Goal: Task Accomplishment & Management: Manage account settings

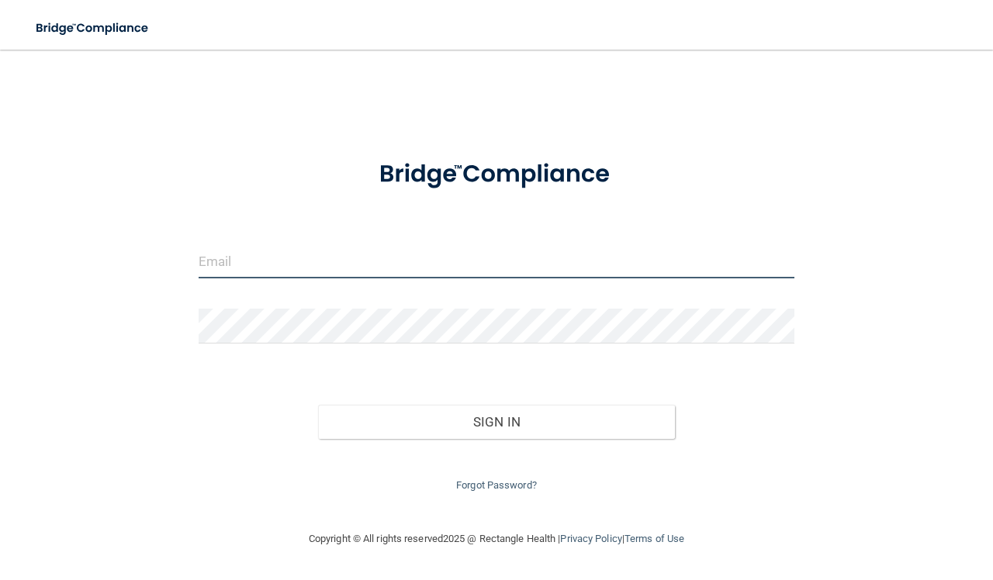
click at [246, 265] on input "email" at bounding box center [497, 261] width 596 height 35
type input "[EMAIL_ADDRESS][DOMAIN_NAME]"
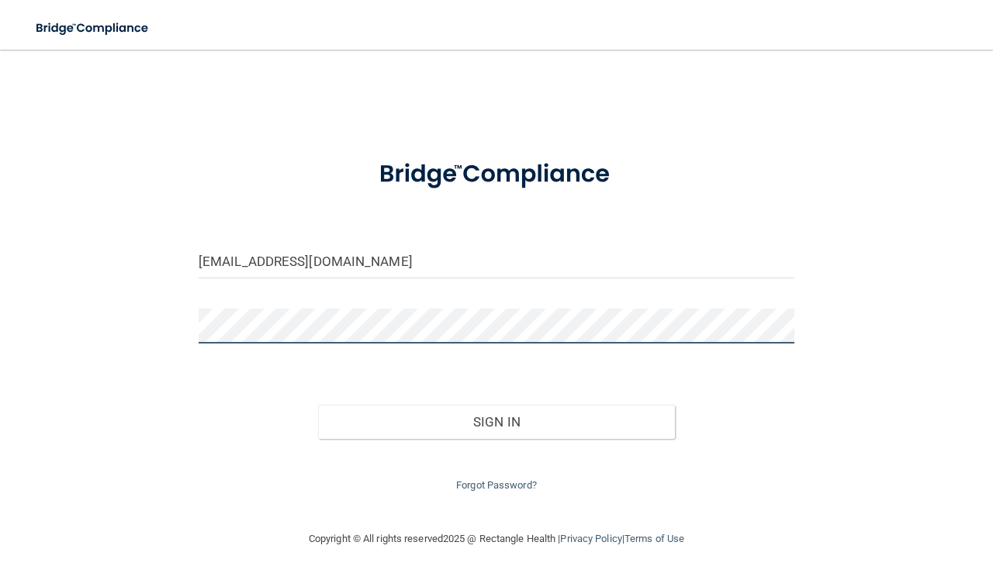
click at [318, 405] on button "Sign In" at bounding box center [497, 422] width 358 height 34
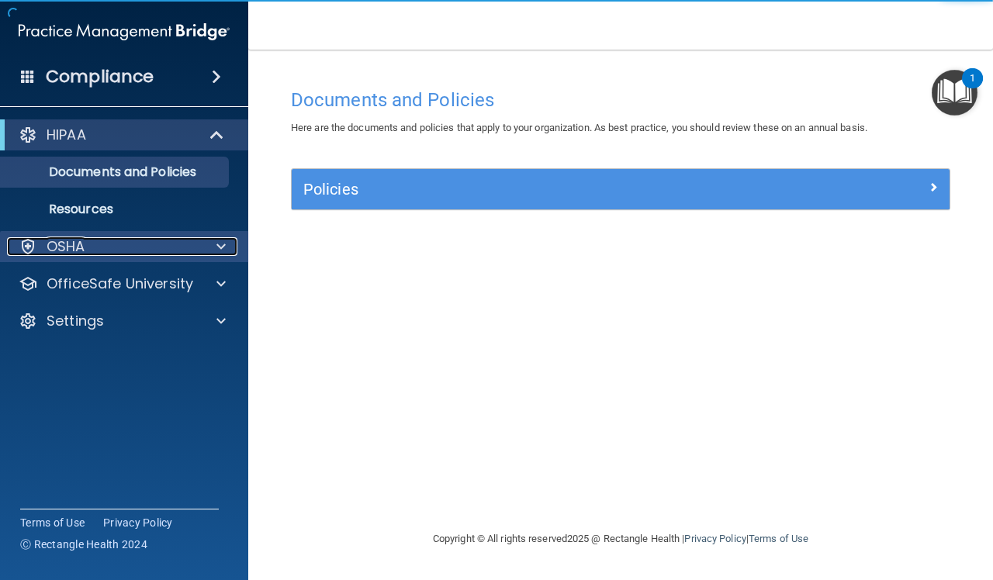
click at [110, 247] on div "OSHA" at bounding box center [103, 246] width 192 height 19
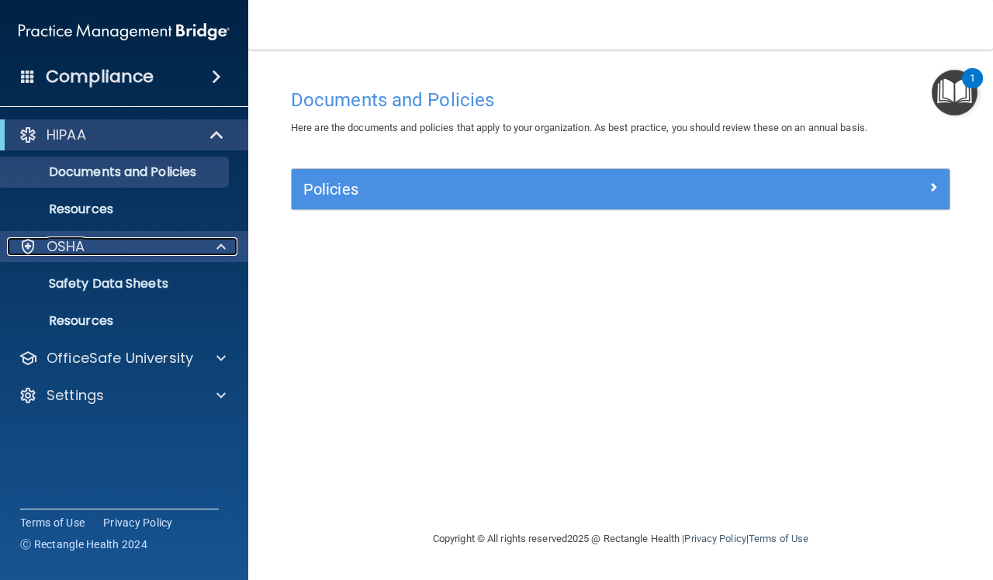
click at [110, 247] on div "OSHA" at bounding box center [103, 246] width 192 height 19
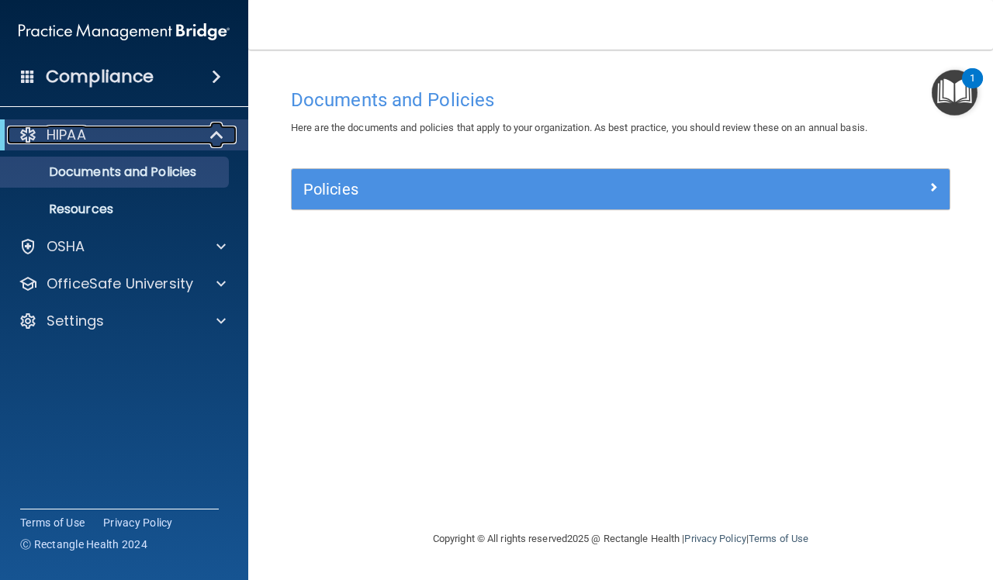
click at [125, 144] on div "HIPAA" at bounding box center [103, 135] width 192 height 19
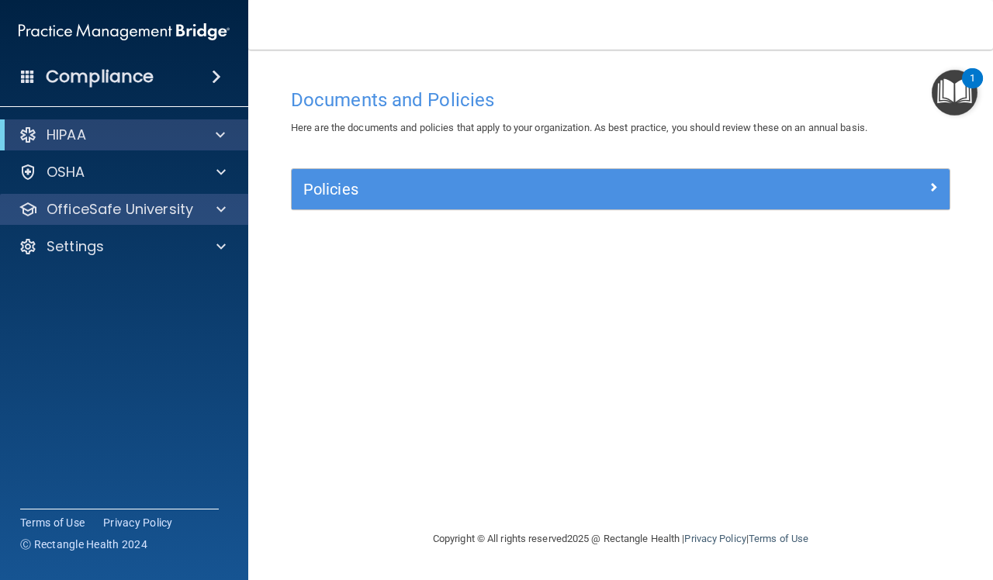
click at [110, 198] on div "OfficeSafe University" at bounding box center [124, 209] width 249 height 31
click at [122, 208] on p "OfficeSafe University" at bounding box center [120, 209] width 147 height 19
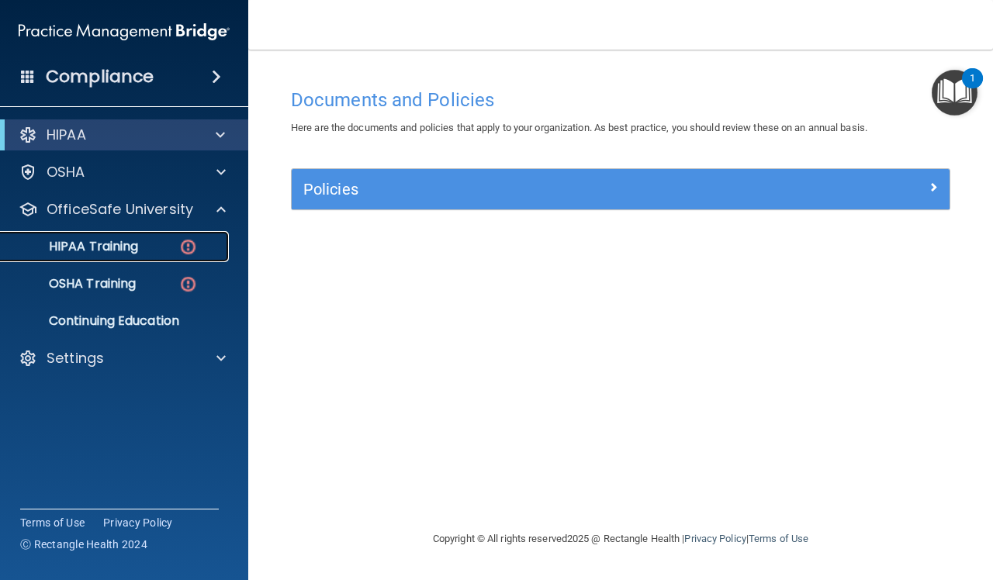
click at [133, 248] on p "HIPAA Training" at bounding box center [74, 247] width 128 height 16
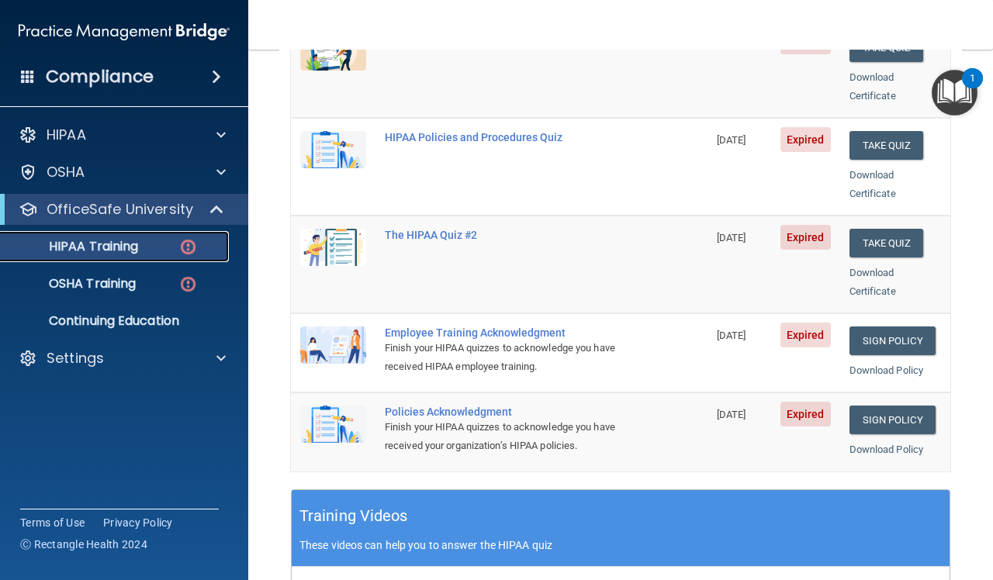
scroll to position [194, 0]
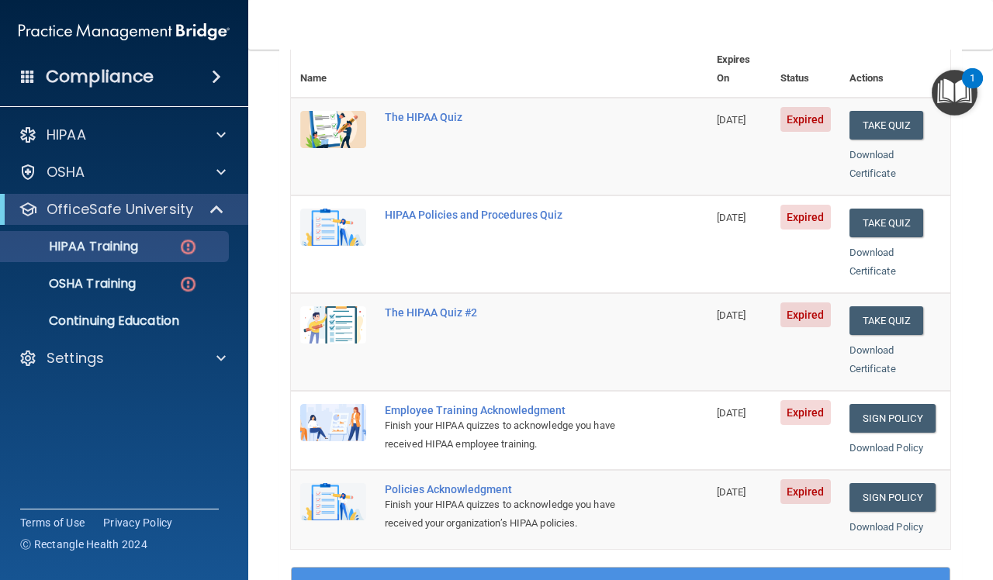
click at [800, 205] on span "Expired" at bounding box center [805, 217] width 50 height 25
click at [853, 209] on button "Take Quiz" at bounding box center [886, 223] width 74 height 29
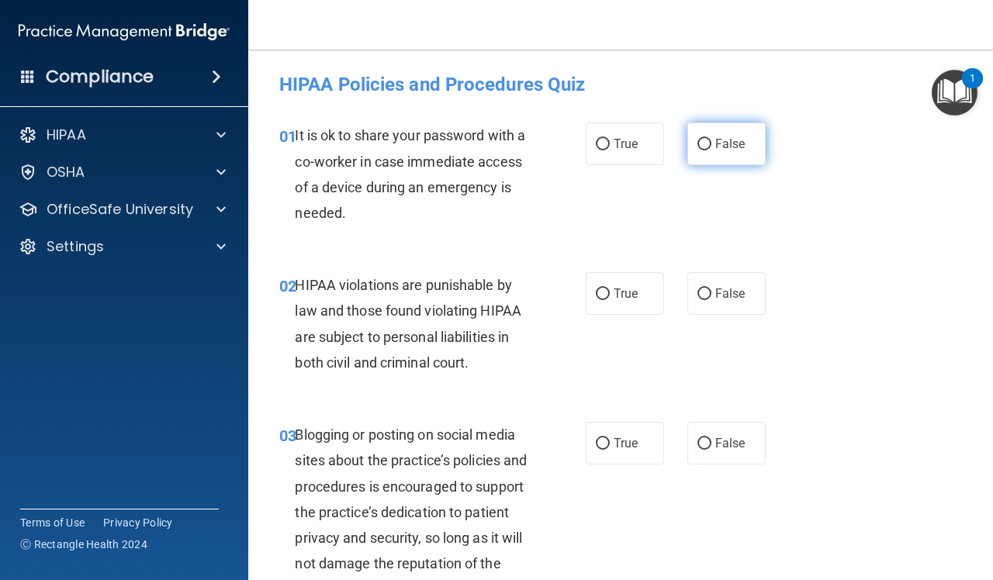
click at [704, 137] on label "False" at bounding box center [726, 144] width 78 height 43
click at [704, 139] on input "False" at bounding box center [704, 145] width 14 height 12
radio input "true"
click at [617, 303] on label "True" at bounding box center [625, 293] width 78 height 43
click at [610, 300] on input "True" at bounding box center [603, 295] width 14 height 12
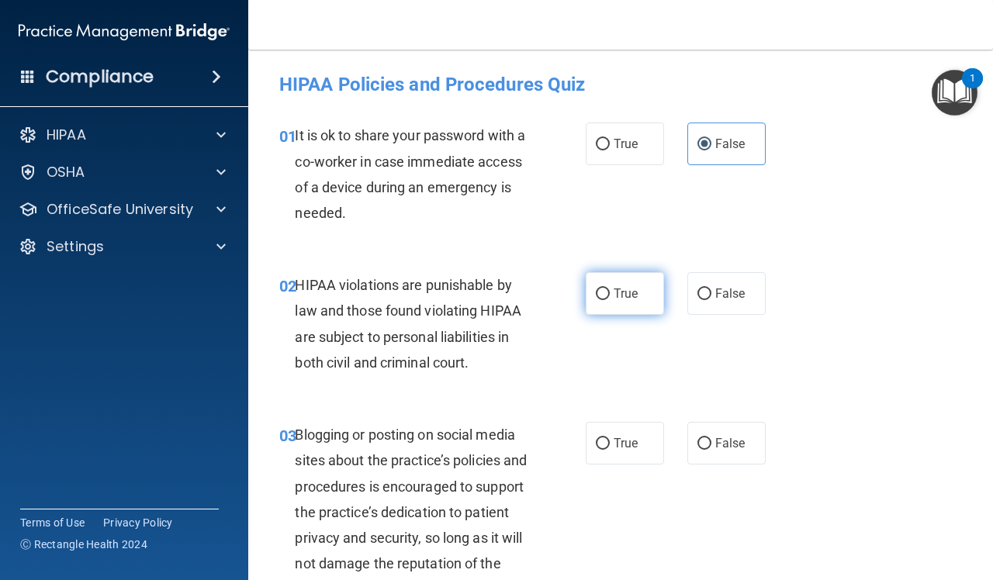
radio input "true"
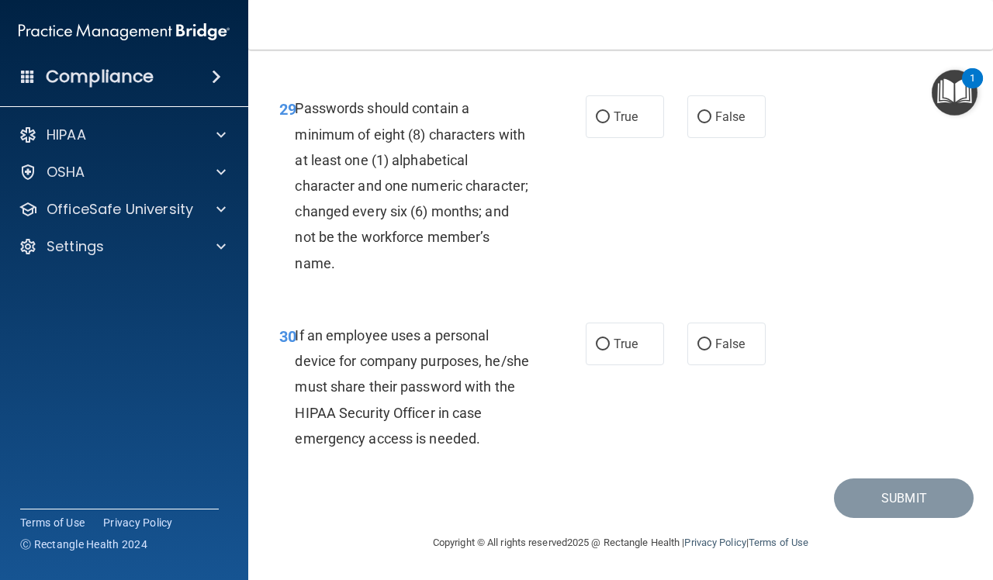
scroll to position [4991, 0]
click at [698, 351] on input "False" at bounding box center [704, 345] width 14 height 12
radio input "true"
click at [601, 138] on label "True" at bounding box center [625, 116] width 78 height 43
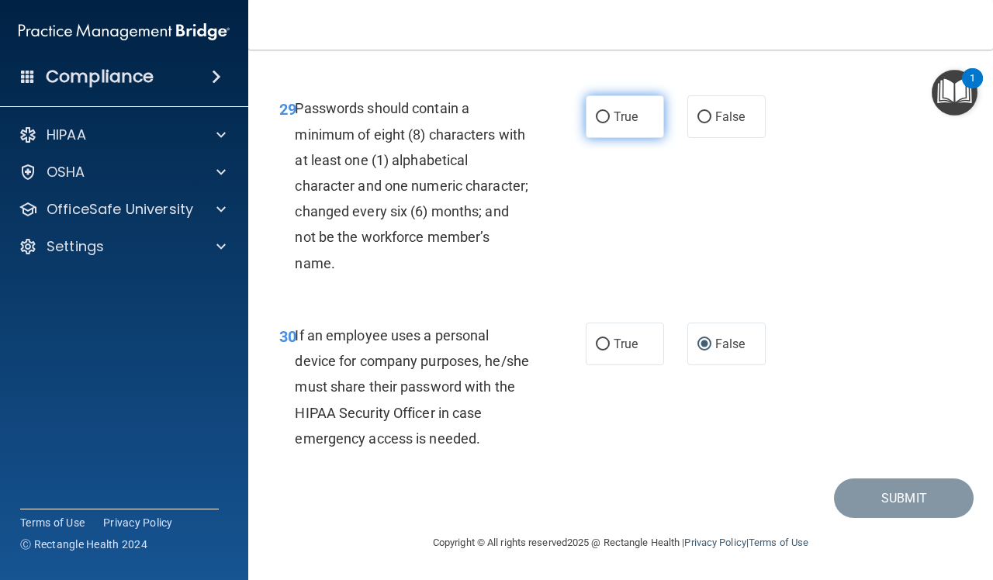
click at [601, 123] on input "True" at bounding box center [603, 118] width 14 height 12
radio input "true"
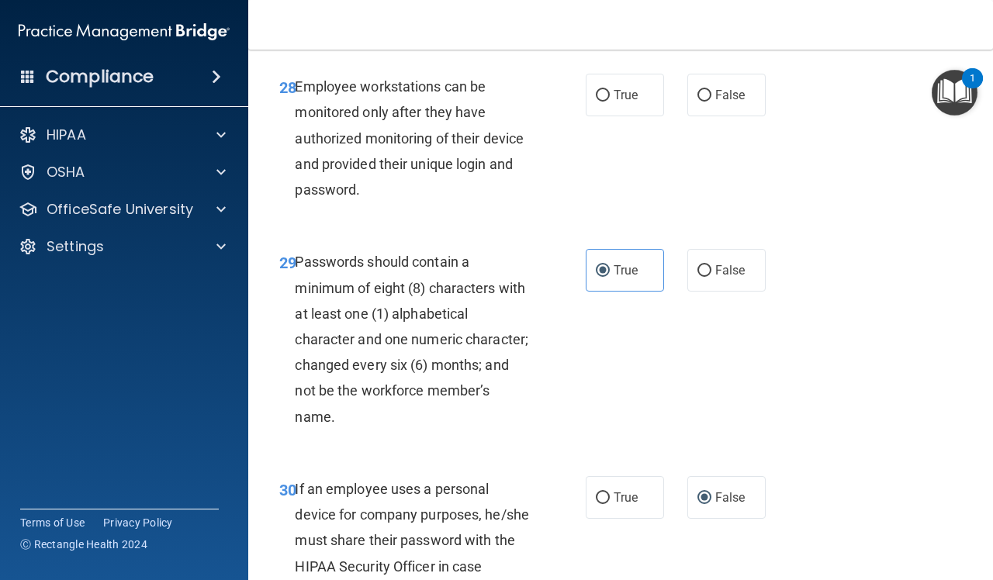
scroll to position [4604, 0]
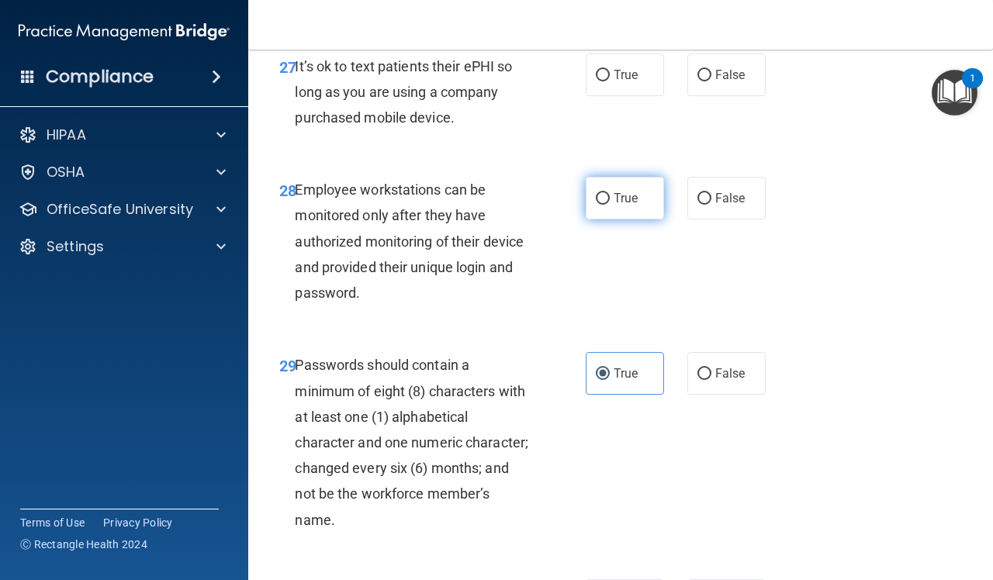
click at [630, 220] on label "True" at bounding box center [625, 198] width 78 height 43
click at [610, 205] on input "True" at bounding box center [603, 199] width 14 height 12
radio input "true"
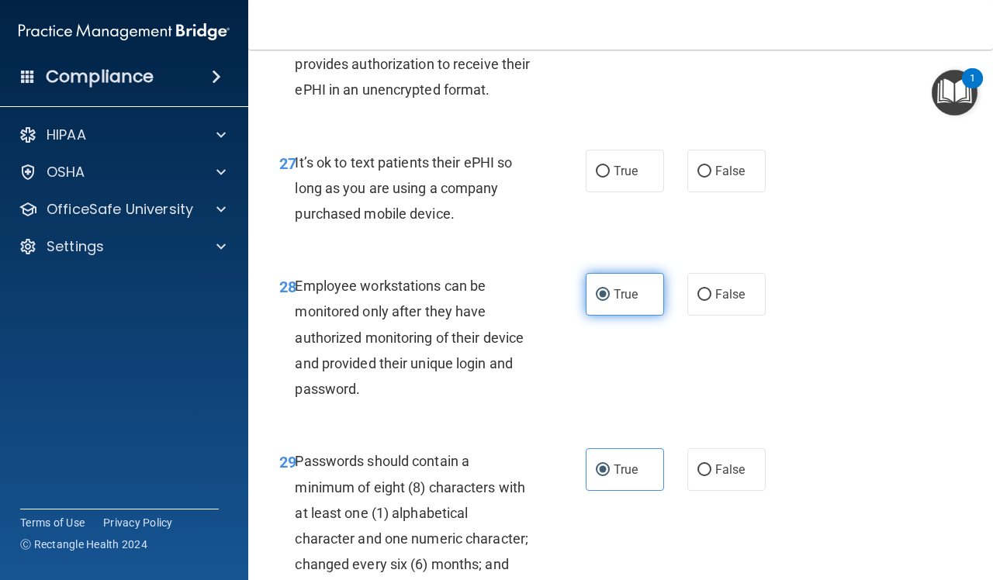
scroll to position [4507, 0]
click at [621, 193] on label "True" at bounding box center [625, 171] width 78 height 43
click at [610, 178] on input "True" at bounding box center [603, 173] width 14 height 12
radio input "true"
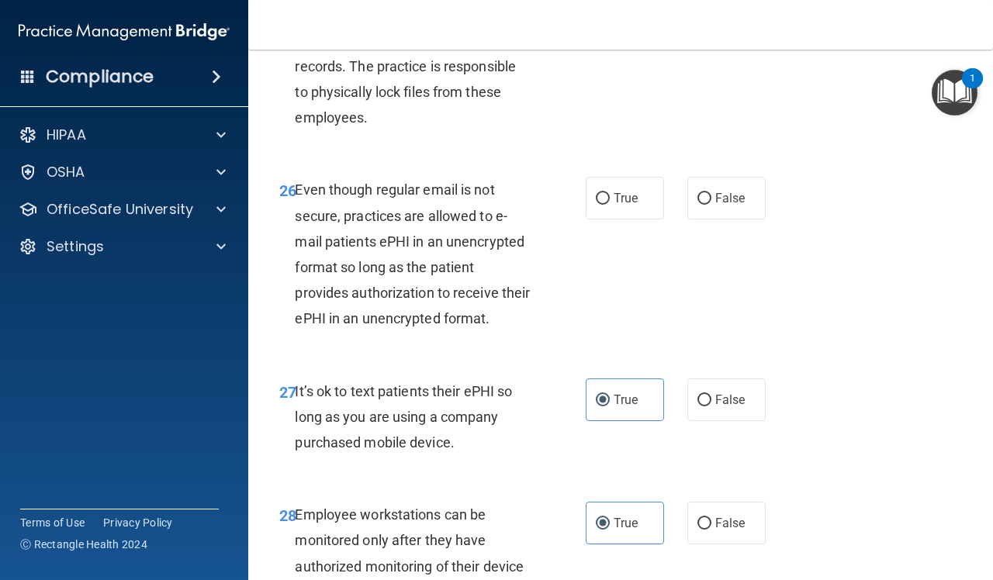
scroll to position [4216, 0]
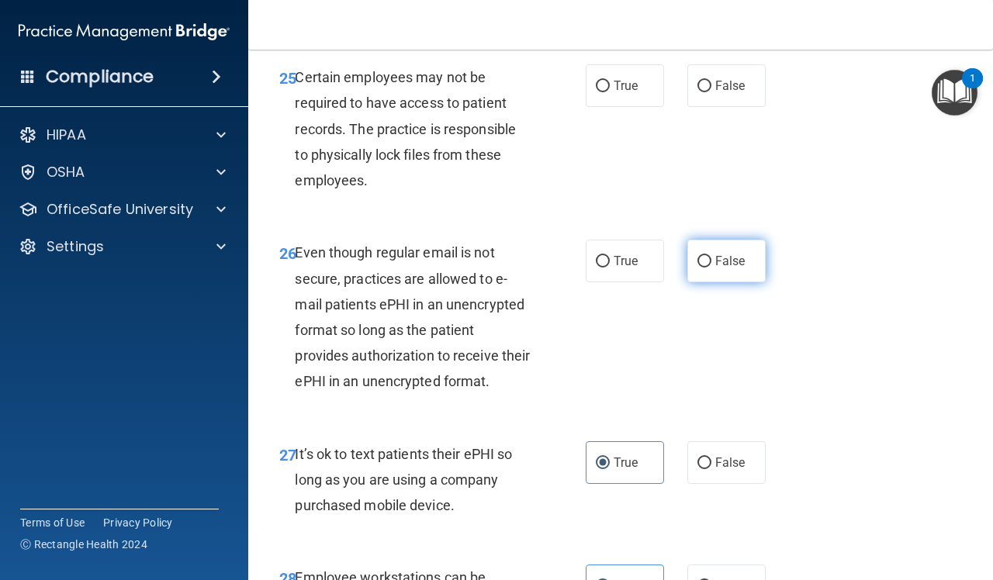
click at [721, 268] on span "False" at bounding box center [730, 261] width 30 height 15
click at [711, 268] on input "False" at bounding box center [704, 262] width 14 height 12
radio input "true"
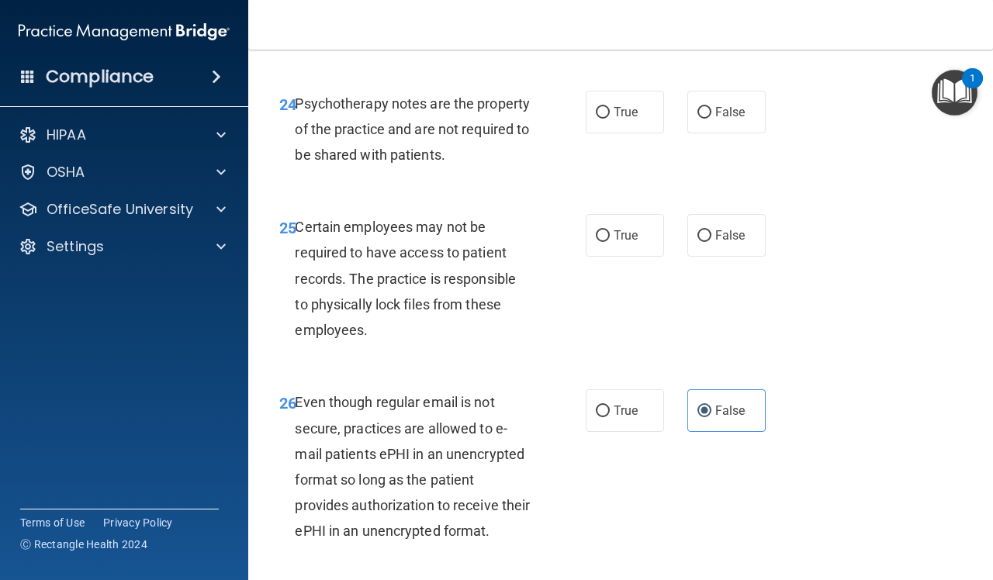
scroll to position [4022, 0]
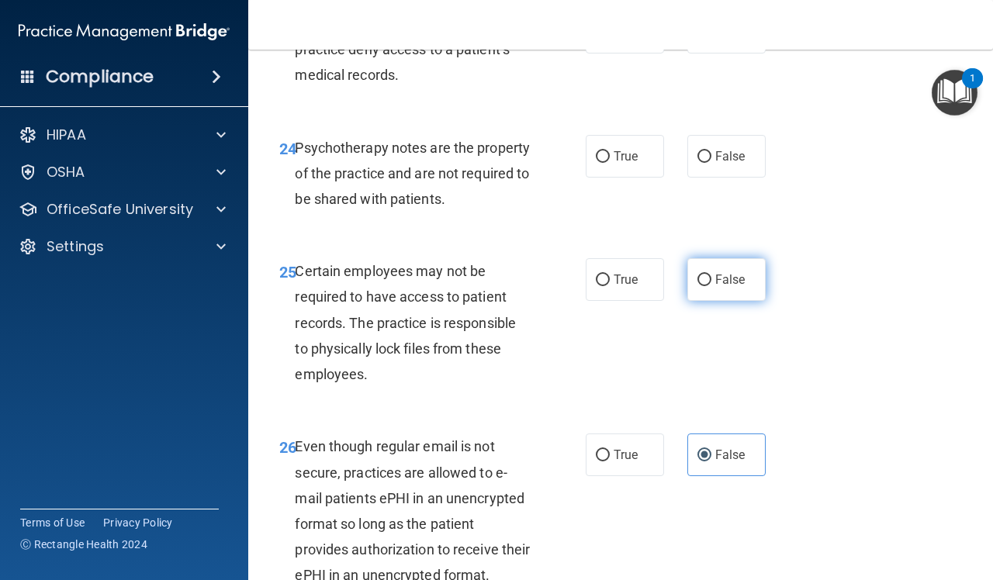
click at [716, 287] on span "False" at bounding box center [730, 279] width 30 height 15
click at [711, 286] on input "False" at bounding box center [704, 281] width 14 height 12
radio input "true"
click at [723, 164] on span "False" at bounding box center [730, 156] width 30 height 15
click at [711, 163] on input "False" at bounding box center [704, 157] width 14 height 12
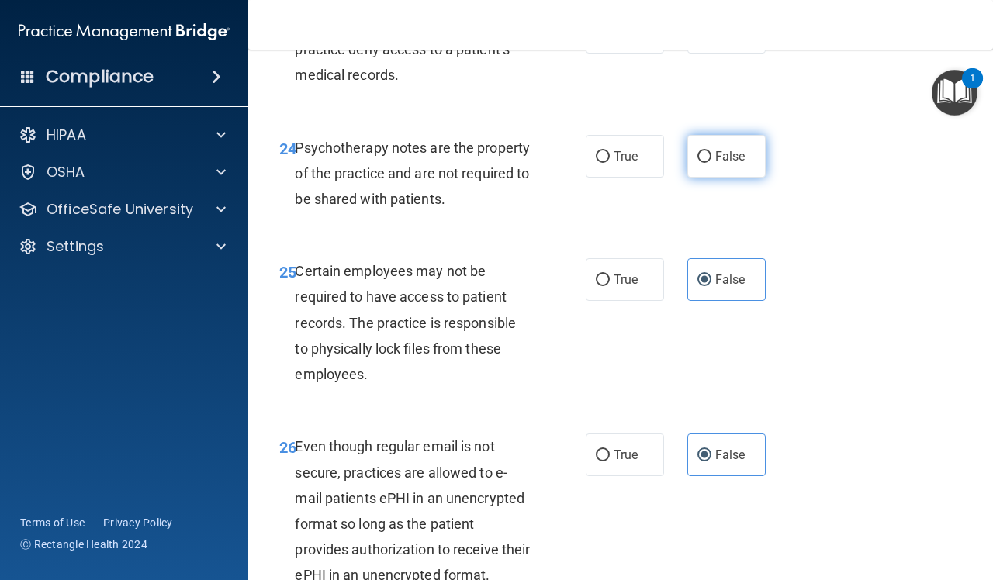
radio input "true"
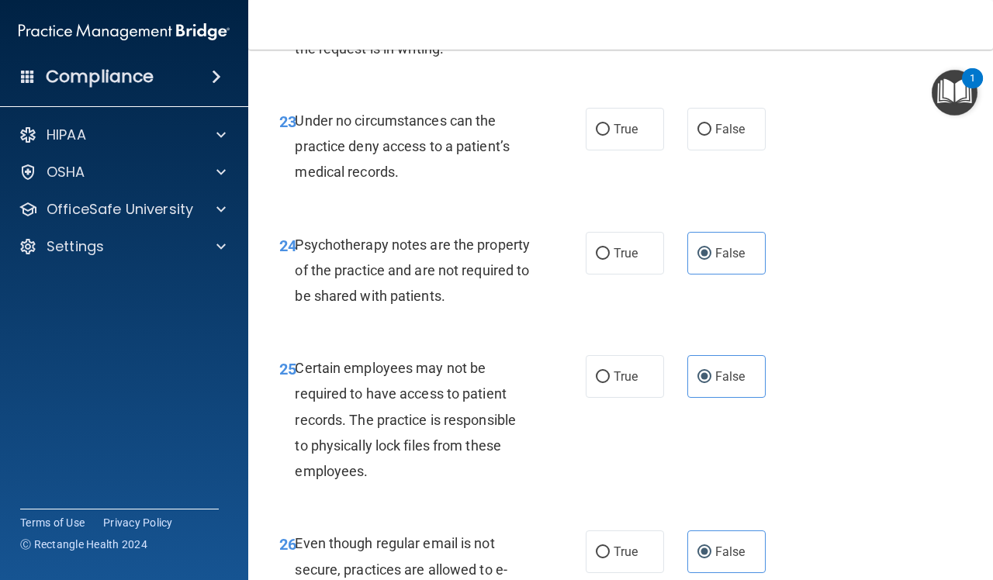
scroll to position [3828, 0]
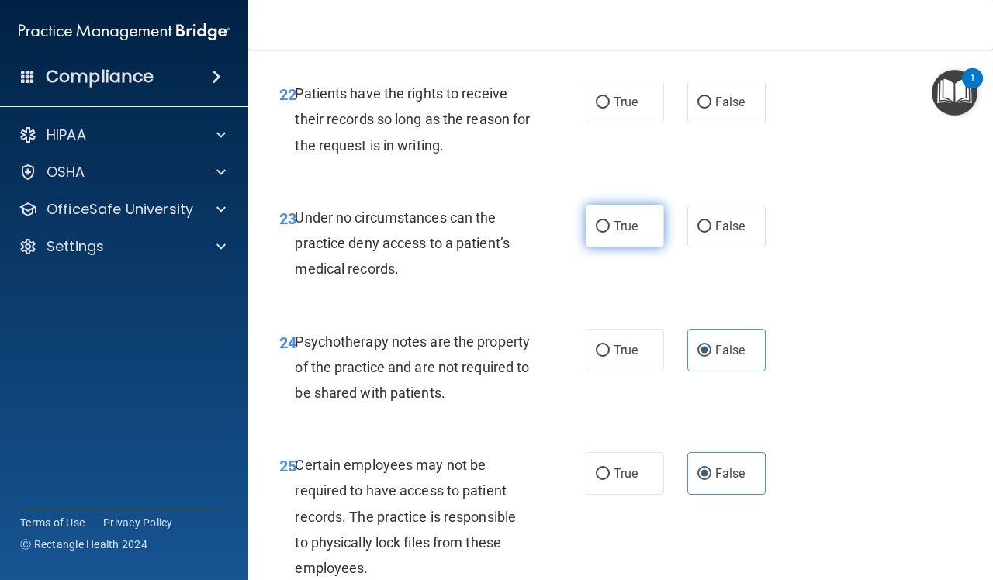
click at [611, 247] on label "True" at bounding box center [625, 226] width 78 height 43
click at [610, 233] on input "True" at bounding box center [603, 227] width 14 height 12
radio input "true"
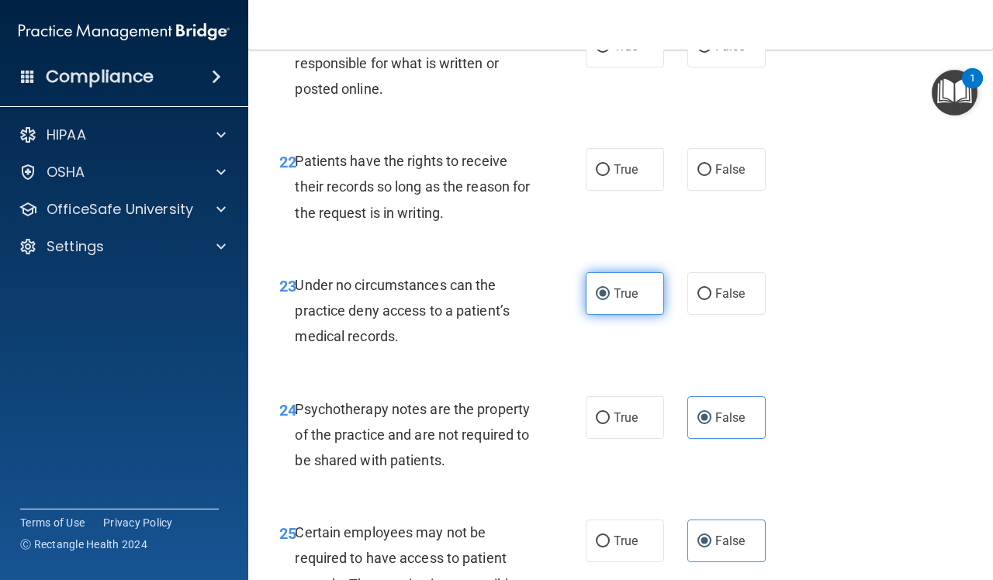
scroll to position [3731, 0]
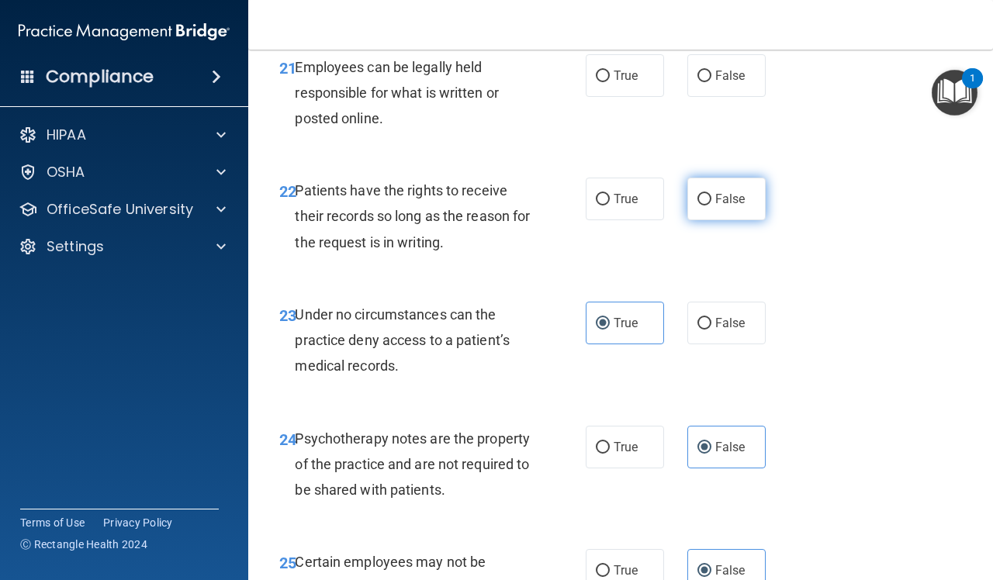
click at [703, 220] on label "False" at bounding box center [726, 199] width 78 height 43
click at [703, 206] on input "False" at bounding box center [704, 200] width 14 height 12
radio input "true"
click at [631, 97] on label "True" at bounding box center [625, 75] width 78 height 43
click at [610, 82] on input "True" at bounding box center [603, 77] width 14 height 12
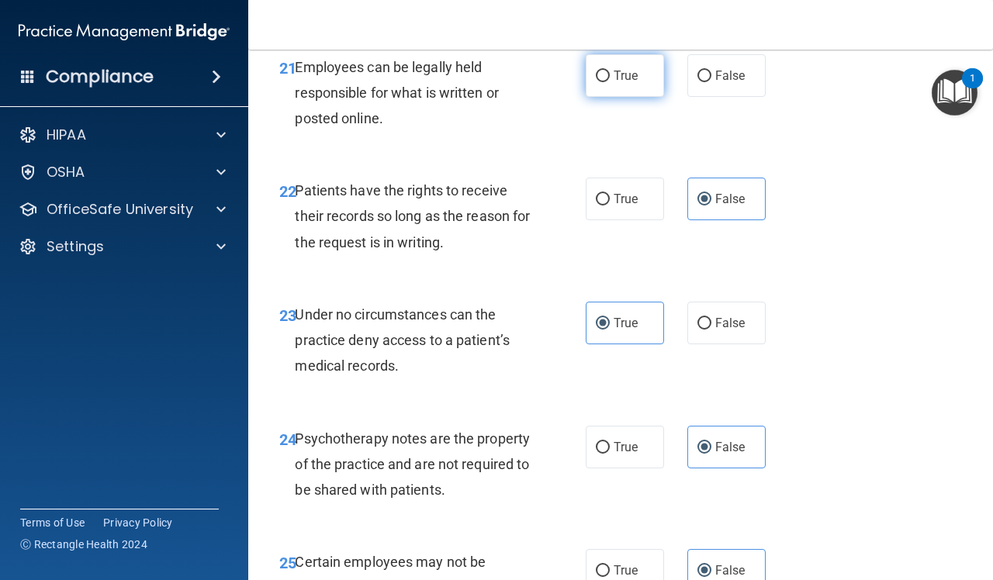
radio input "true"
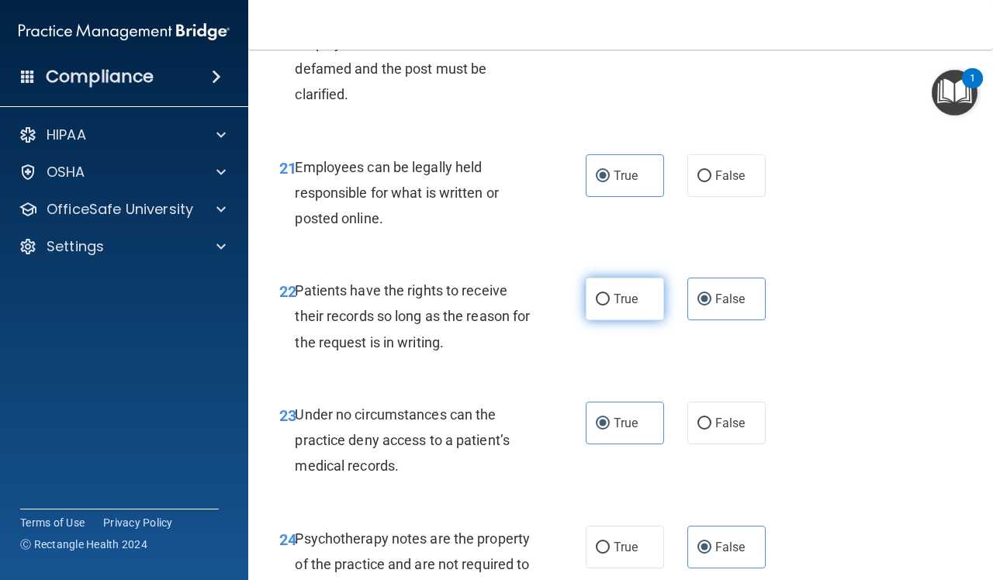
scroll to position [3537, 0]
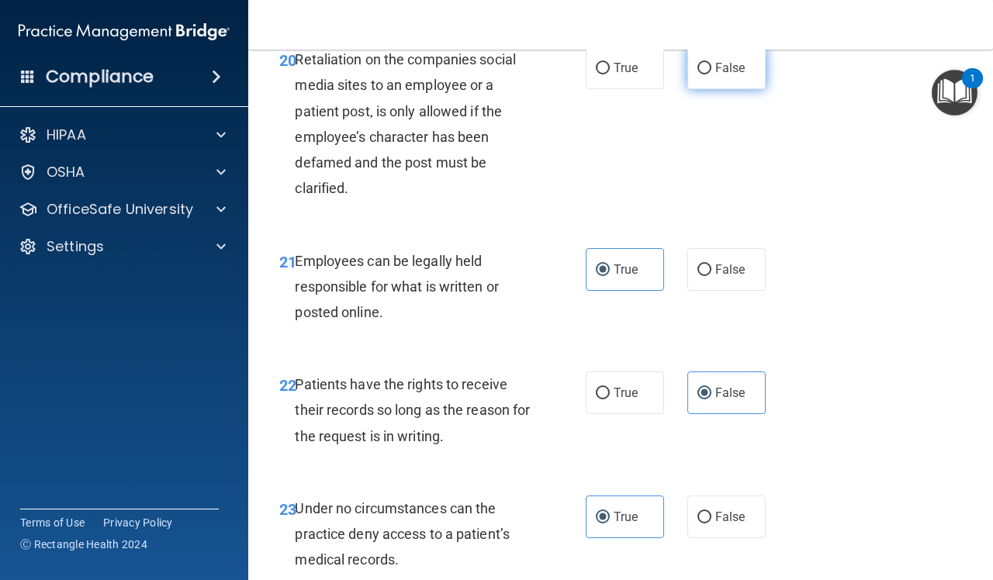
click at [697, 74] on input "False" at bounding box center [704, 69] width 14 height 12
radio input "true"
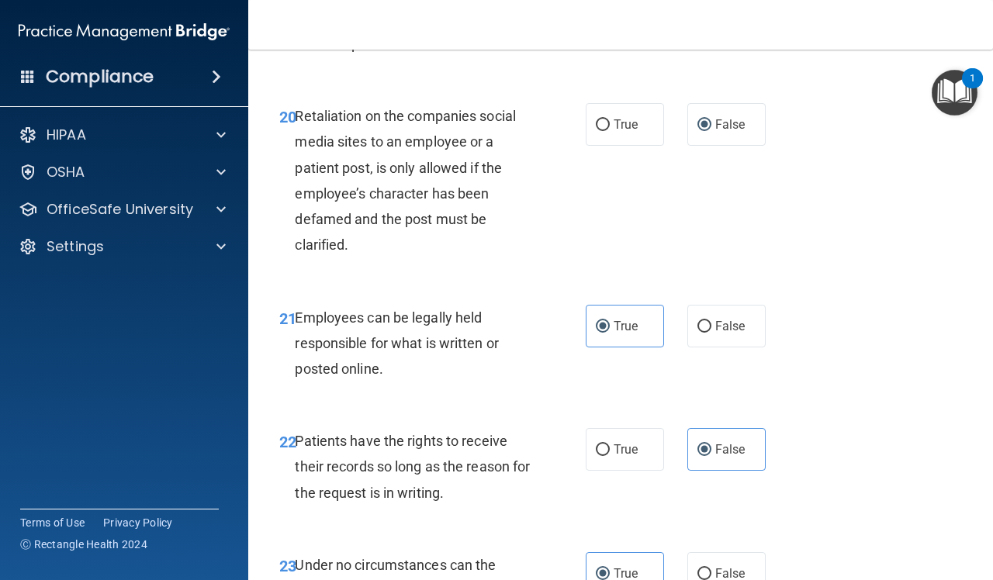
scroll to position [3343, 0]
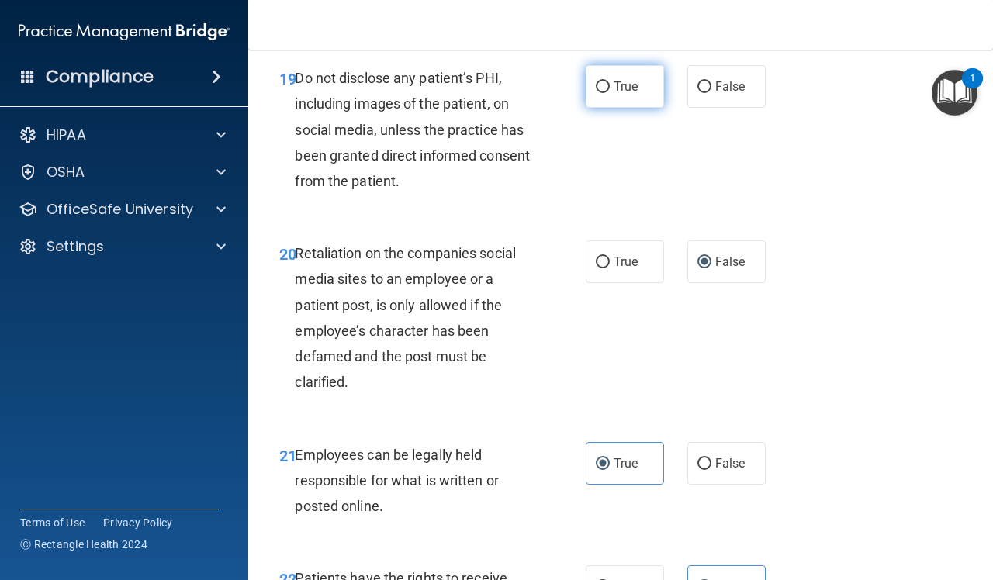
click at [626, 108] on label "True" at bounding box center [625, 86] width 78 height 43
click at [610, 93] on input "True" at bounding box center [603, 87] width 14 height 12
radio input "true"
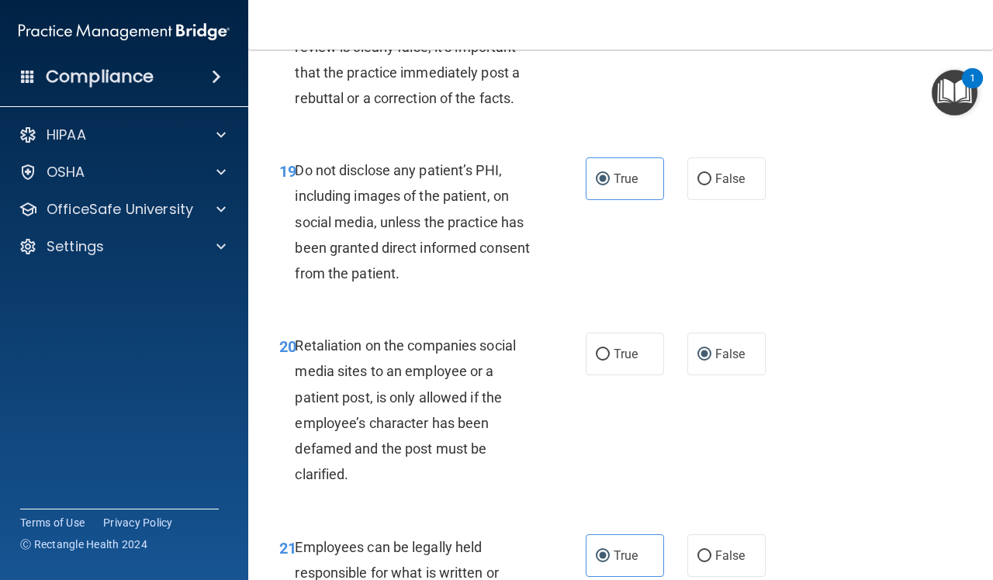
scroll to position [2955, 0]
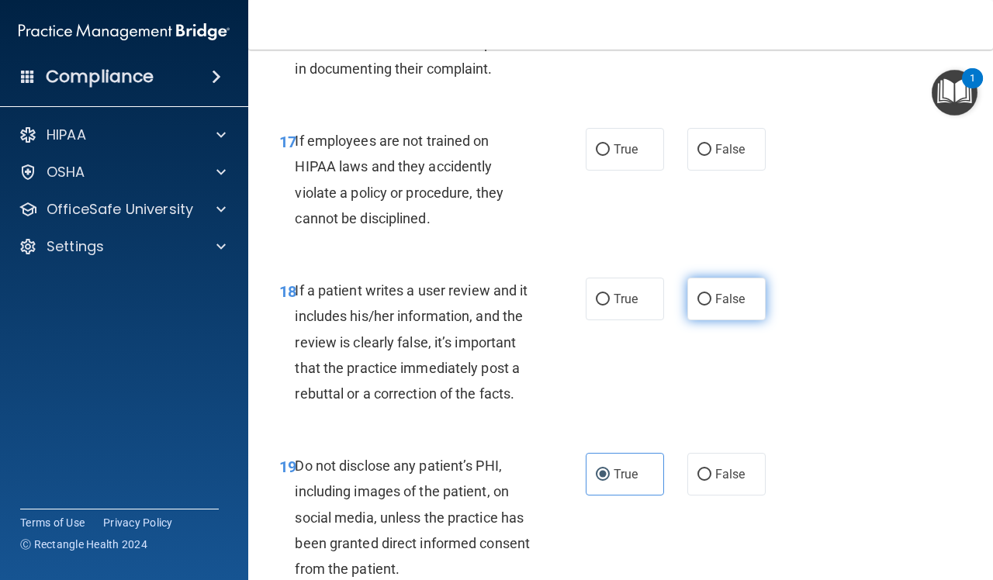
click at [695, 320] on label "False" at bounding box center [726, 299] width 78 height 43
click at [697, 306] on input "False" at bounding box center [704, 300] width 14 height 12
radio input "true"
click at [621, 157] on span "True" at bounding box center [626, 149] width 24 height 15
click at [610, 156] on input "True" at bounding box center [603, 150] width 14 height 12
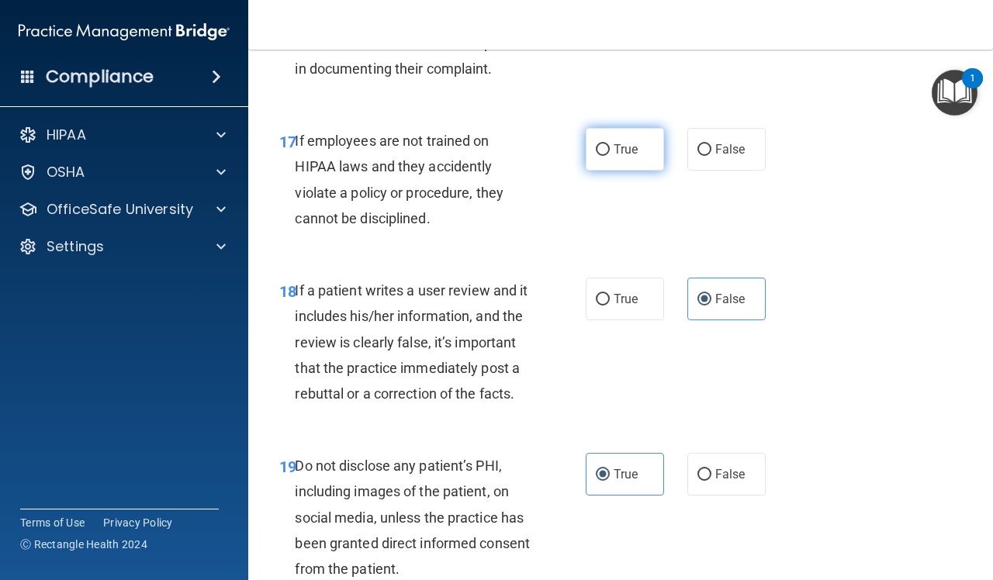
radio input "true"
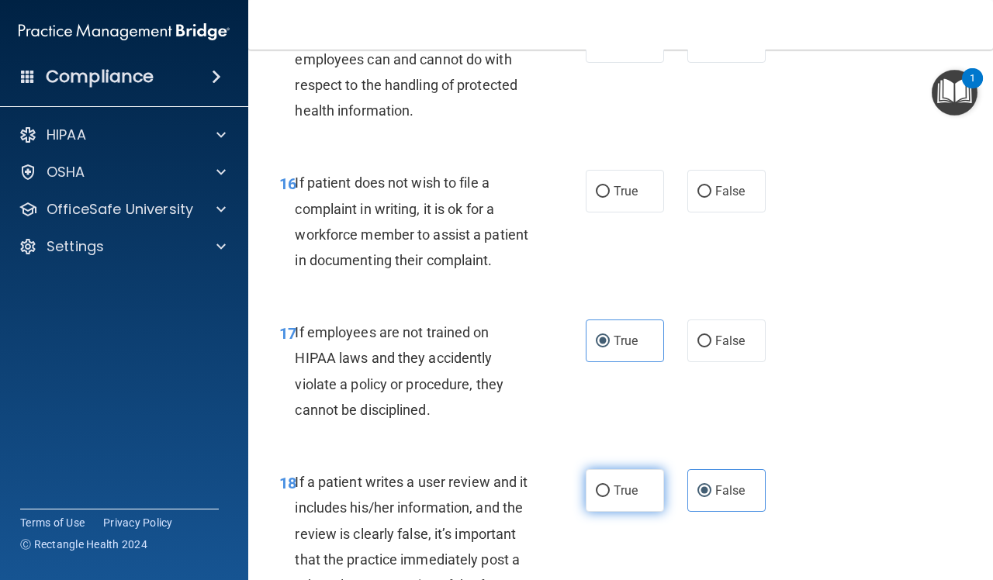
scroll to position [2664, 0]
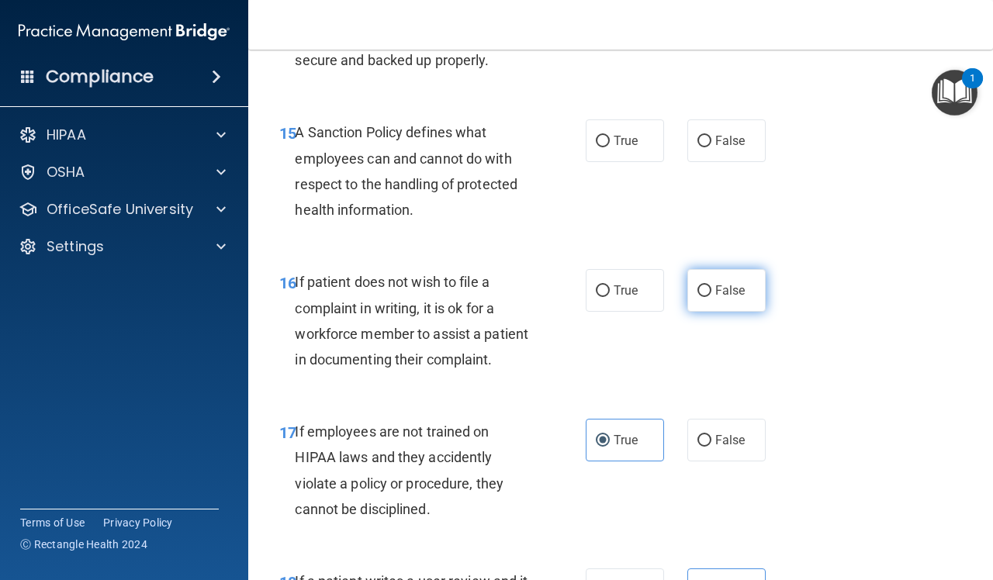
click at [697, 297] on input "False" at bounding box center [704, 291] width 14 height 12
radio input "true"
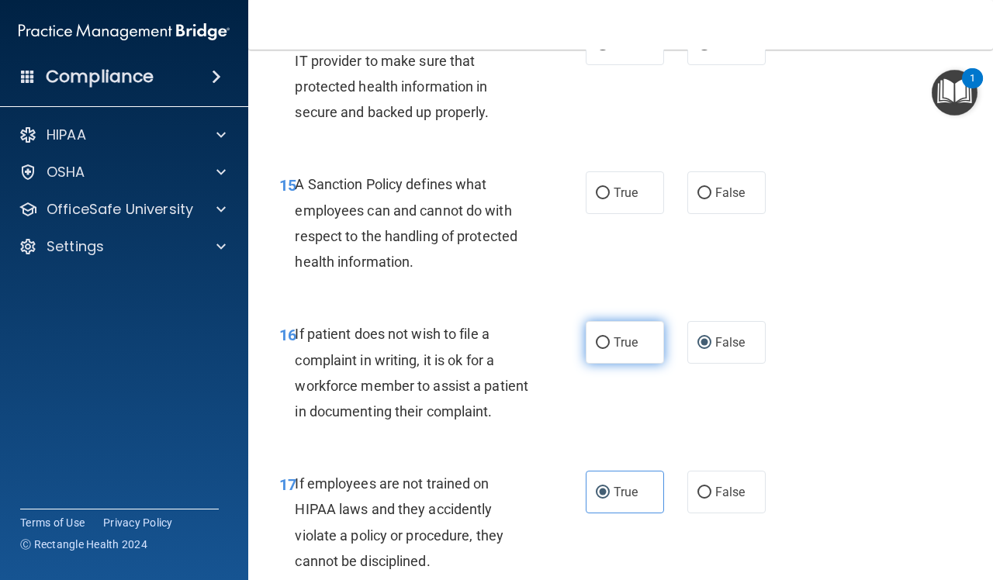
scroll to position [2567, 0]
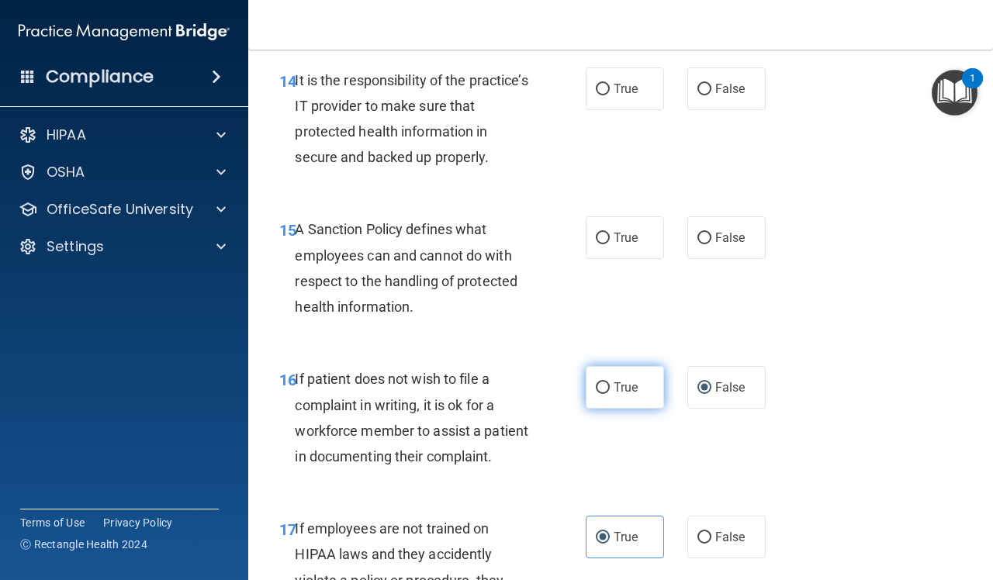
click at [603, 409] on label "True" at bounding box center [625, 387] width 78 height 43
click at [603, 394] on input "True" at bounding box center [603, 388] width 14 height 12
radio input "true"
radio input "false"
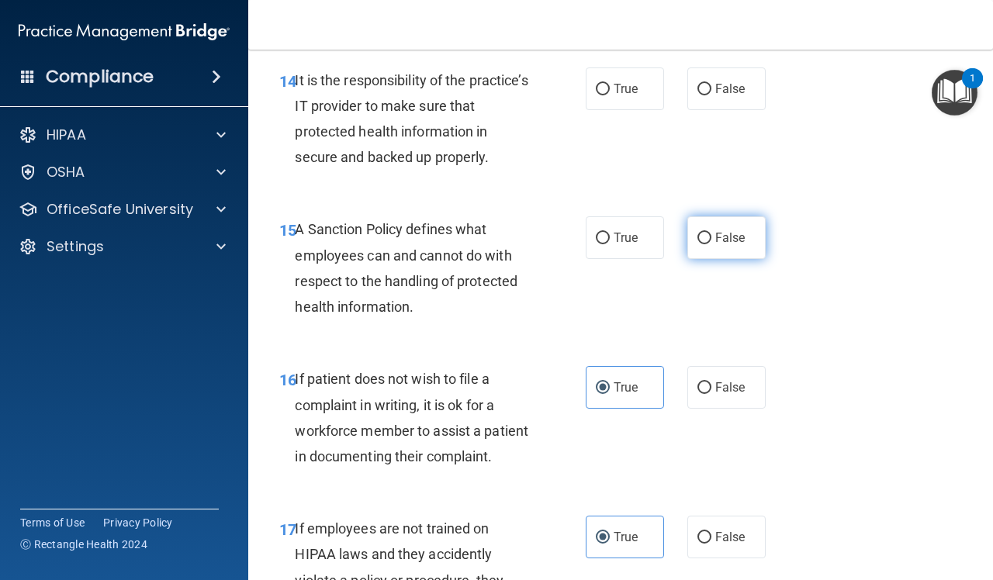
click at [716, 259] on label "False" at bounding box center [726, 237] width 78 height 43
click at [711, 244] on input "False" at bounding box center [704, 239] width 14 height 12
radio input "true"
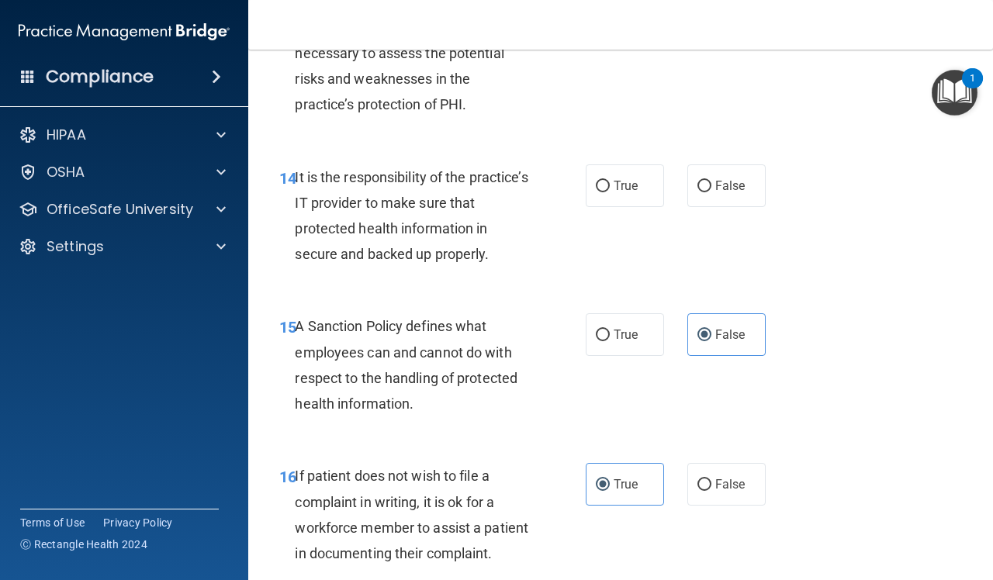
scroll to position [2374, 0]
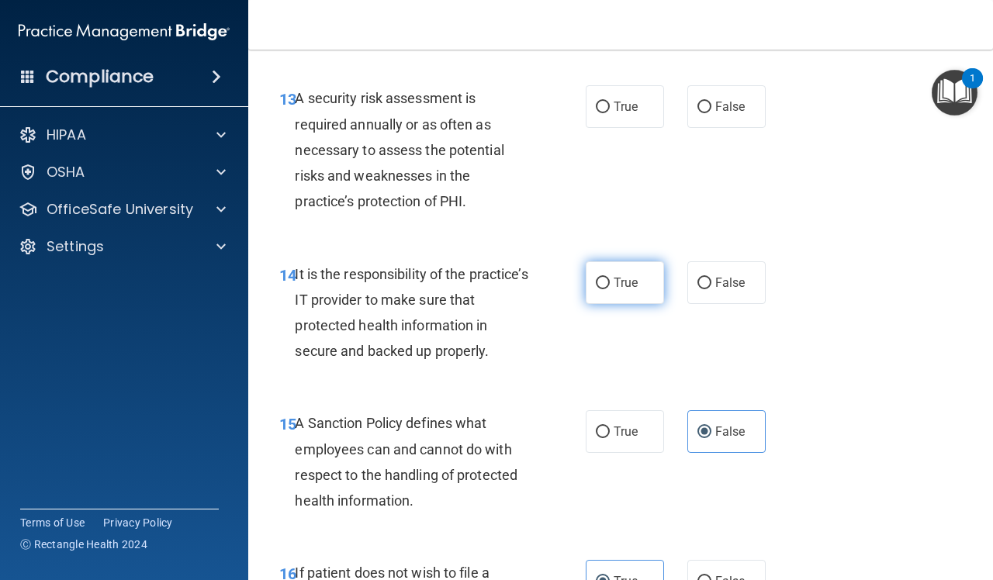
click at [633, 304] on label "True" at bounding box center [625, 282] width 78 height 43
click at [610, 289] on input "True" at bounding box center [603, 284] width 14 height 12
radio input "true"
click at [724, 114] on span "False" at bounding box center [730, 106] width 30 height 15
click at [711, 113] on input "False" at bounding box center [704, 108] width 14 height 12
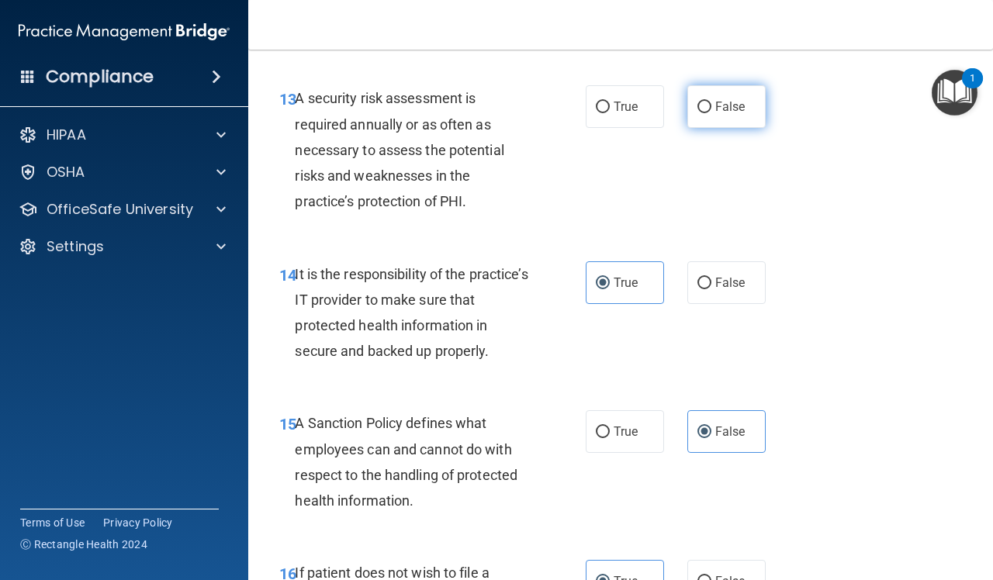
radio input "true"
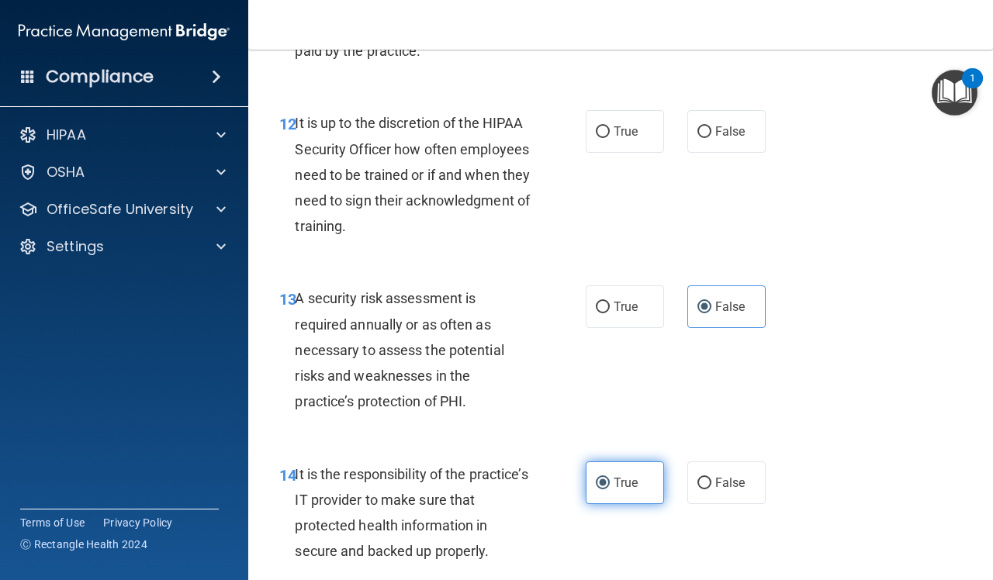
scroll to position [2083, 0]
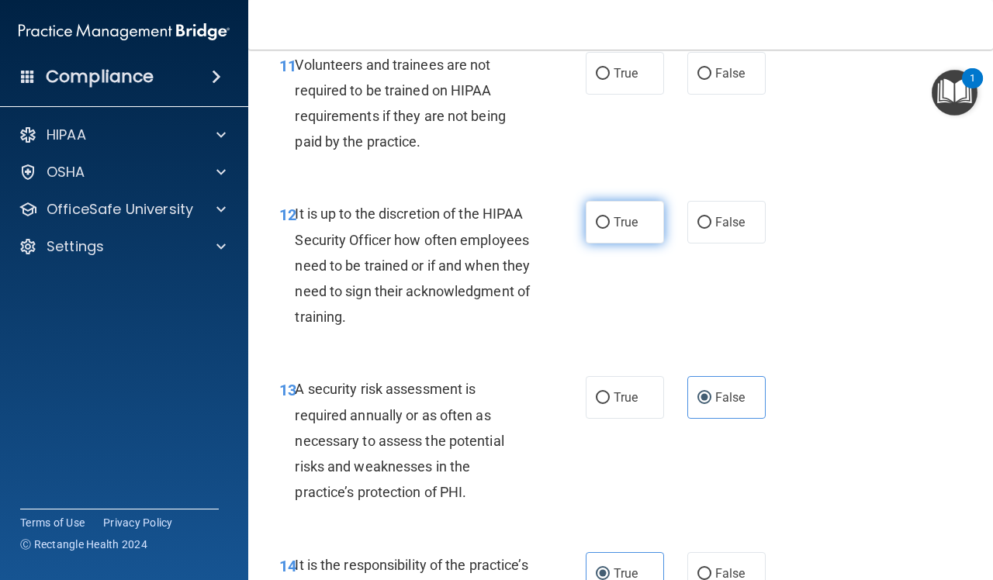
click at [631, 244] on label "True" at bounding box center [625, 222] width 78 height 43
click at [610, 229] on input "True" at bounding box center [603, 223] width 14 height 12
radio input "true"
click at [609, 95] on label "True" at bounding box center [625, 73] width 78 height 43
click at [609, 80] on input "True" at bounding box center [603, 74] width 14 height 12
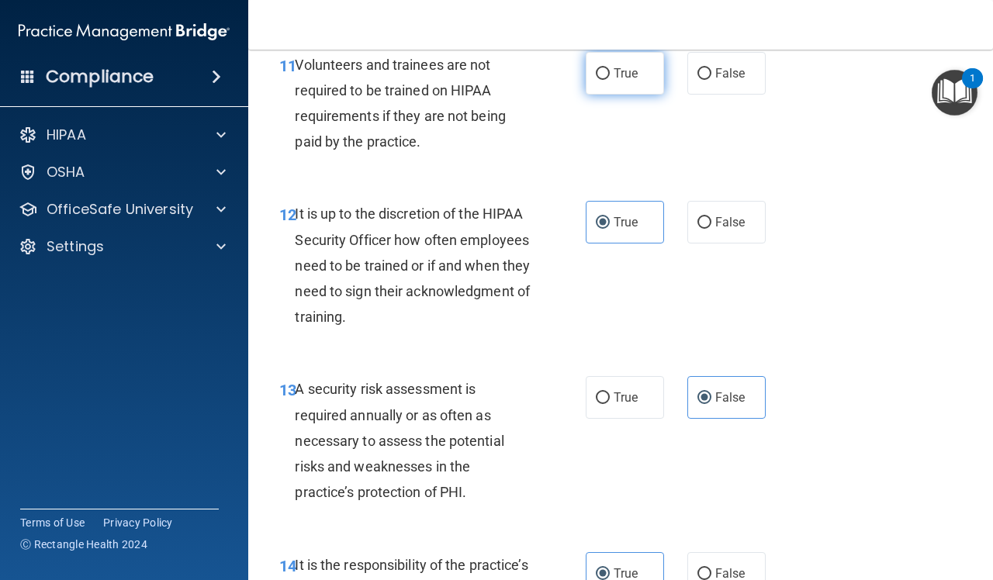
radio input "true"
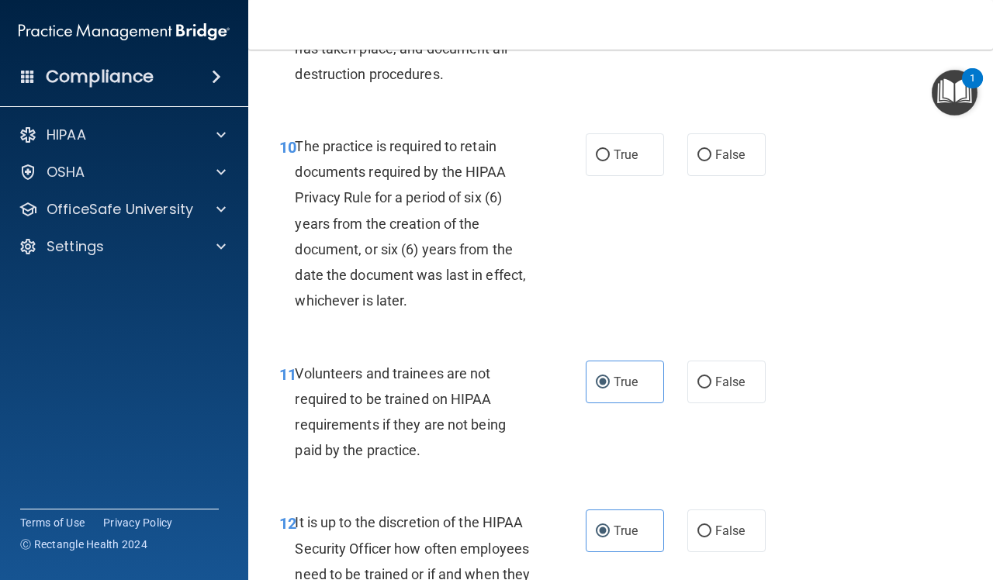
scroll to position [1695, 0]
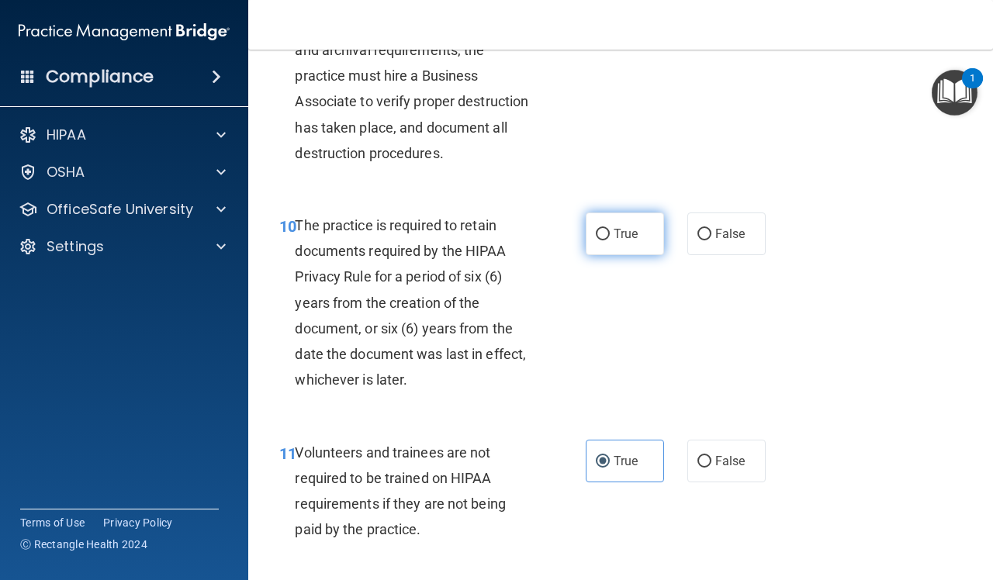
click at [599, 255] on label "True" at bounding box center [625, 234] width 78 height 43
click at [599, 240] on input "True" at bounding box center [603, 235] width 14 height 12
radio input "true"
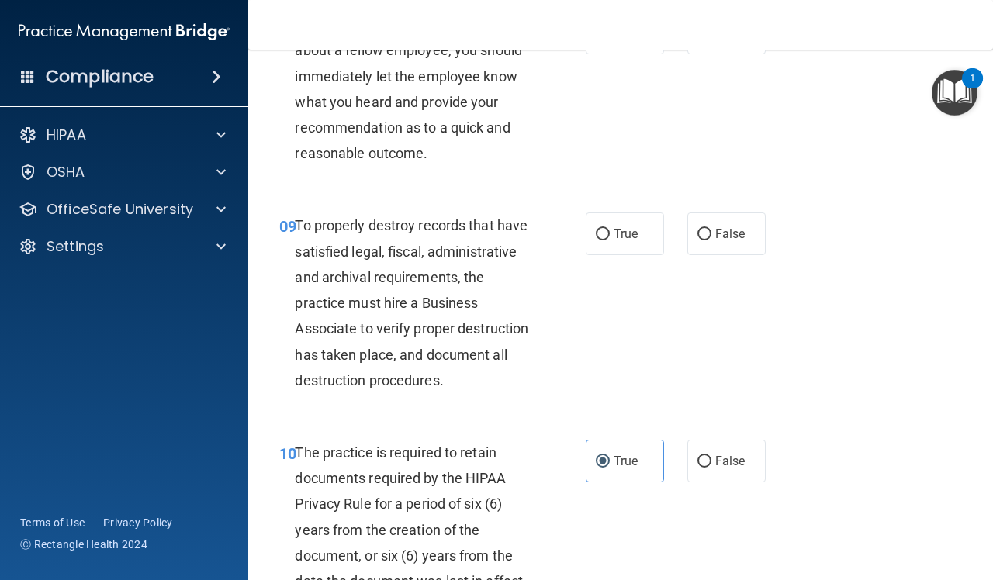
scroll to position [1404, 0]
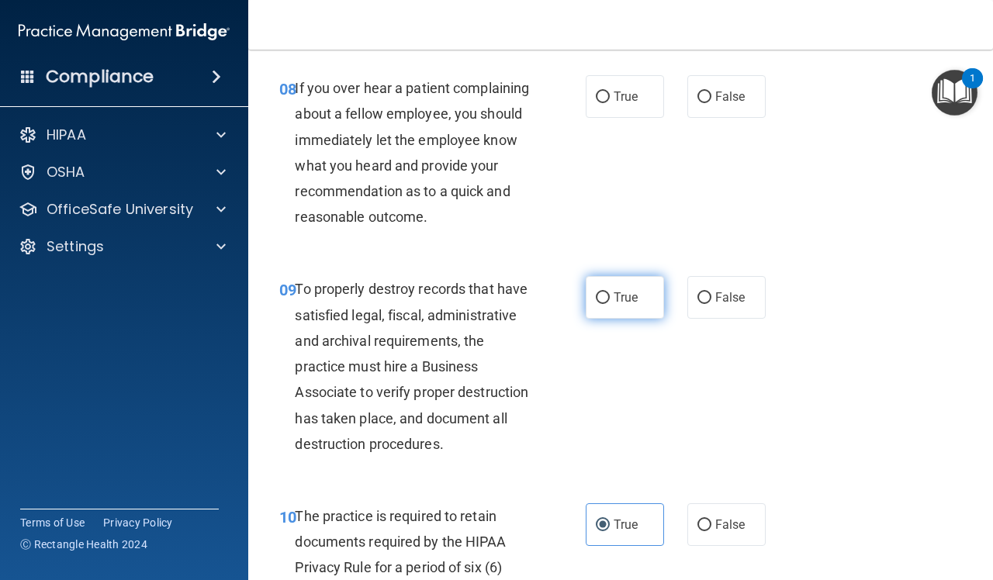
click at [626, 305] on span "True" at bounding box center [626, 297] width 24 height 15
click at [610, 304] on input "True" at bounding box center [603, 298] width 14 height 12
radio input "true"
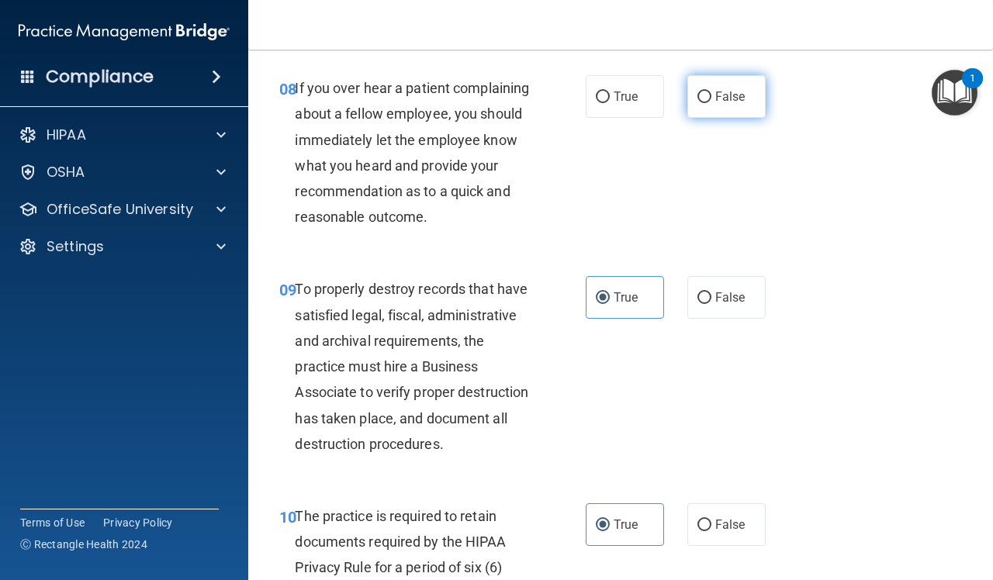
click at [730, 102] on span "False" at bounding box center [730, 96] width 30 height 15
click at [711, 102] on input "False" at bounding box center [704, 98] width 14 height 12
radio input "true"
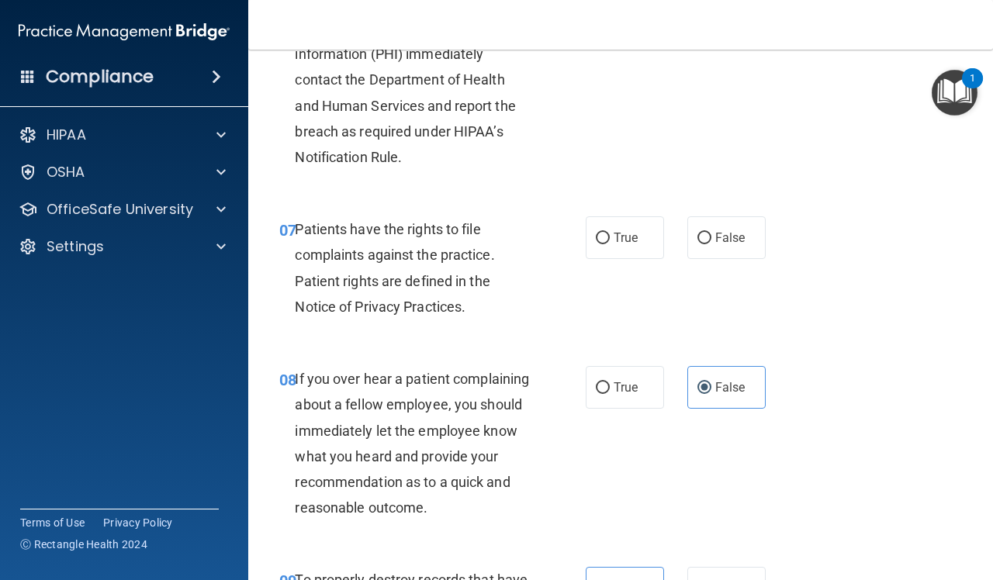
scroll to position [1016, 0]
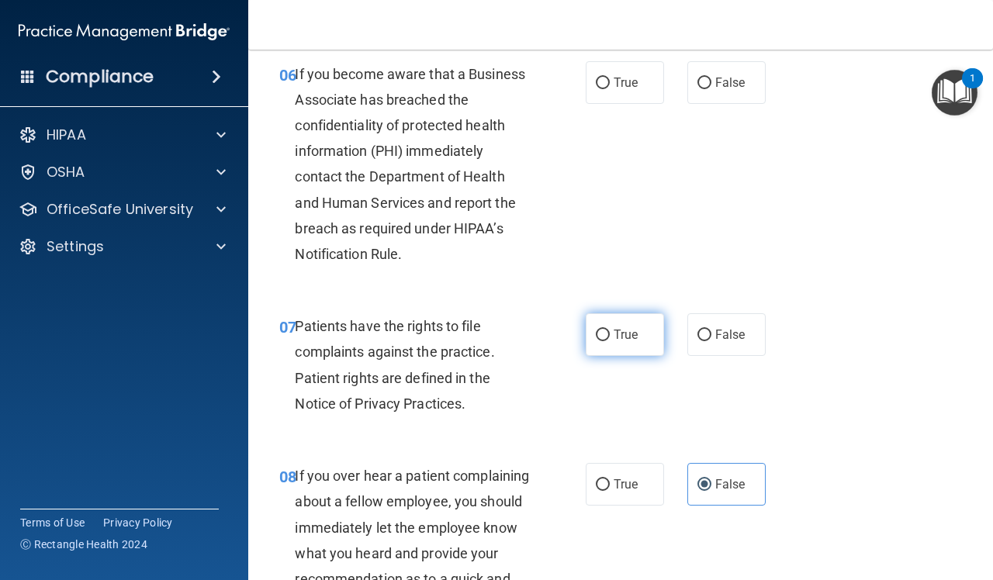
click at [631, 334] on label "True" at bounding box center [625, 334] width 78 height 43
click at [610, 334] on input "True" at bounding box center [603, 336] width 14 height 12
radio input "true"
click at [644, 103] on label "True" at bounding box center [625, 82] width 78 height 43
click at [610, 89] on input "True" at bounding box center [603, 84] width 14 height 12
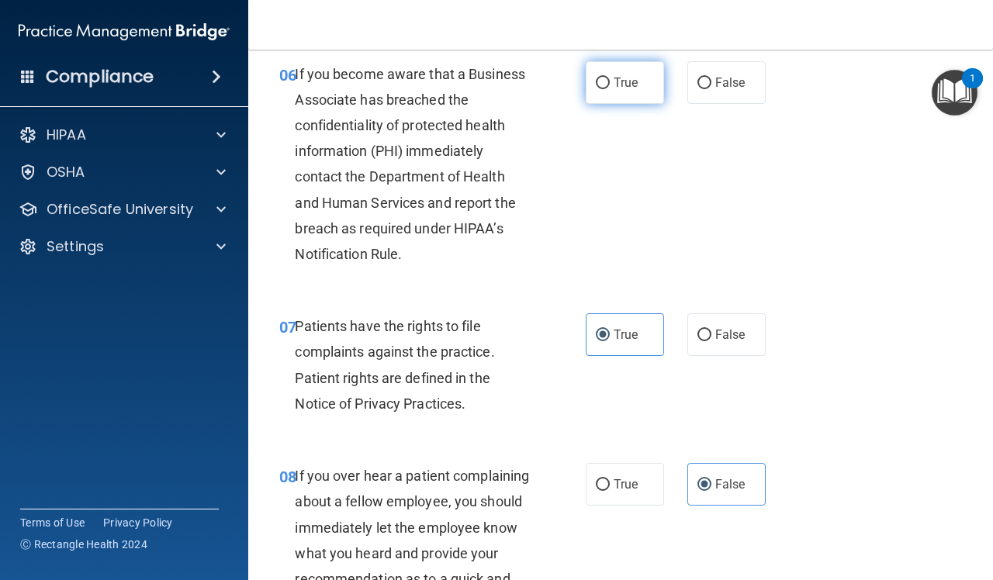
radio input "true"
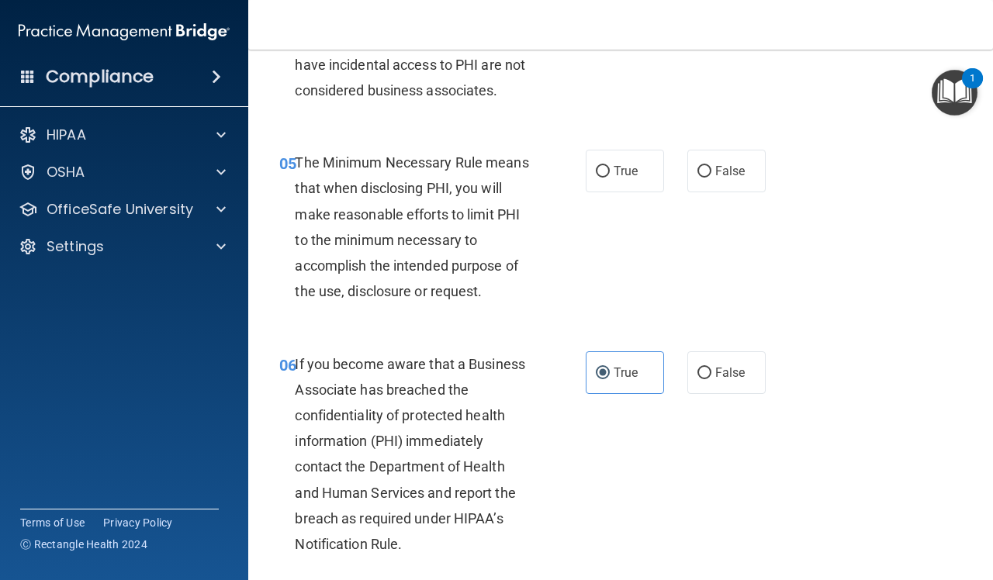
scroll to position [725, 0]
click at [724, 169] on span "False" at bounding box center [730, 171] width 30 height 15
click at [711, 169] on input "False" at bounding box center [704, 173] width 14 height 12
radio input "true"
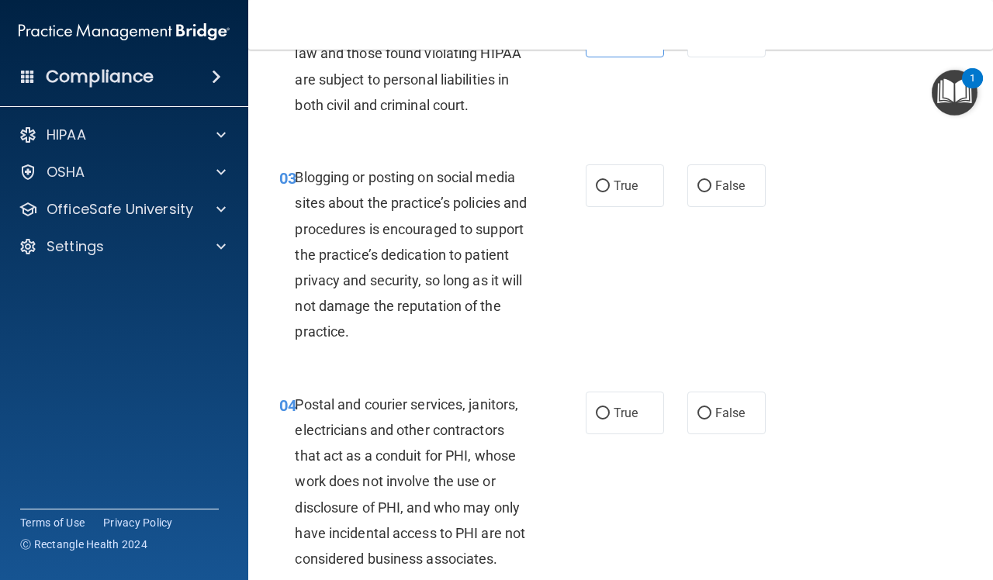
scroll to position [240, 0]
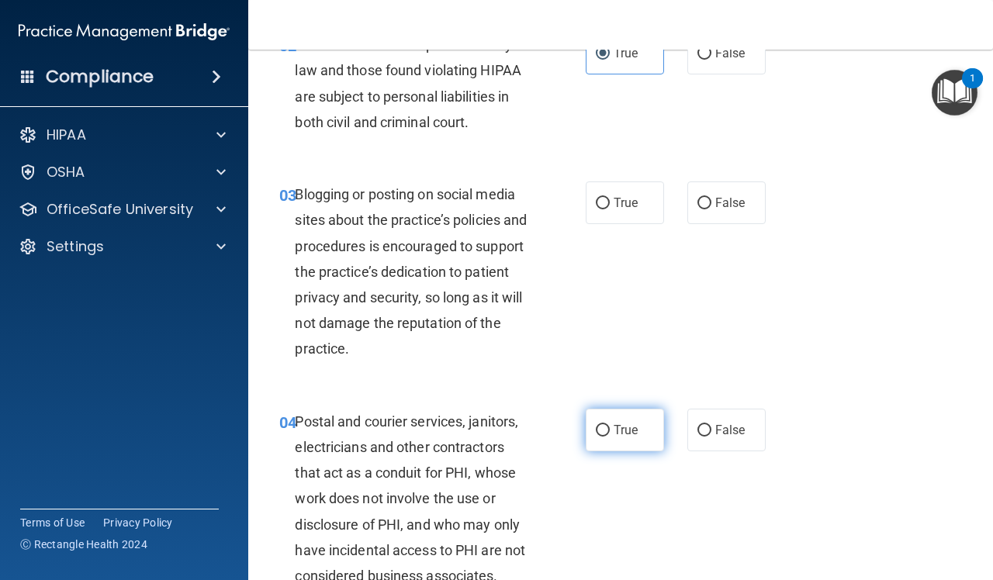
click at [621, 427] on span "True" at bounding box center [626, 430] width 24 height 15
click at [610, 427] on input "True" at bounding box center [603, 431] width 14 height 12
radio input "true"
click at [630, 204] on span "True" at bounding box center [626, 202] width 24 height 15
click at [610, 204] on input "True" at bounding box center [603, 204] width 14 height 12
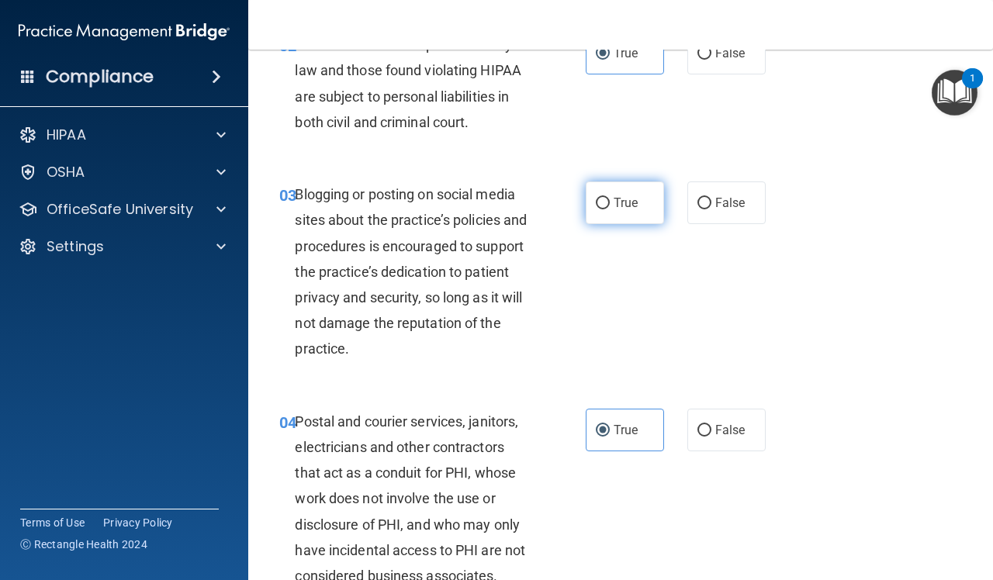
radio input "true"
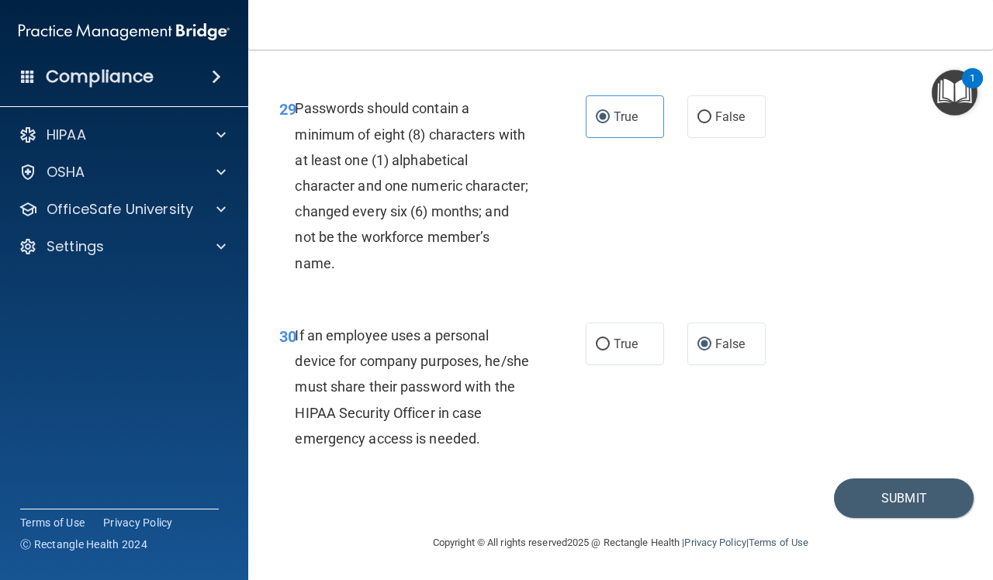
scroll to position [4991, 0]
click at [882, 500] on button "Submit" at bounding box center [904, 499] width 140 height 40
click at [861, 510] on button "Submit" at bounding box center [904, 499] width 140 height 40
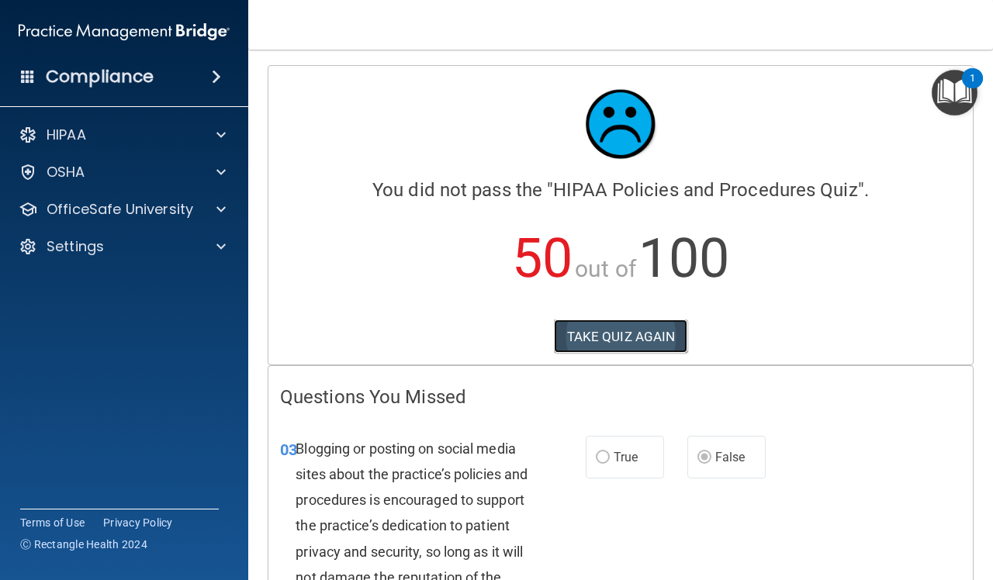
click at [648, 341] on button "TAKE QUIZ AGAIN" at bounding box center [621, 337] width 134 height 34
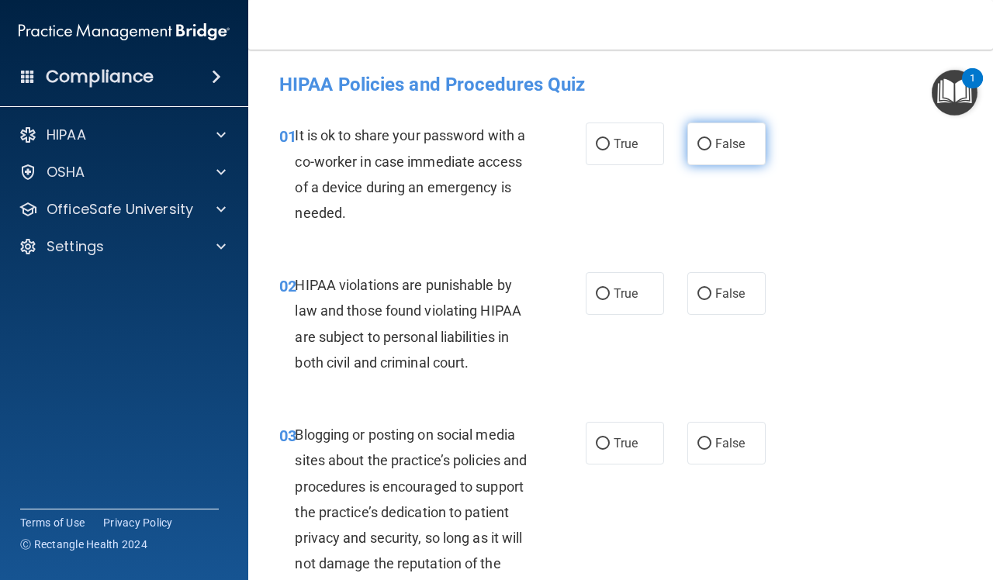
click at [720, 140] on span "False" at bounding box center [730, 144] width 30 height 15
click at [711, 140] on input "False" at bounding box center [704, 145] width 14 height 12
radio input "true"
click at [635, 296] on label "True" at bounding box center [625, 293] width 78 height 43
click at [610, 296] on input "True" at bounding box center [603, 295] width 14 height 12
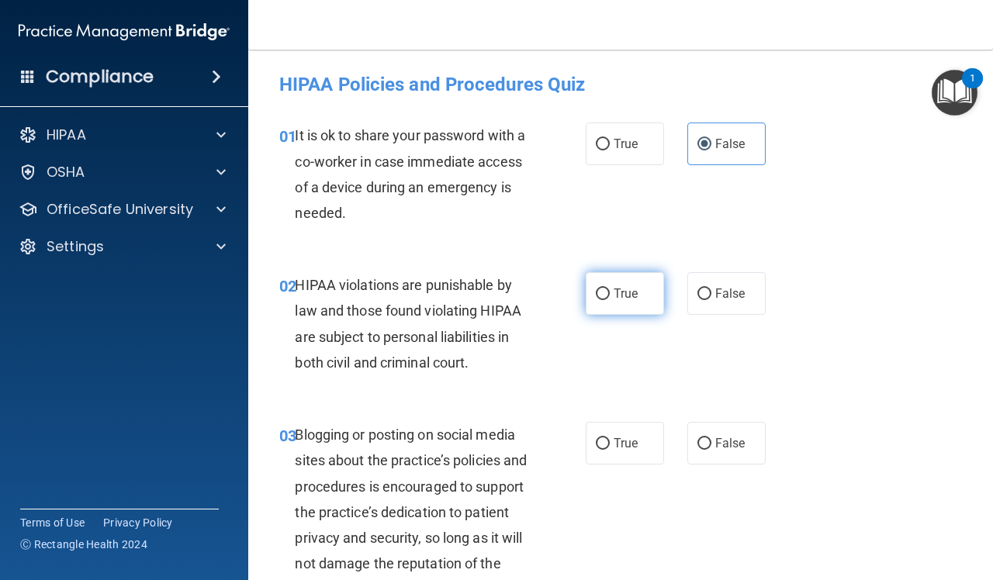
radio input "true"
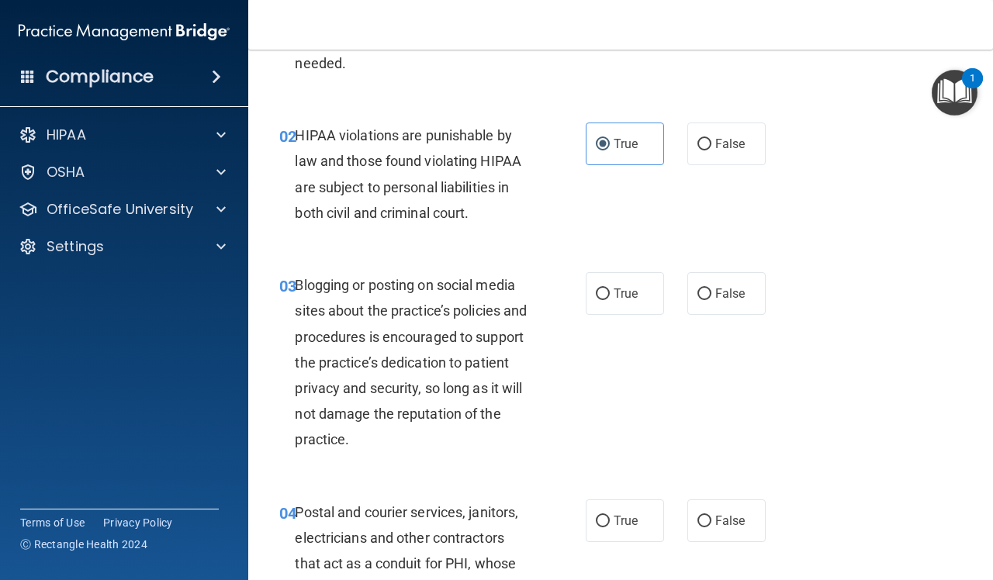
scroll to position [194, 0]
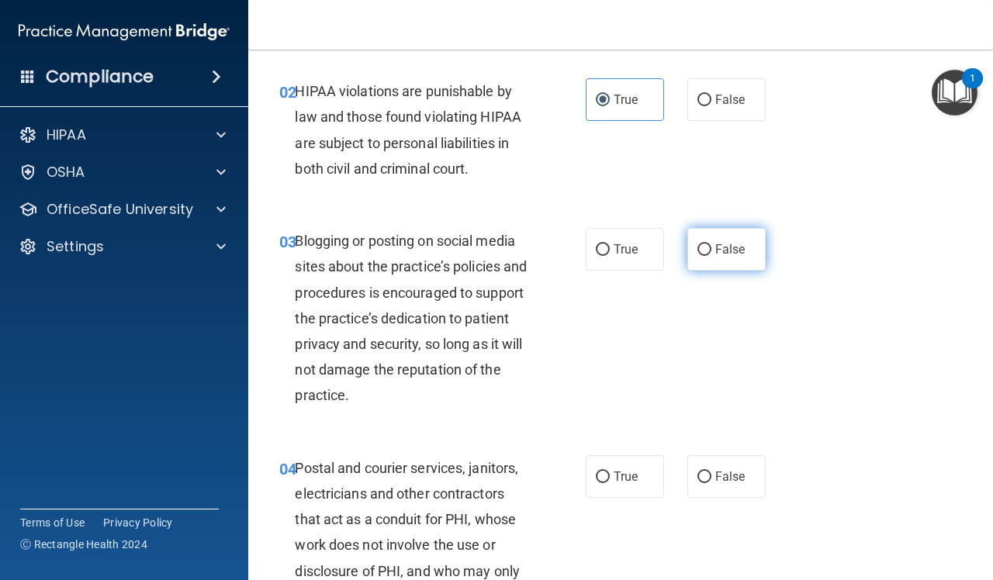
click at [721, 262] on label "False" at bounding box center [726, 249] width 78 height 43
click at [711, 256] on input "False" at bounding box center [704, 250] width 14 height 12
radio input "true"
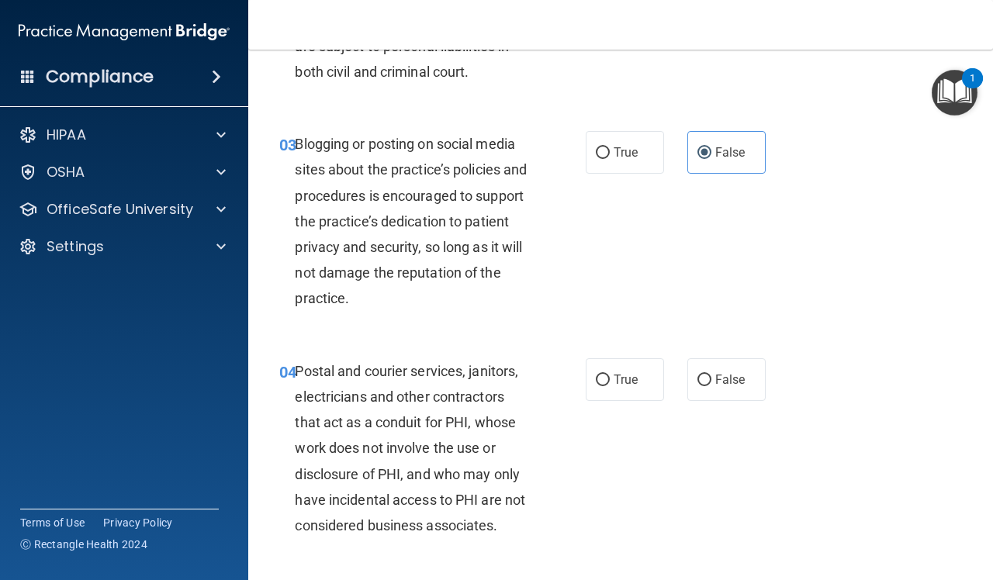
scroll to position [388, 0]
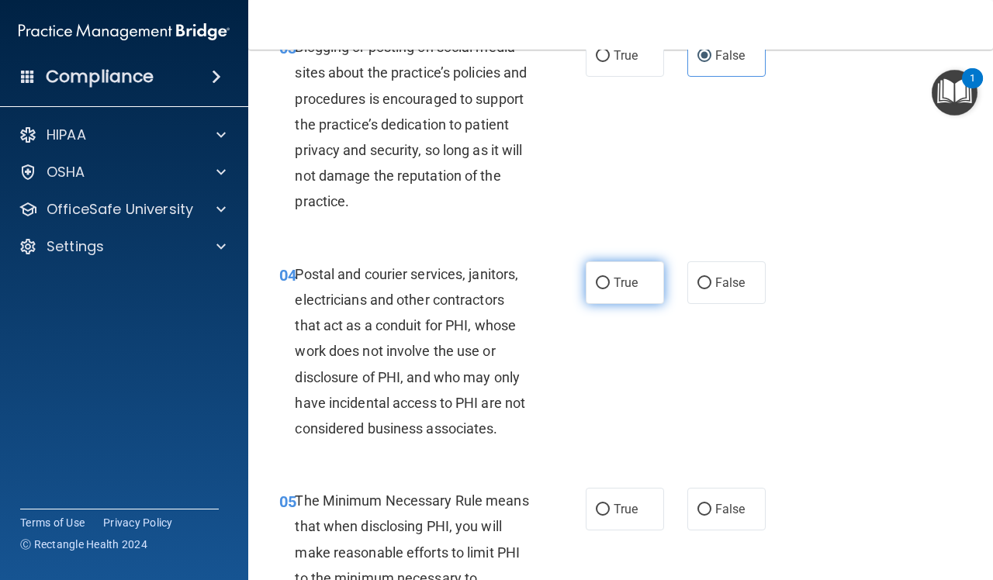
click at [598, 295] on label "True" at bounding box center [625, 282] width 78 height 43
click at [598, 289] on input "True" at bounding box center [603, 284] width 14 height 12
radio input "true"
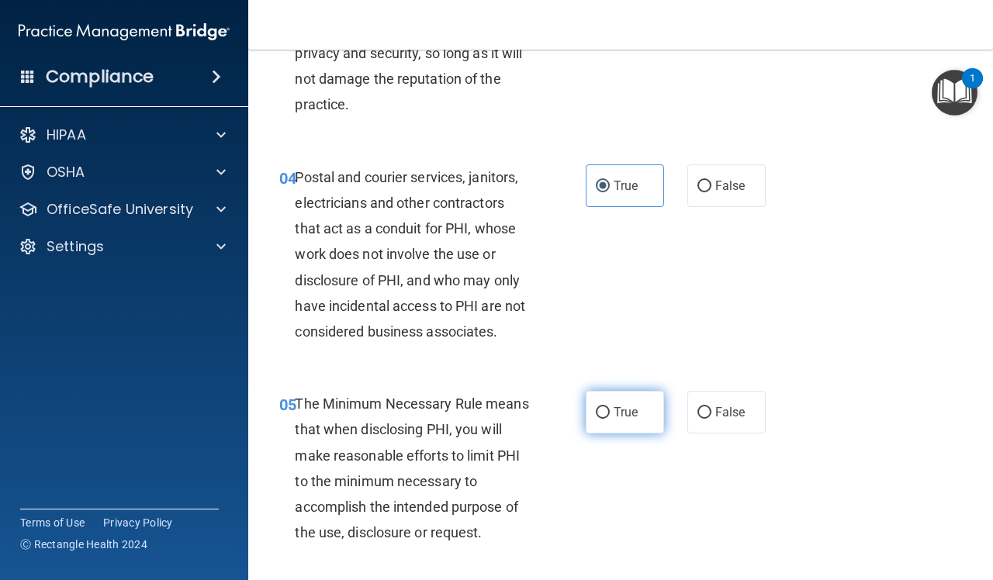
click at [614, 413] on span "True" at bounding box center [626, 412] width 24 height 15
click at [610, 413] on input "True" at bounding box center [603, 413] width 14 height 12
radio input "true"
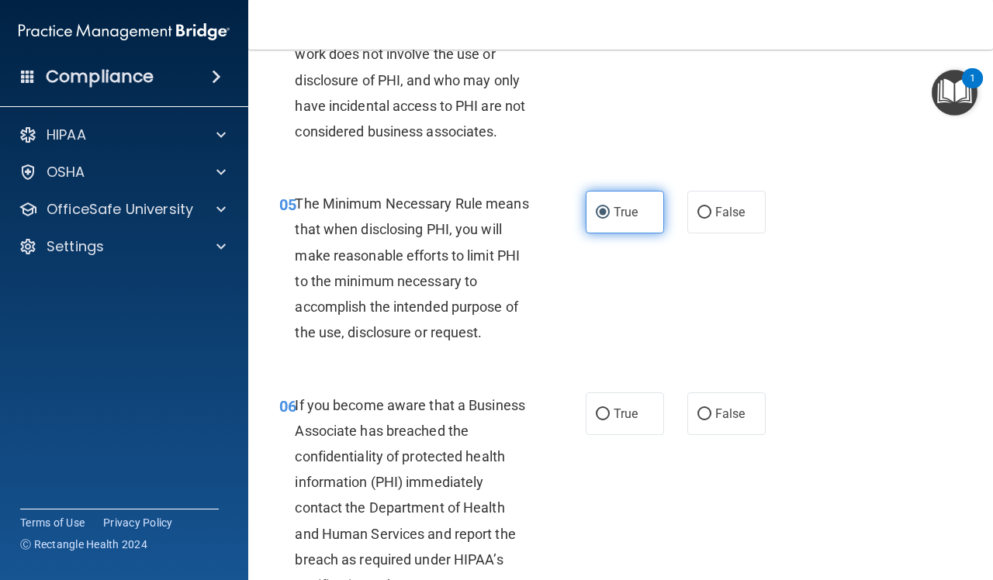
scroll to position [776, 0]
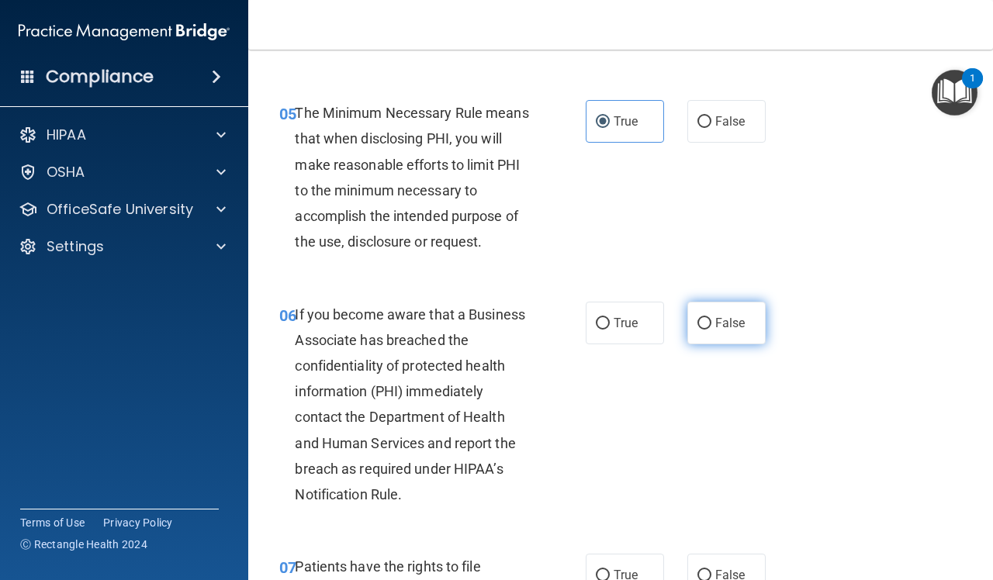
click at [722, 344] on label "False" at bounding box center [726, 323] width 78 height 43
click at [711, 330] on input "False" at bounding box center [704, 324] width 14 height 12
radio input "true"
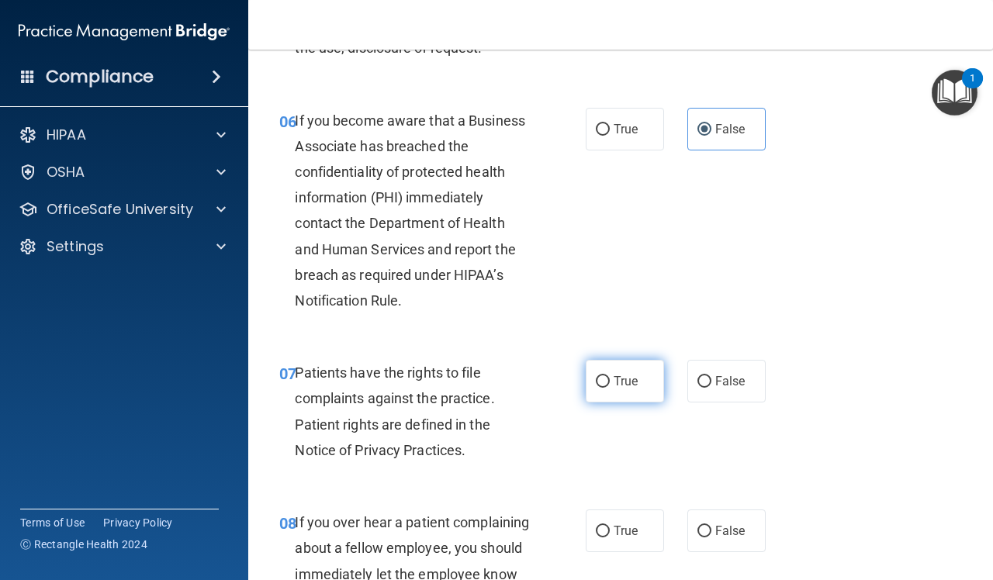
scroll to position [1067, 0]
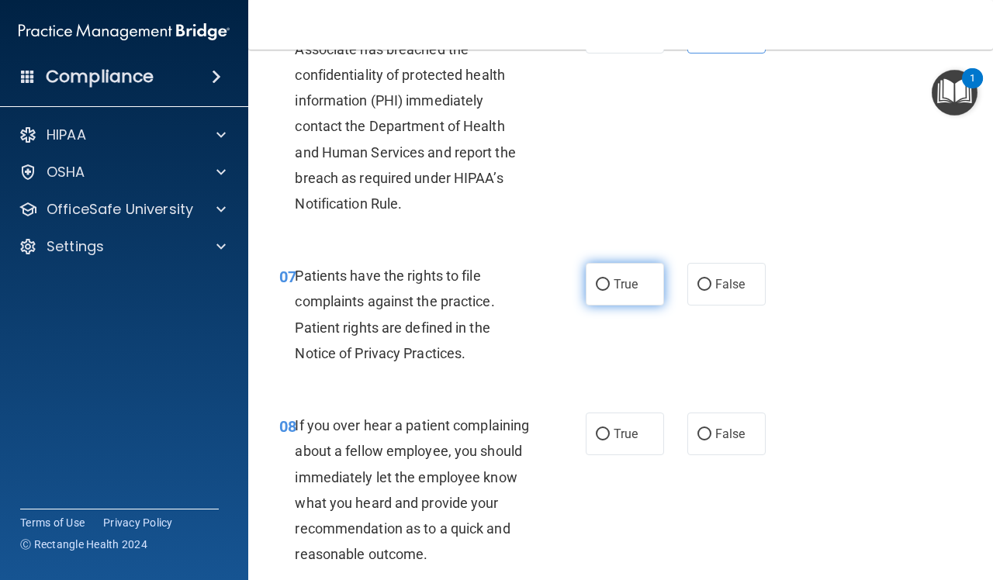
click at [614, 293] on label "True" at bounding box center [625, 284] width 78 height 43
click at [610, 291] on input "True" at bounding box center [603, 285] width 14 height 12
radio input "true"
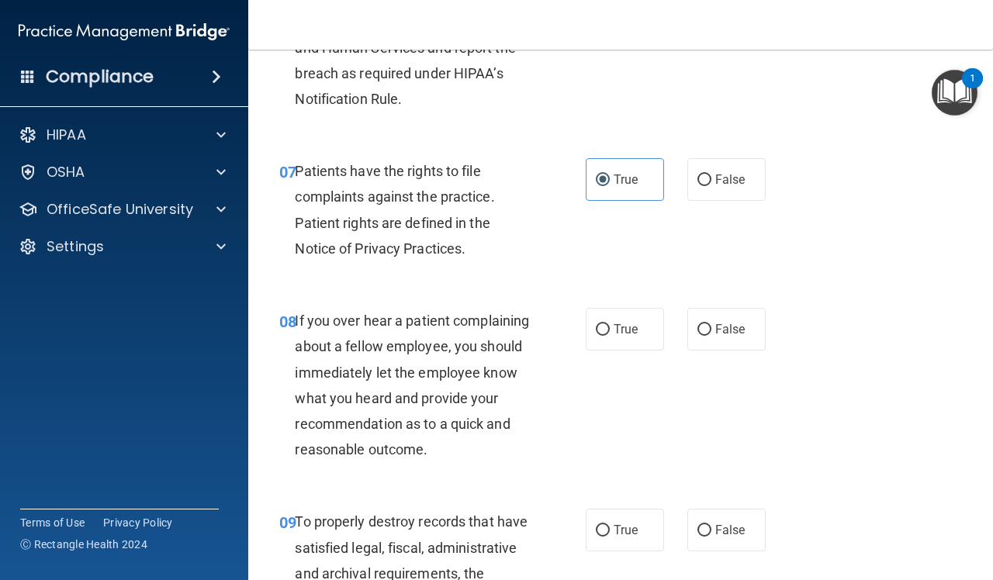
scroll to position [1260, 0]
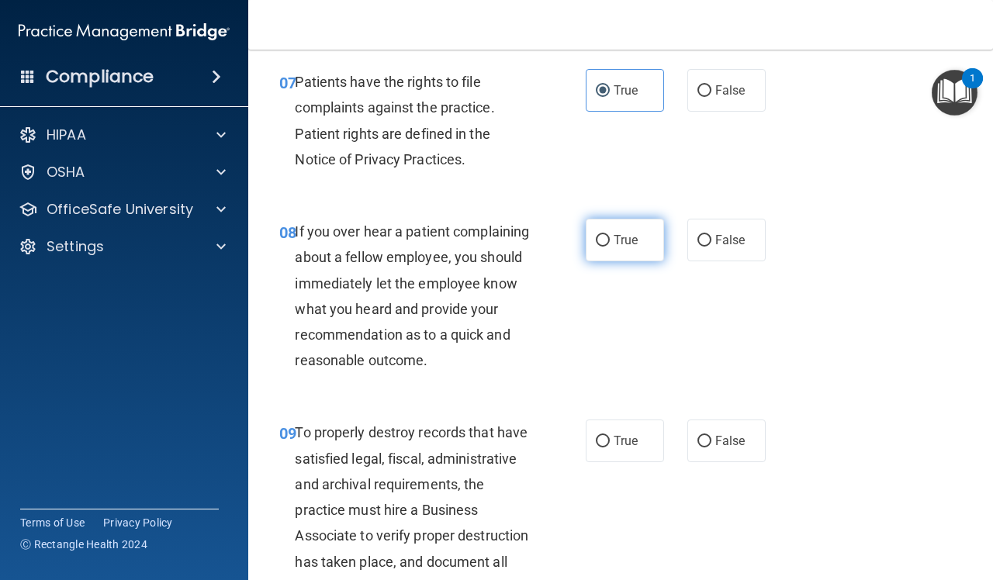
click at [586, 252] on label "True" at bounding box center [625, 240] width 78 height 43
click at [596, 247] on input "True" at bounding box center [603, 241] width 14 height 12
radio input "true"
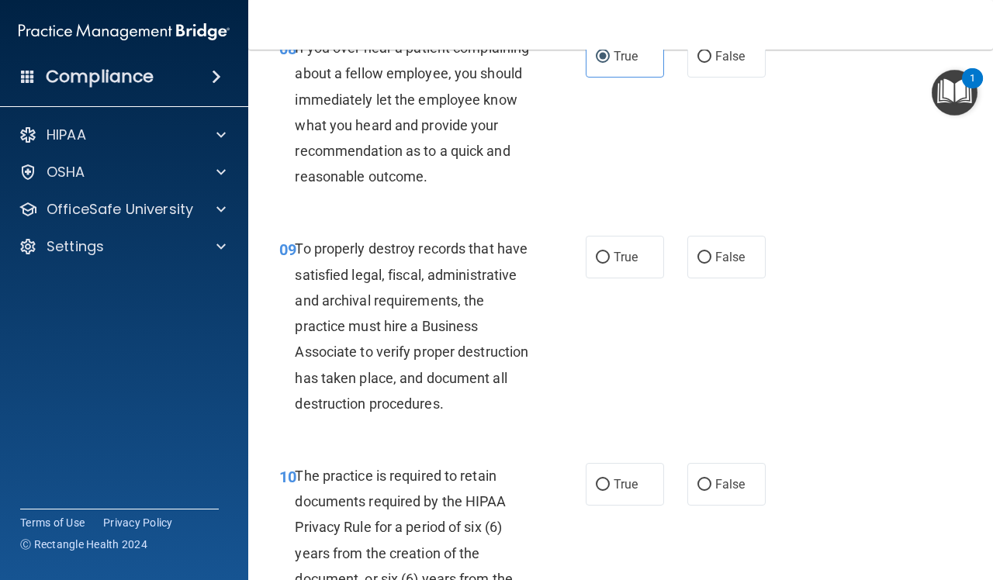
scroll to position [1454, 0]
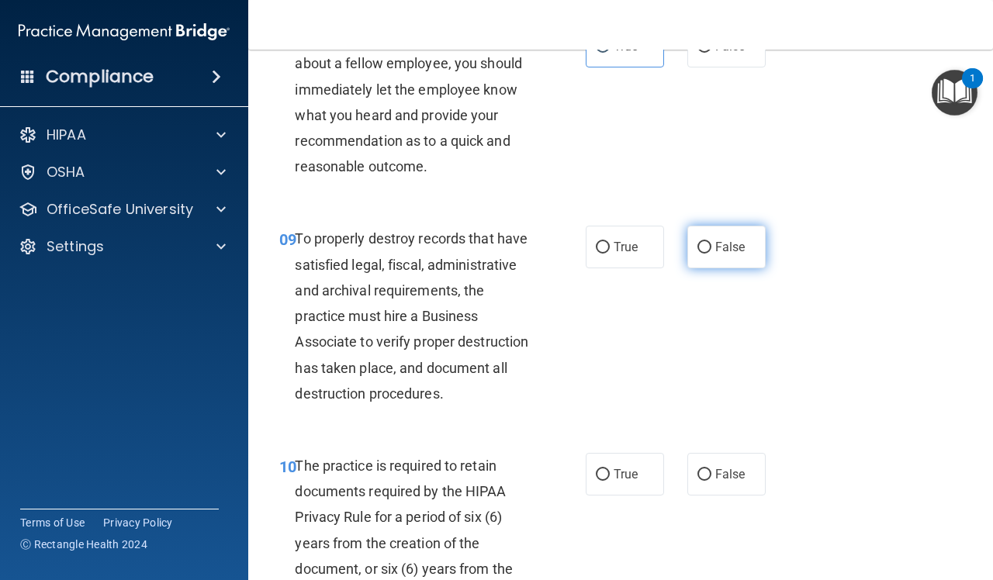
click at [729, 254] on span "False" at bounding box center [730, 247] width 30 height 15
click at [711, 254] on input "False" at bounding box center [704, 248] width 14 height 12
radio input "true"
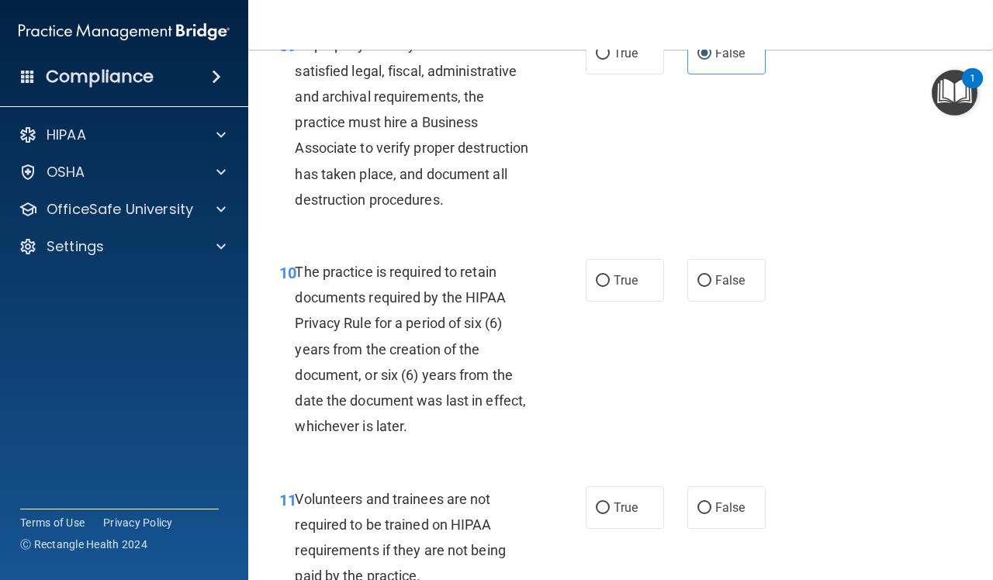
scroll to position [1745, 0]
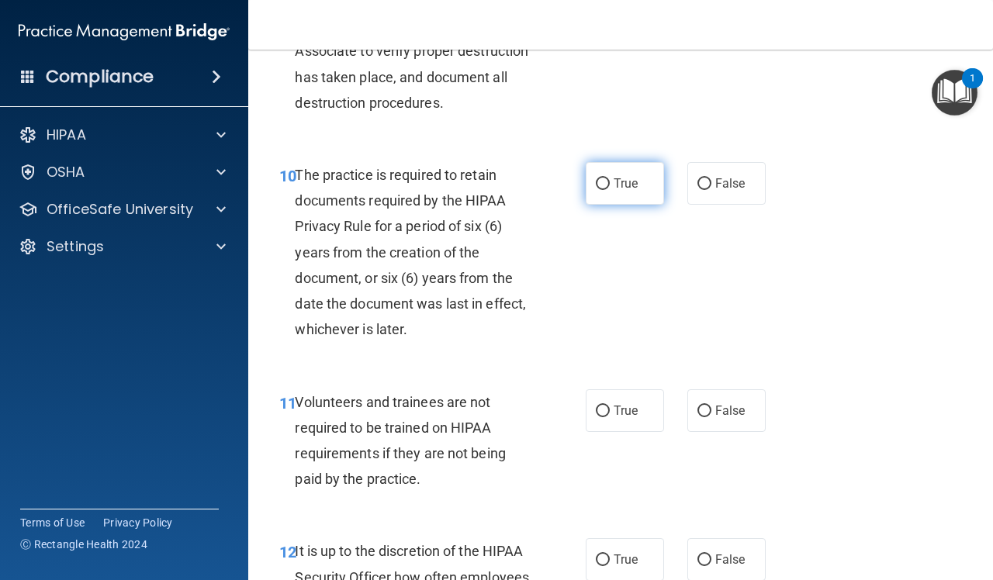
click at [632, 205] on label "True" at bounding box center [625, 183] width 78 height 43
click at [610, 190] on input "True" at bounding box center [603, 184] width 14 height 12
radio input "true"
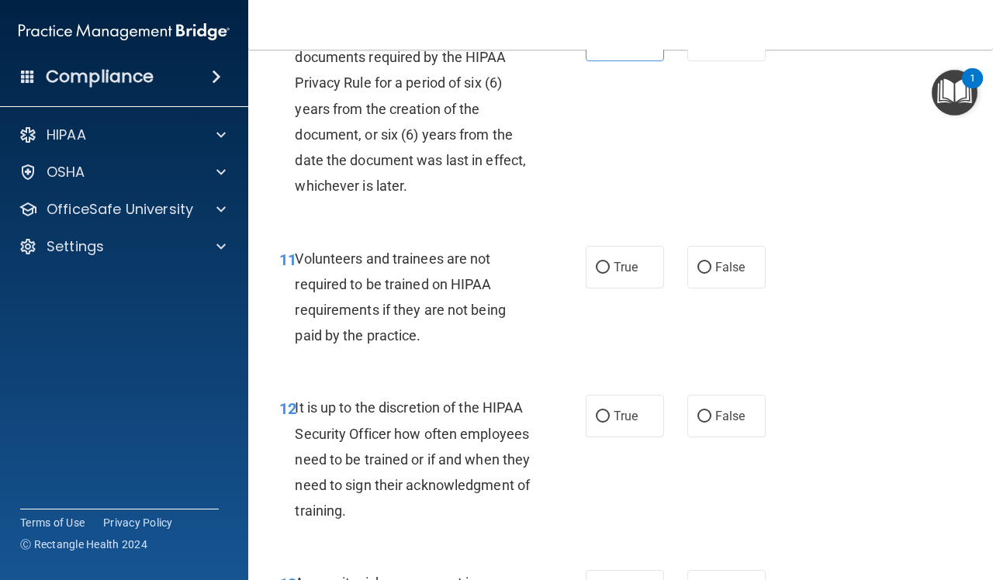
scroll to position [1939, 0]
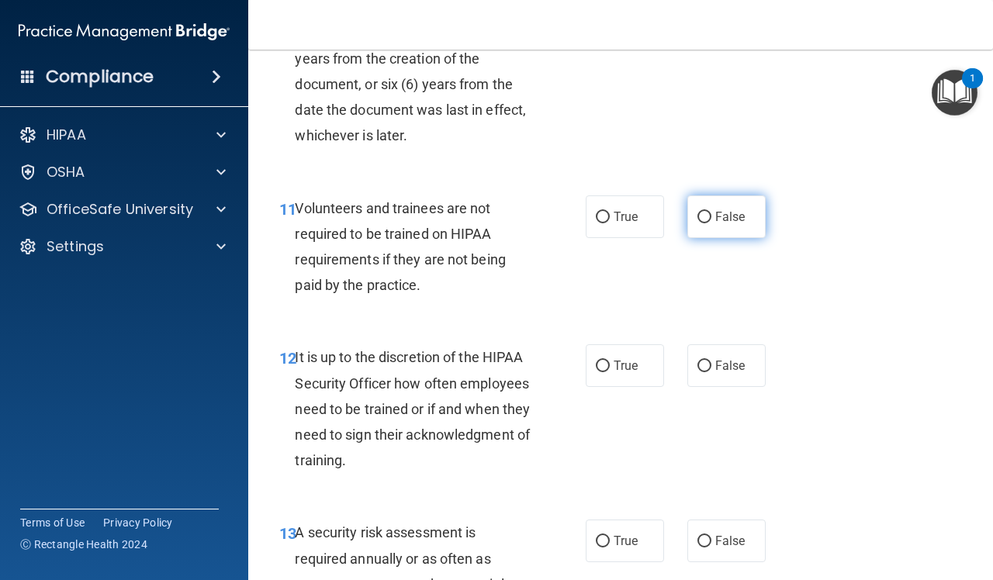
click at [737, 238] on label "False" at bounding box center [726, 216] width 78 height 43
click at [711, 223] on input "False" at bounding box center [704, 218] width 14 height 12
radio input "true"
click at [716, 373] on span "False" at bounding box center [730, 365] width 30 height 15
click at [711, 372] on input "False" at bounding box center [704, 367] width 14 height 12
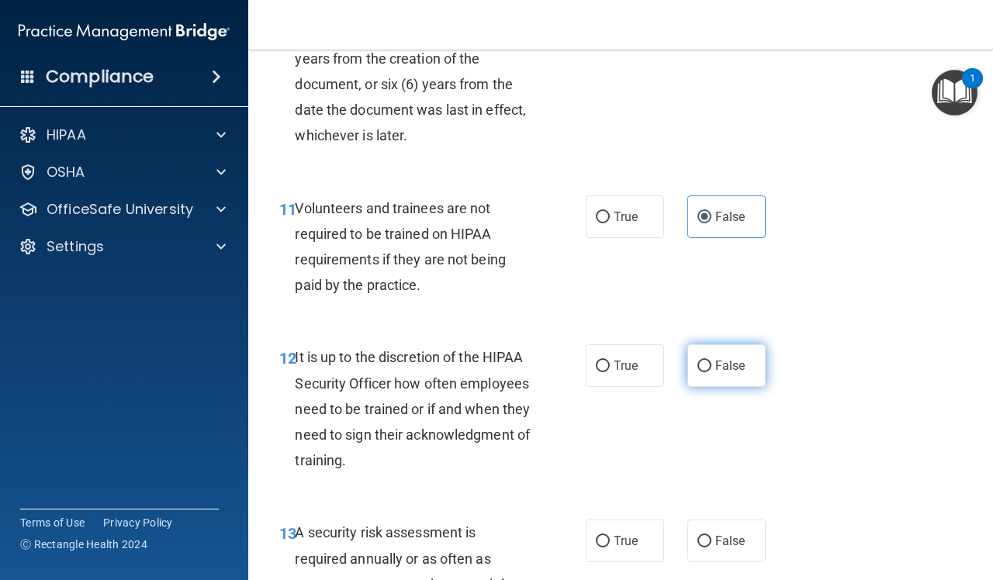
radio input "true"
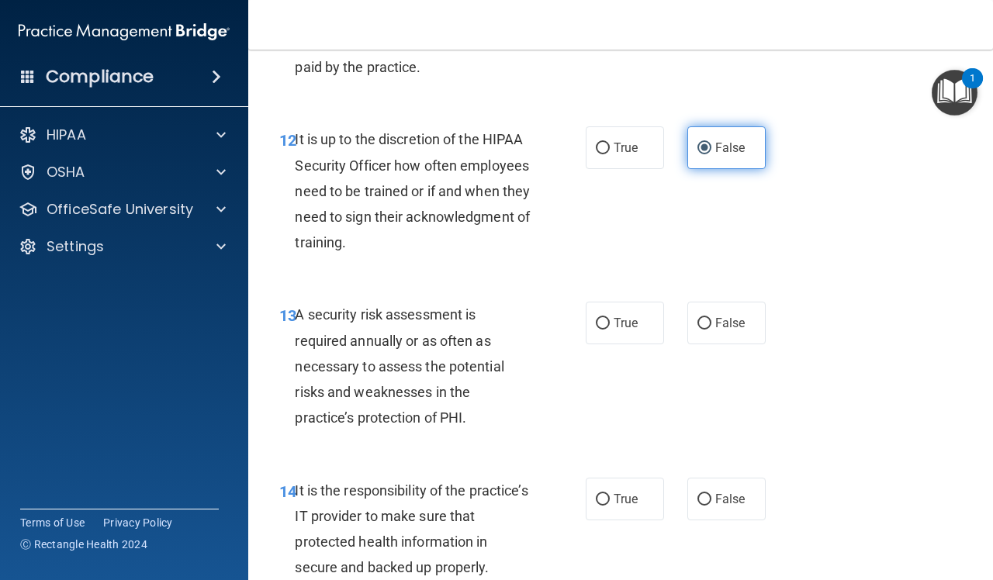
scroll to position [2230, 0]
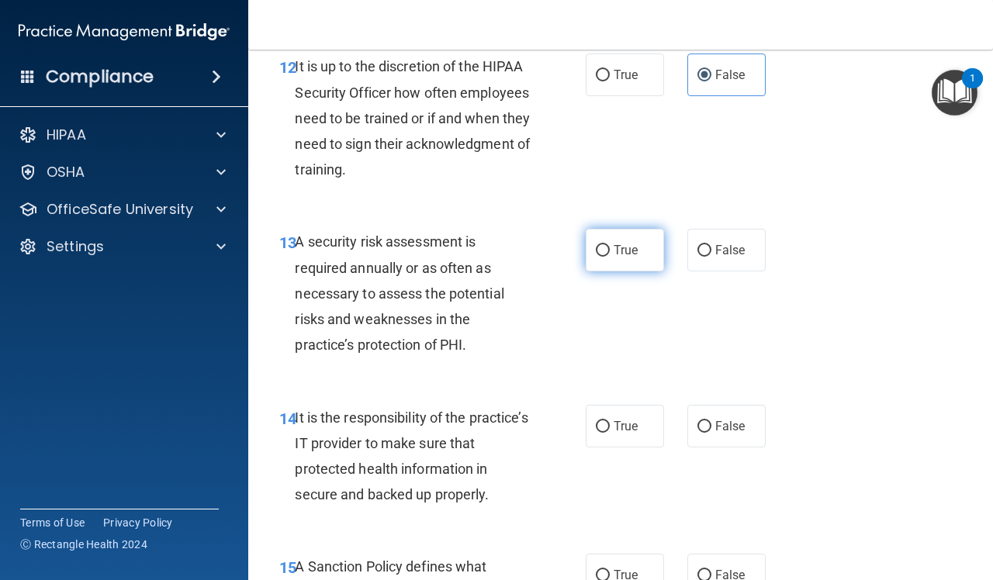
click at [614, 258] on span "True" at bounding box center [626, 250] width 24 height 15
click at [606, 257] on input "True" at bounding box center [603, 251] width 14 height 12
radio input "true"
click at [715, 434] on span "False" at bounding box center [730, 426] width 30 height 15
click at [711, 433] on input "False" at bounding box center [704, 427] width 14 height 12
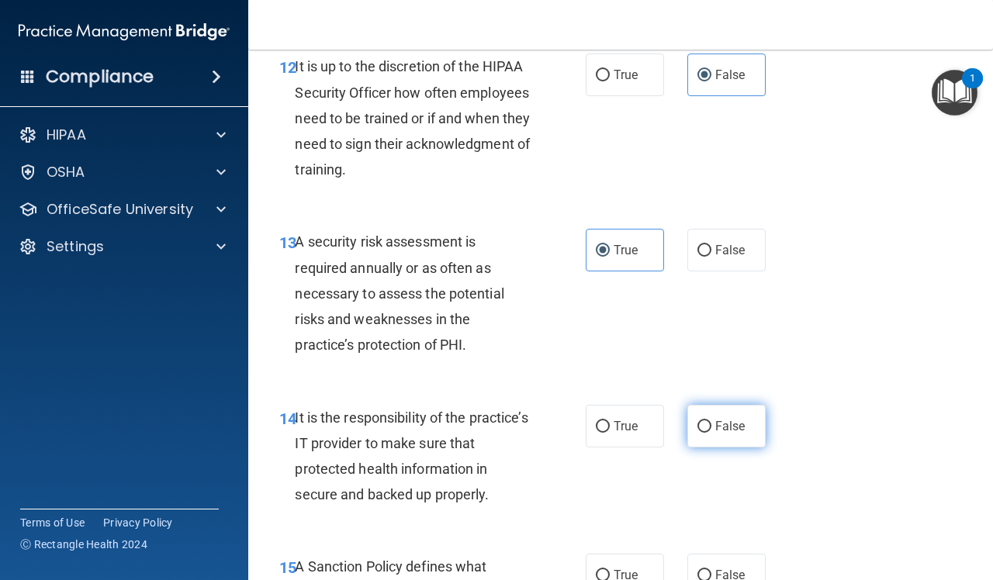
radio input "true"
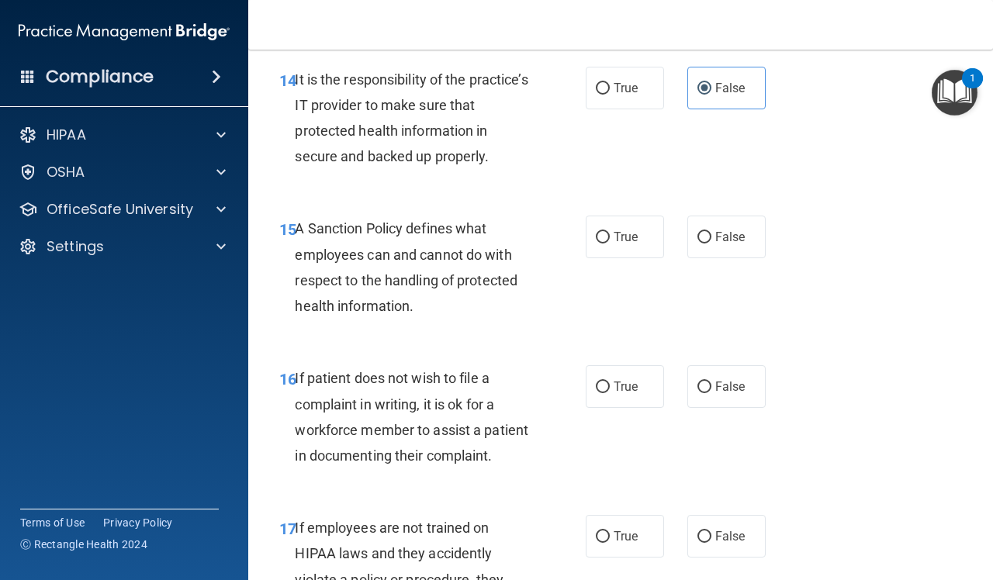
scroll to position [2618, 0]
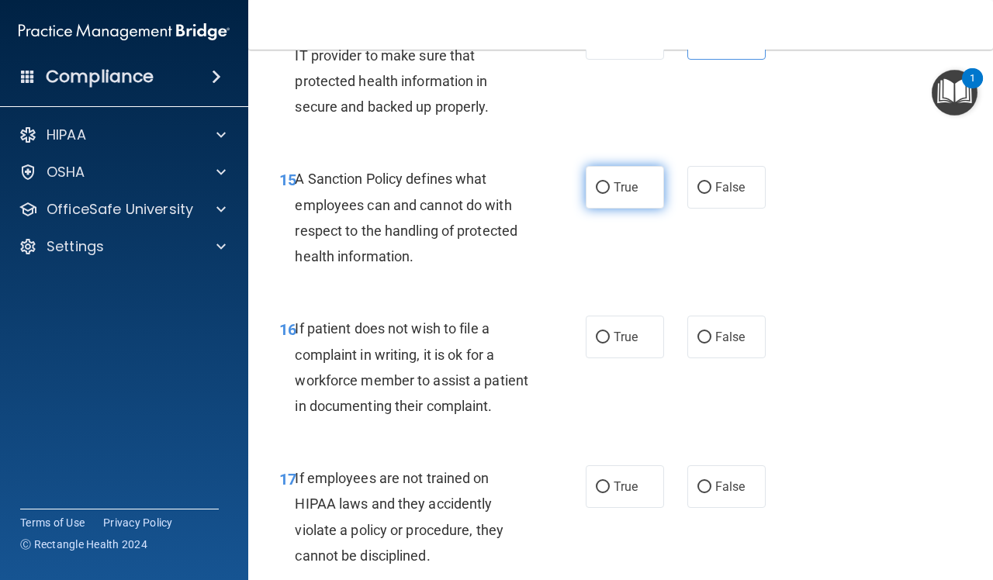
click at [597, 209] on label "True" at bounding box center [625, 187] width 78 height 43
click at [597, 194] on input "True" at bounding box center [603, 188] width 14 height 12
radio input "true"
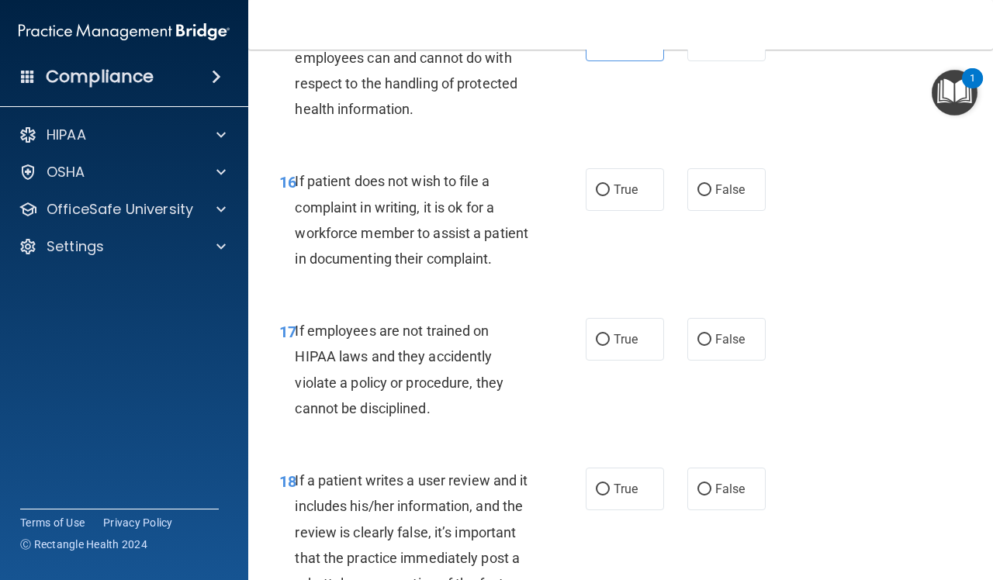
scroll to position [2812, 0]
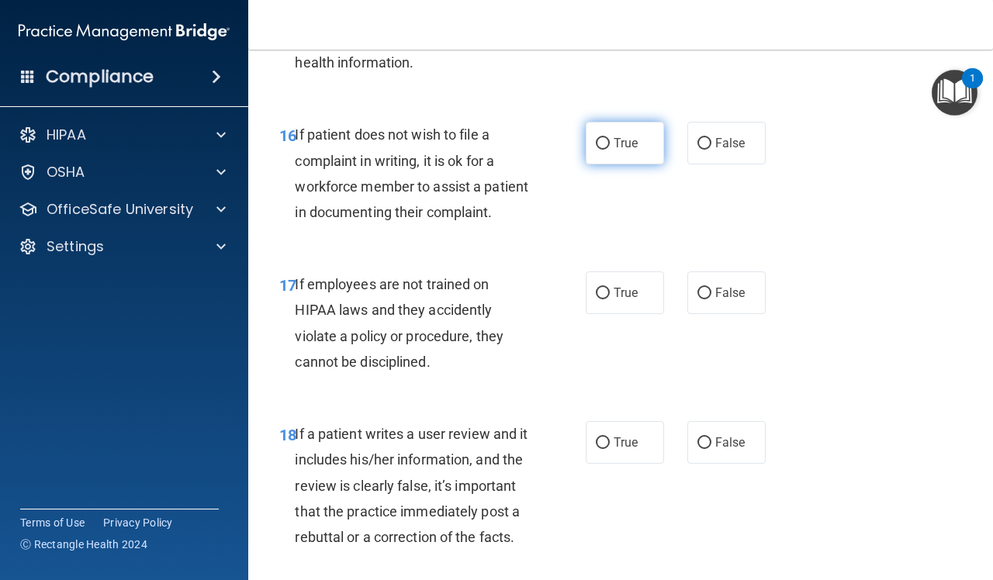
click at [597, 150] on input "True" at bounding box center [603, 144] width 14 height 12
radio input "true"
click at [711, 314] on label "False" at bounding box center [726, 292] width 78 height 43
click at [711, 299] on input "False" at bounding box center [704, 294] width 14 height 12
radio input "true"
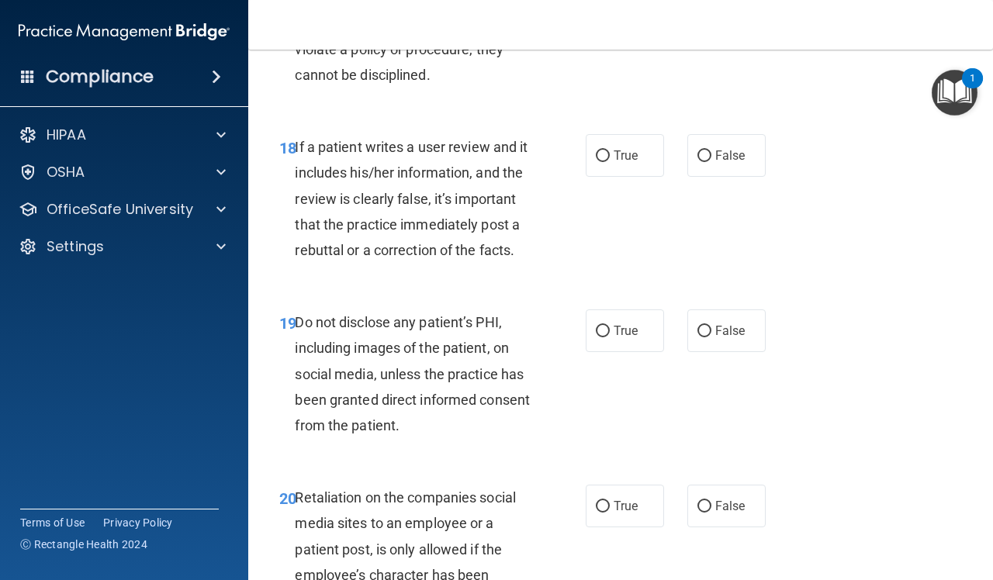
scroll to position [3103, 0]
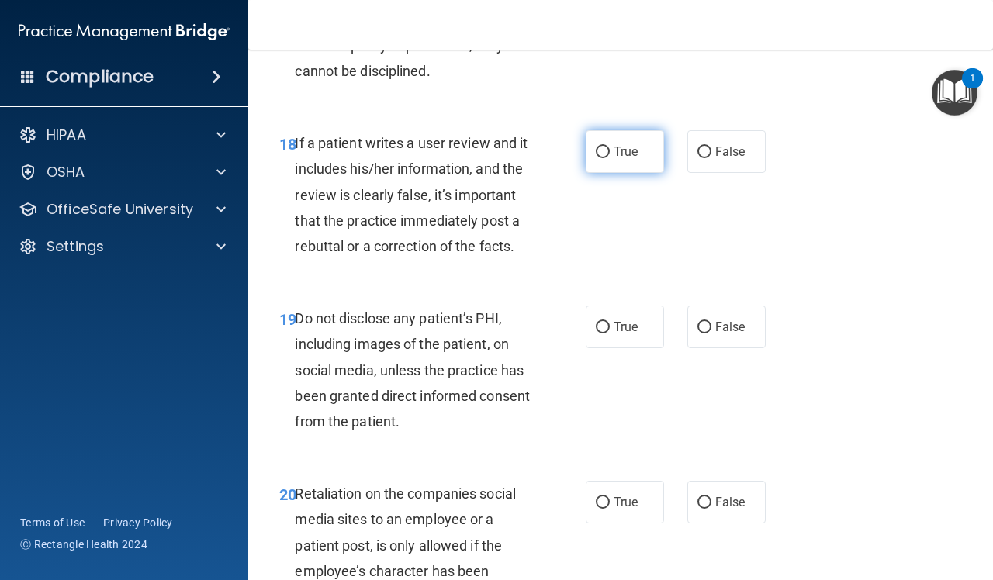
click at [637, 173] on label "True" at bounding box center [625, 151] width 78 height 43
click at [610, 158] on input "True" at bounding box center [603, 153] width 14 height 12
radio input "true"
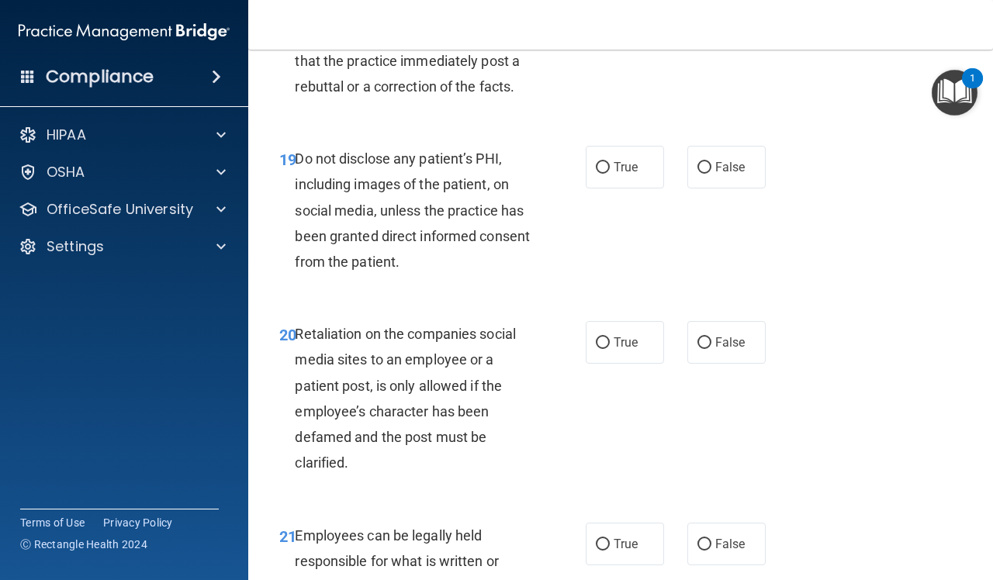
scroll to position [3297, 0]
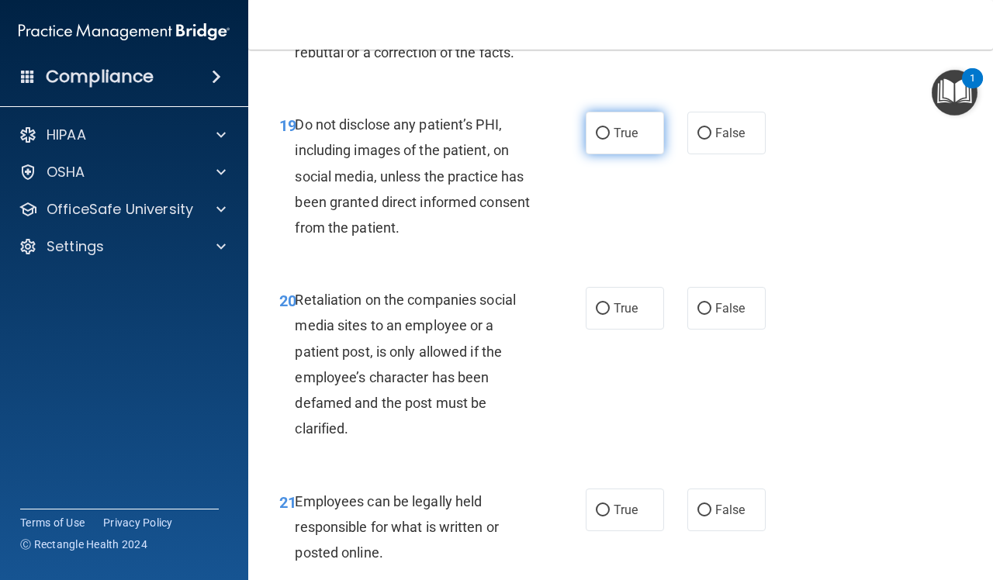
click at [598, 154] on label "True" at bounding box center [625, 133] width 78 height 43
click at [598, 140] on input "True" at bounding box center [603, 134] width 14 height 12
radio input "true"
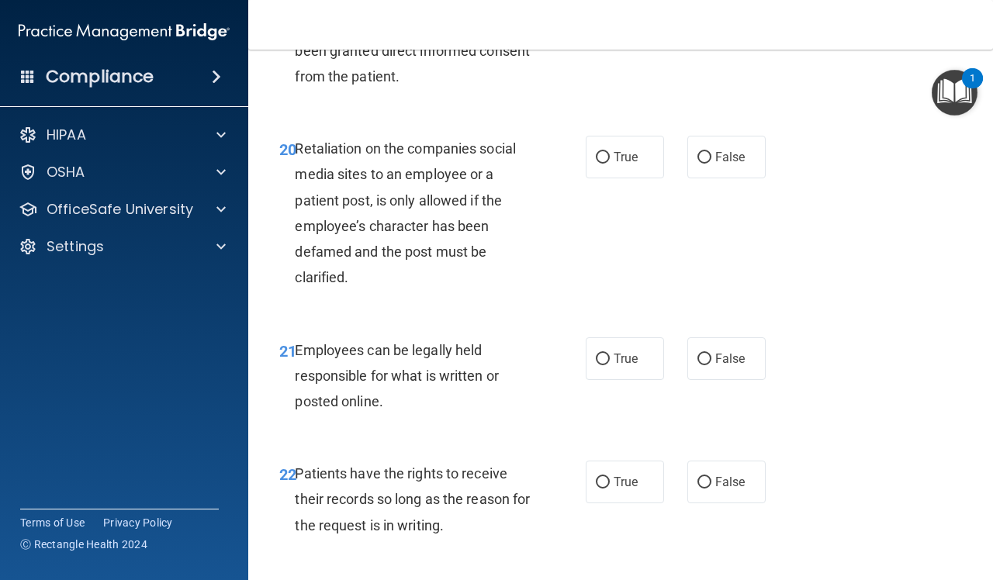
scroll to position [3491, 0]
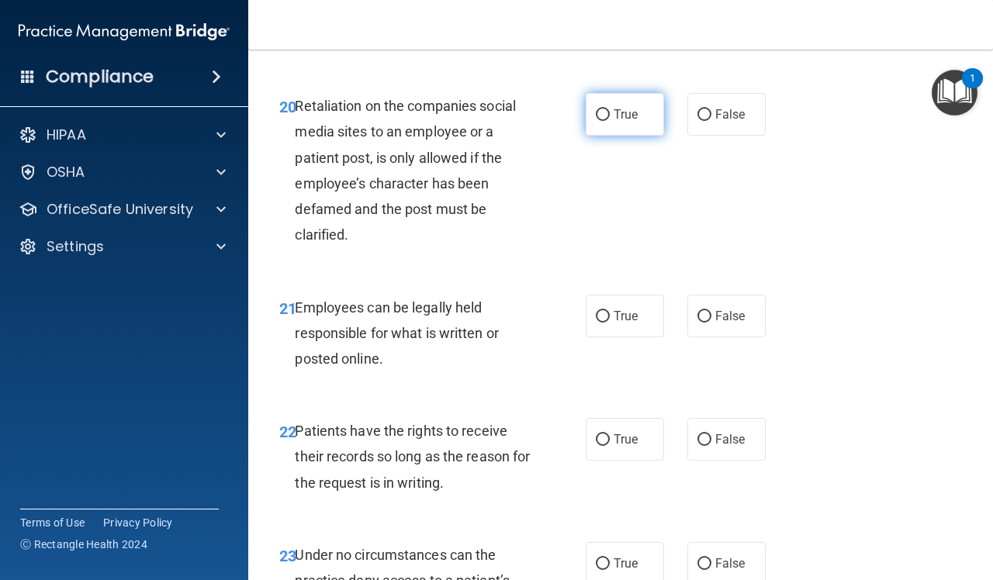
click at [615, 136] on label "True" at bounding box center [625, 114] width 78 height 43
click at [610, 121] on input "True" at bounding box center [603, 115] width 14 height 12
radio input "true"
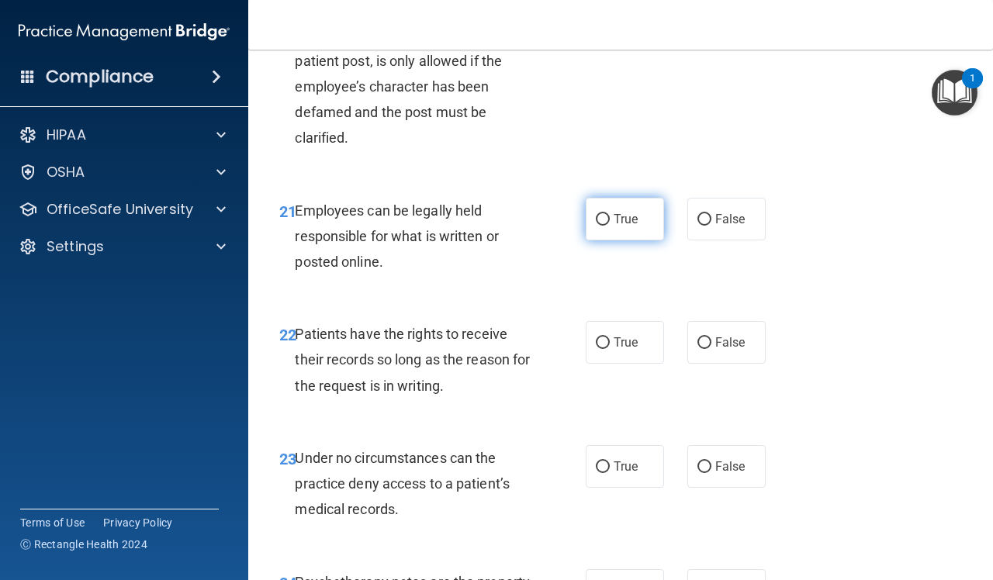
click at [614, 226] on span "True" at bounding box center [626, 219] width 24 height 15
click at [610, 226] on input "True" at bounding box center [603, 220] width 14 height 12
radio input "true"
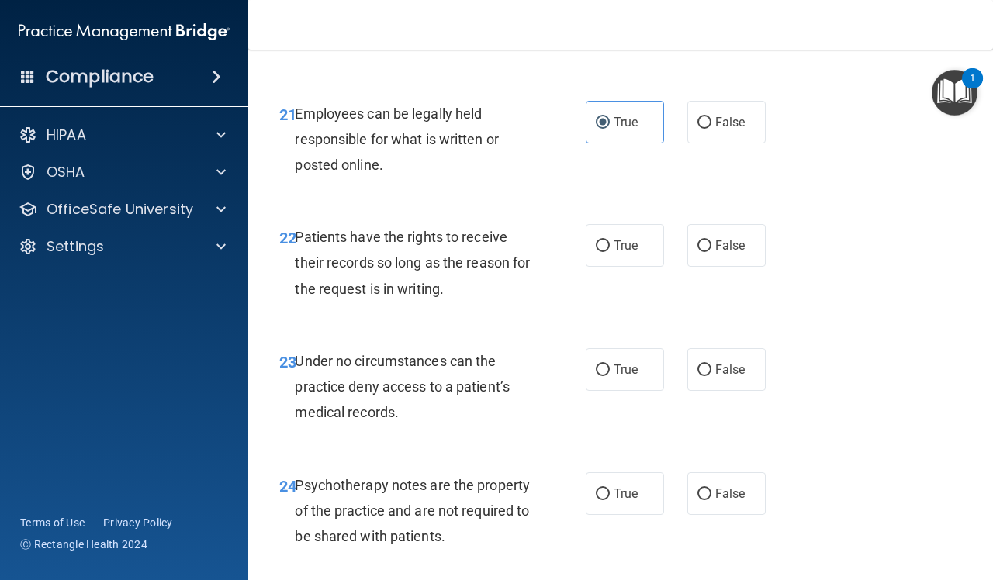
scroll to position [3781, 0]
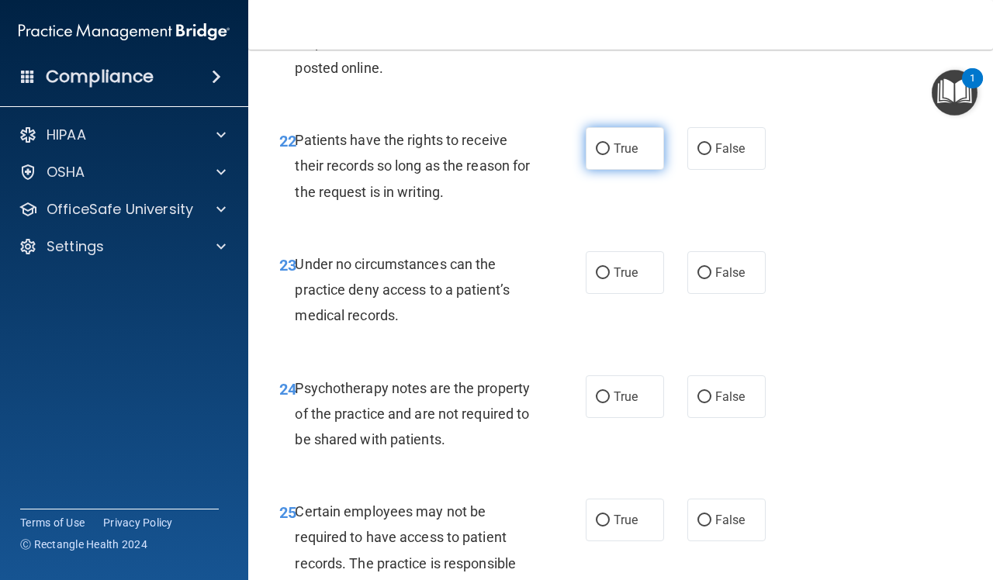
click at [635, 170] on label "True" at bounding box center [625, 148] width 78 height 43
click at [610, 155] on input "True" at bounding box center [603, 150] width 14 height 12
radio input "true"
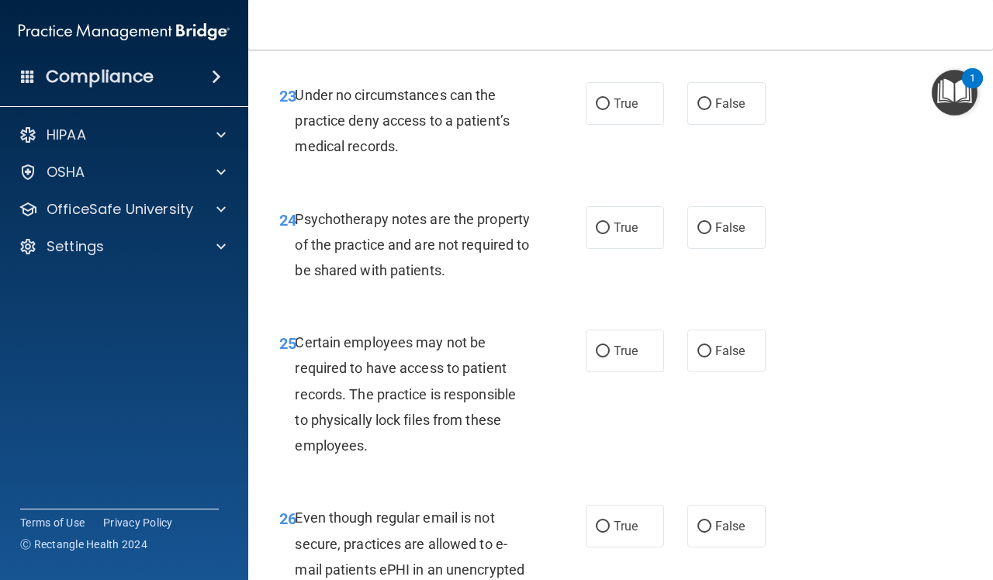
scroll to position [3975, 0]
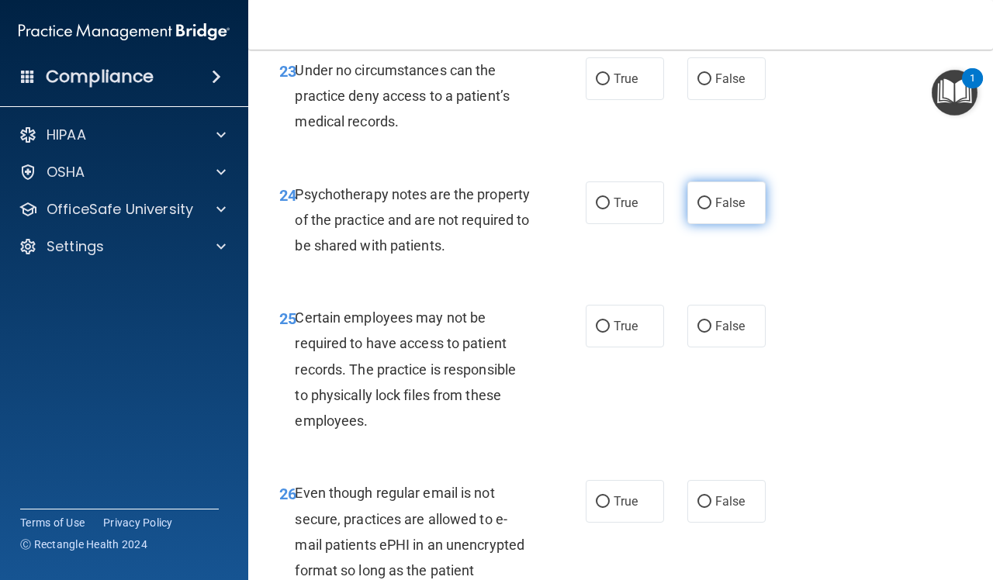
click at [711, 224] on label "False" at bounding box center [726, 203] width 78 height 43
click at [711, 209] on input "False" at bounding box center [704, 204] width 14 height 12
radio input "true"
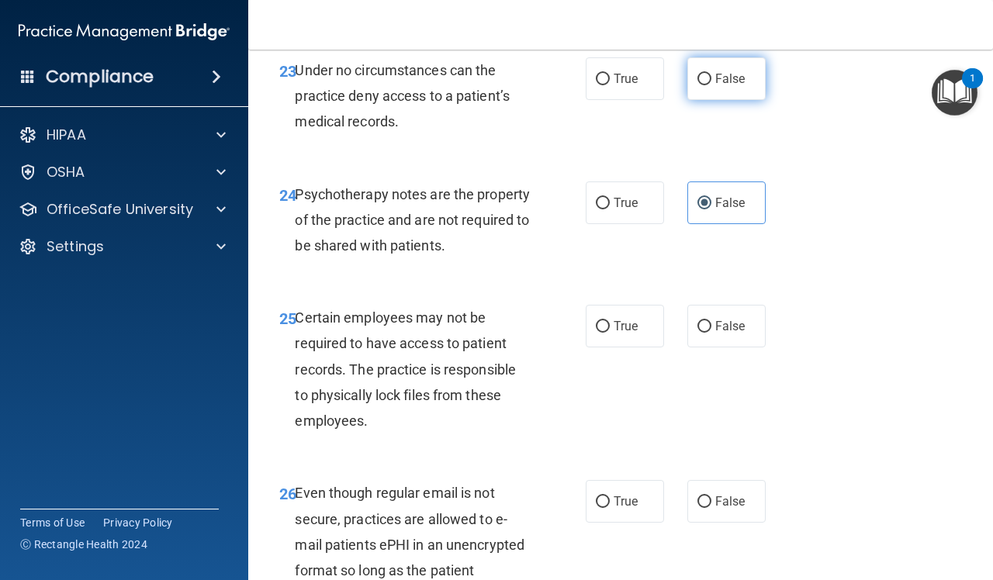
click at [715, 86] on span "False" at bounding box center [730, 78] width 30 height 15
click at [711, 85] on input "False" at bounding box center [704, 80] width 14 height 12
radio input "true"
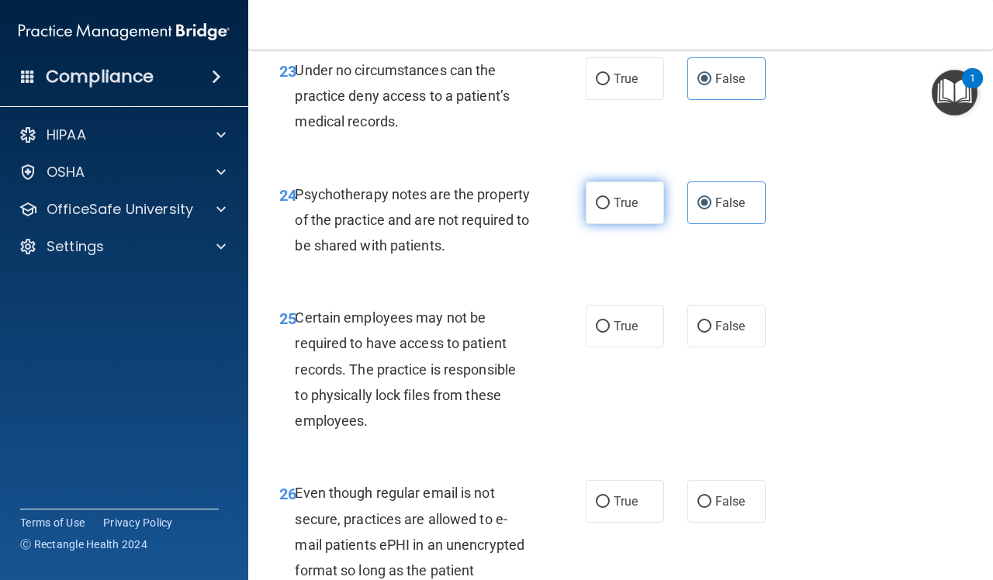
click at [634, 224] on label "True" at bounding box center [625, 203] width 78 height 43
click at [610, 209] on input "True" at bounding box center [603, 204] width 14 height 12
radio input "true"
radio input "false"
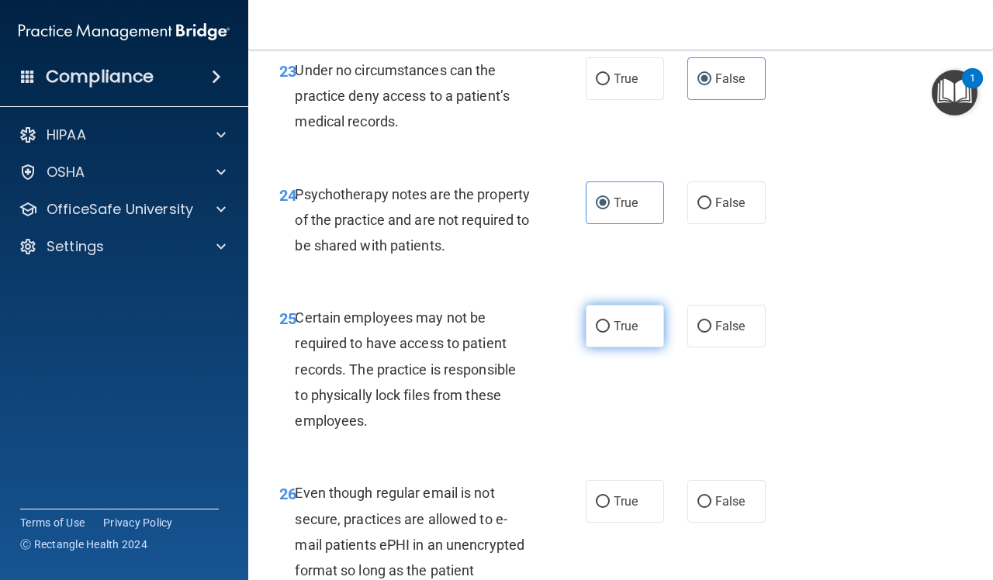
click at [636, 348] on label "True" at bounding box center [625, 326] width 78 height 43
click at [610, 333] on input "True" at bounding box center [603, 327] width 14 height 12
radio input "true"
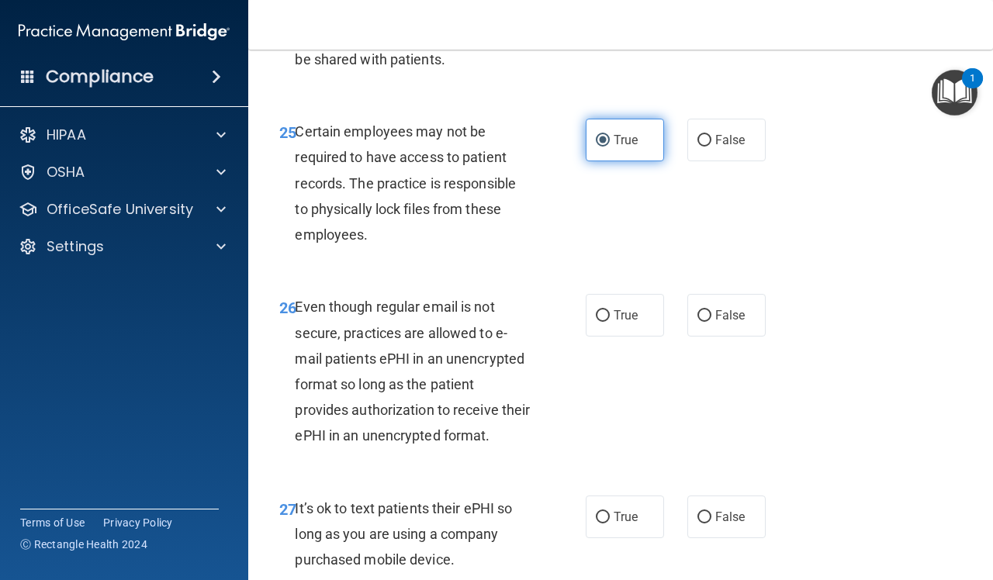
scroll to position [4169, 0]
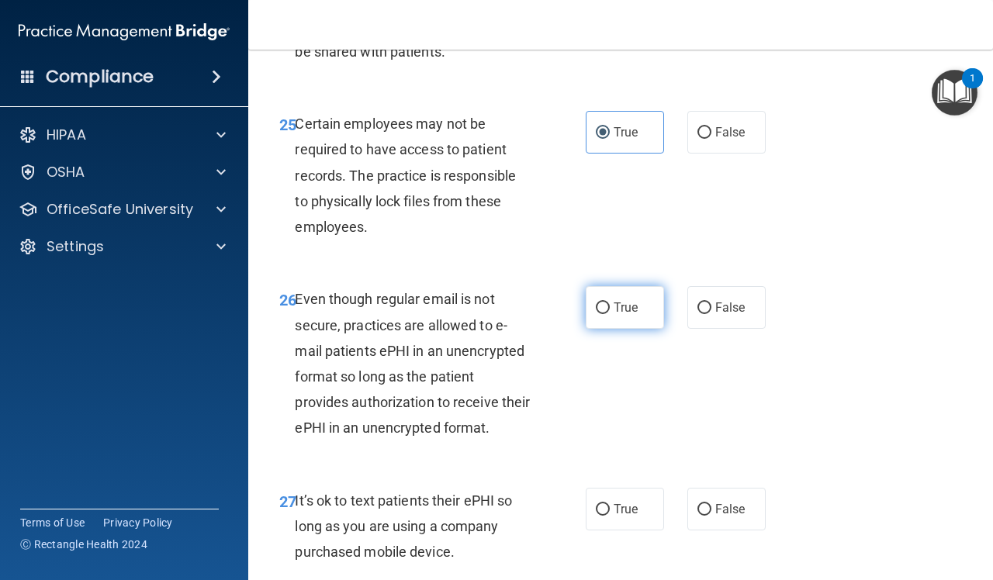
click at [635, 329] on label "True" at bounding box center [625, 307] width 78 height 43
click at [610, 314] on input "True" at bounding box center [603, 309] width 14 height 12
radio input "true"
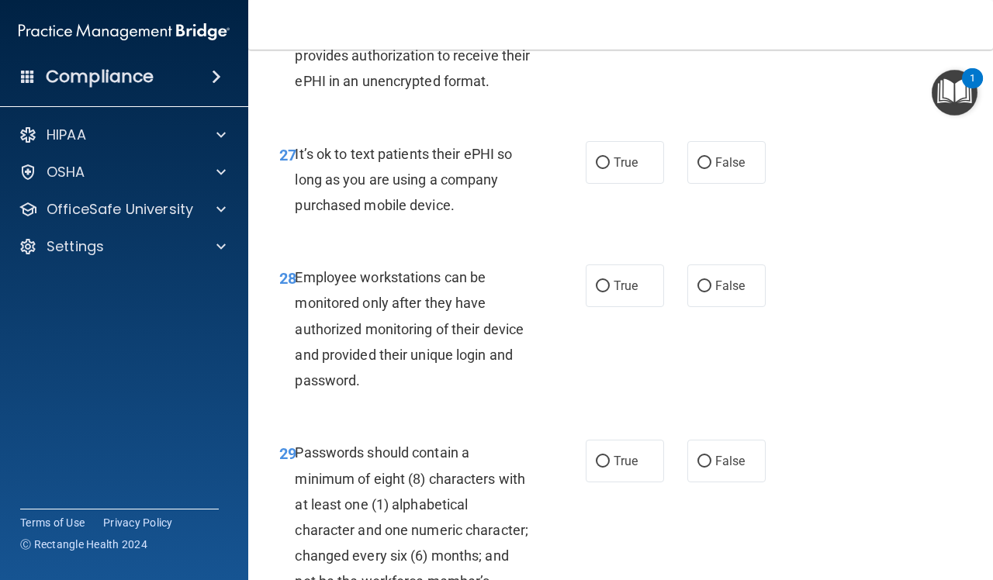
scroll to position [4557, 0]
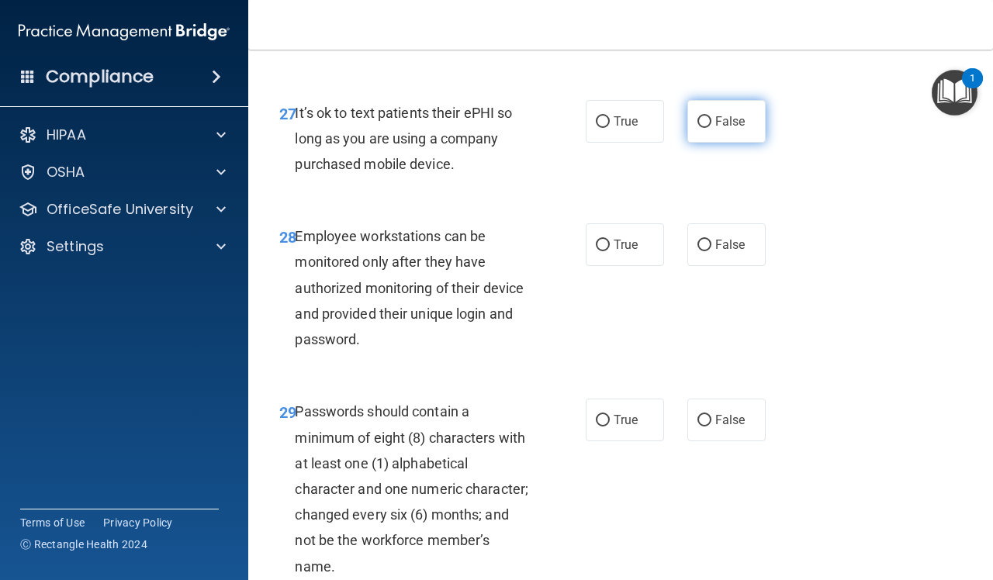
click at [703, 143] on label "False" at bounding box center [726, 121] width 78 height 43
click at [703, 128] on input "False" at bounding box center [704, 122] width 14 height 12
radio input "true"
click at [627, 252] on span "True" at bounding box center [626, 244] width 24 height 15
click at [610, 251] on input "True" at bounding box center [603, 246] width 14 height 12
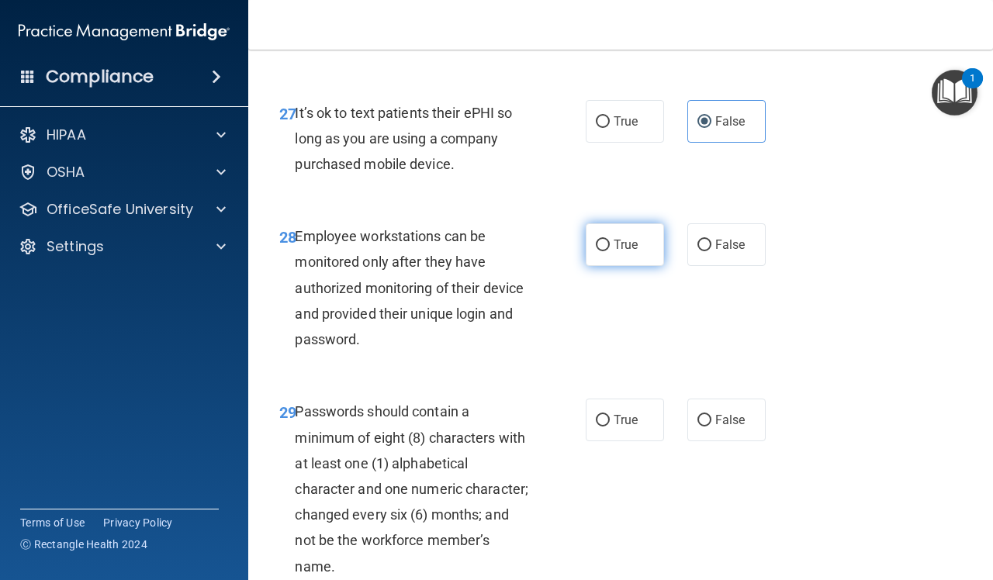
radio input "true"
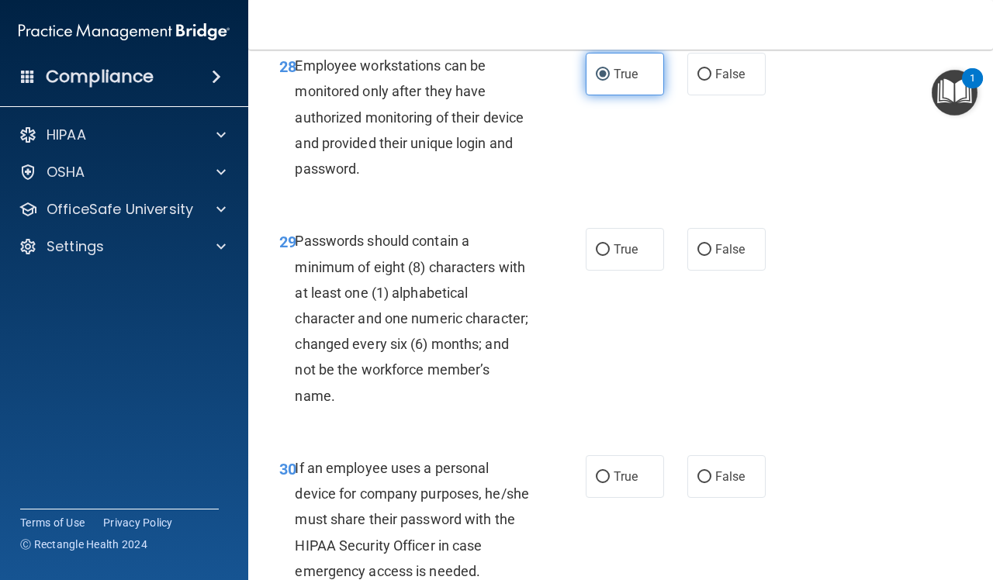
scroll to position [4848, 0]
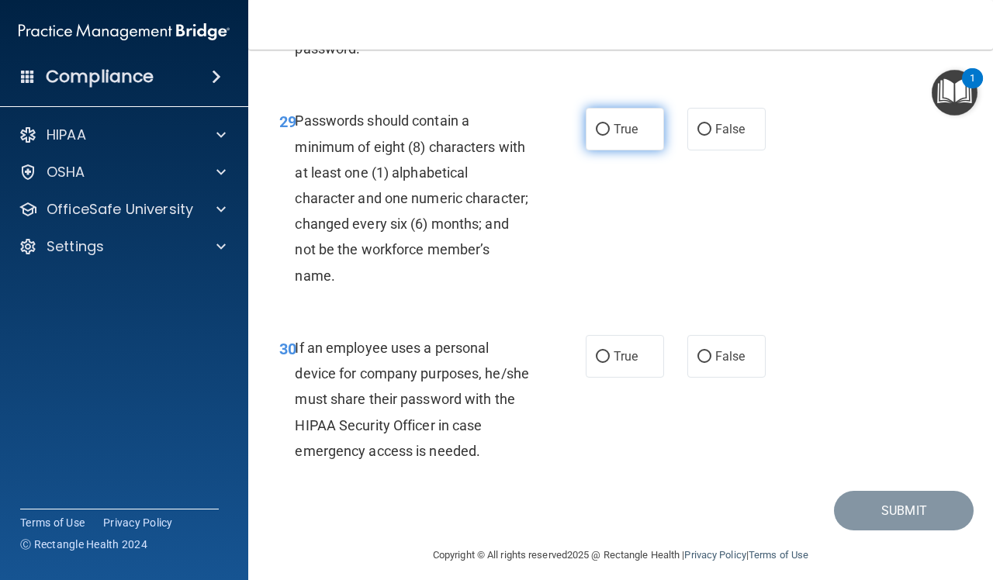
click at [614, 137] on span "True" at bounding box center [626, 129] width 24 height 15
click at [610, 136] on input "True" at bounding box center [603, 130] width 14 height 12
radio input "true"
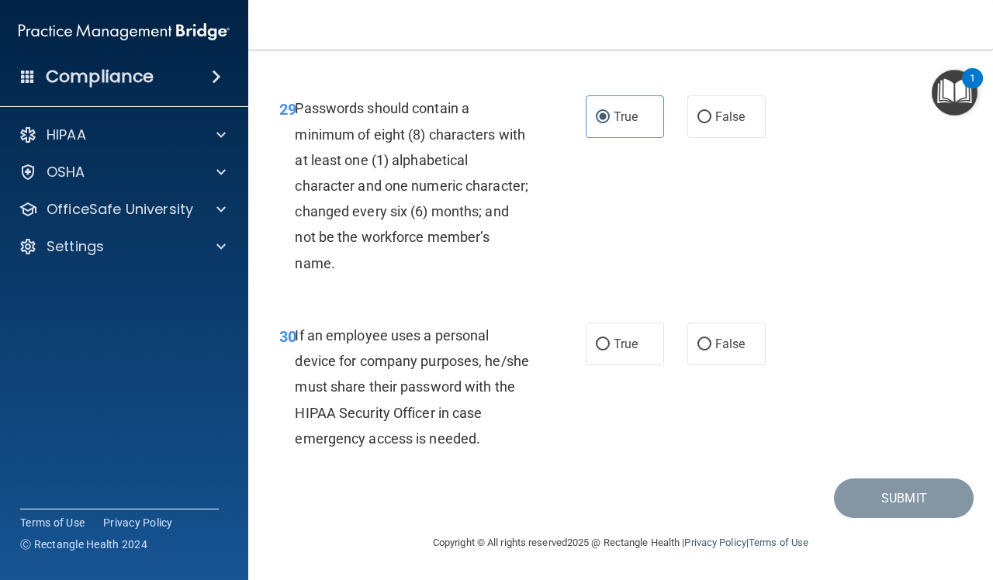
scroll to position [4991, 0]
click at [727, 337] on span "False" at bounding box center [730, 344] width 30 height 15
click at [706, 347] on label "False" at bounding box center [726, 344] width 78 height 43
click at [706, 347] on input "False" at bounding box center [704, 345] width 14 height 12
radio input "true"
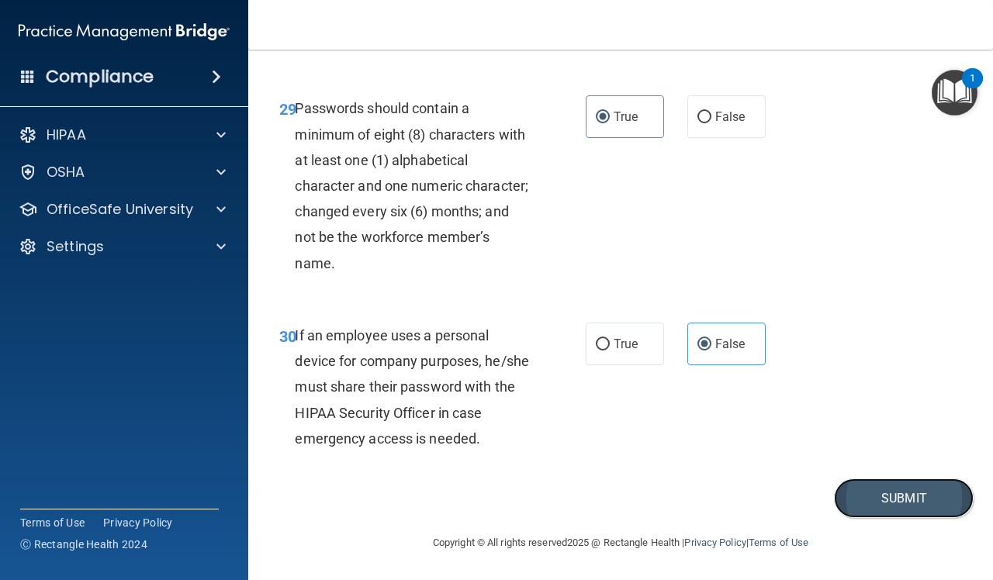
click at [847, 491] on button "Submit" at bounding box center [904, 499] width 140 height 40
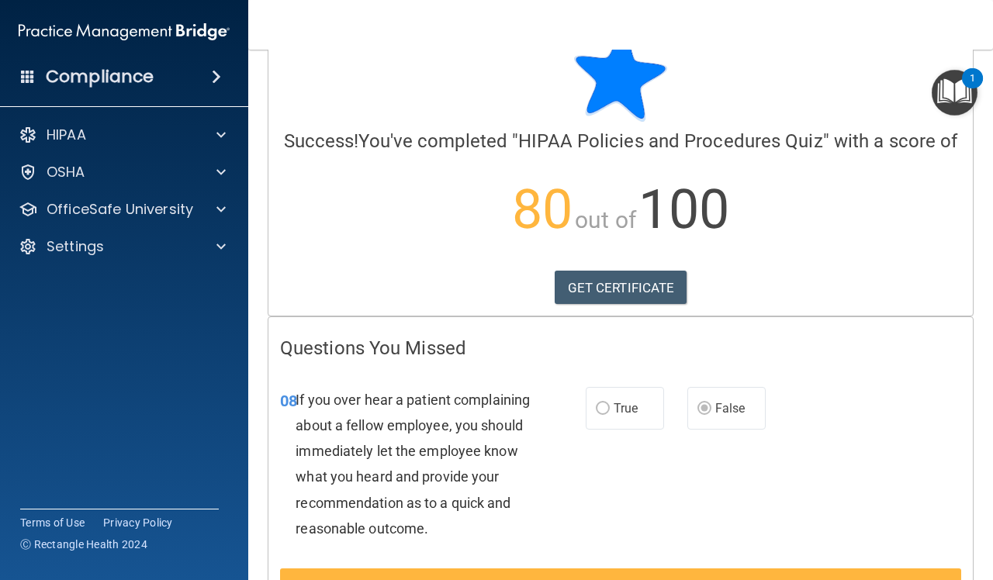
scroll to position [97, 0]
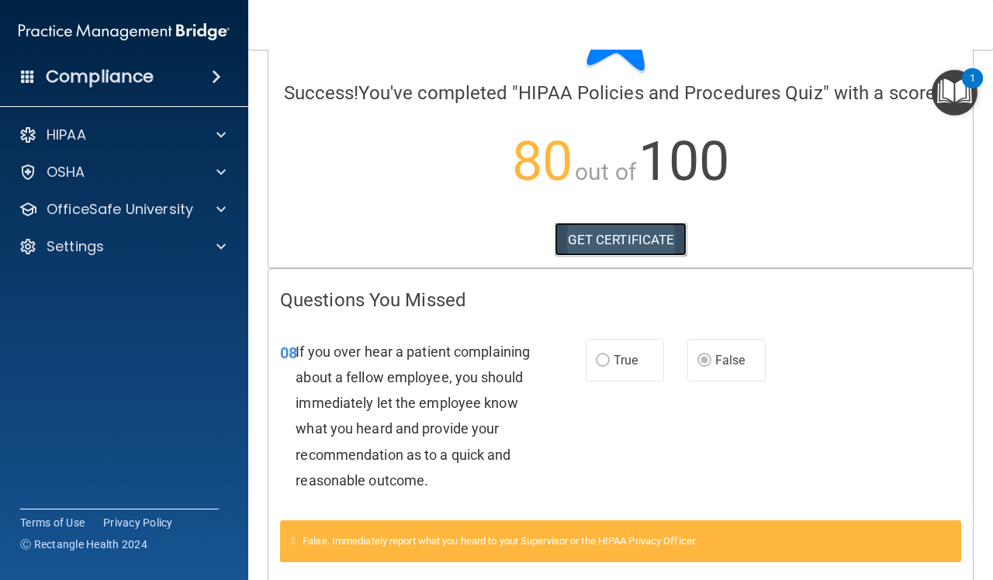
click at [576, 257] on link "GET CERTIFICATE" at bounding box center [621, 240] width 133 height 34
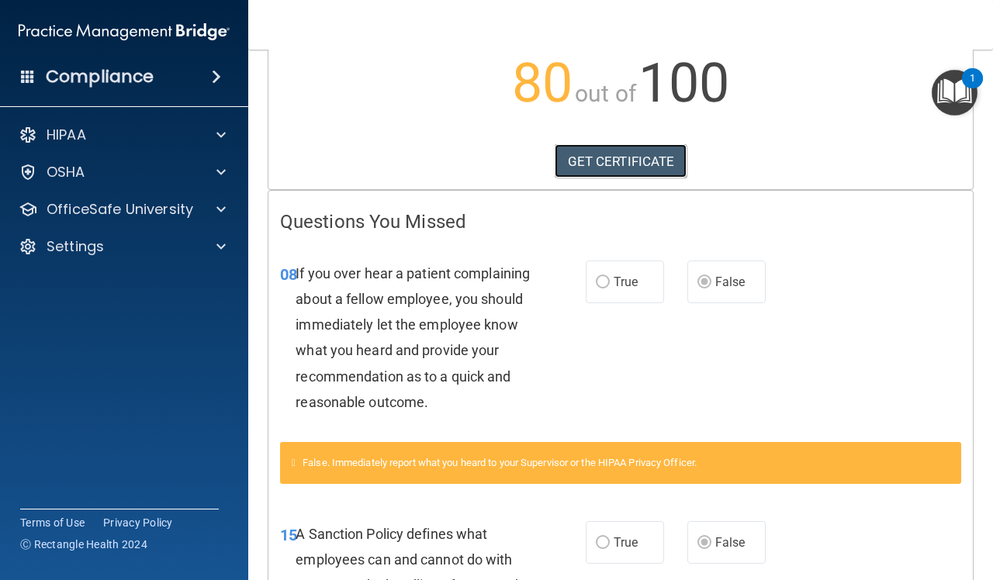
scroll to position [0, 0]
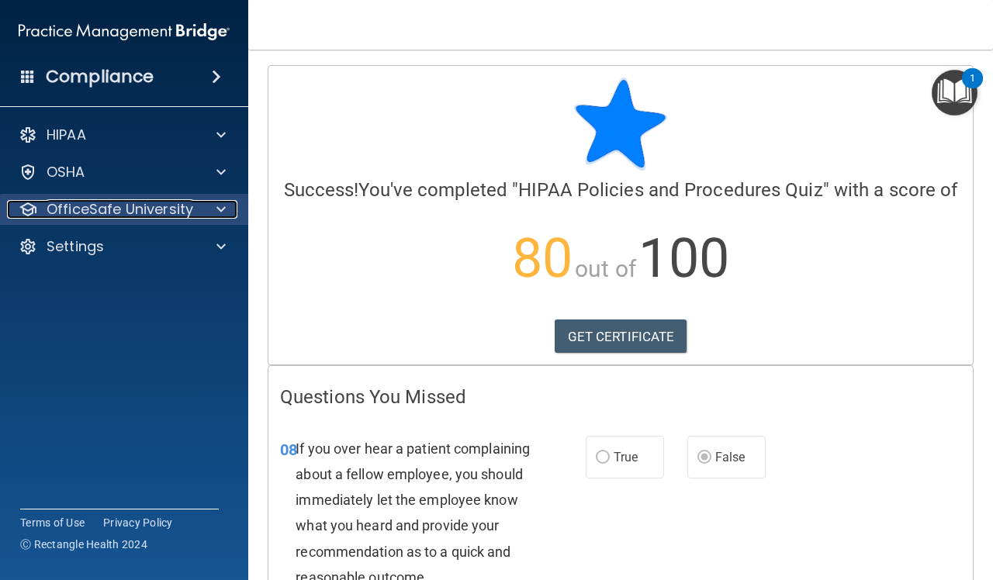
click at [187, 206] on p "OfficeSafe University" at bounding box center [120, 209] width 147 height 19
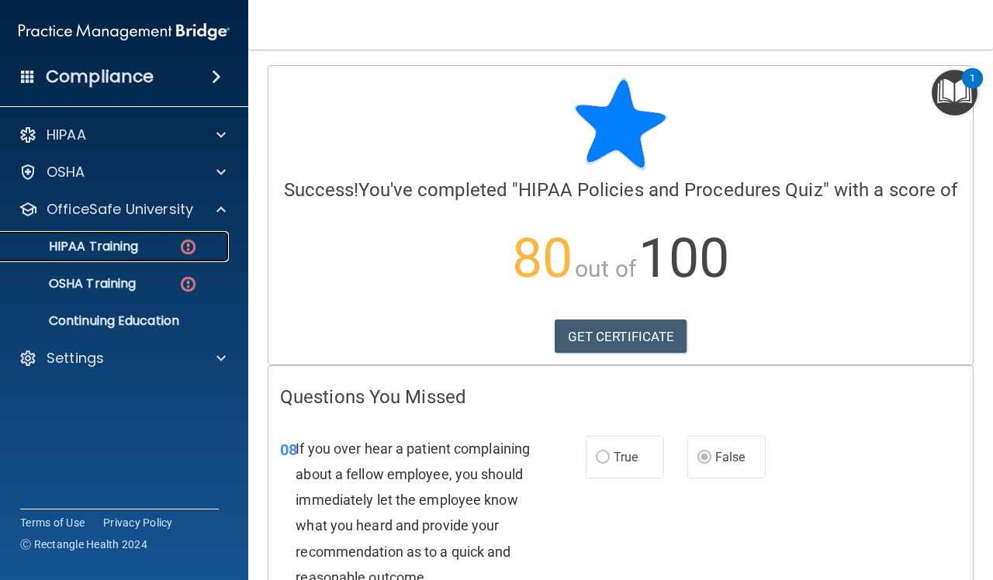
click at [163, 248] on div "HIPAA Training" at bounding box center [116, 247] width 212 height 16
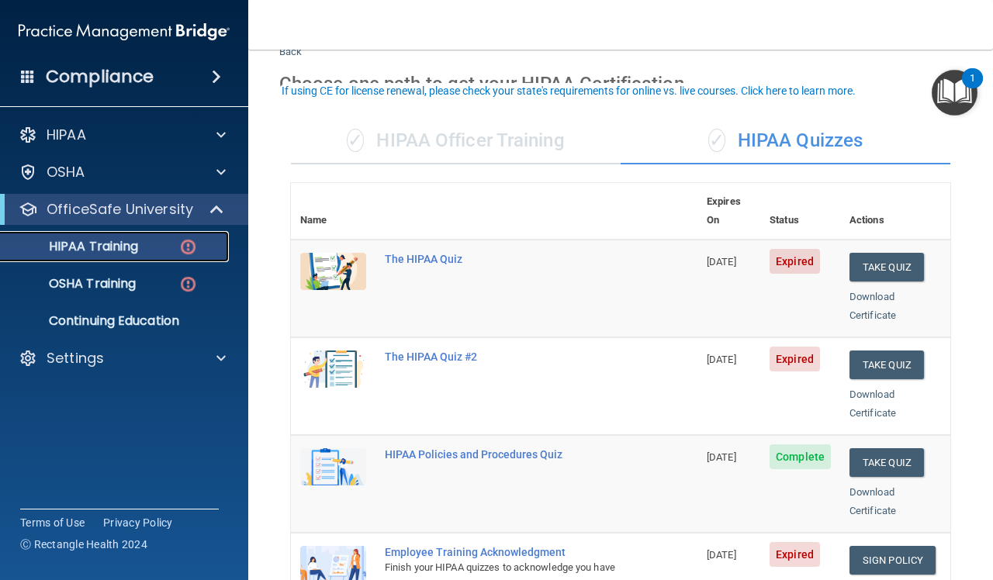
scroll to position [97, 0]
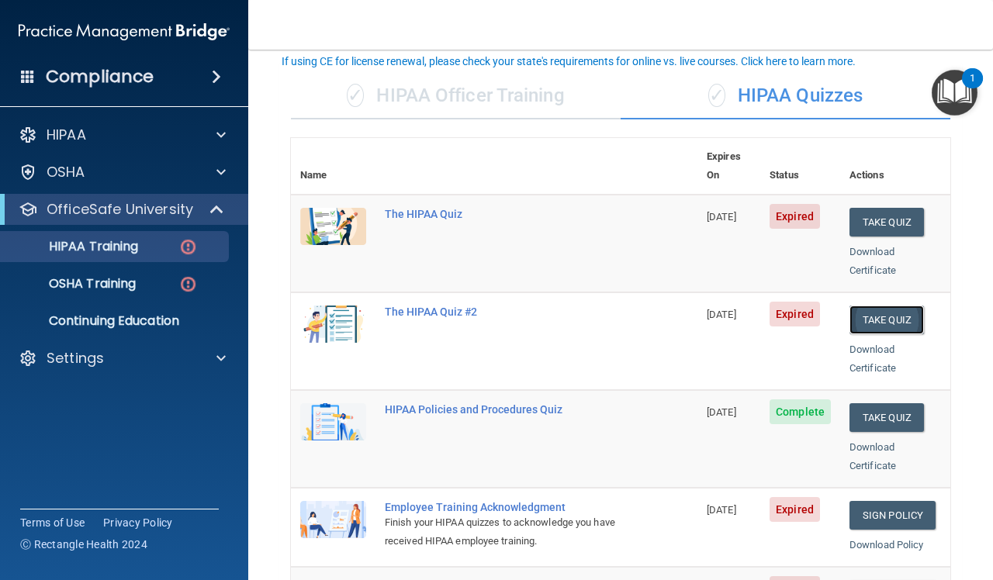
click at [854, 308] on button "Take Quiz" at bounding box center [886, 320] width 74 height 29
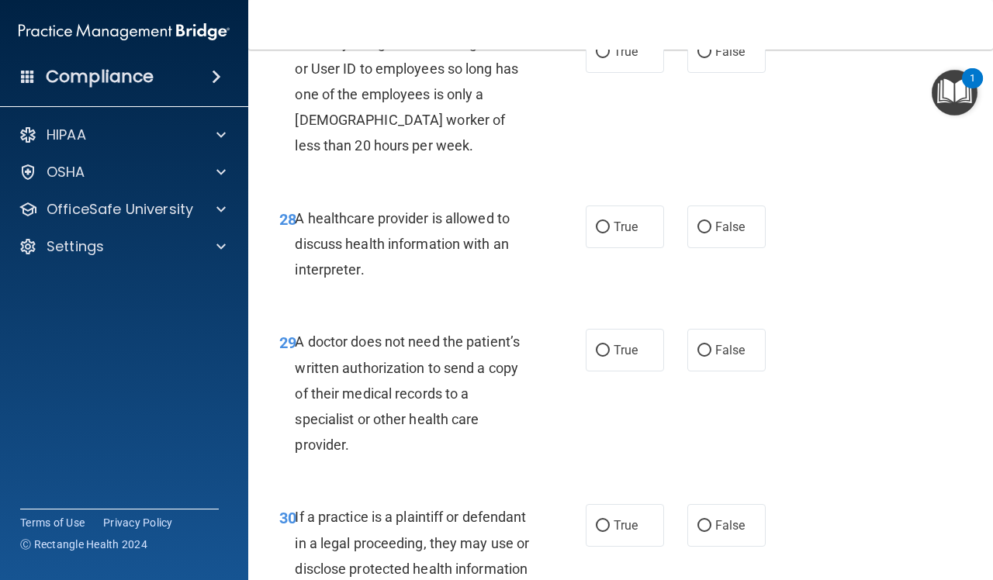
scroll to position [4476, 0]
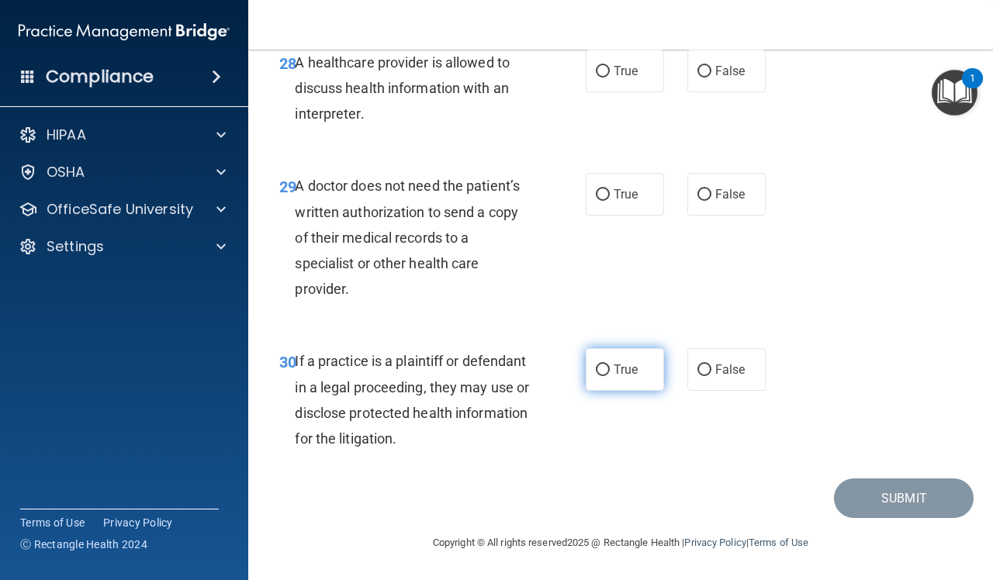
click at [628, 355] on label "True" at bounding box center [625, 369] width 78 height 43
click at [610, 365] on input "True" at bounding box center [603, 371] width 14 height 12
radio input "true"
click at [590, 188] on label "True" at bounding box center [625, 194] width 78 height 43
click at [596, 189] on input "True" at bounding box center [603, 195] width 14 height 12
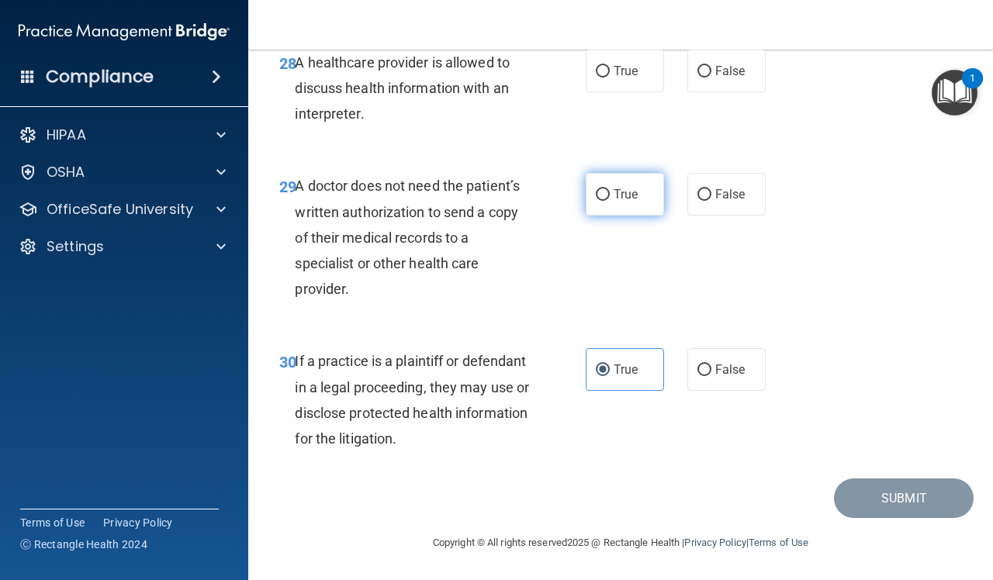
radio input "true"
click at [598, 71] on input "True" at bounding box center [603, 72] width 14 height 12
radio input "true"
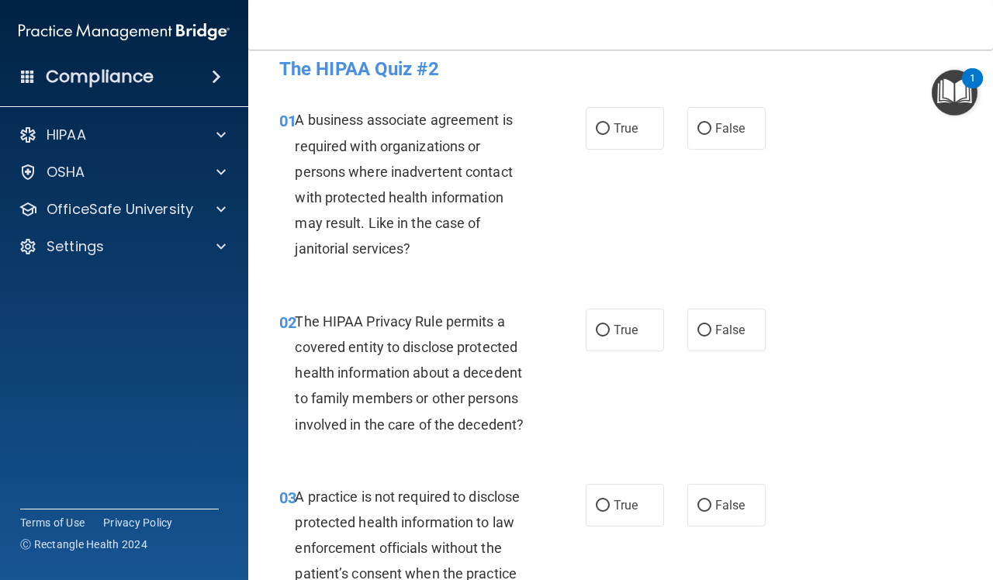
scroll to position [0, 0]
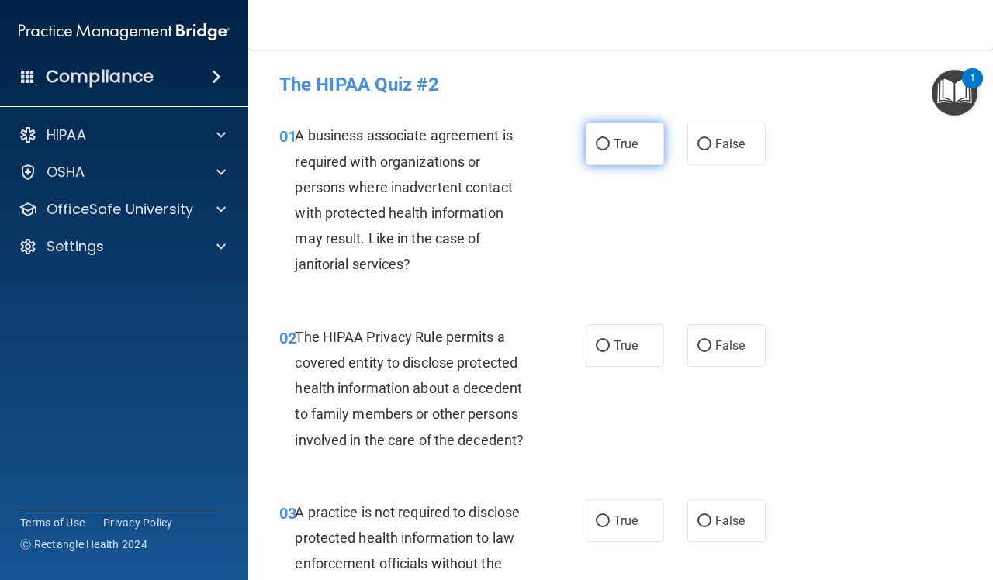
click at [605, 154] on label "True" at bounding box center [625, 144] width 78 height 43
click at [605, 150] on input "True" at bounding box center [603, 145] width 14 height 12
radio input "true"
click at [774, 324] on ng-form "02 The HIPAA Privacy Rule permits a covered entity to disclose protected health…" at bounding box center [774, 324] width 0 height 0
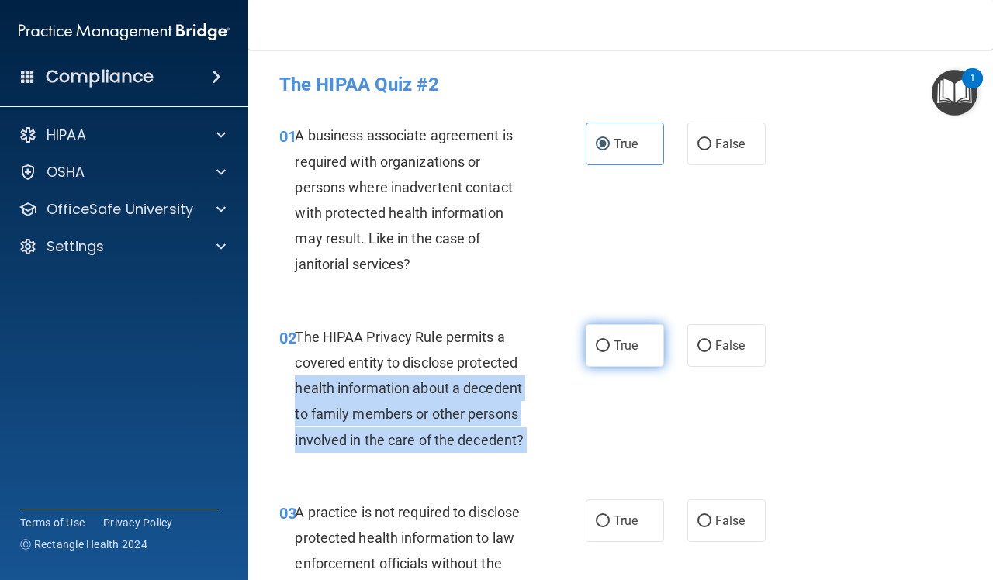
click at [596, 346] on input "True" at bounding box center [603, 347] width 14 height 12
radio input "true"
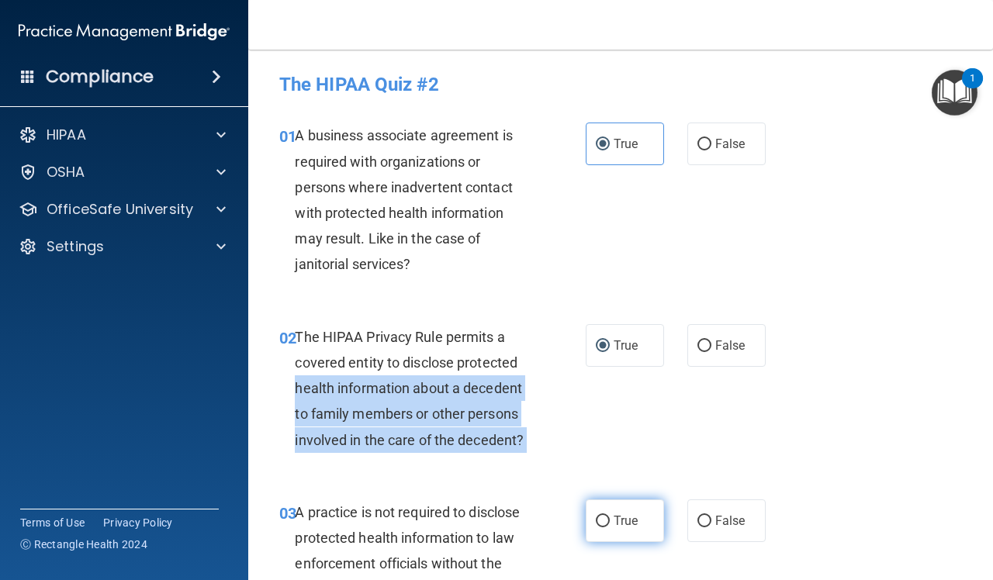
click at [596, 520] on input "True" at bounding box center [603, 522] width 14 height 12
radio input "true"
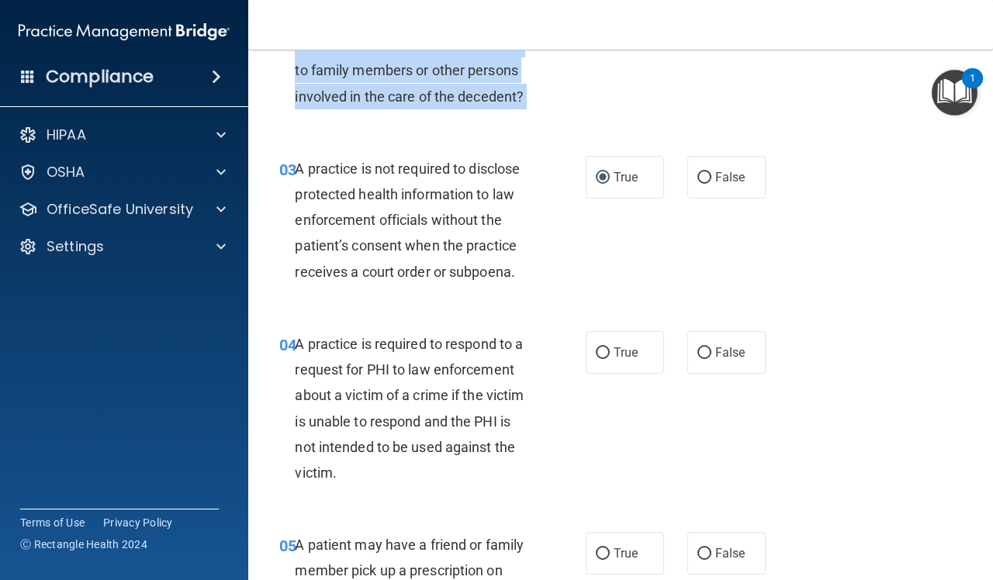
scroll to position [388, 0]
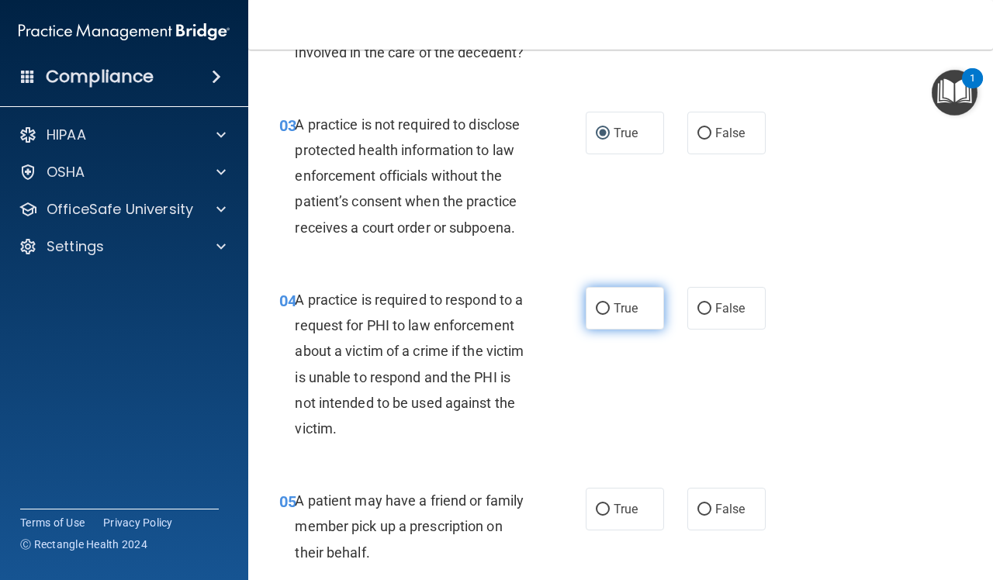
click at [619, 307] on span "True" at bounding box center [626, 308] width 24 height 15
click at [610, 307] on input "True" at bounding box center [603, 309] width 14 height 12
radio input "true"
click at [596, 500] on label "True" at bounding box center [625, 509] width 78 height 43
click at [596, 504] on input "True" at bounding box center [603, 510] width 14 height 12
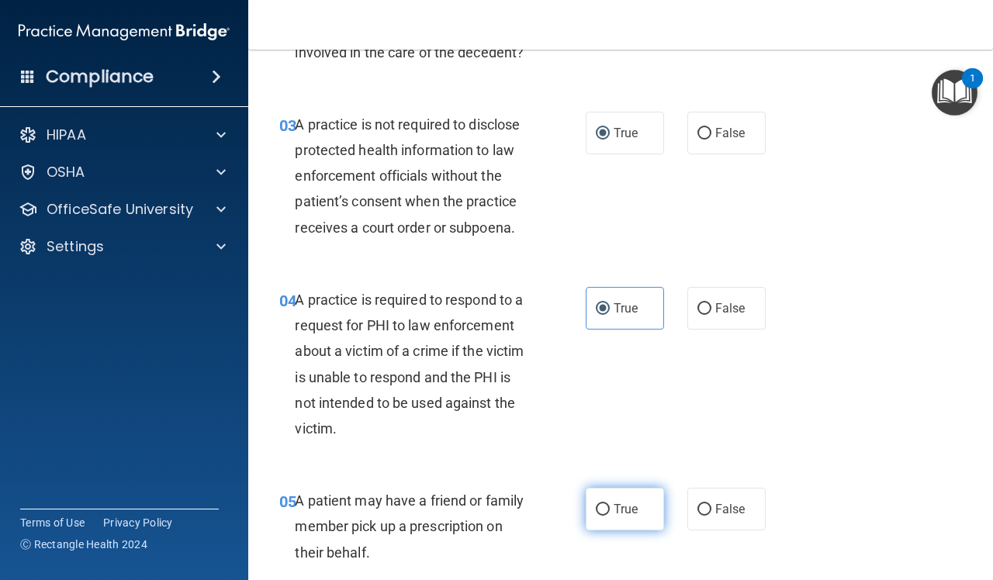
radio input "true"
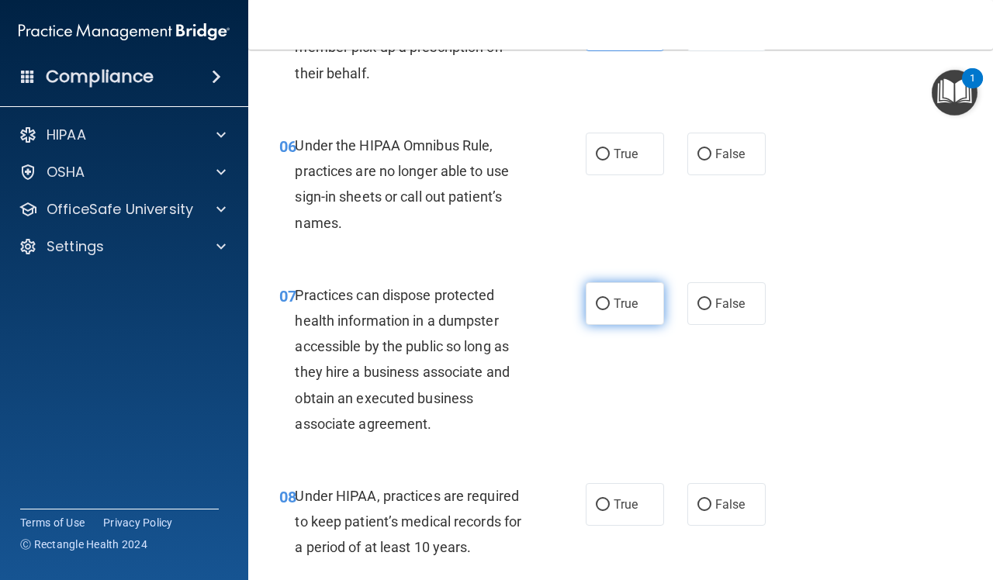
scroll to position [873, 0]
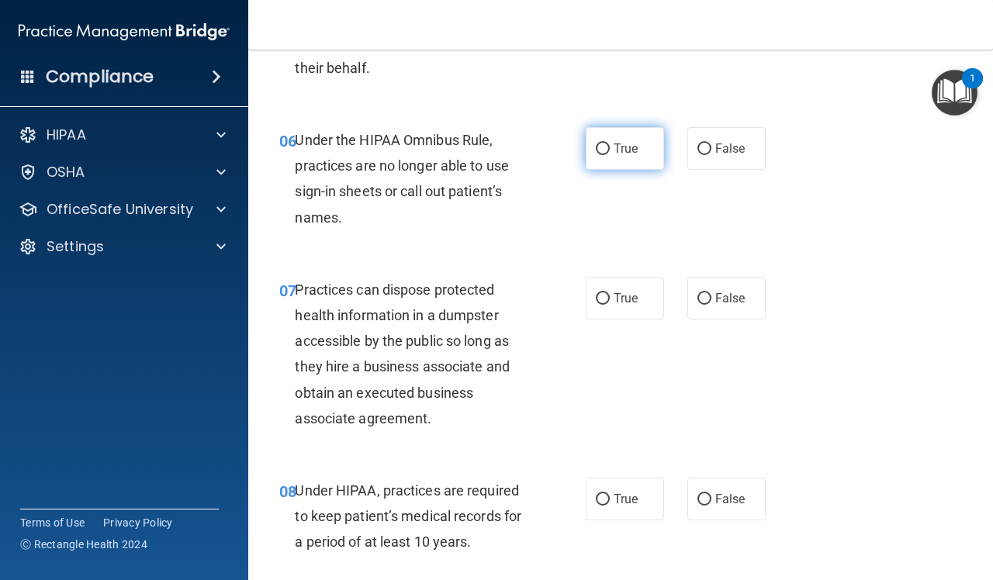
click at [596, 153] on input "True" at bounding box center [603, 150] width 14 height 12
radio input "true"
click at [600, 284] on label "True" at bounding box center [625, 298] width 78 height 43
click at [600, 293] on input "True" at bounding box center [603, 299] width 14 height 12
radio input "true"
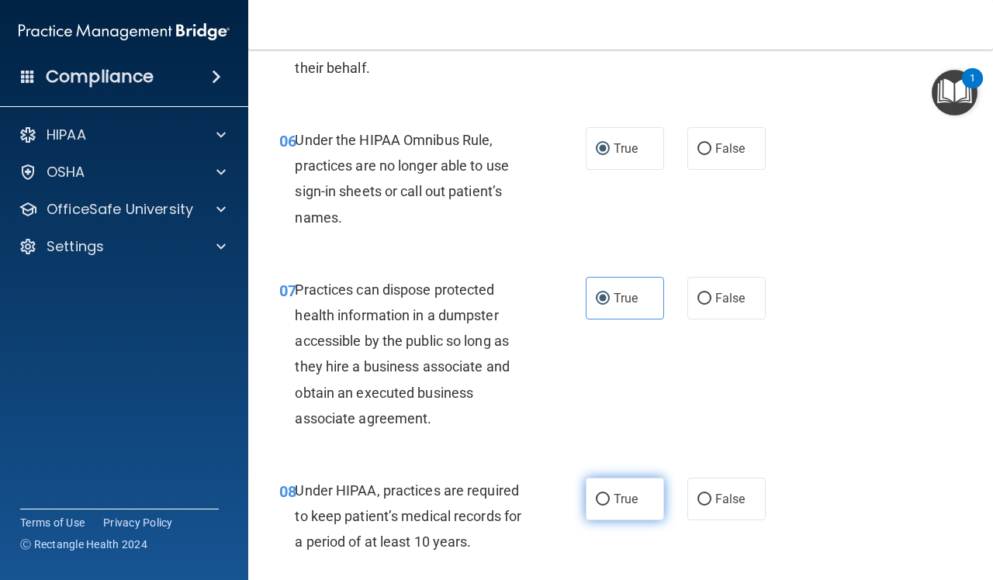
click at [590, 493] on label "True" at bounding box center [625, 499] width 78 height 43
click at [596, 494] on input "True" at bounding box center [603, 500] width 14 height 12
radio input "true"
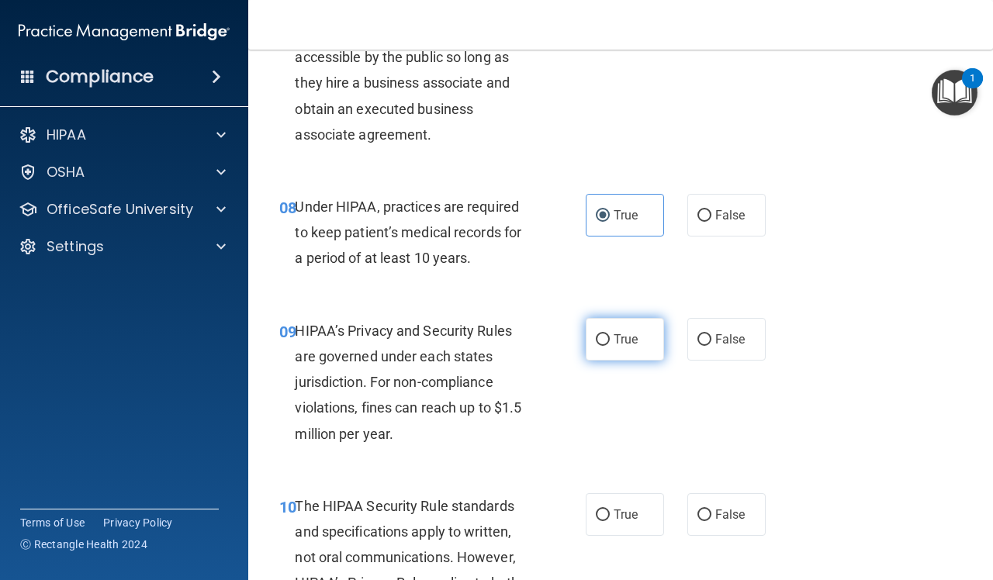
scroll to position [1164, 0]
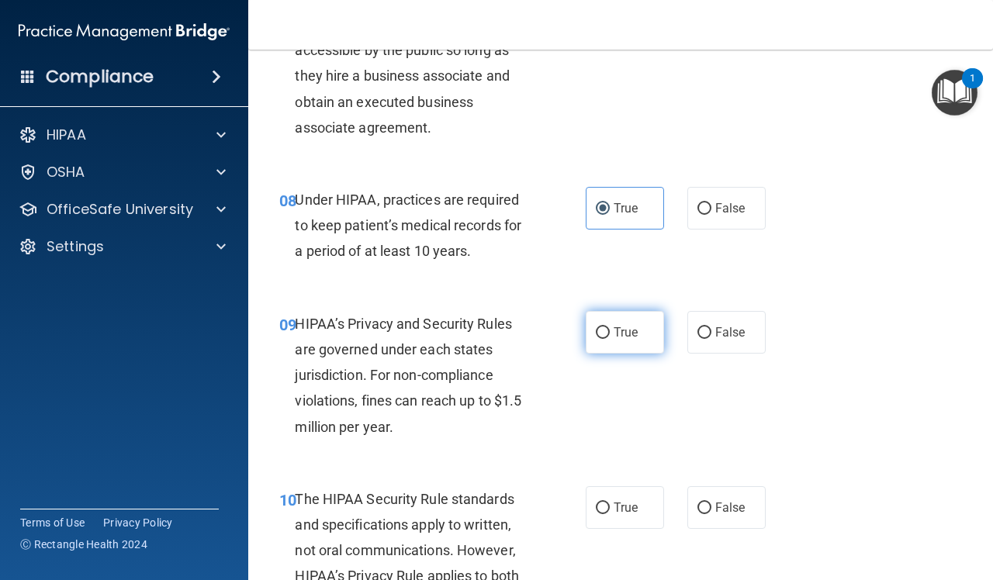
click at [646, 343] on label "True" at bounding box center [625, 332] width 78 height 43
click at [610, 339] on input "True" at bounding box center [603, 333] width 14 height 12
radio input "true"
click at [617, 509] on span "True" at bounding box center [626, 507] width 24 height 15
click at [610, 509] on input "True" at bounding box center [603, 509] width 14 height 12
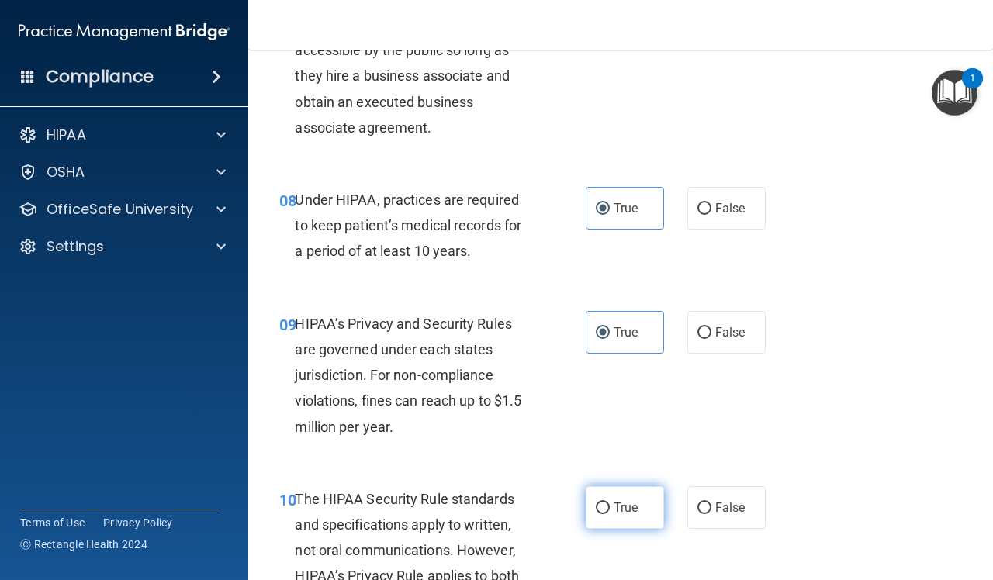
radio input "true"
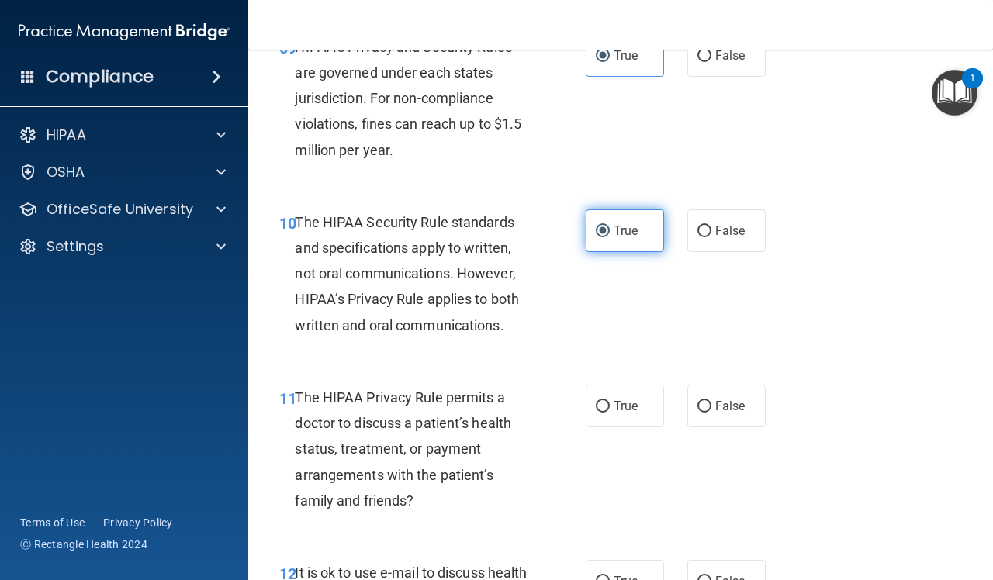
scroll to position [1551, 0]
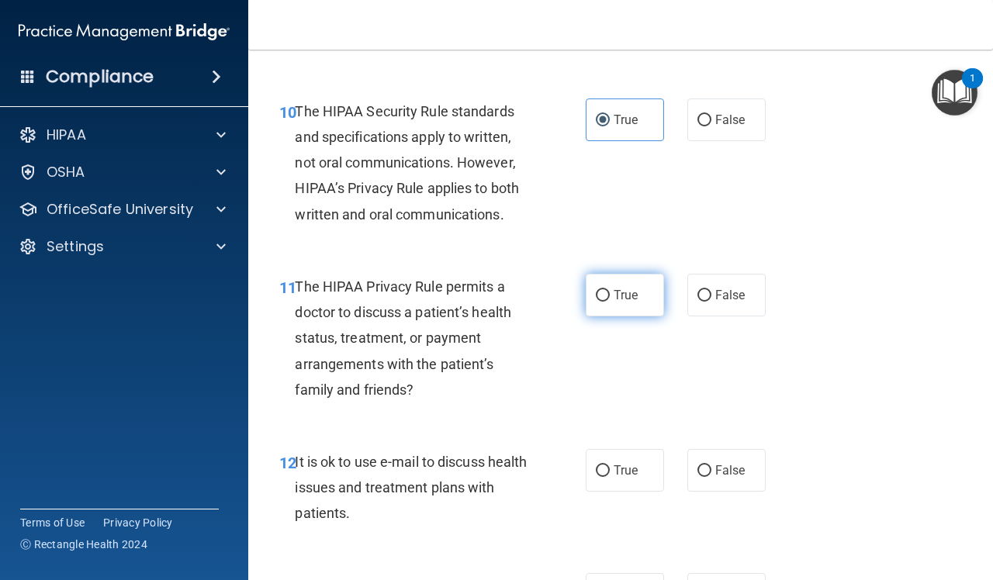
click at [594, 308] on label "True" at bounding box center [625, 295] width 78 height 43
click at [596, 302] on input "True" at bounding box center [603, 296] width 14 height 12
radio input "true"
click at [621, 462] on label "True" at bounding box center [625, 470] width 78 height 43
click at [610, 465] on input "True" at bounding box center [603, 471] width 14 height 12
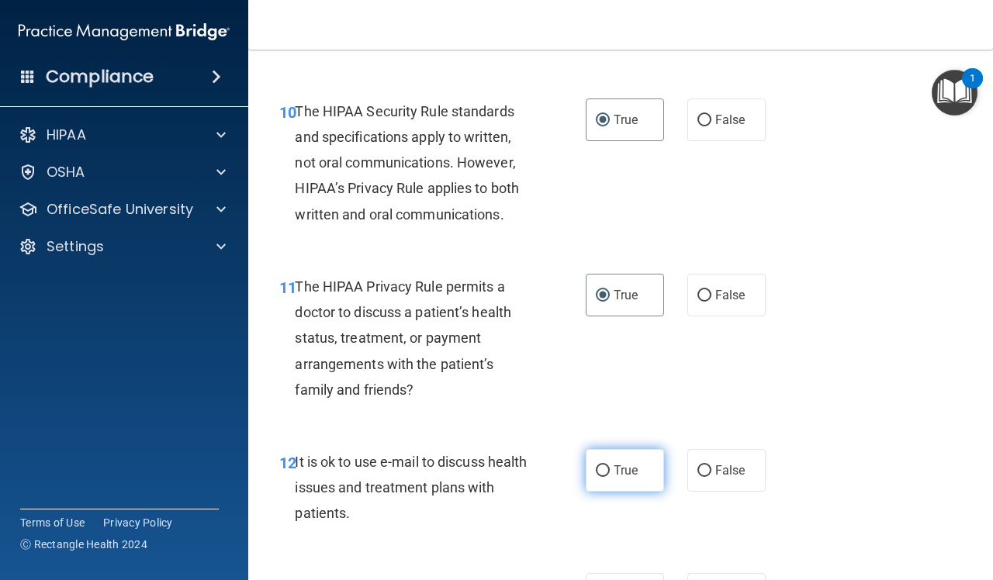
radio input "true"
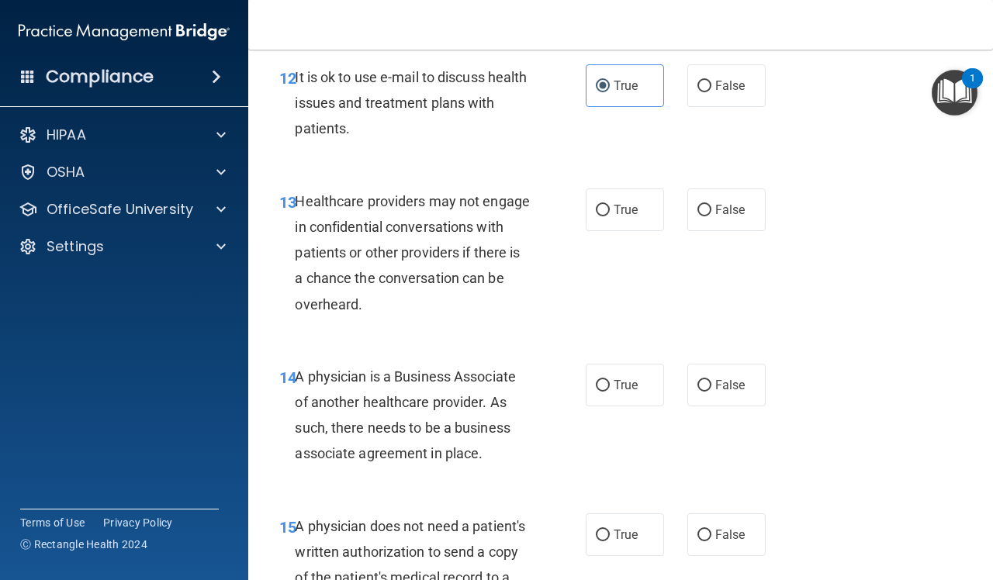
scroll to position [1939, 0]
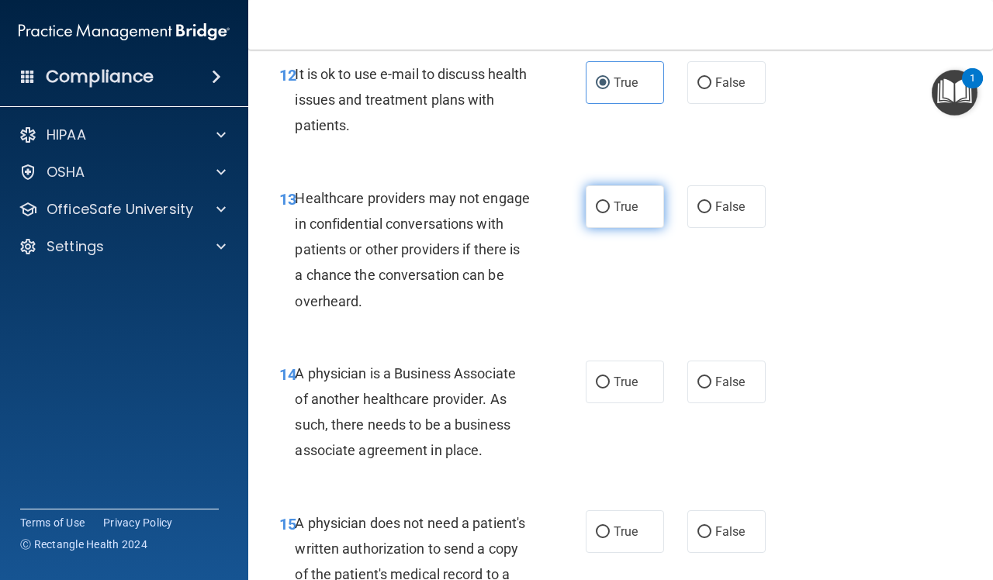
click at [596, 203] on input "True" at bounding box center [603, 208] width 14 height 12
radio input "true"
click at [595, 375] on label "True" at bounding box center [625, 382] width 78 height 43
click at [617, 528] on span "True" at bounding box center [626, 531] width 24 height 15
click at [610, 528] on input "True" at bounding box center [603, 533] width 14 height 12
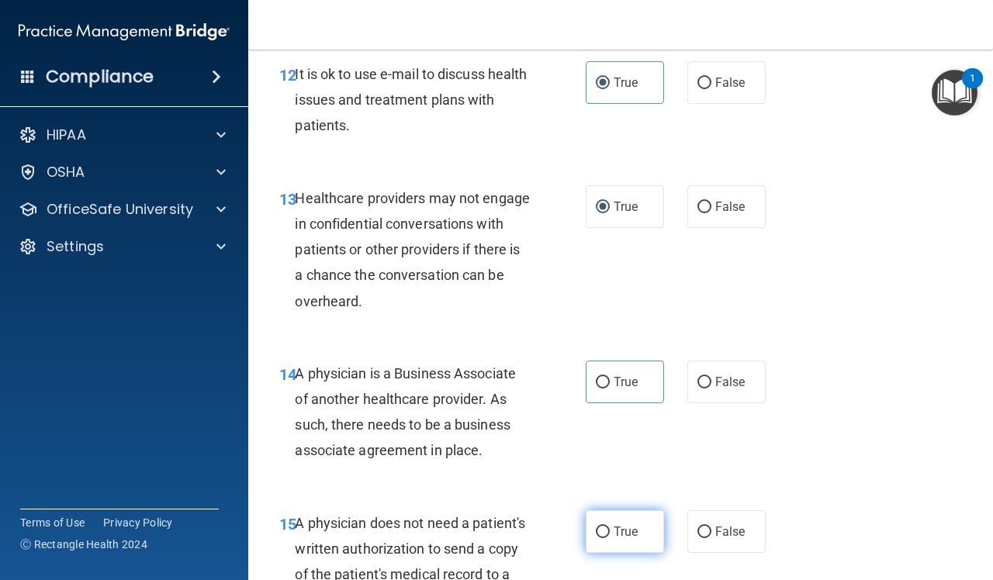
radio input "true"
click at [617, 375] on span "True" at bounding box center [626, 382] width 24 height 15
click at [610, 377] on input "True" at bounding box center [603, 383] width 14 height 12
radio input "true"
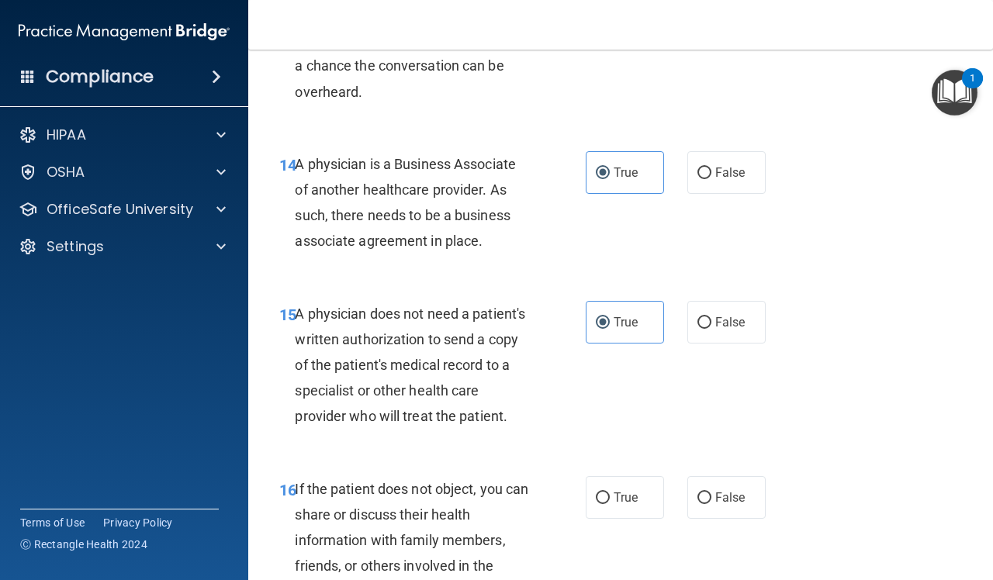
scroll to position [2230, 0]
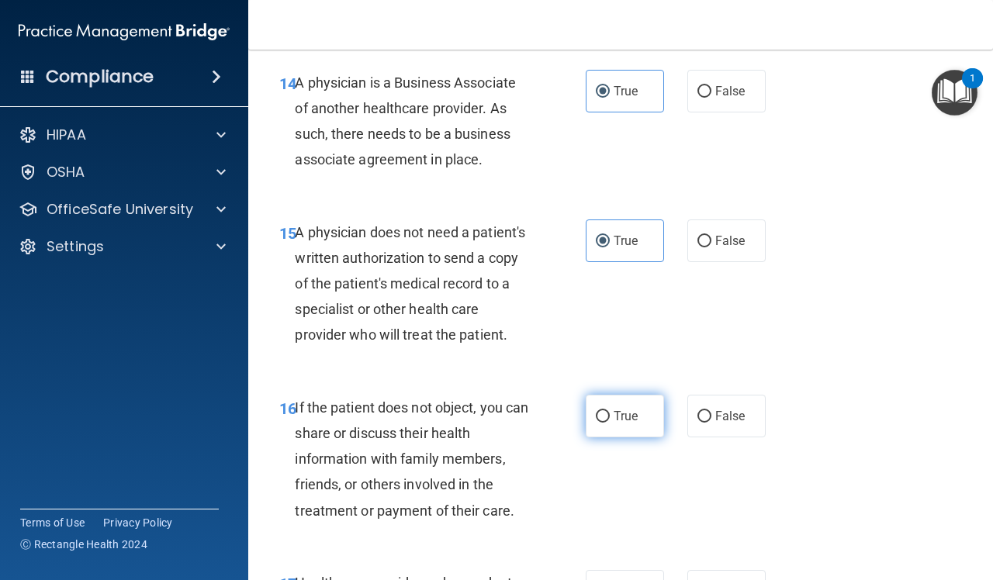
click at [614, 424] on span "True" at bounding box center [626, 416] width 24 height 15
click at [610, 423] on input "True" at bounding box center [603, 417] width 14 height 12
radio input "true"
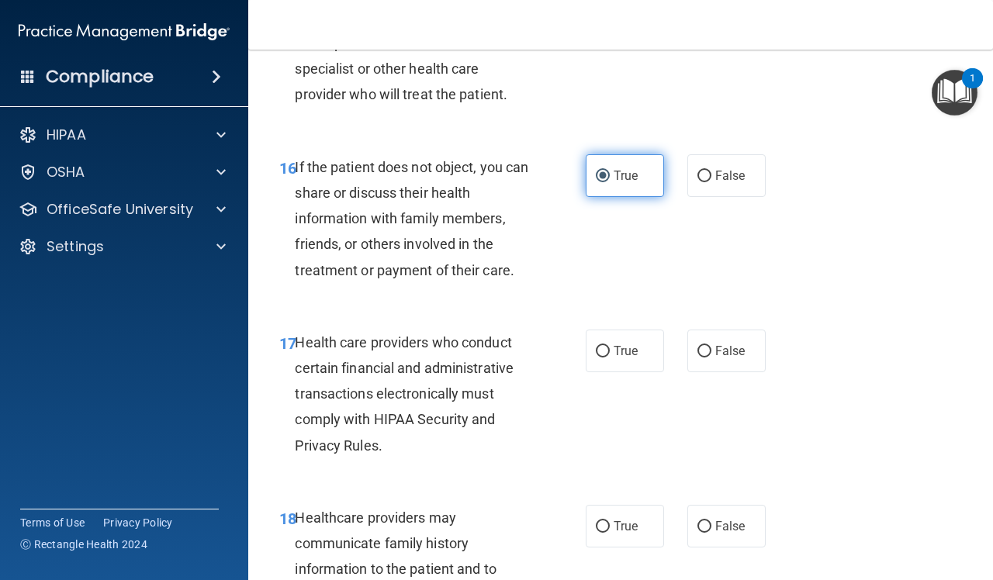
scroll to position [2521, 0]
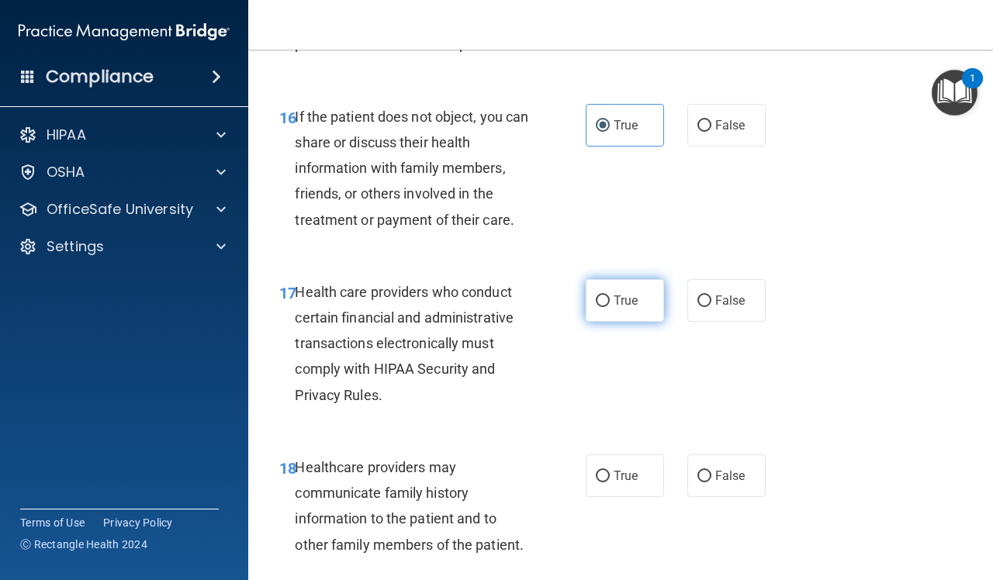
click at [622, 322] on label "True" at bounding box center [625, 300] width 78 height 43
click at [610, 307] on input "True" at bounding box center [603, 302] width 14 height 12
radio input "true"
click at [625, 490] on label "True" at bounding box center [625, 476] width 78 height 43
click at [610, 482] on input "True" at bounding box center [603, 477] width 14 height 12
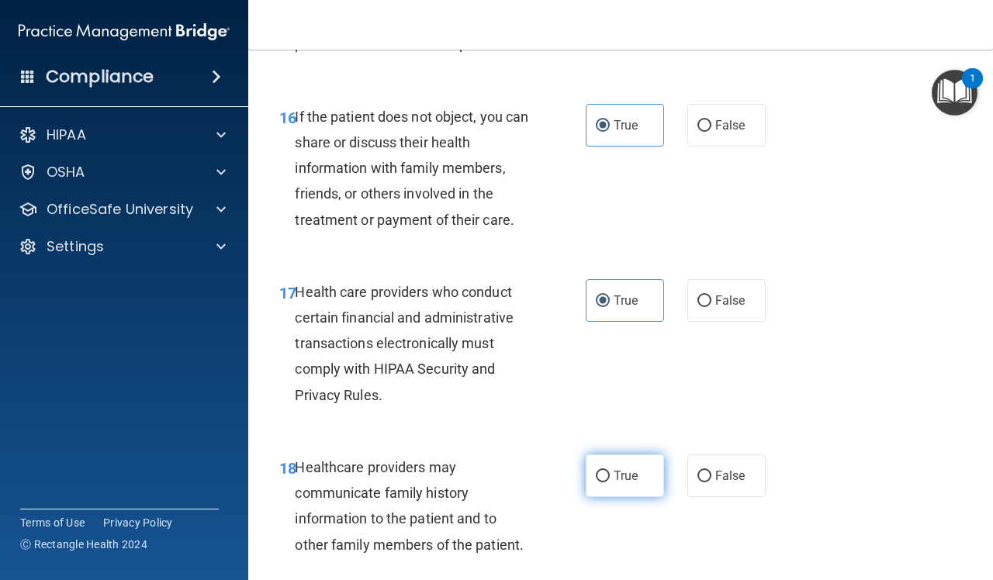
radio input "true"
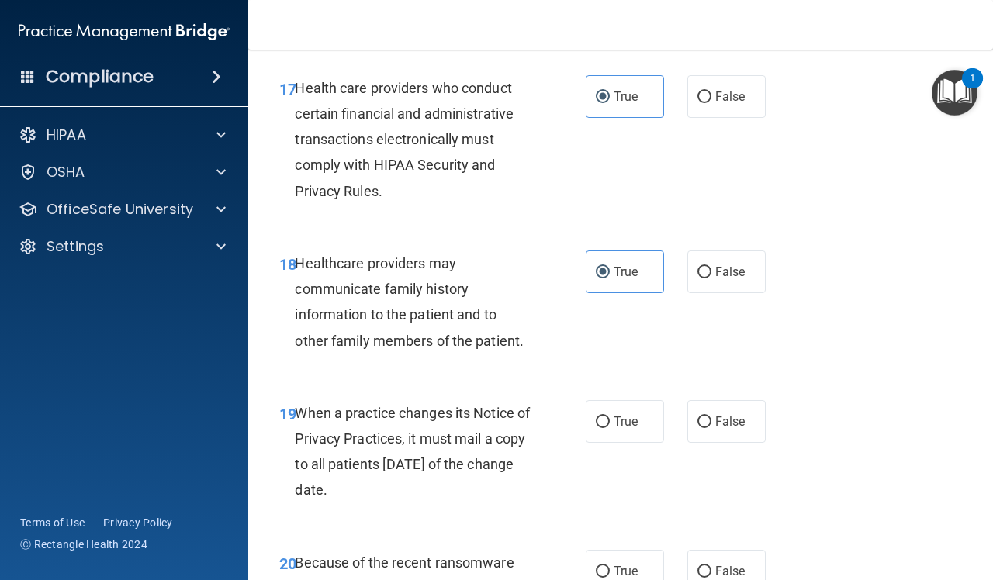
scroll to position [3006, 0]
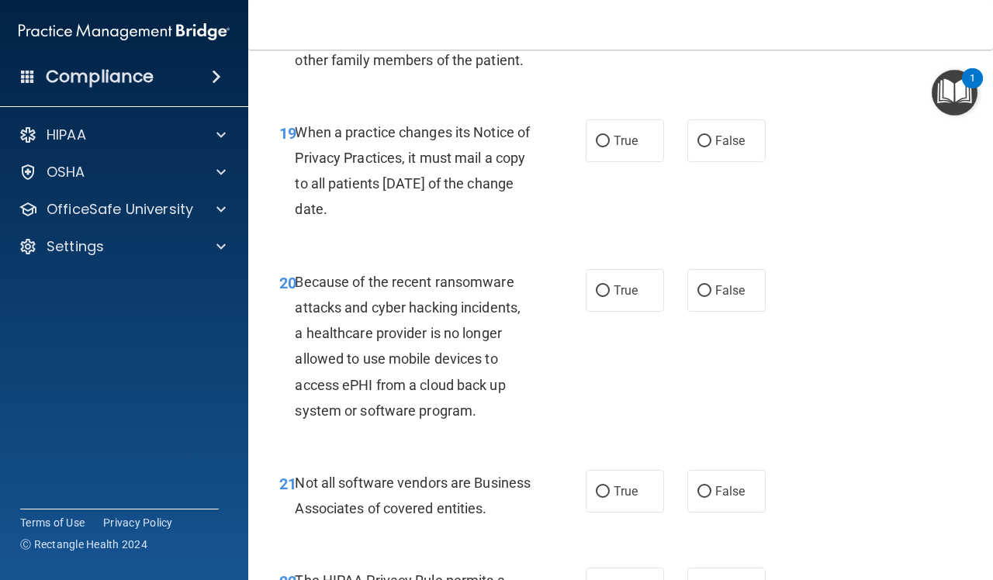
drag, startPoint x: 711, startPoint y: 187, endPoint x: 718, endPoint y: 216, distance: 29.5
click at [711, 162] on label "False" at bounding box center [726, 140] width 78 height 43
click at [711, 147] on input "False" at bounding box center [704, 142] width 14 height 12
radio input "true"
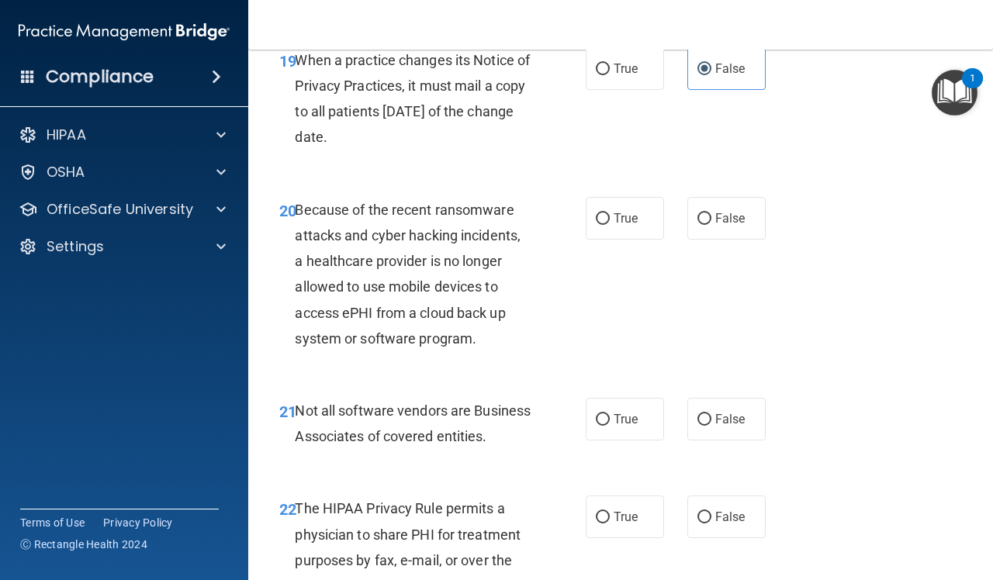
scroll to position [3200, 0]
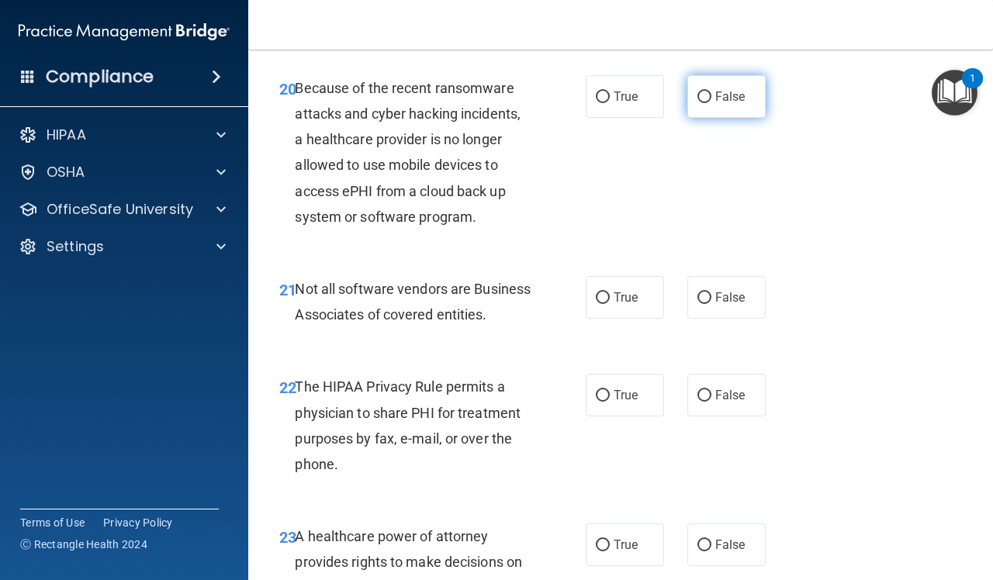
click at [726, 118] on label "False" at bounding box center [726, 96] width 78 height 43
click at [711, 103] on input "False" at bounding box center [704, 98] width 14 height 12
radio input "true"
click at [601, 304] on input "True" at bounding box center [603, 298] width 14 height 12
radio input "true"
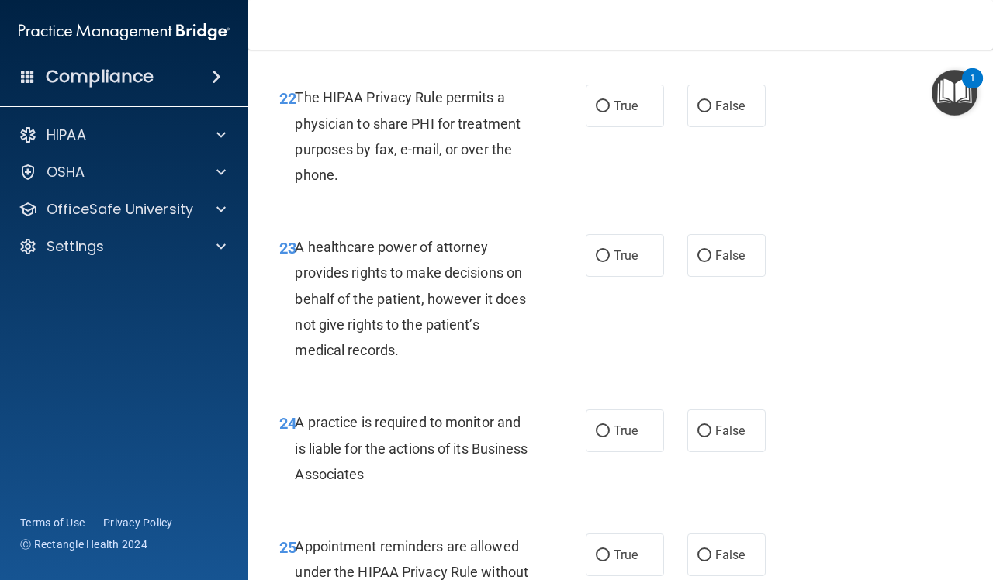
scroll to position [3491, 0]
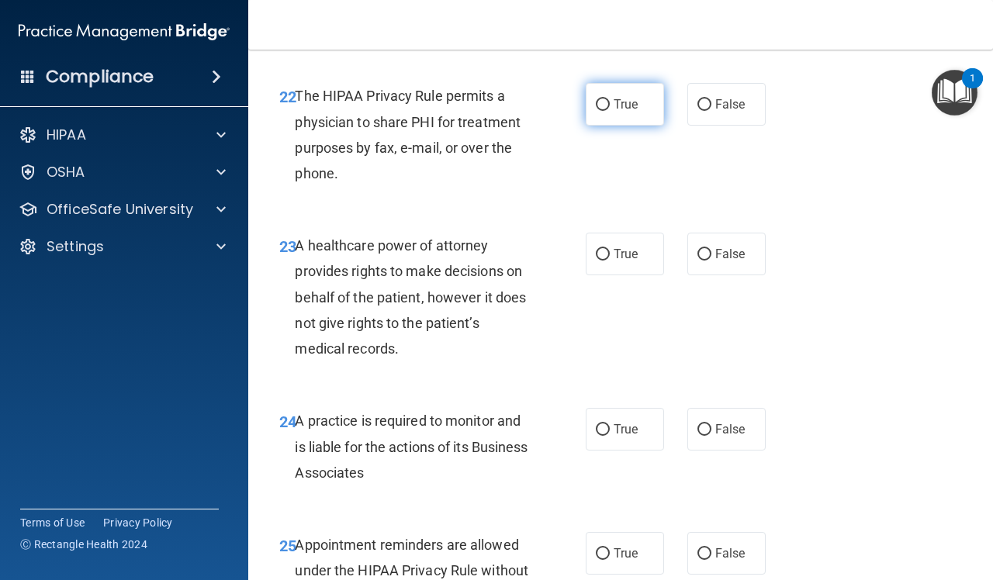
click at [610, 126] on label "True" at bounding box center [625, 104] width 78 height 43
click at [610, 111] on input "True" at bounding box center [603, 105] width 14 height 12
radio input "true"
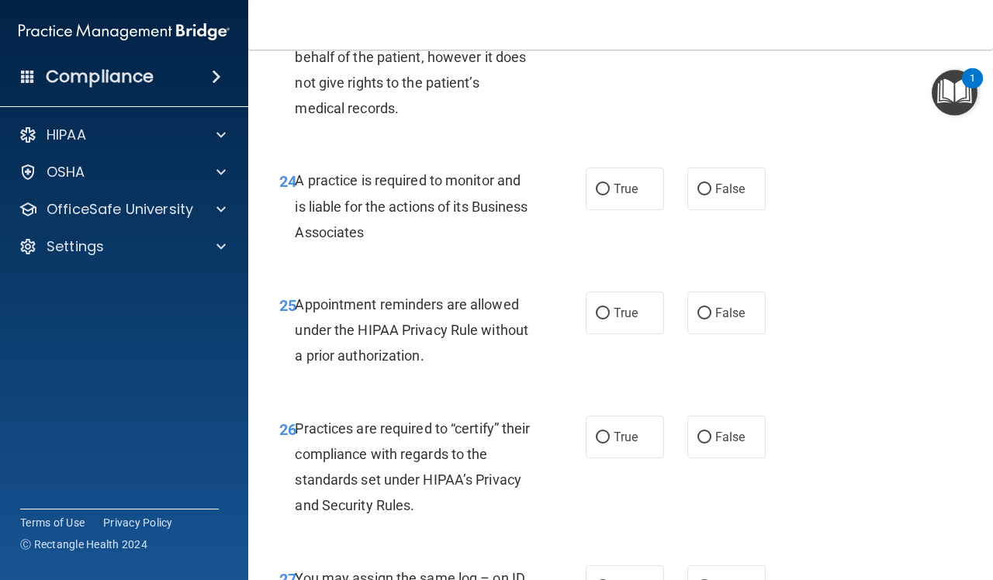
scroll to position [3684, 0]
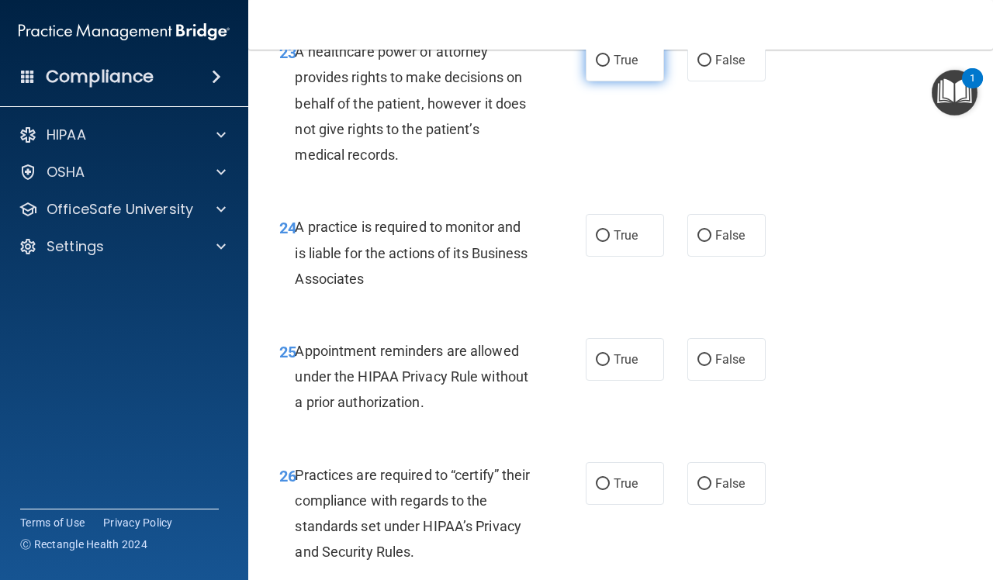
click at [619, 67] on span "True" at bounding box center [626, 60] width 24 height 15
click at [610, 67] on input "True" at bounding box center [603, 61] width 14 height 12
radio input "true"
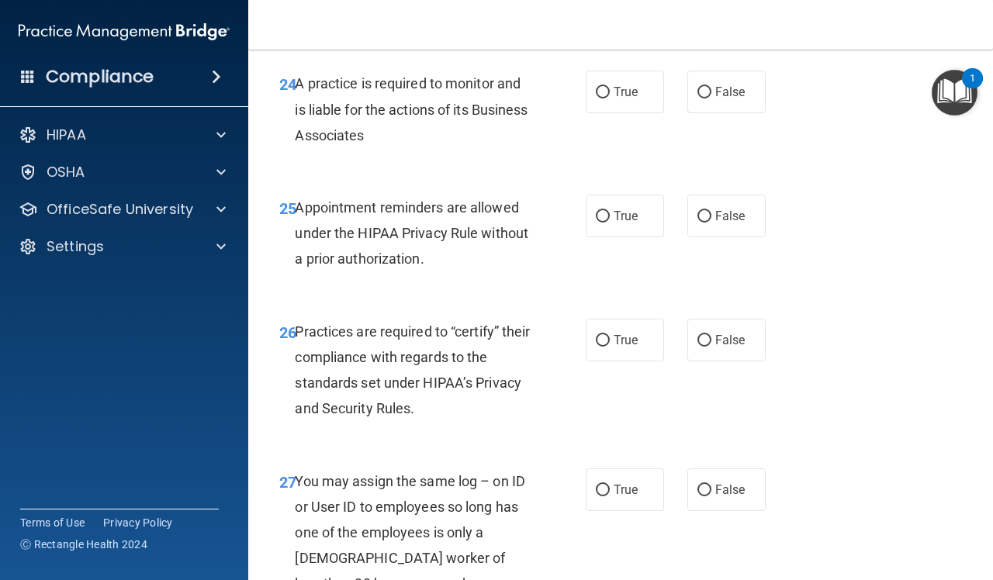
scroll to position [3878, 0]
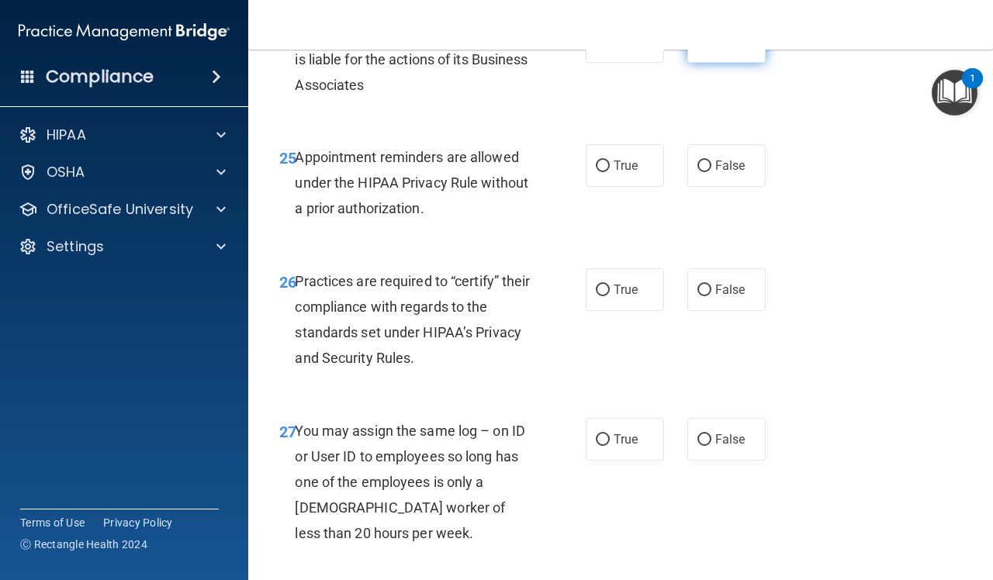
click at [711, 63] on label "False" at bounding box center [726, 41] width 78 height 43
click at [711, 48] on input "False" at bounding box center [704, 42] width 14 height 12
radio input "true"
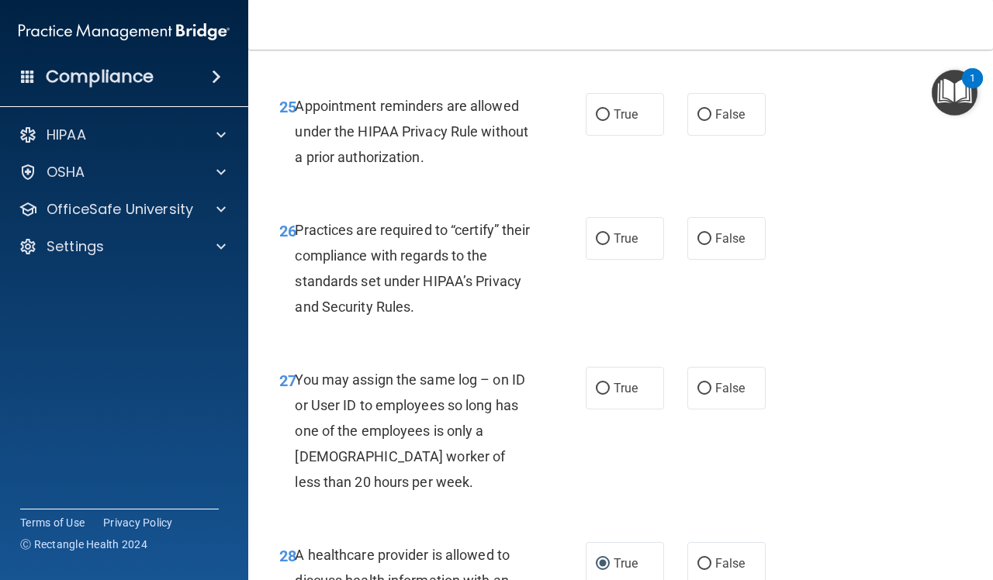
scroll to position [3975, 0]
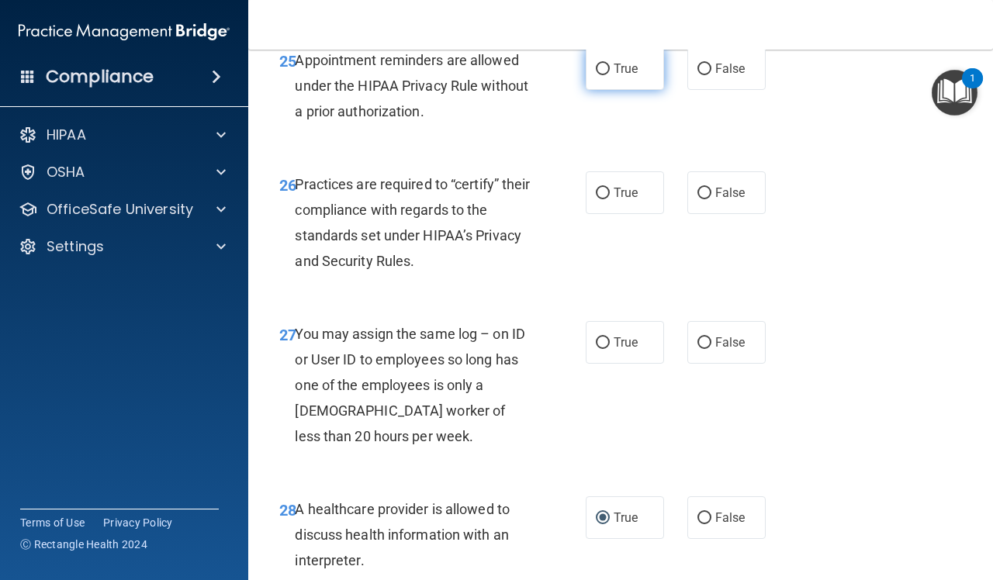
click at [603, 90] on label "True" at bounding box center [625, 68] width 78 height 43
click at [603, 75] on input "True" at bounding box center [603, 70] width 14 height 12
radio input "true"
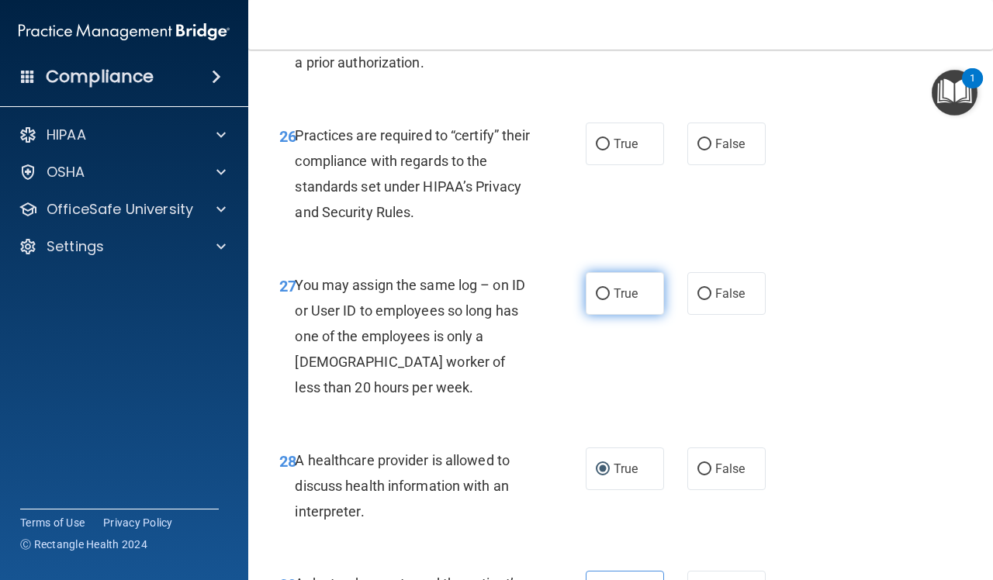
scroll to position [4072, 0]
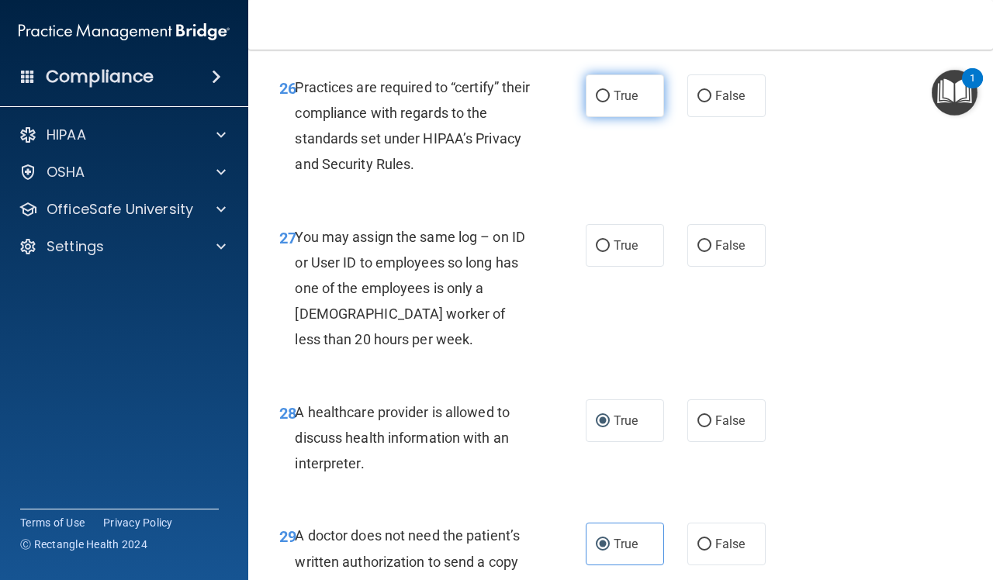
click at [614, 103] on span "True" at bounding box center [626, 95] width 24 height 15
click at [610, 102] on input "True" at bounding box center [603, 97] width 14 height 12
radio input "true"
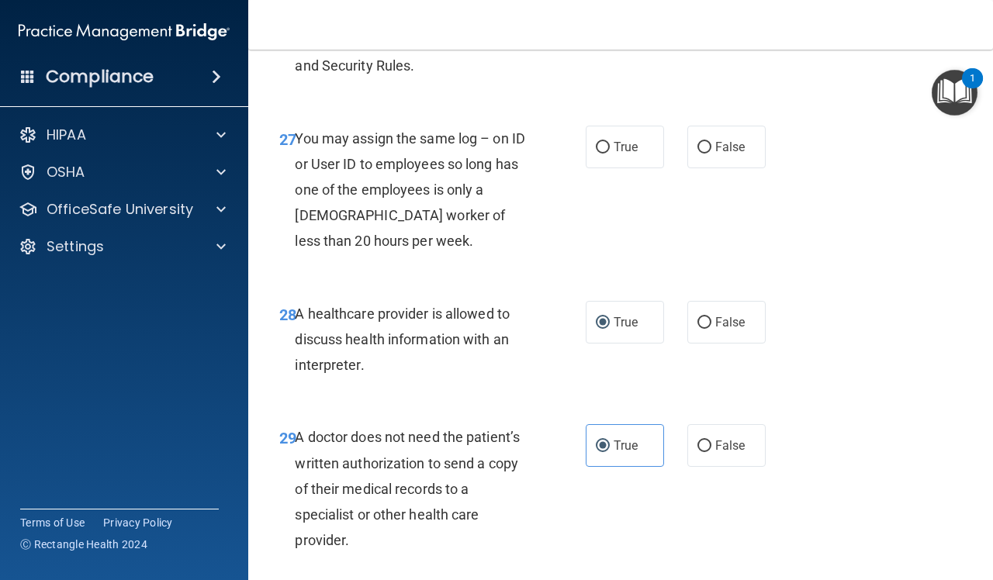
scroll to position [4169, 0]
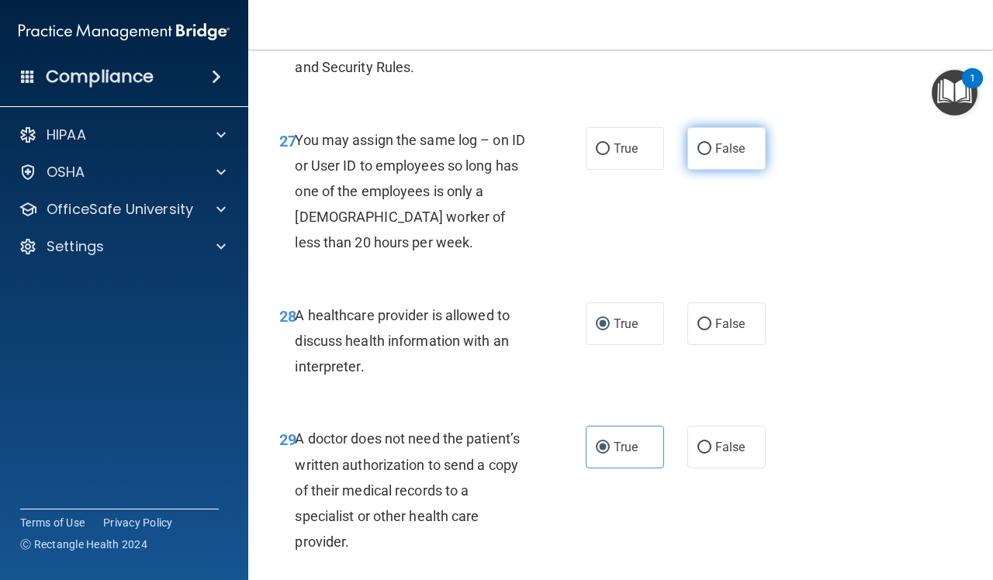
click at [697, 155] on input "False" at bounding box center [704, 150] width 14 height 12
radio input "true"
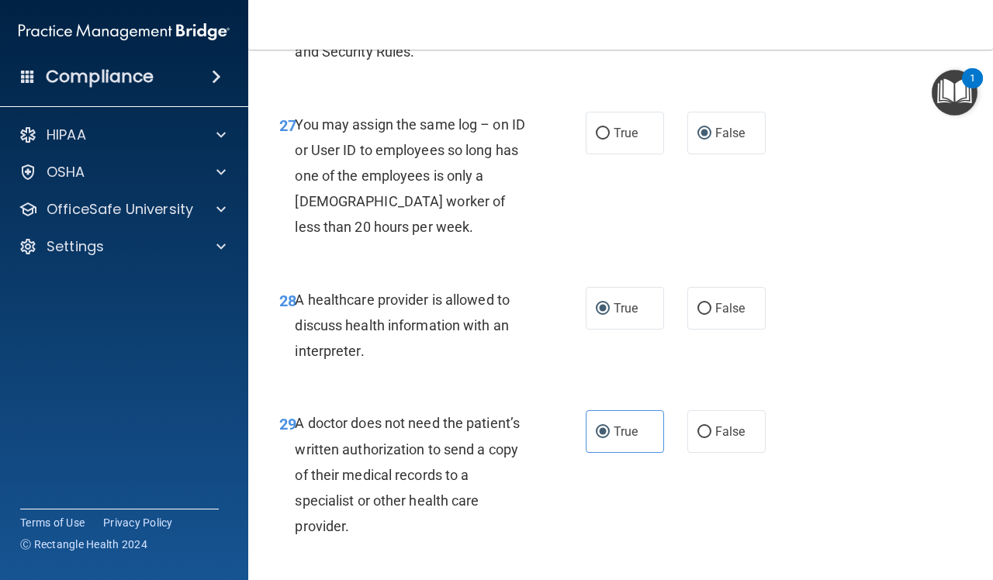
scroll to position [4476, 0]
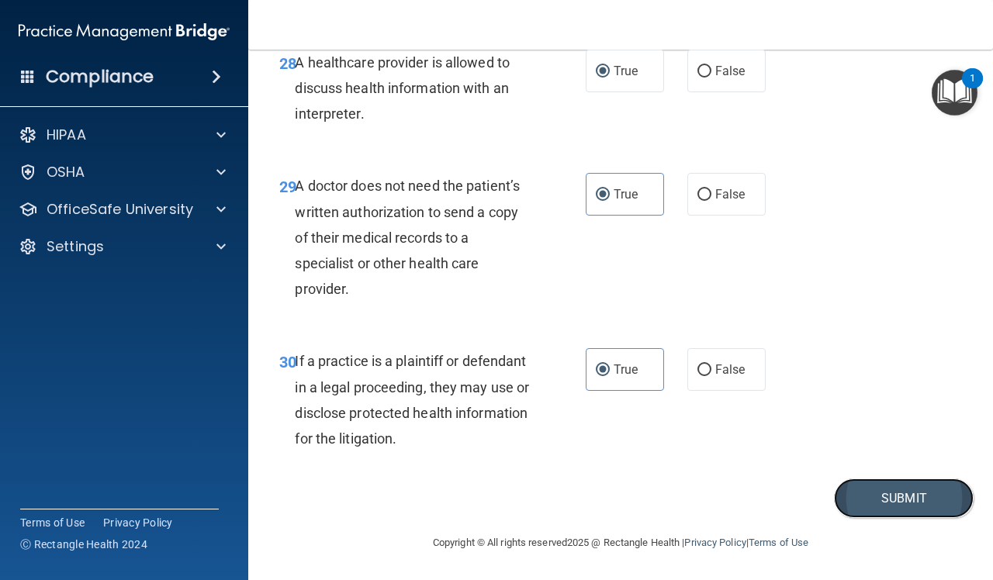
click at [842, 500] on button "Submit" at bounding box center [904, 499] width 140 height 40
click at [835, 503] on button "Submit" at bounding box center [904, 499] width 140 height 40
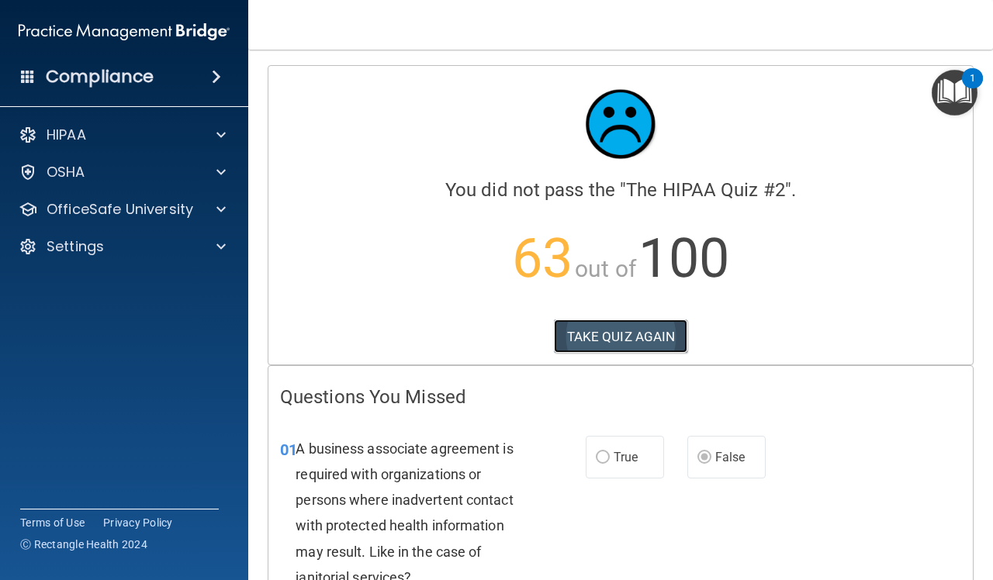
click at [588, 338] on button "TAKE QUIZ AGAIN" at bounding box center [621, 337] width 134 height 34
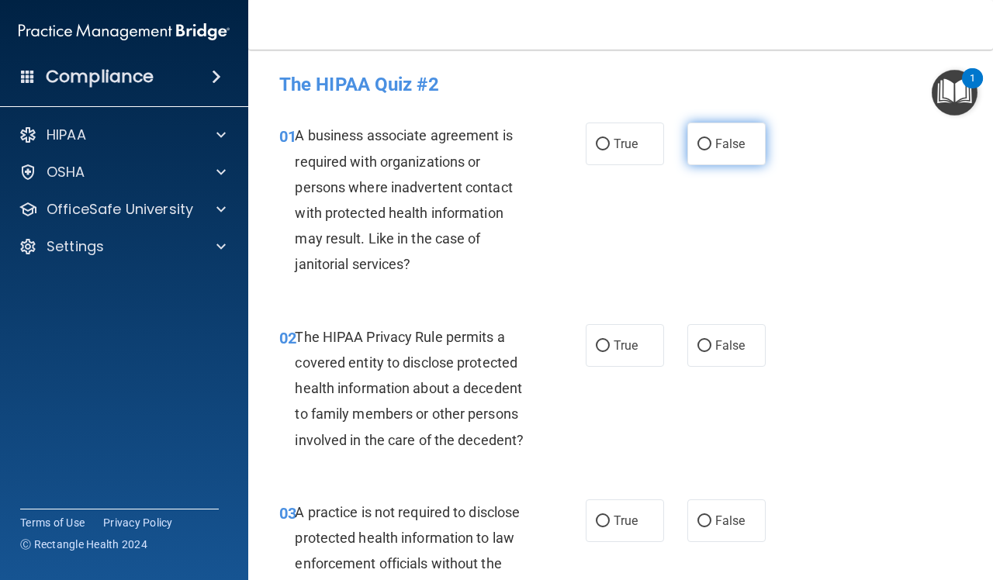
click at [727, 151] on label "False" at bounding box center [726, 144] width 78 height 43
click at [711, 150] on input "False" at bounding box center [704, 145] width 14 height 12
radio input "true"
click at [601, 361] on label "True" at bounding box center [625, 345] width 78 height 43
click at [601, 352] on input "True" at bounding box center [603, 347] width 14 height 12
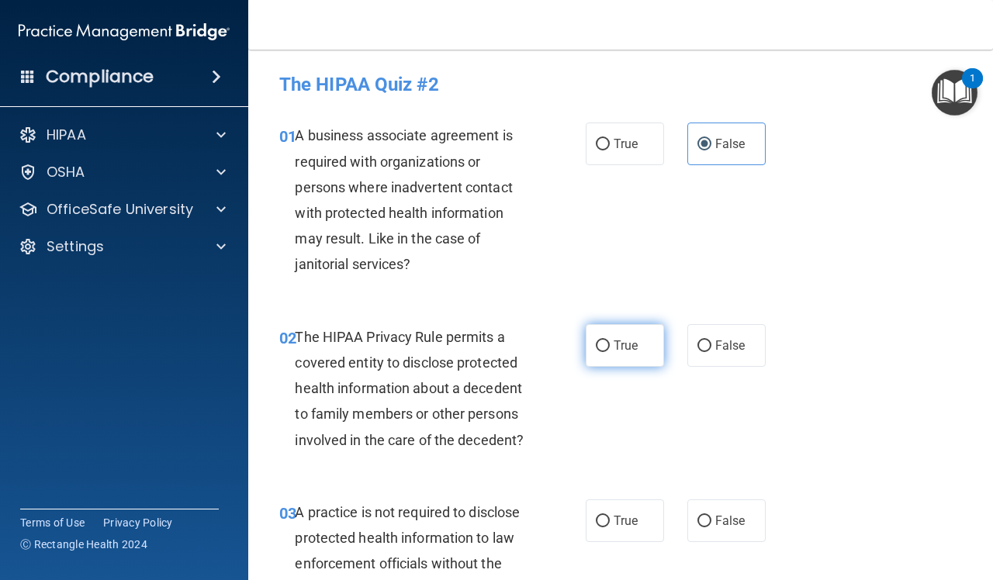
radio input "true"
click at [631, 145] on label "True" at bounding box center [625, 144] width 78 height 43
click at [610, 145] on input "True" at bounding box center [603, 145] width 14 height 12
radio input "true"
radio input "false"
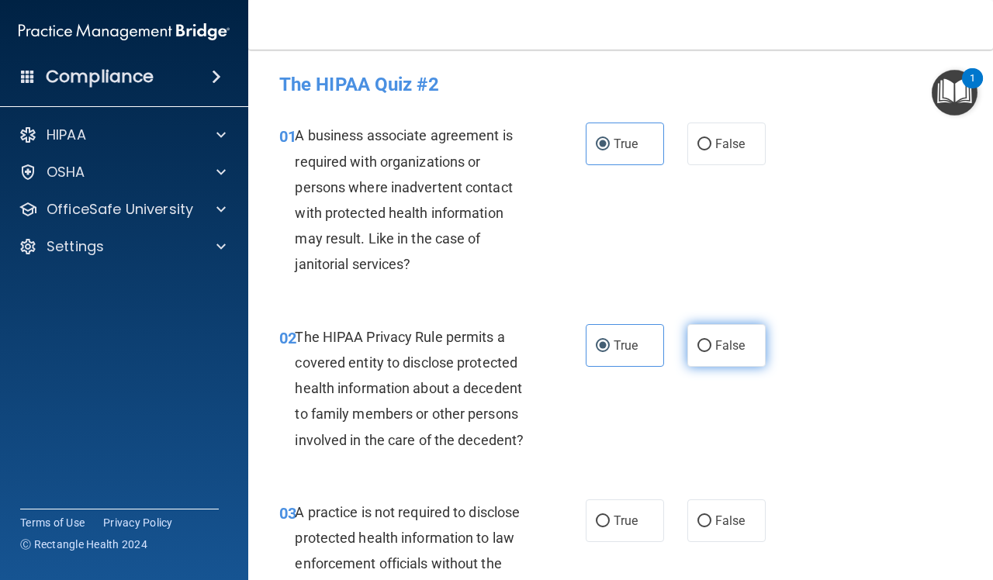
click at [697, 349] on input "False" at bounding box center [704, 347] width 14 height 12
radio input "true"
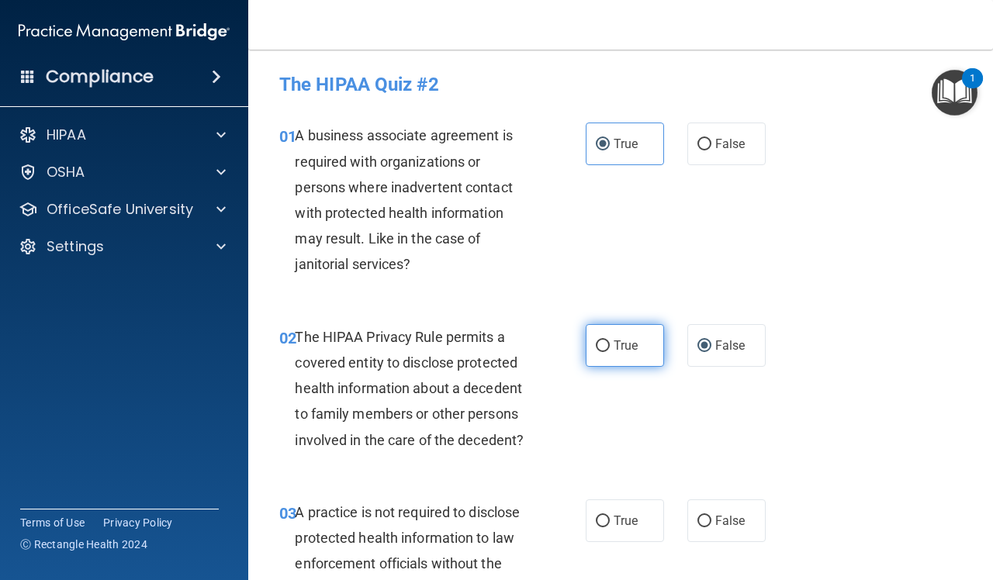
click at [649, 345] on label "True" at bounding box center [625, 345] width 78 height 43
click at [610, 345] on input "True" at bounding box center [603, 347] width 14 height 12
radio input "true"
radio input "false"
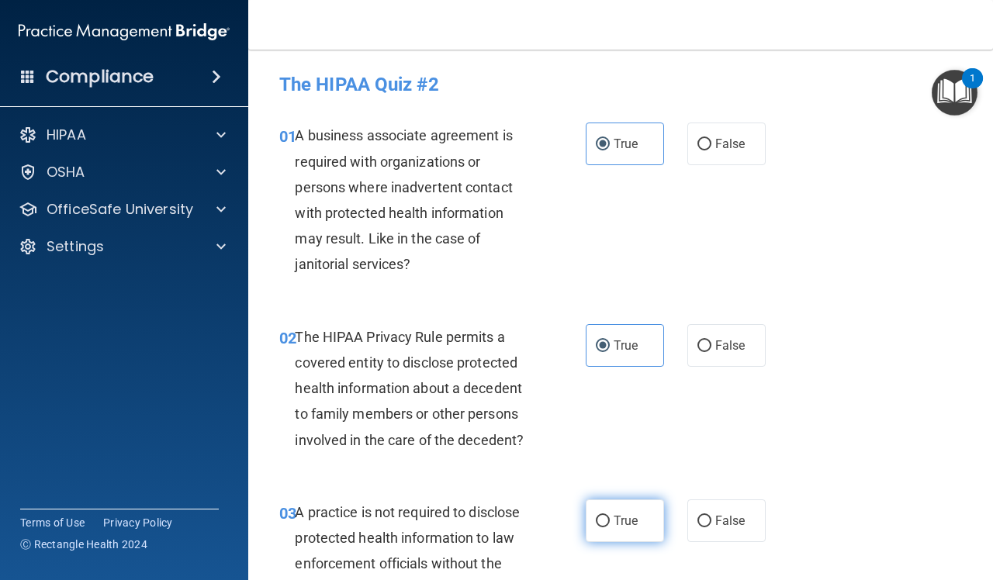
click at [593, 510] on label "True" at bounding box center [625, 521] width 78 height 43
click at [596, 516] on input "True" at bounding box center [603, 522] width 14 height 12
radio input "true"
click at [687, 157] on label "False" at bounding box center [726, 144] width 78 height 43
click at [697, 150] on input "False" at bounding box center [704, 145] width 14 height 12
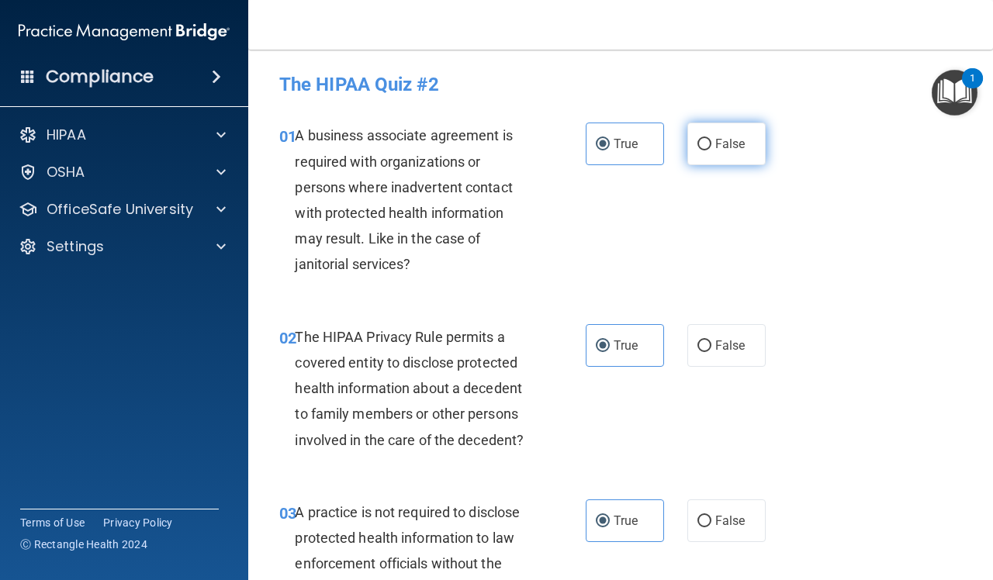
radio input "true"
radio input "false"
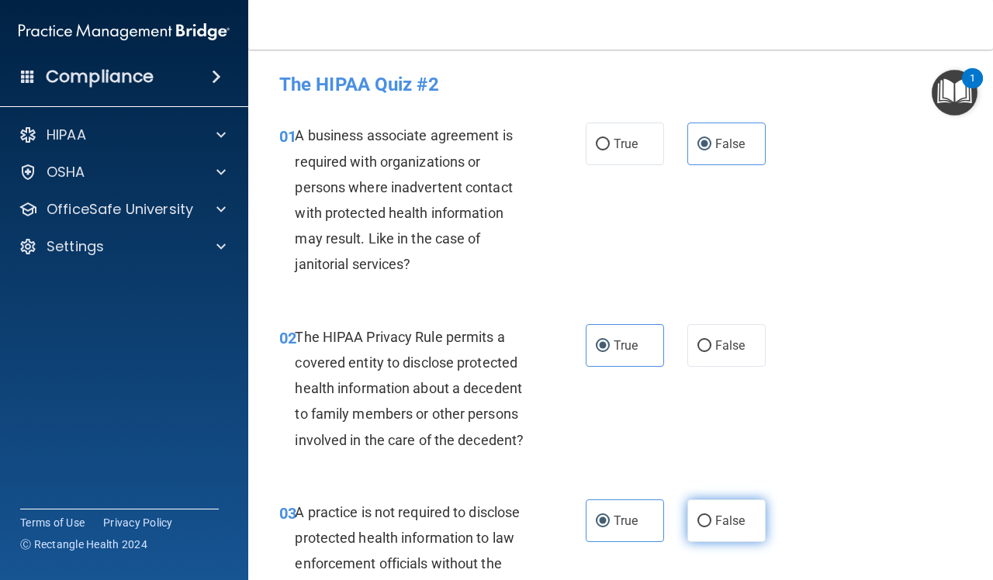
click at [697, 522] on input "False" at bounding box center [704, 522] width 14 height 12
radio input "true"
radio input "false"
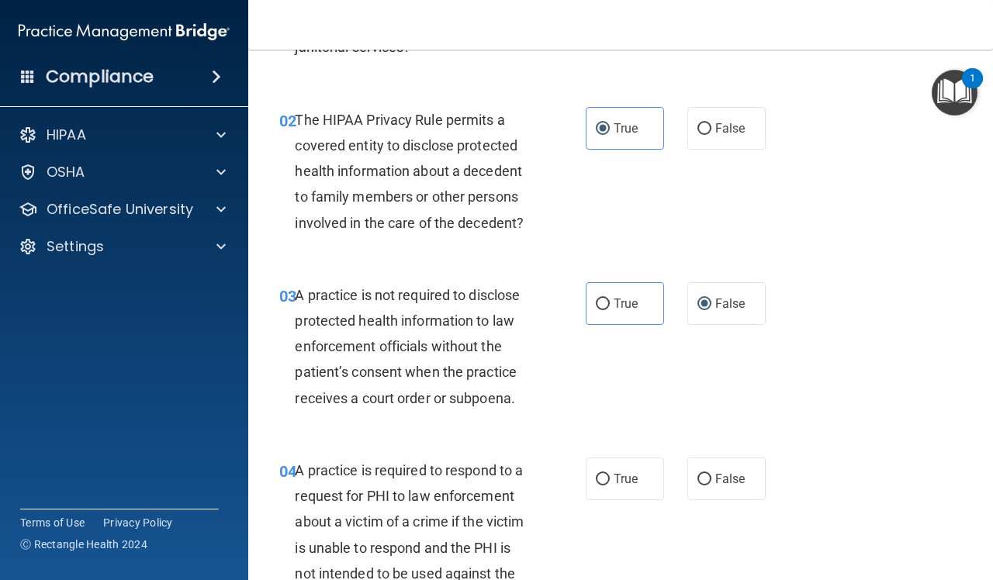
scroll to position [291, 0]
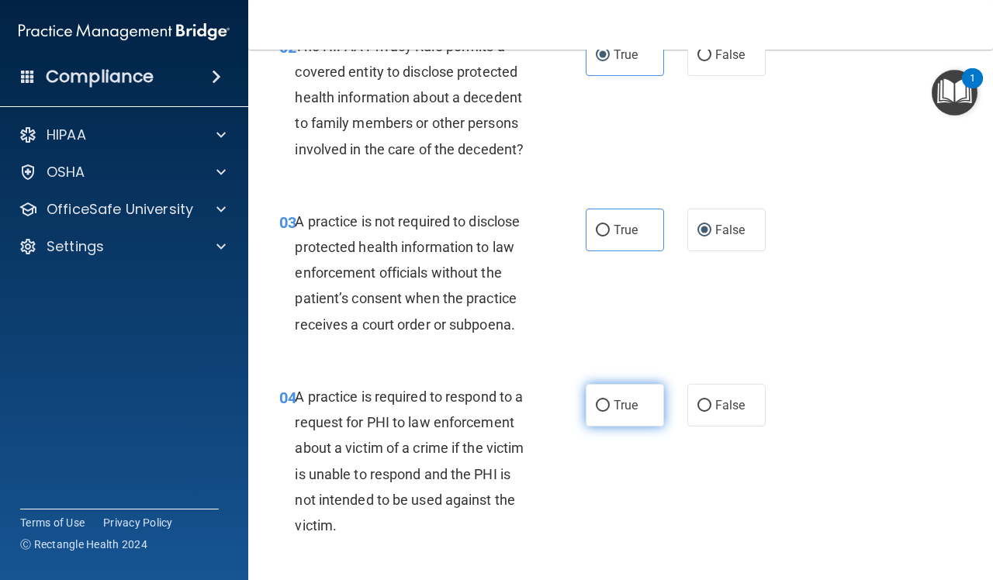
click at [634, 401] on label "True" at bounding box center [625, 405] width 78 height 43
click at [610, 401] on input "True" at bounding box center [603, 406] width 14 height 12
radio input "true"
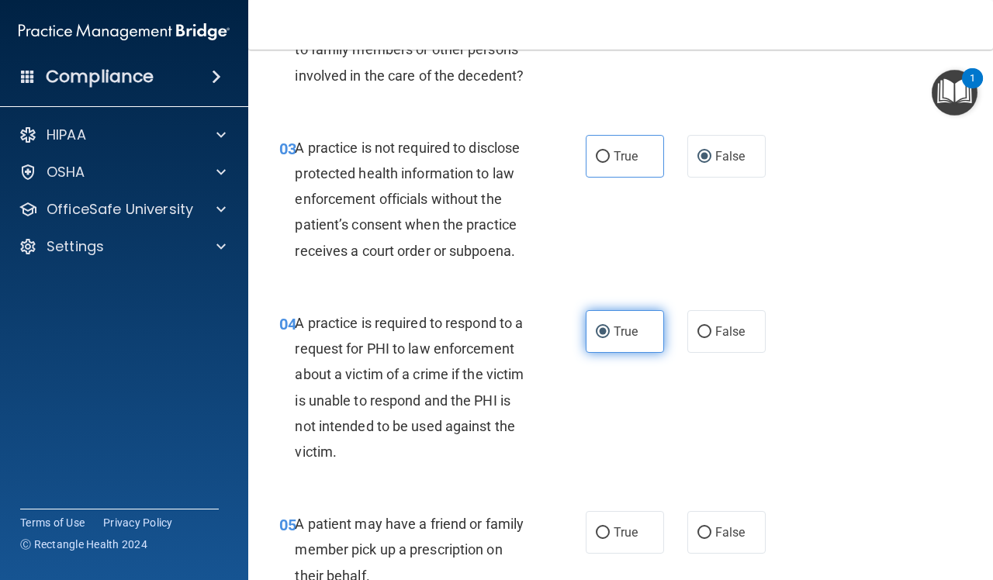
scroll to position [582, 0]
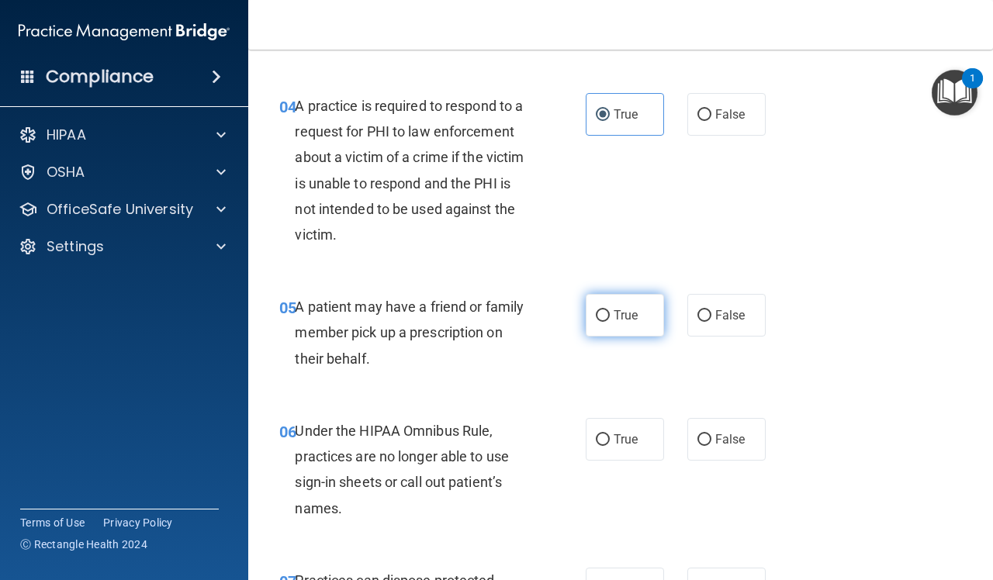
click at [638, 330] on label "True" at bounding box center [625, 315] width 78 height 43
click at [610, 322] on input "True" at bounding box center [603, 316] width 14 height 12
radio input "true"
click at [711, 463] on div "06 Under the HIPAA Omnibus Rule, practices are no longer able to use sign-in sh…" at bounding box center [621, 474] width 706 height 150
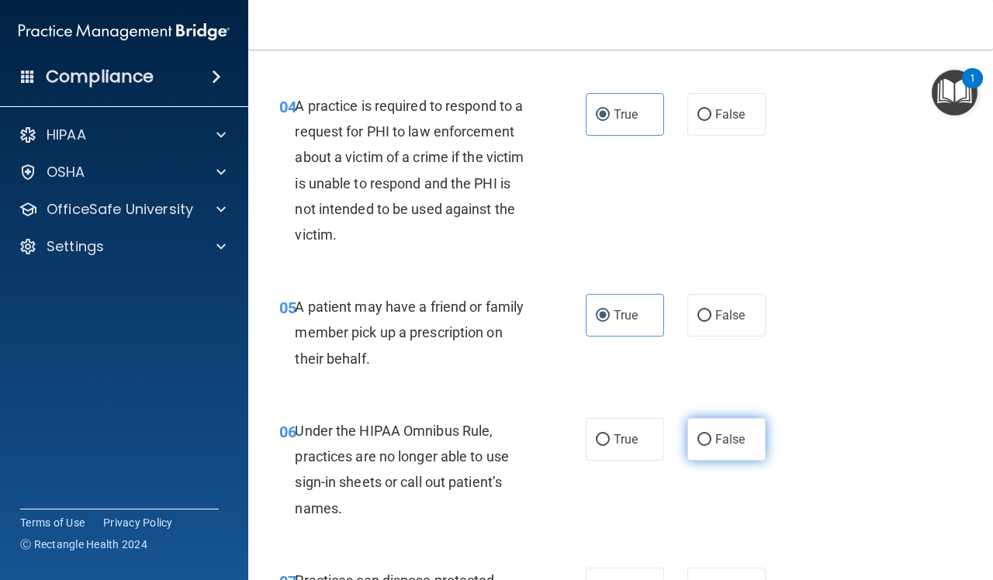
click at [719, 447] on label "False" at bounding box center [726, 439] width 78 height 43
click at [711, 446] on input "False" at bounding box center [704, 440] width 14 height 12
radio input "true"
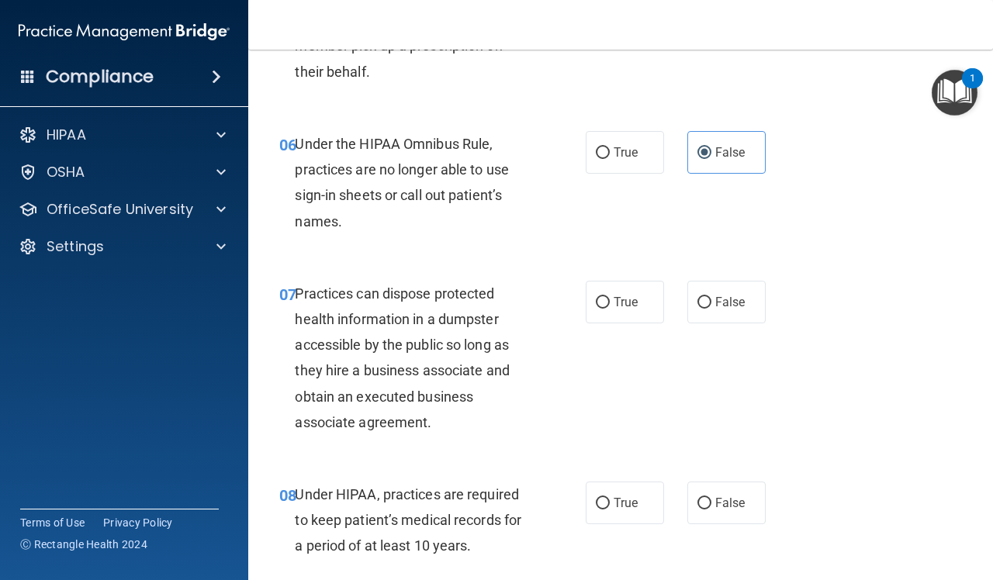
scroll to position [873, 0]
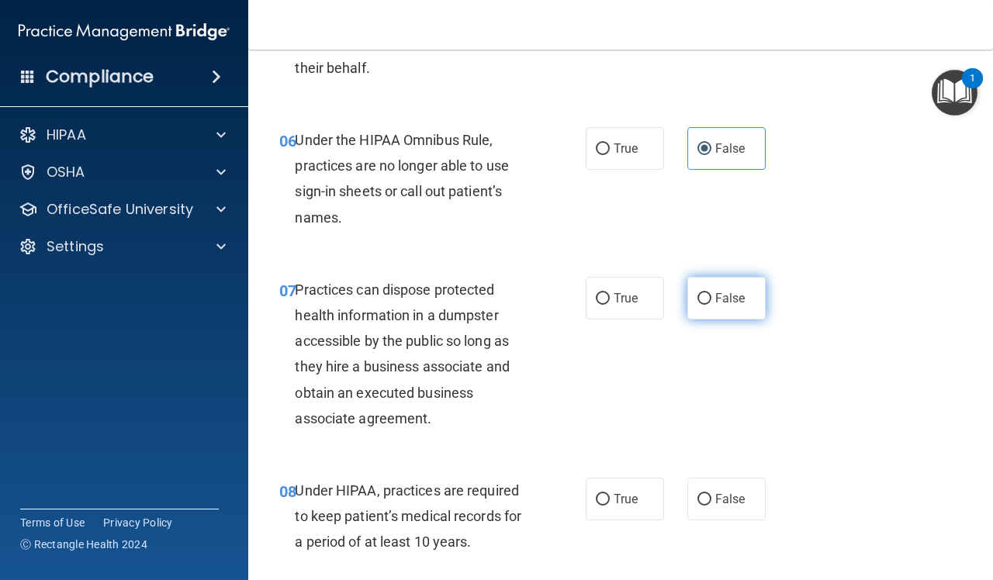
click at [718, 297] on span "False" at bounding box center [730, 298] width 30 height 15
click at [711, 297] on input "False" at bounding box center [704, 299] width 14 height 12
radio input "true"
click at [720, 507] on label "False" at bounding box center [726, 499] width 78 height 43
click at [711, 506] on input "False" at bounding box center [704, 500] width 14 height 12
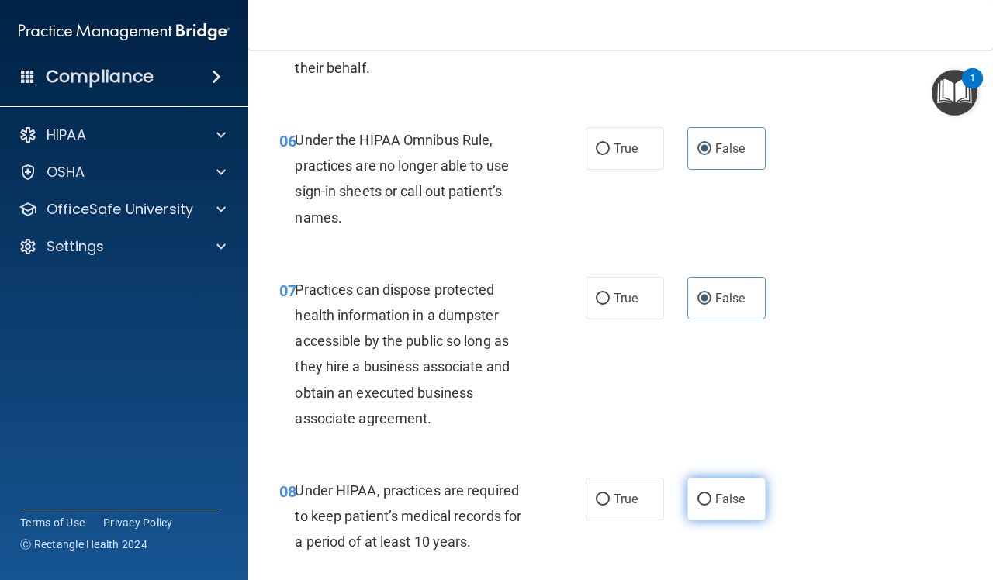
radio input "true"
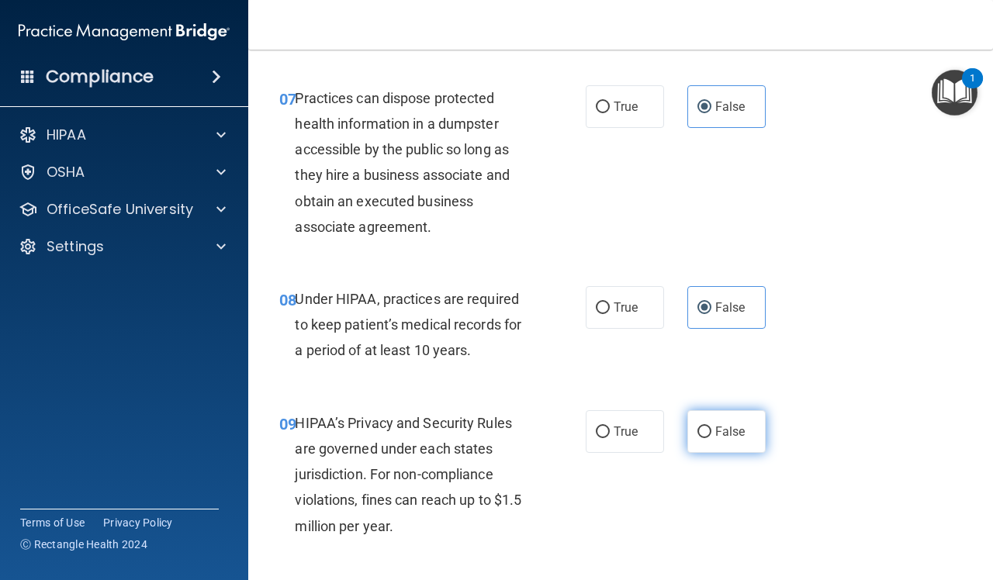
scroll to position [1067, 0]
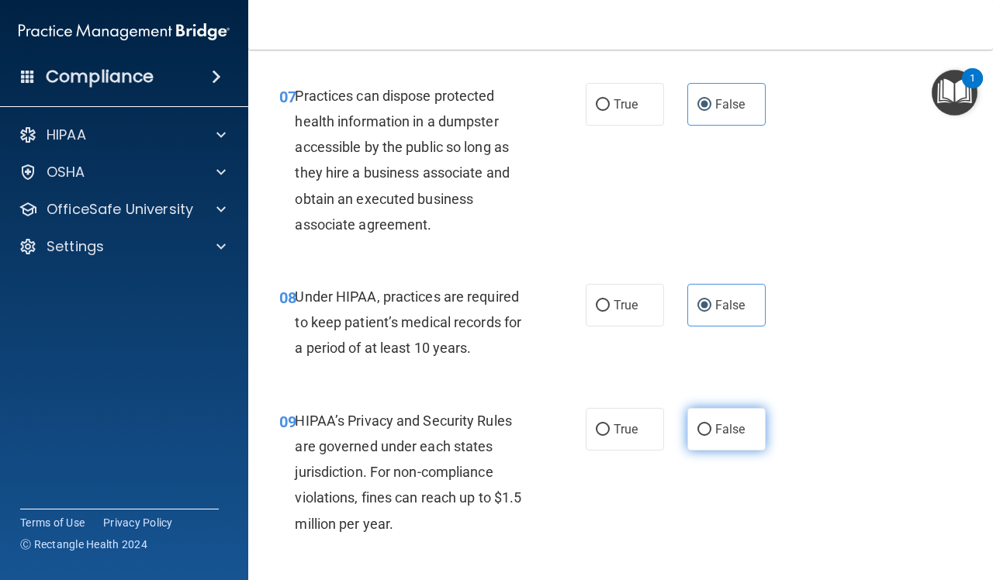
click at [715, 419] on label "False" at bounding box center [726, 429] width 78 height 43
click at [711, 424] on input "False" at bounding box center [704, 430] width 14 height 12
radio input "true"
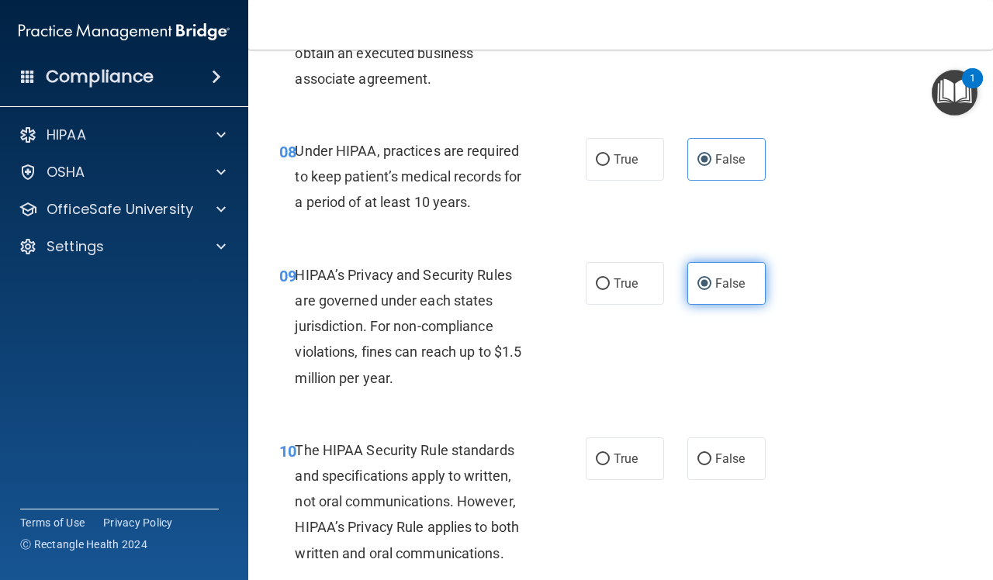
scroll to position [1357, 0]
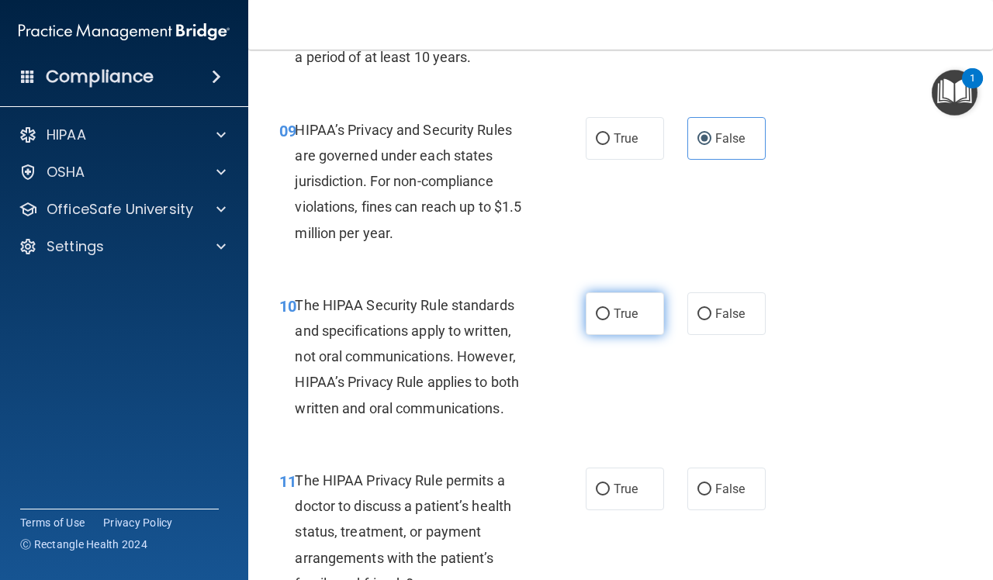
click at [641, 320] on label "True" at bounding box center [625, 313] width 78 height 43
click at [610, 320] on input "True" at bounding box center [603, 315] width 14 height 12
radio input "true"
click at [633, 485] on label "True" at bounding box center [625, 489] width 78 height 43
click at [610, 485] on input "True" at bounding box center [603, 490] width 14 height 12
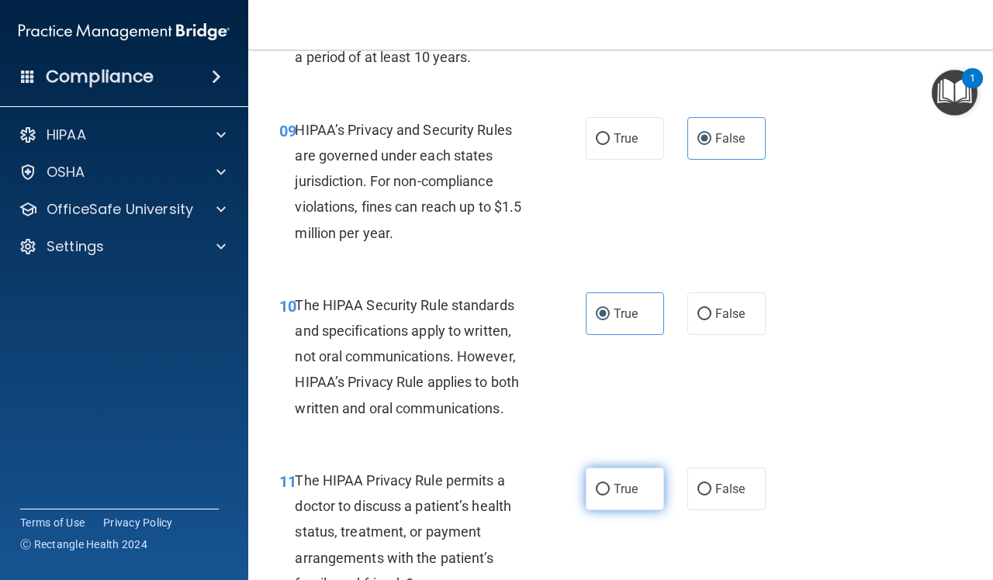
radio input "true"
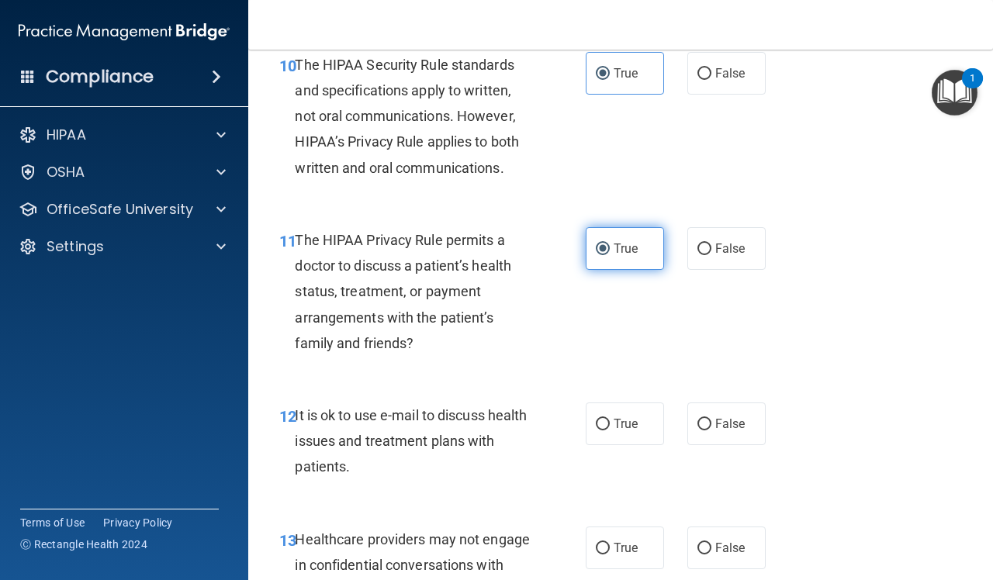
scroll to position [1648, 0]
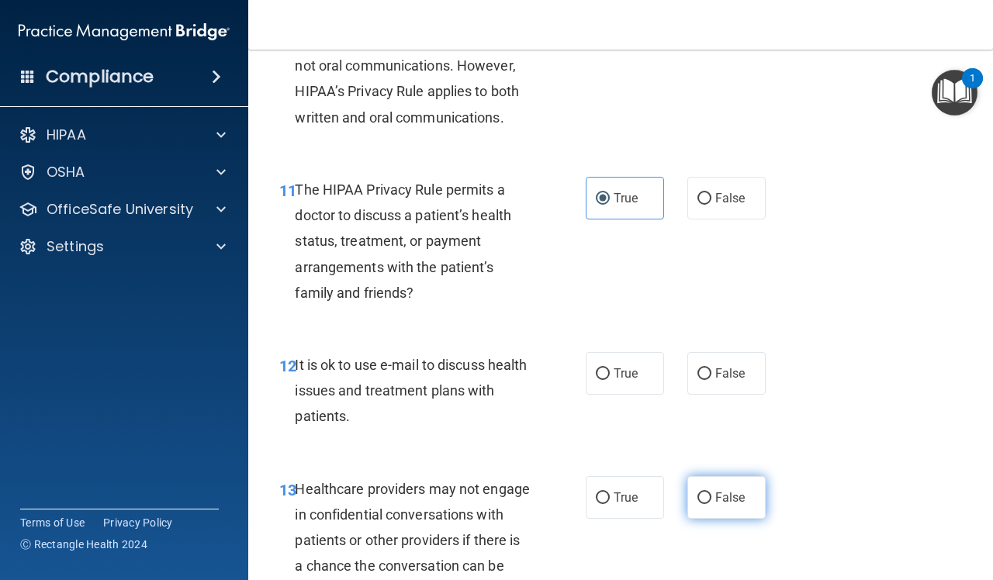
click at [714, 489] on label "False" at bounding box center [726, 497] width 78 height 43
click at [711, 493] on input "False" at bounding box center [704, 499] width 14 height 12
radio input "true"
click at [622, 381] on span "True" at bounding box center [626, 373] width 24 height 15
click at [610, 380] on input "True" at bounding box center [603, 374] width 14 height 12
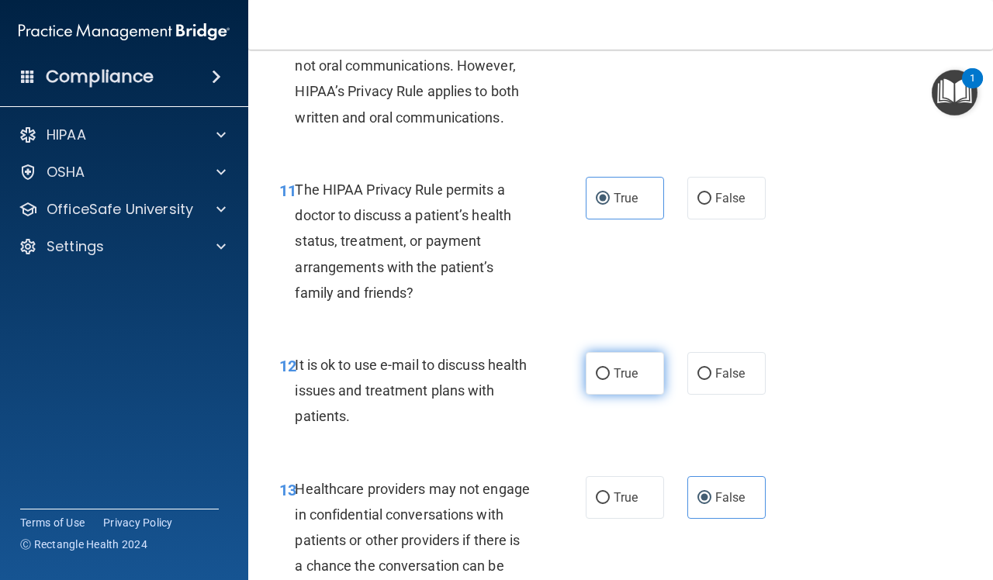
radio input "true"
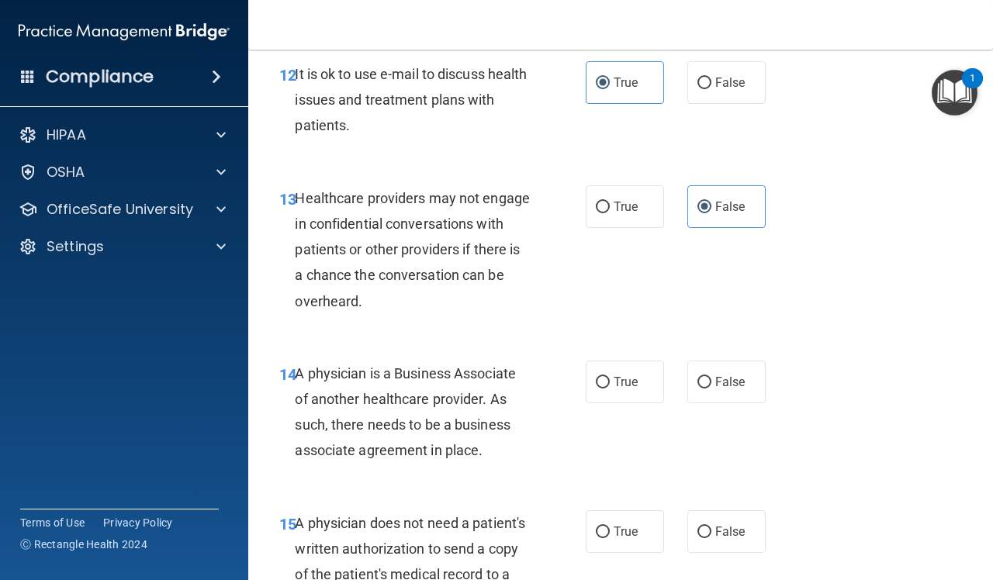
scroll to position [2036, 0]
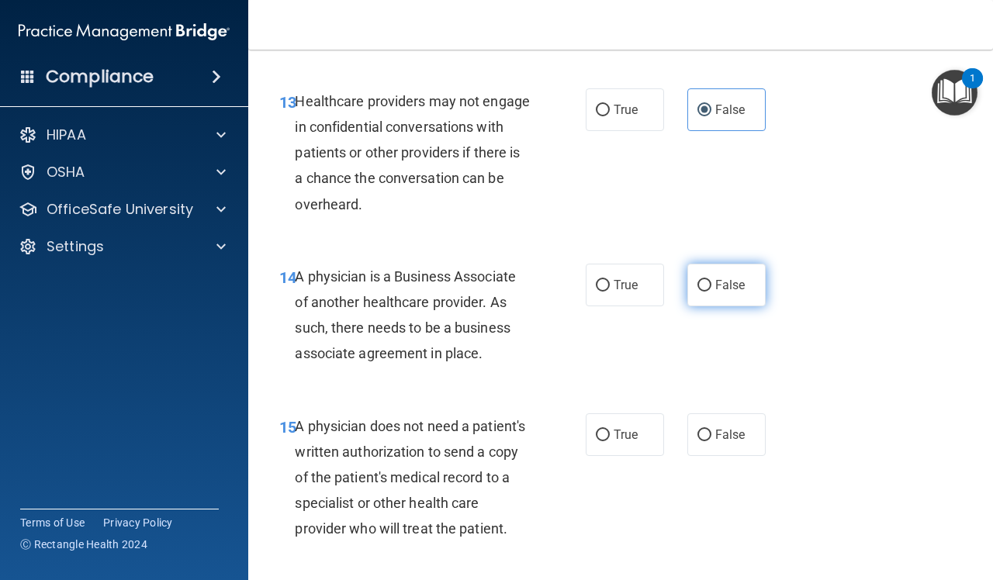
click at [702, 293] on label "False" at bounding box center [726, 285] width 78 height 43
click at [702, 292] on input "False" at bounding box center [704, 286] width 14 height 12
radio input "true"
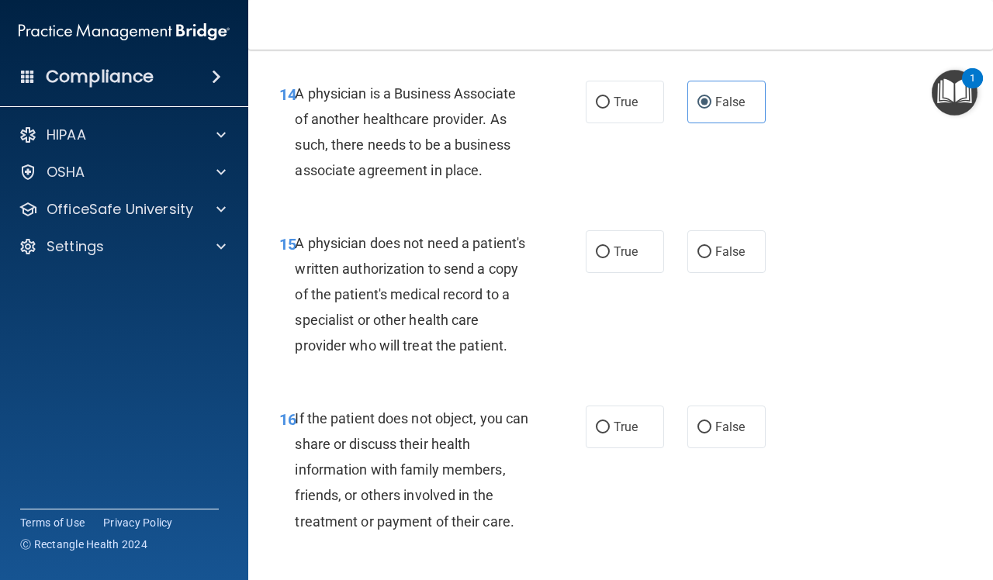
scroll to position [2230, 0]
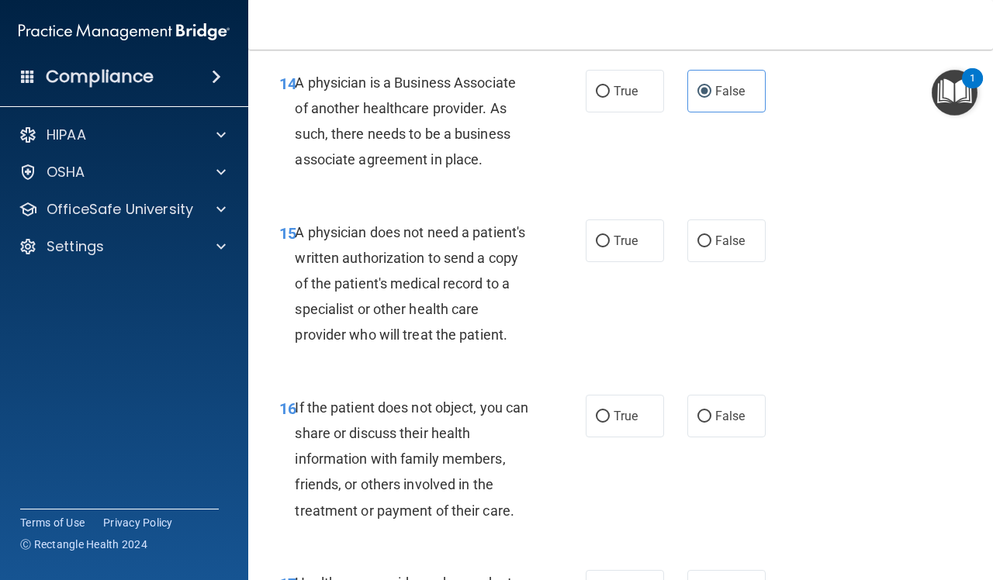
drag, startPoint x: 627, startPoint y: 252, endPoint x: 617, endPoint y: 295, distance: 43.7
click at [627, 256] on label "True" at bounding box center [625, 241] width 78 height 43
click at [610, 247] on input "True" at bounding box center [603, 242] width 14 height 12
radio input "true"
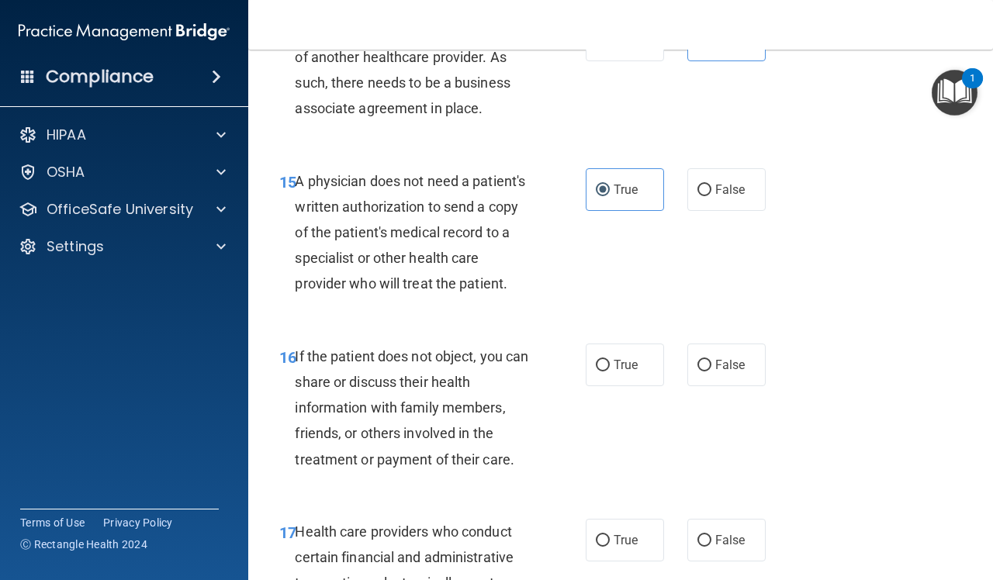
scroll to position [2327, 0]
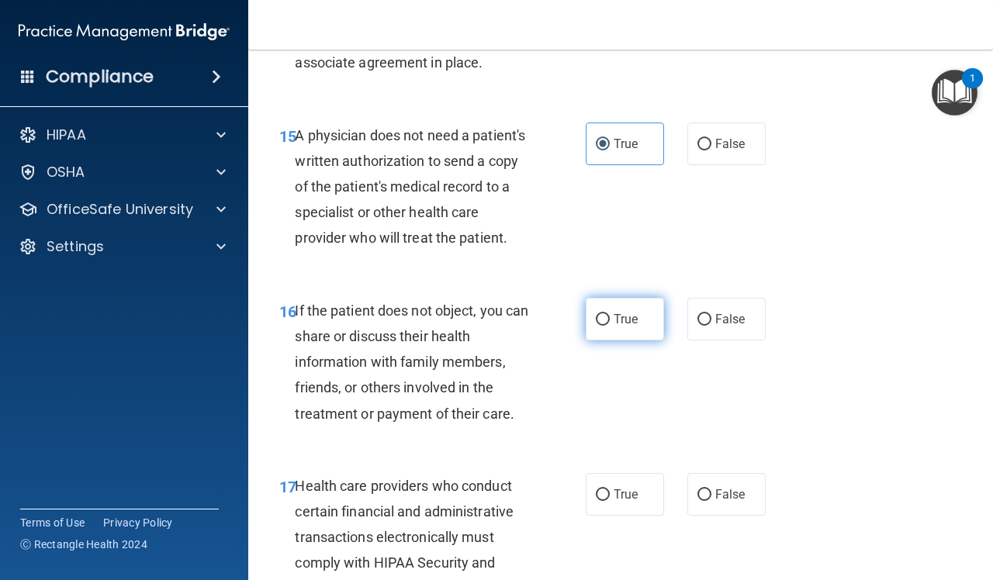
click at [617, 327] on span "True" at bounding box center [626, 319] width 24 height 15
click at [610, 326] on input "True" at bounding box center [603, 320] width 14 height 12
radio input "true"
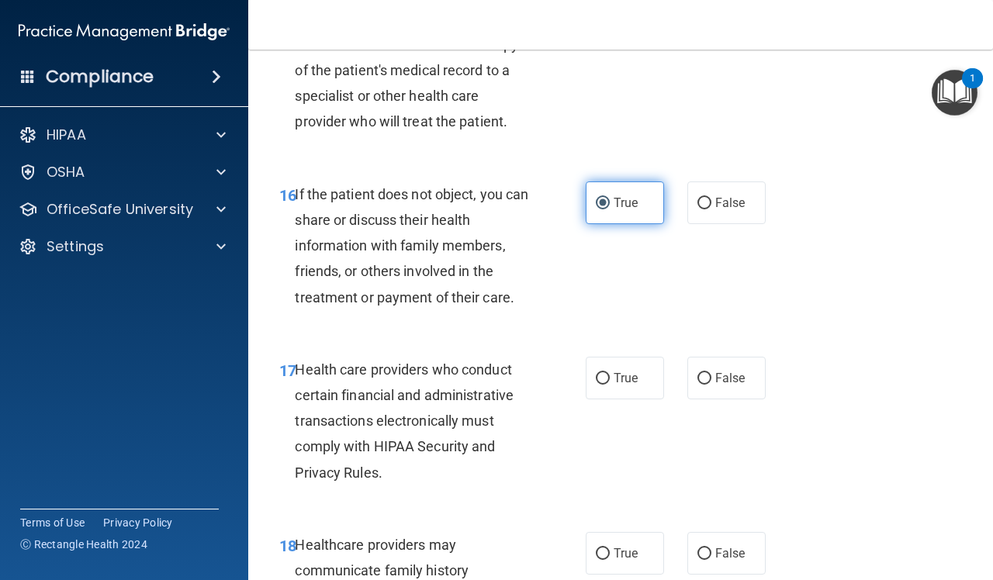
scroll to position [2521, 0]
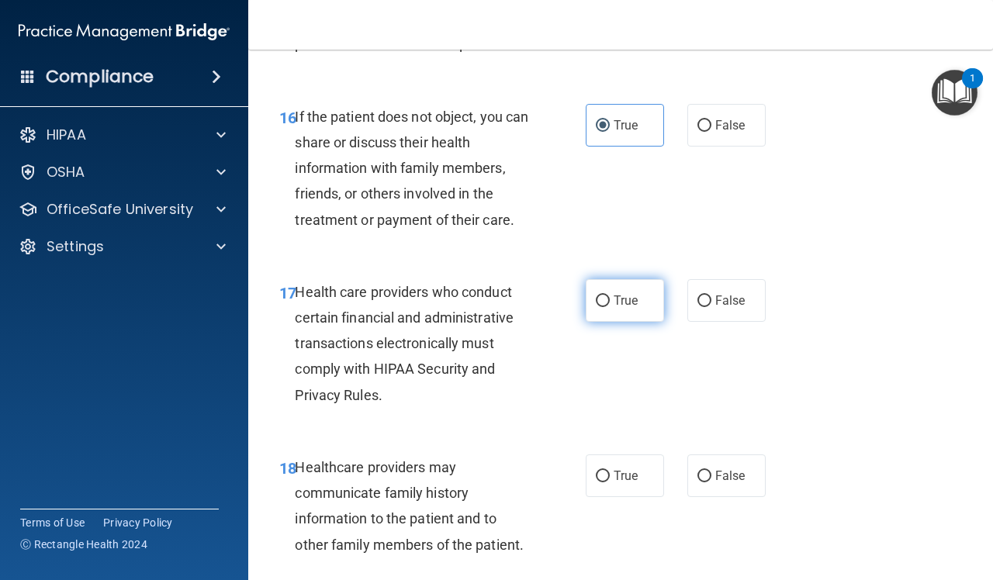
click at [617, 322] on label "True" at bounding box center [625, 300] width 78 height 43
click at [610, 307] on input "True" at bounding box center [603, 302] width 14 height 12
radio input "true"
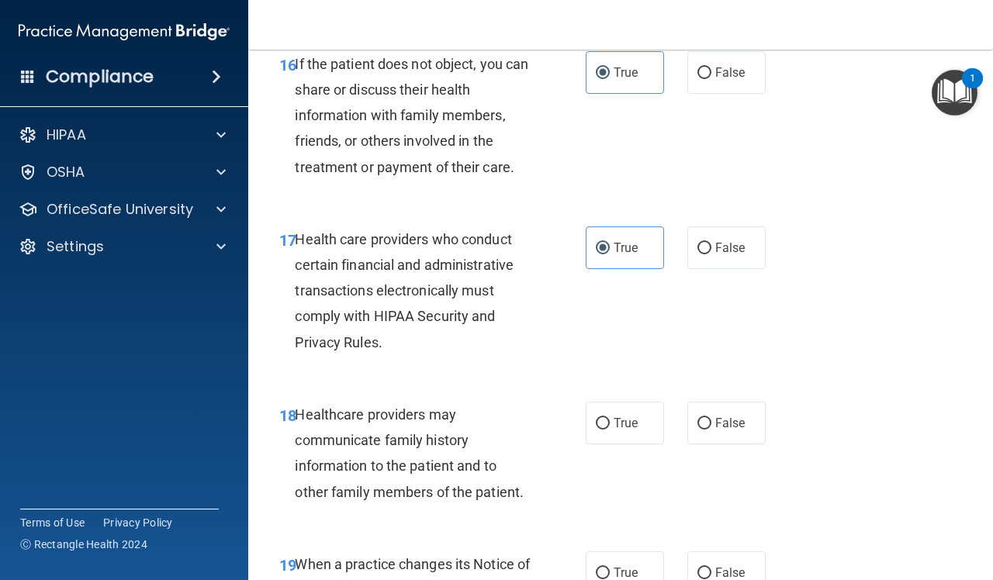
scroll to position [2715, 0]
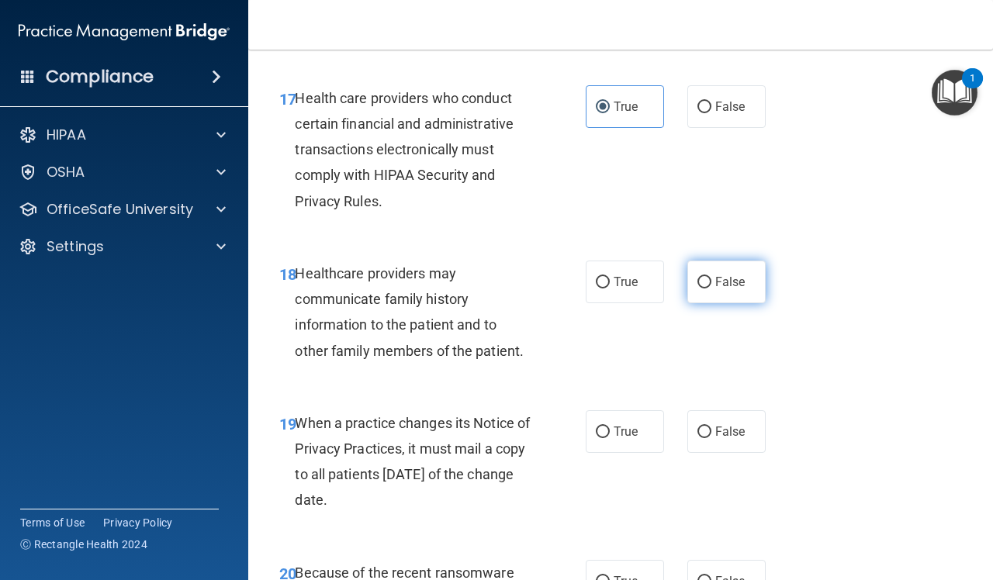
click at [707, 303] on label "False" at bounding box center [726, 282] width 78 height 43
click at [707, 289] on input "False" at bounding box center [704, 283] width 14 height 12
radio input "true"
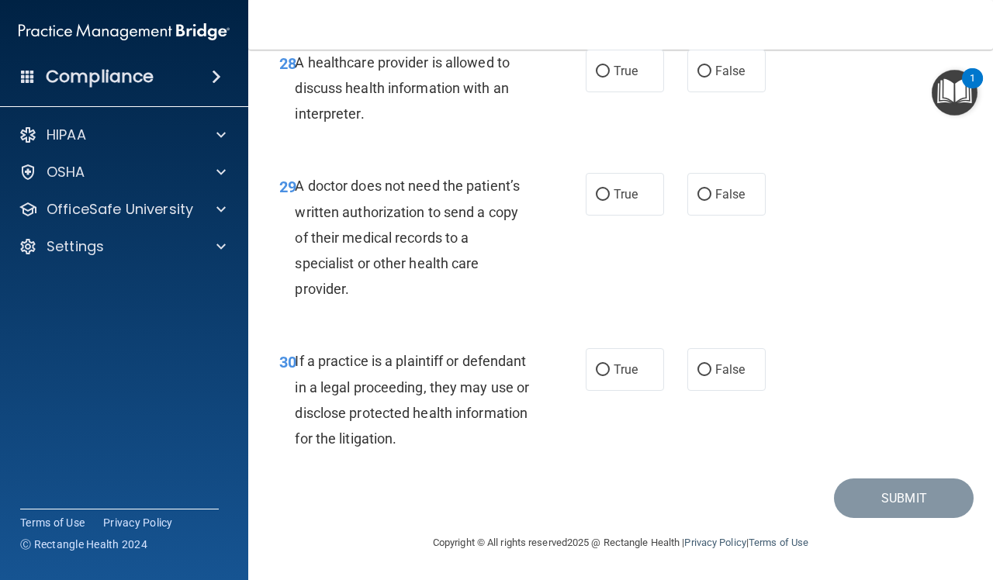
scroll to position [4476, 0]
click at [625, 370] on span "True" at bounding box center [626, 369] width 24 height 15
click at [610, 370] on input "True" at bounding box center [603, 371] width 14 height 12
radio input "true"
click at [590, 207] on label "True" at bounding box center [625, 194] width 78 height 43
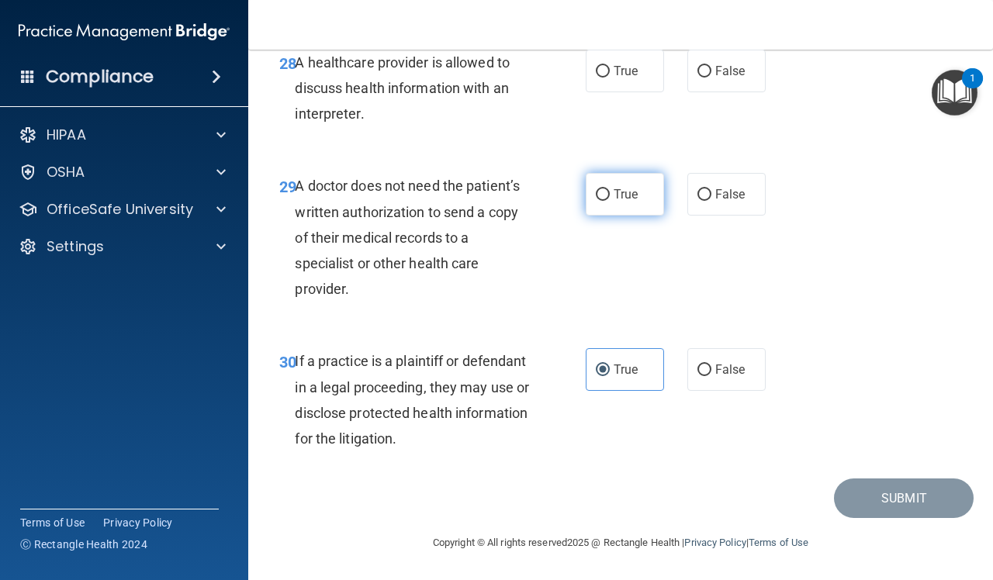
click at [596, 201] on input "True" at bounding box center [603, 195] width 14 height 12
radio input "true"
click at [610, 61] on label "True" at bounding box center [625, 71] width 78 height 43
click at [610, 66] on input "True" at bounding box center [603, 72] width 14 height 12
radio input "true"
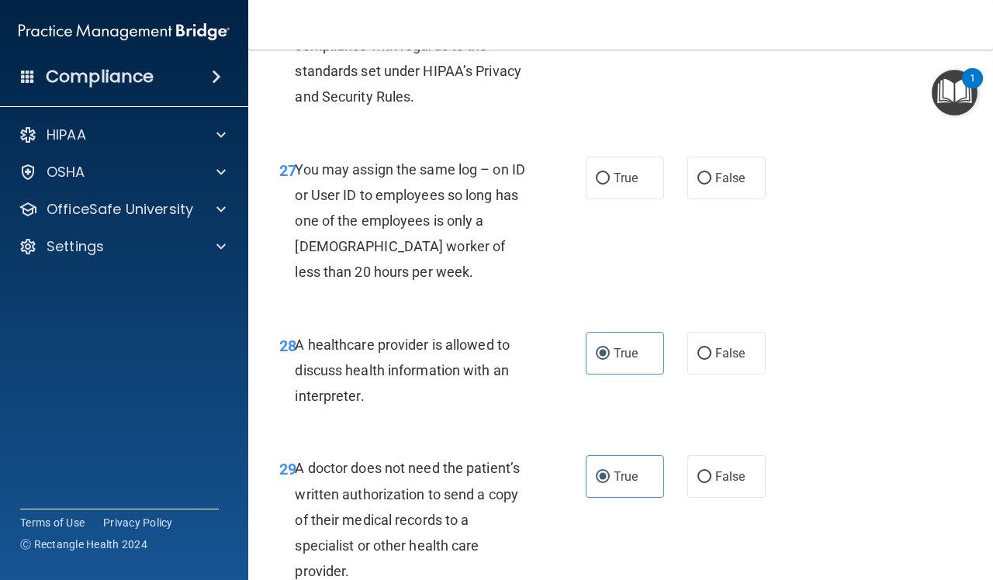
scroll to position [4088, 0]
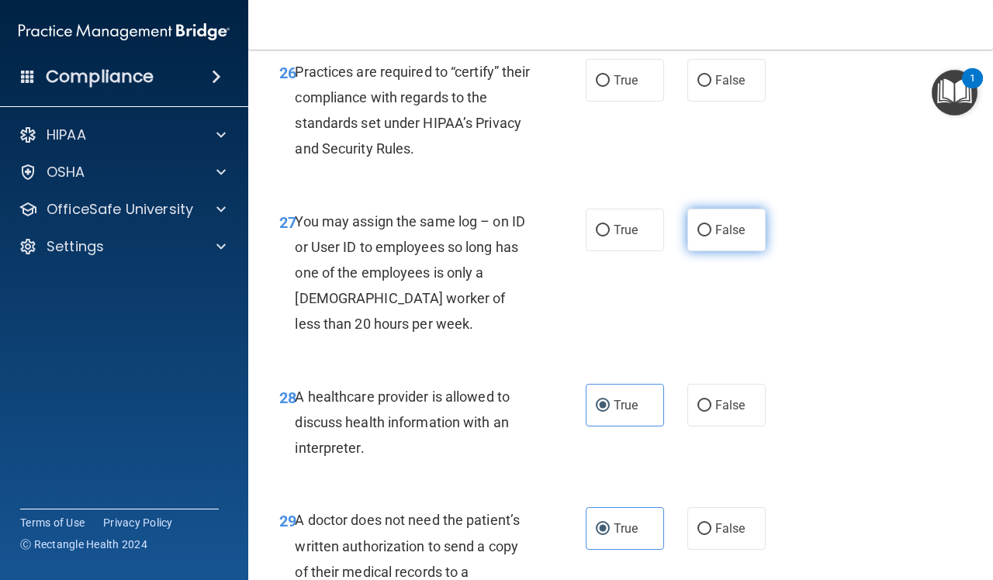
click at [715, 237] on span "False" at bounding box center [730, 230] width 30 height 15
click at [707, 237] on input "False" at bounding box center [704, 231] width 14 height 12
radio input "true"
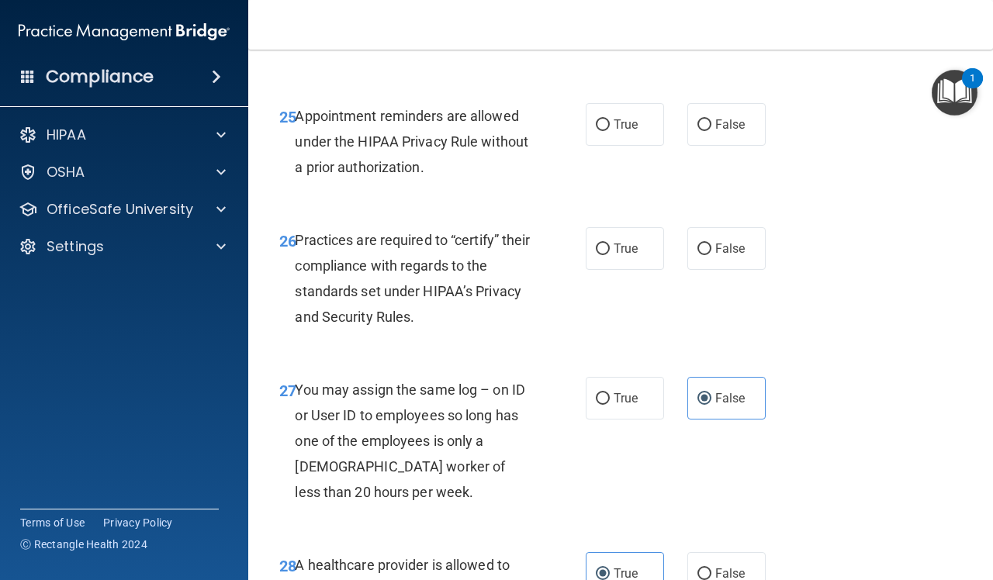
scroll to position [3894, 0]
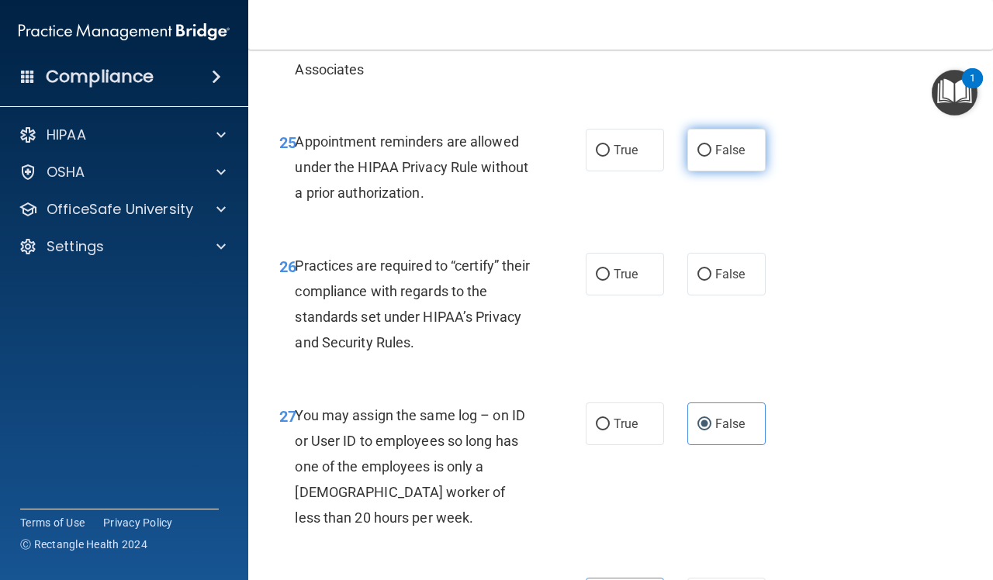
click at [727, 157] on span "False" at bounding box center [730, 150] width 30 height 15
click at [711, 157] on input "False" at bounding box center [704, 151] width 14 height 12
radio input "true"
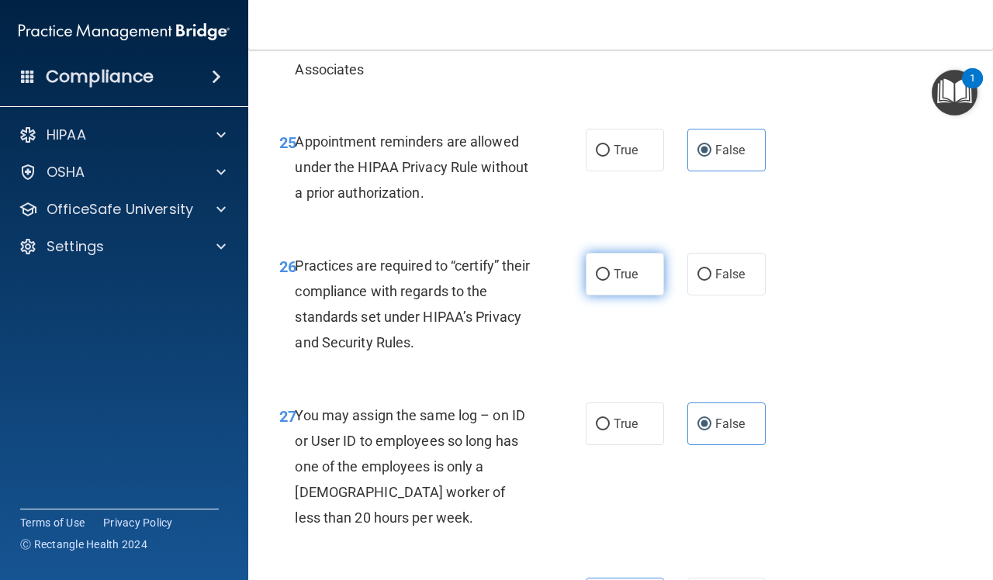
click at [633, 296] on label "True" at bounding box center [625, 274] width 78 height 43
click at [610, 281] on input "True" at bounding box center [603, 275] width 14 height 12
radio input "true"
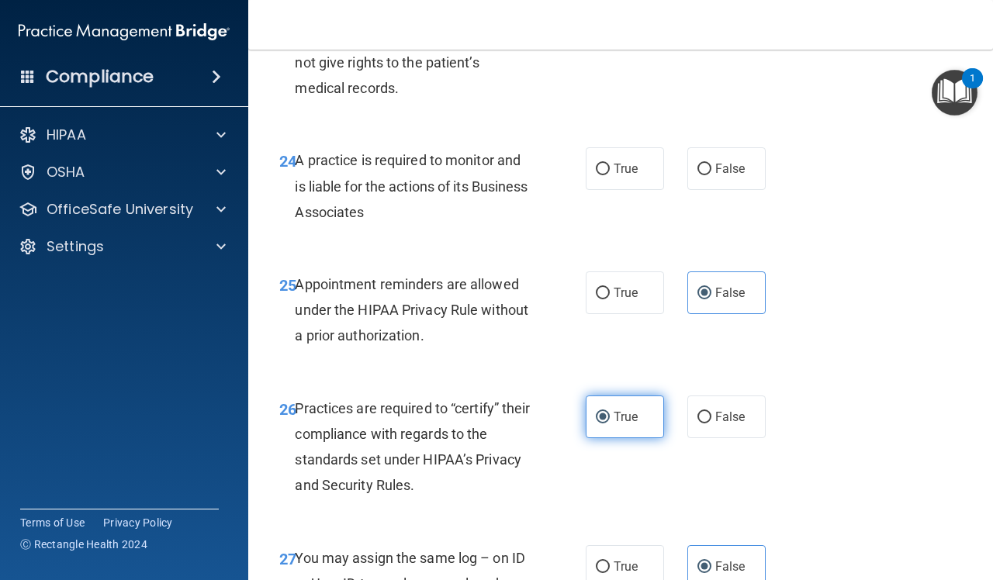
scroll to position [3700, 0]
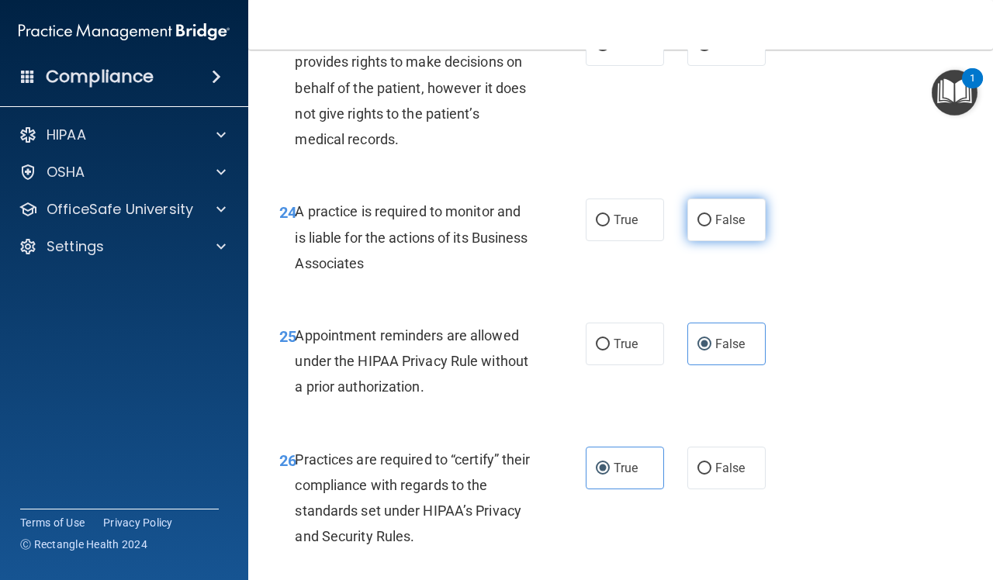
click at [715, 227] on span "False" at bounding box center [730, 220] width 30 height 15
click at [711, 226] on input "False" at bounding box center [704, 221] width 14 height 12
radio input "true"
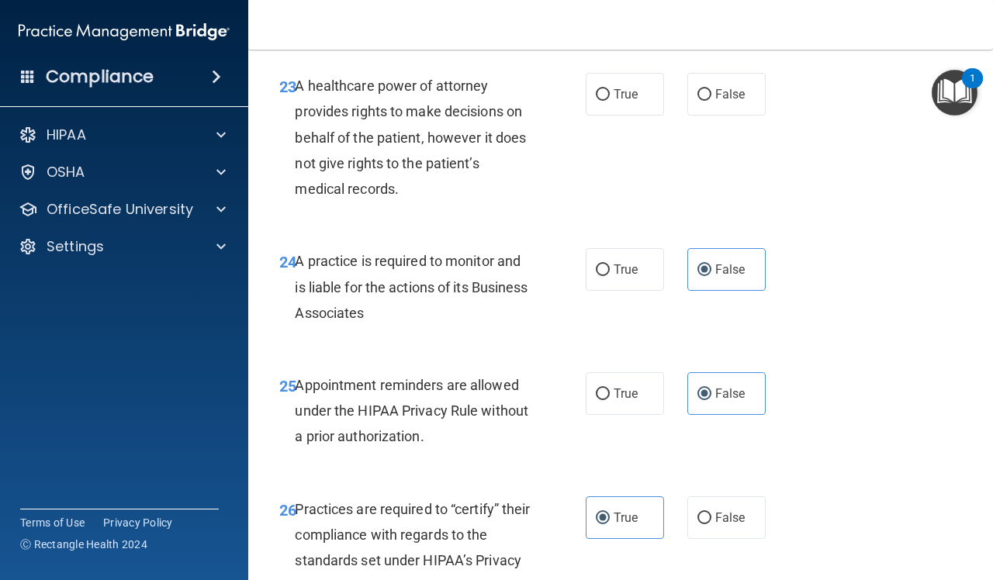
scroll to position [3603, 0]
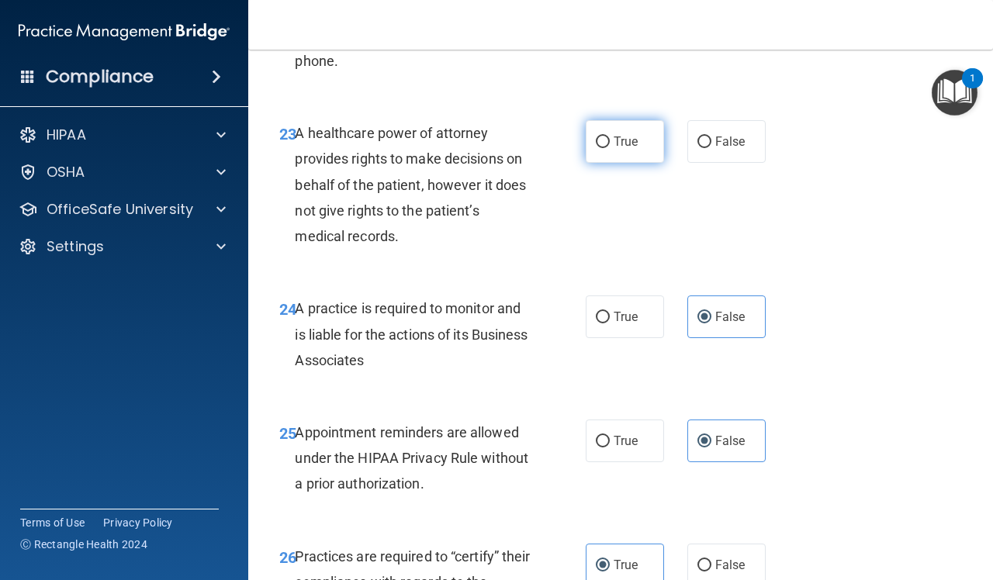
click at [596, 148] on input "True" at bounding box center [603, 143] width 14 height 12
radio input "true"
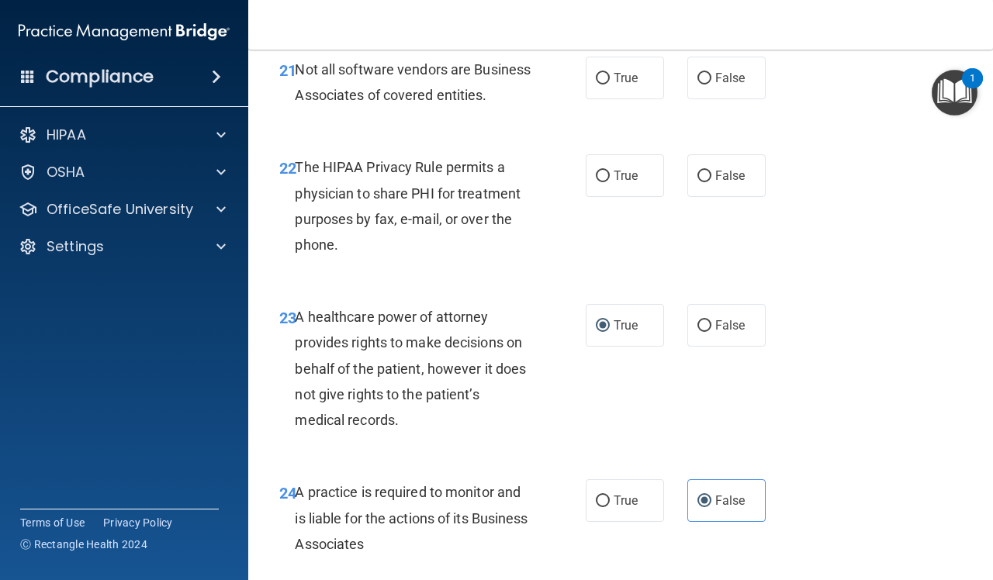
scroll to position [3409, 0]
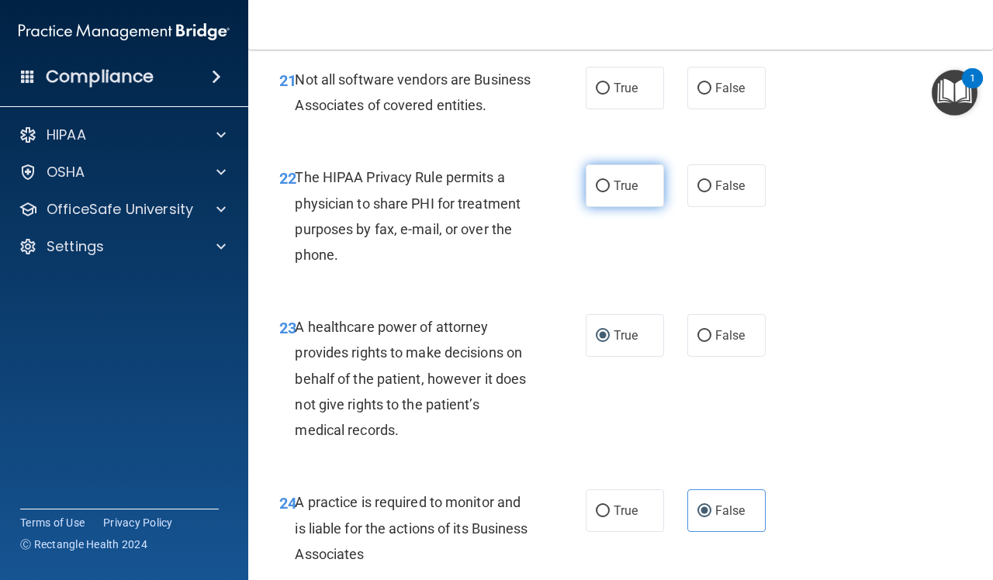
click at [622, 207] on label "True" at bounding box center [625, 185] width 78 height 43
click at [610, 192] on input "True" at bounding box center [603, 187] width 14 height 12
radio input "true"
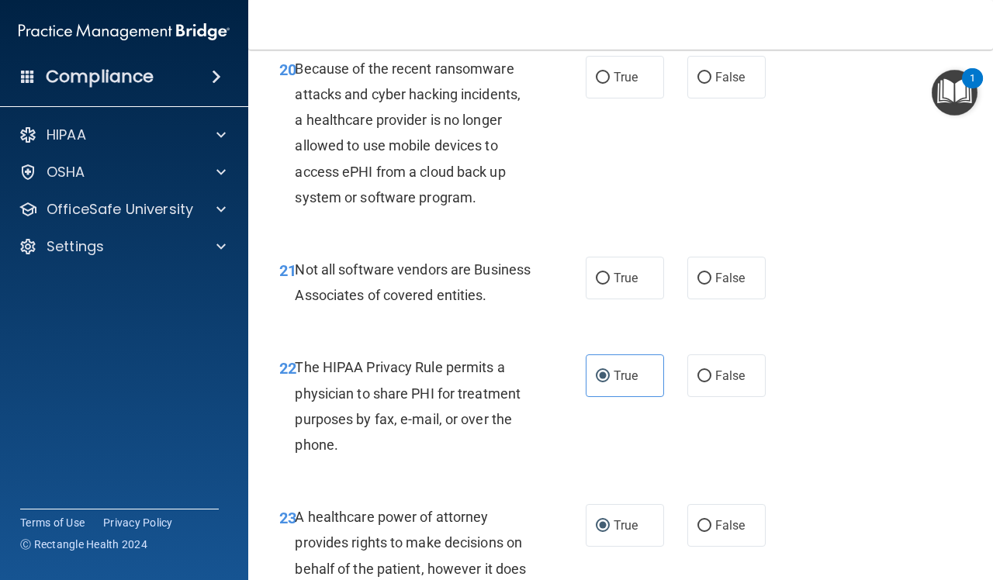
scroll to position [3215, 0]
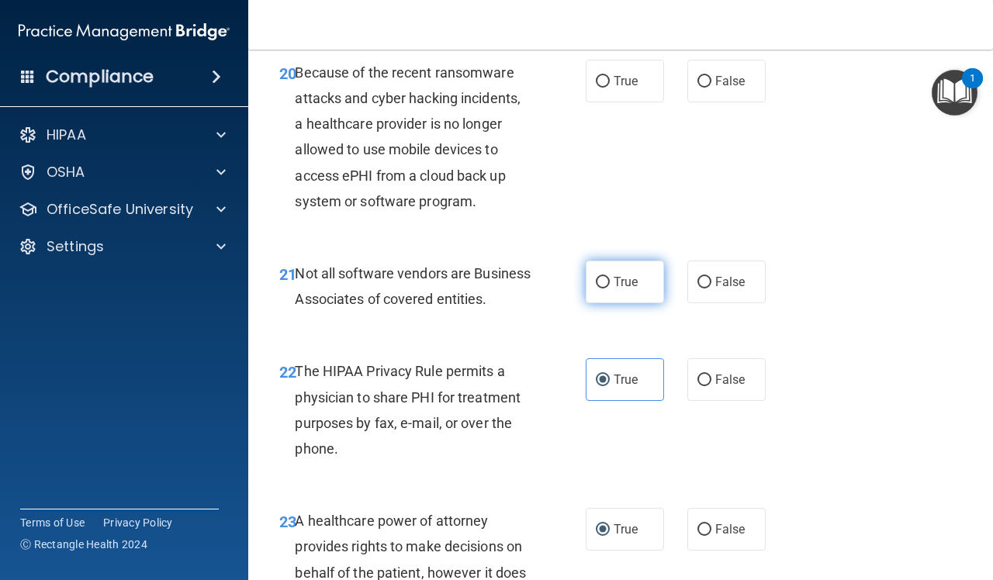
click at [596, 289] on input "True" at bounding box center [603, 283] width 14 height 12
radio input "true"
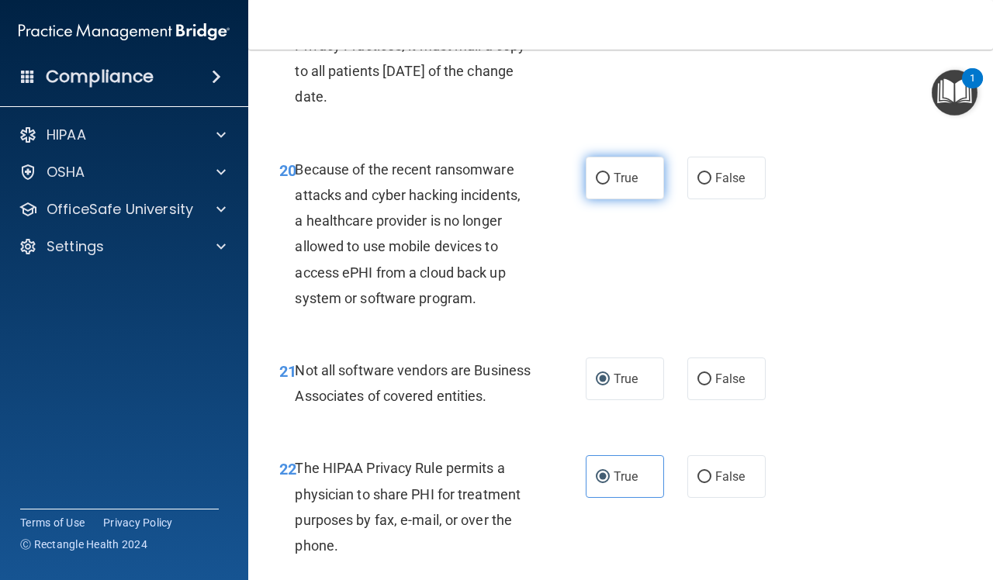
click at [628, 185] on span "True" at bounding box center [626, 178] width 24 height 15
click at [610, 185] on input "True" at bounding box center [603, 179] width 14 height 12
radio input "true"
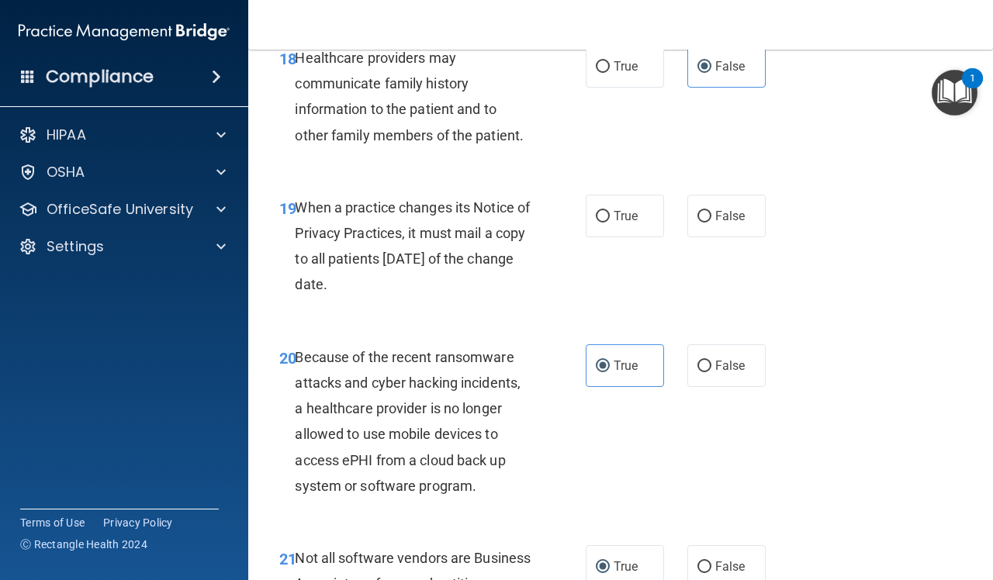
scroll to position [2924, 0]
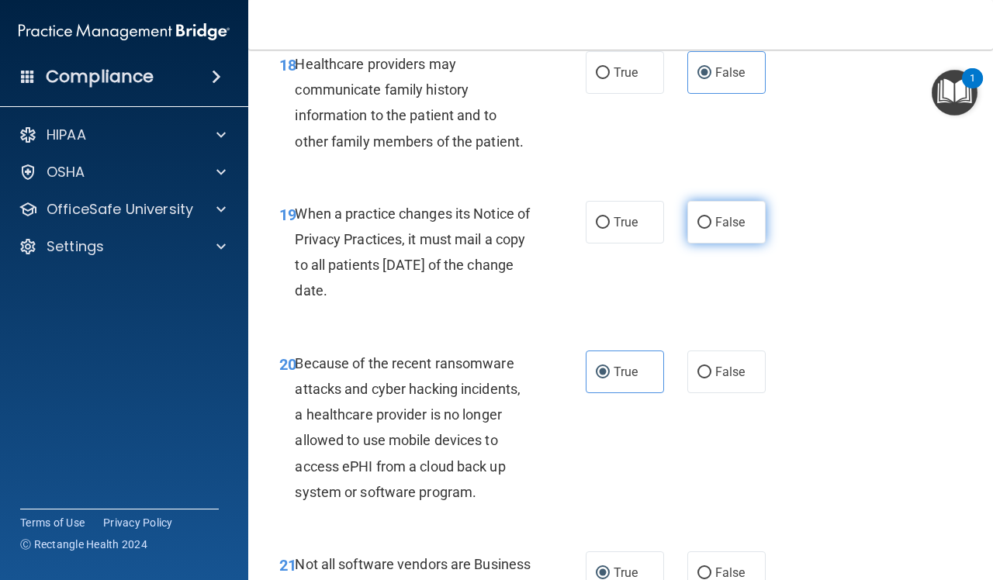
click at [720, 230] on span "False" at bounding box center [730, 222] width 30 height 15
click at [711, 229] on input "False" at bounding box center [704, 223] width 14 height 12
radio input "true"
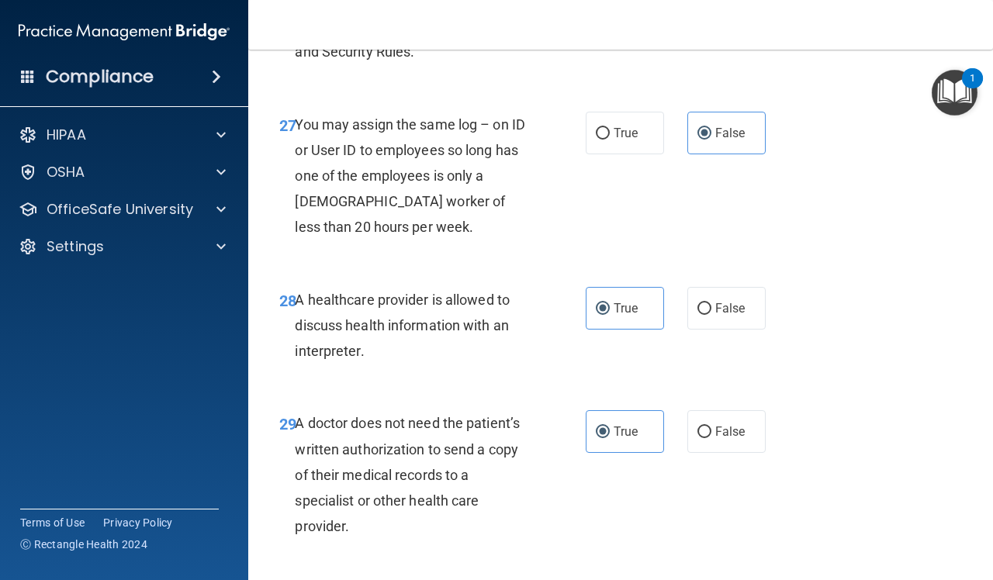
scroll to position [4476, 0]
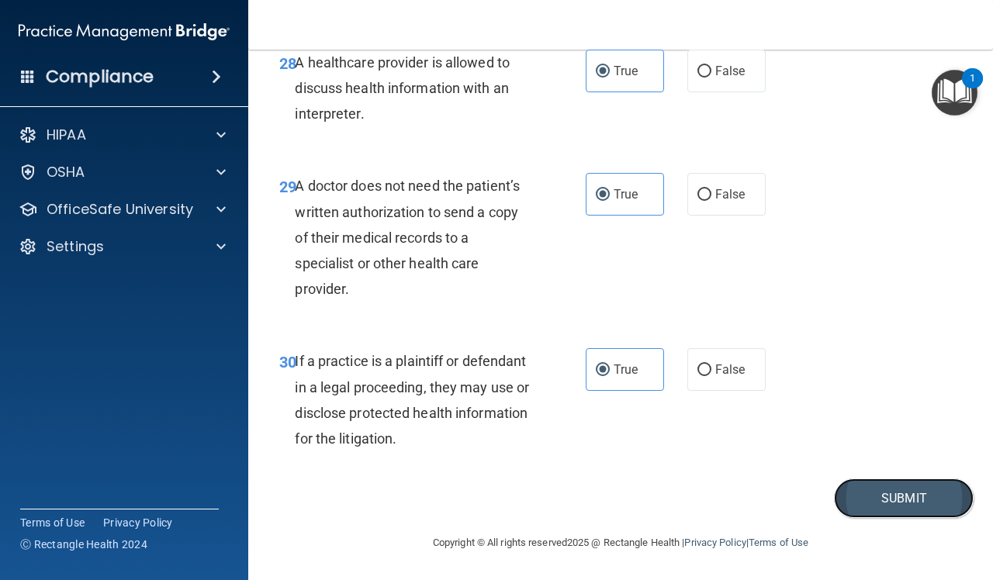
click at [877, 494] on button "Submit" at bounding box center [904, 499] width 140 height 40
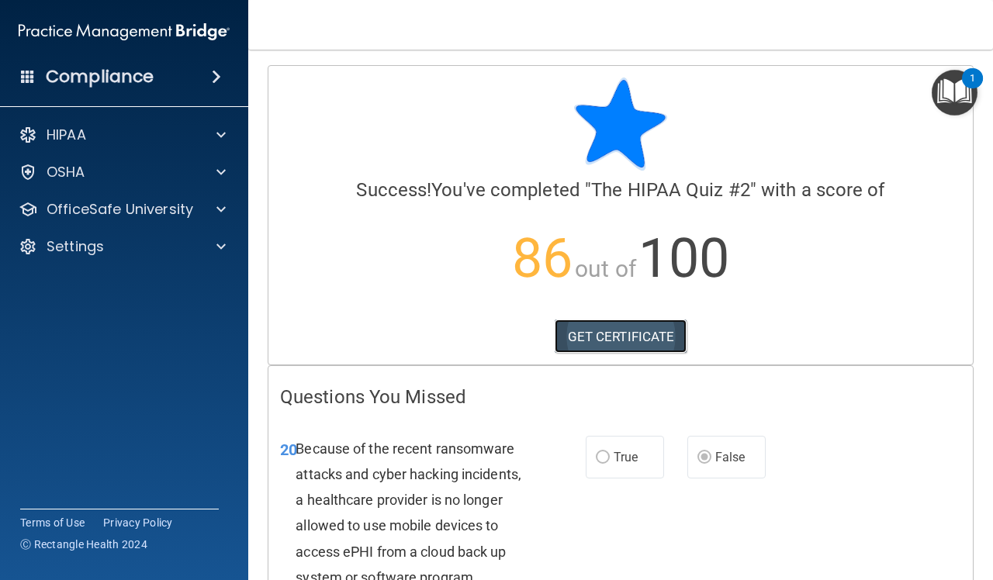
click at [569, 327] on link "GET CERTIFICATE" at bounding box center [621, 337] width 133 height 34
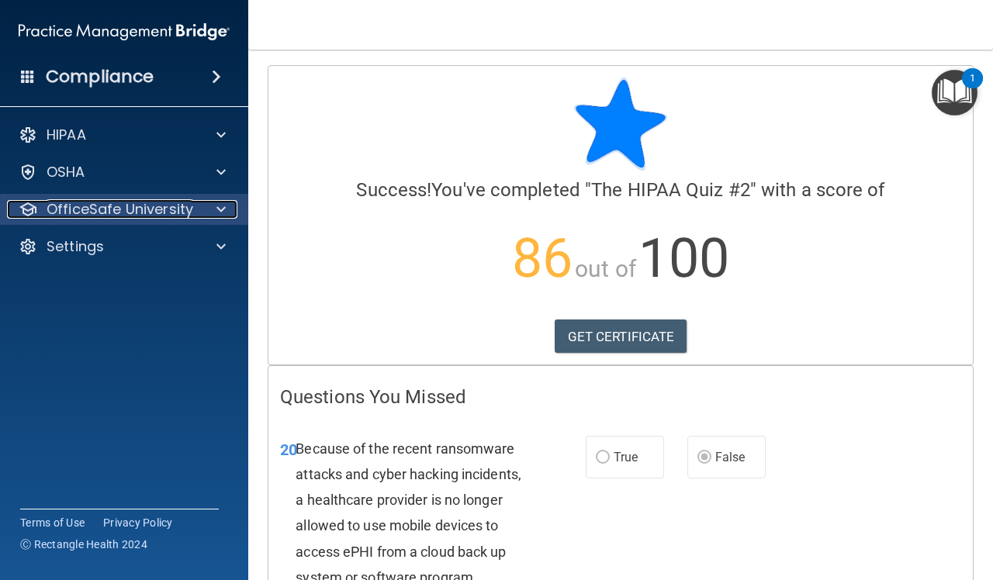
click at [94, 208] on p "OfficeSafe University" at bounding box center [120, 209] width 147 height 19
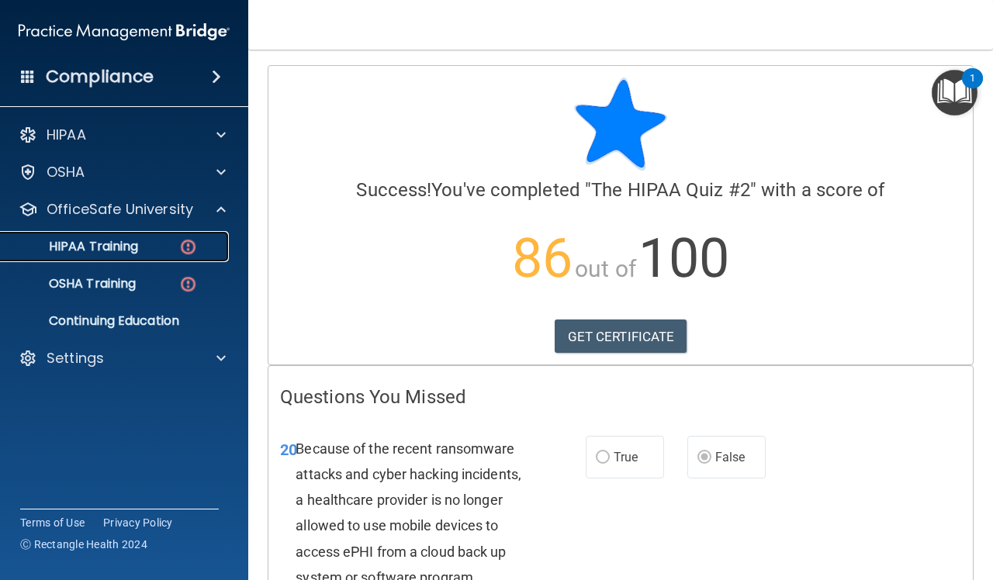
click at [188, 258] on link "HIPAA Training" at bounding box center [106, 246] width 244 height 31
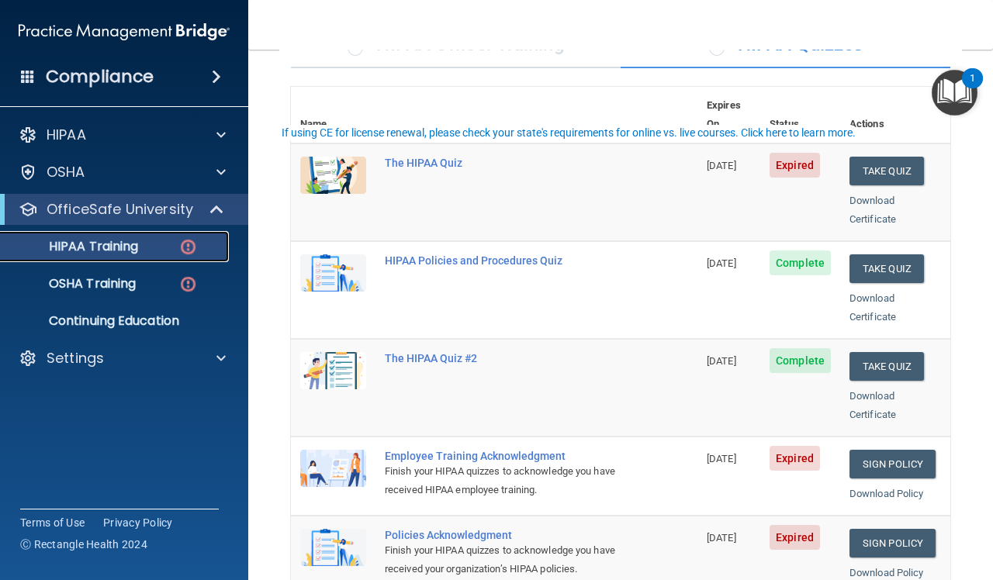
scroll to position [194, 0]
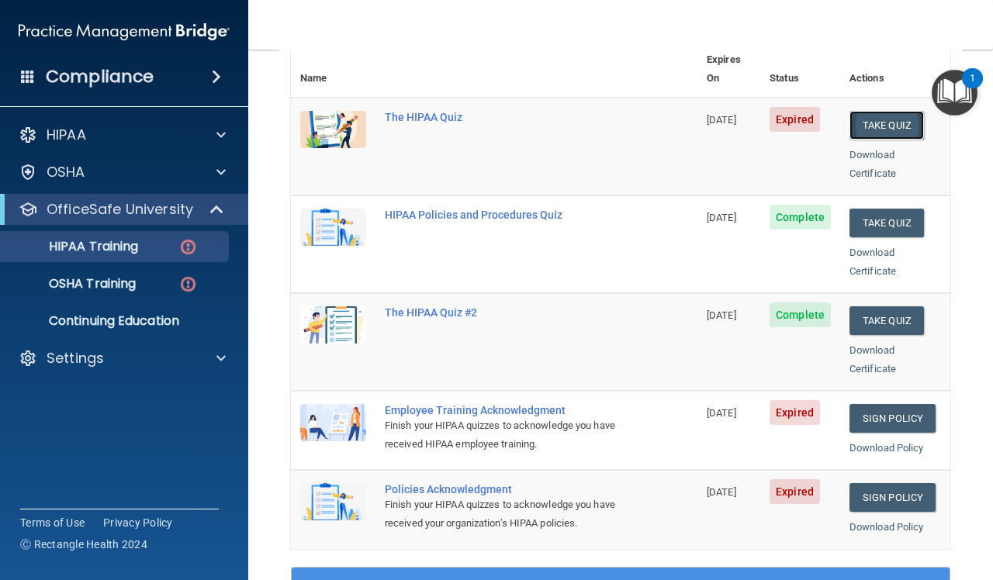
click at [871, 111] on button "Take Quiz" at bounding box center [886, 125] width 74 height 29
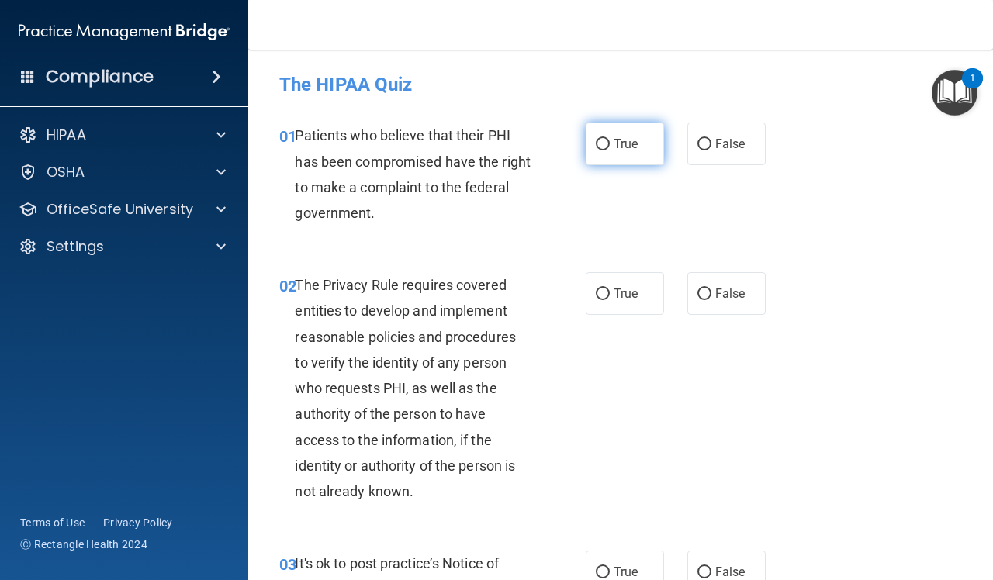
click at [630, 150] on span "True" at bounding box center [626, 144] width 24 height 15
click at [610, 150] on input "True" at bounding box center [603, 145] width 14 height 12
radio input "true"
click at [618, 307] on label "True" at bounding box center [625, 293] width 78 height 43
click at [610, 300] on input "True" at bounding box center [603, 295] width 14 height 12
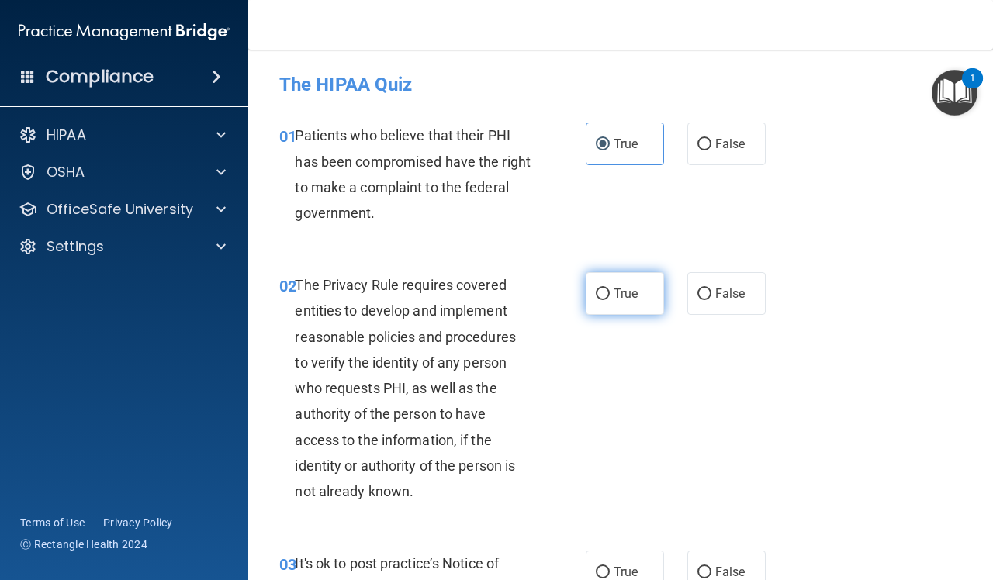
radio input "true"
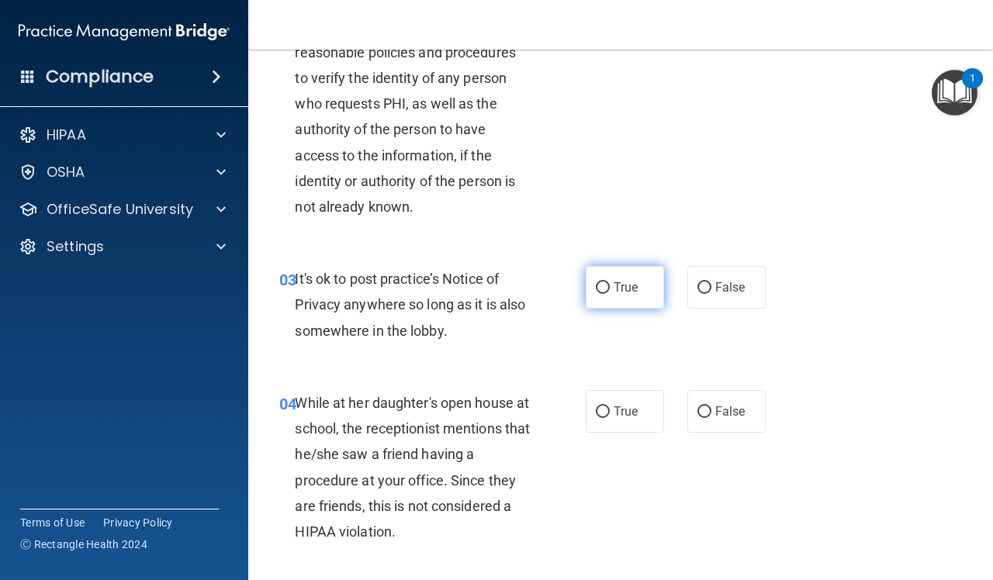
scroll to position [291, 0]
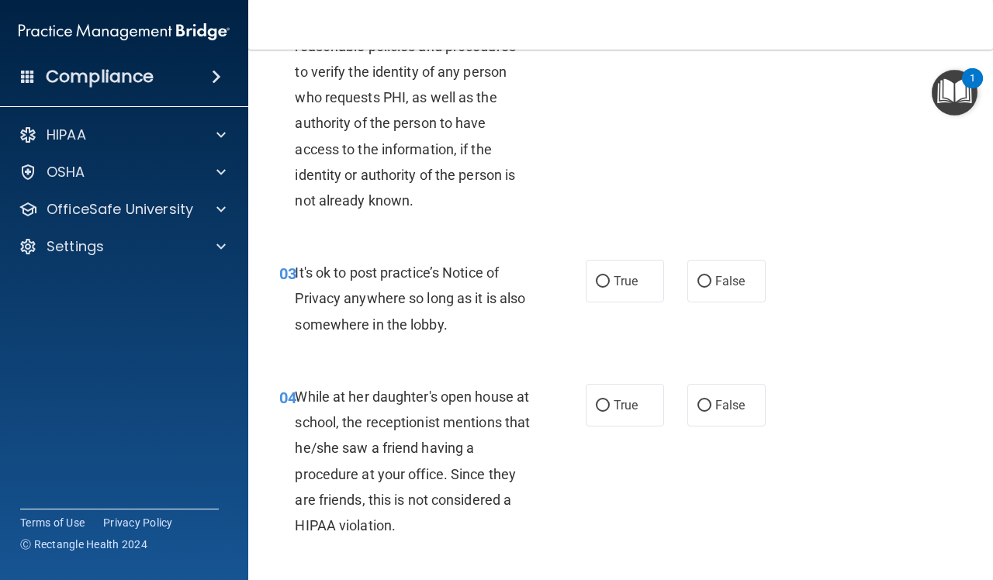
click at [617, 311] on div "03 It's ok to post practice’s Notice of Privacy anywhere so long as it is also …" at bounding box center [621, 302] width 706 height 124
drag, startPoint x: 623, startPoint y: 284, endPoint x: 623, endPoint y: 296, distance: 11.6
click at [623, 292] on label "True" at bounding box center [625, 281] width 78 height 43
click at [610, 288] on input "True" at bounding box center [603, 282] width 14 height 12
radio input "true"
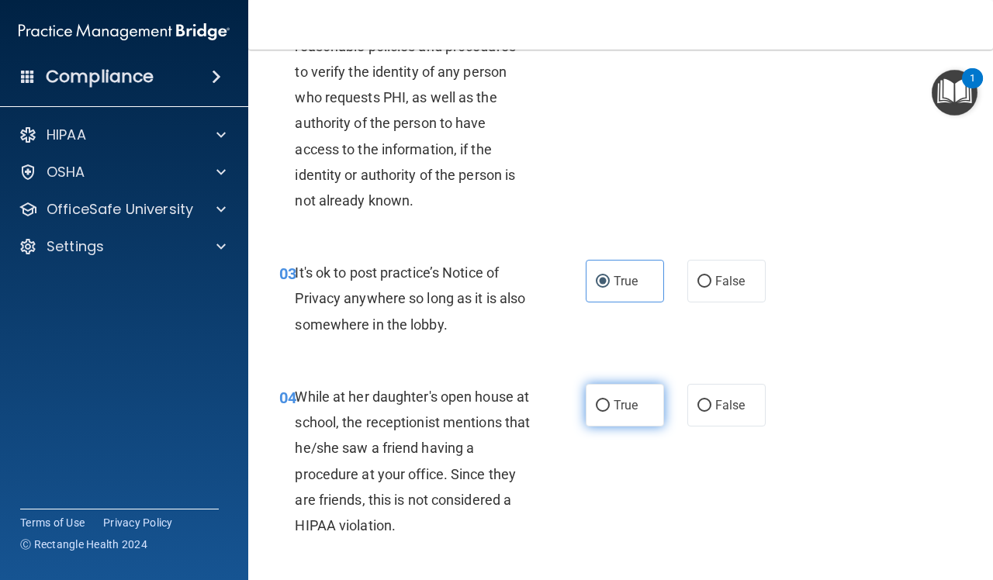
click at [629, 413] on label "True" at bounding box center [625, 405] width 78 height 43
click at [610, 412] on input "True" at bounding box center [603, 406] width 14 height 12
radio input "true"
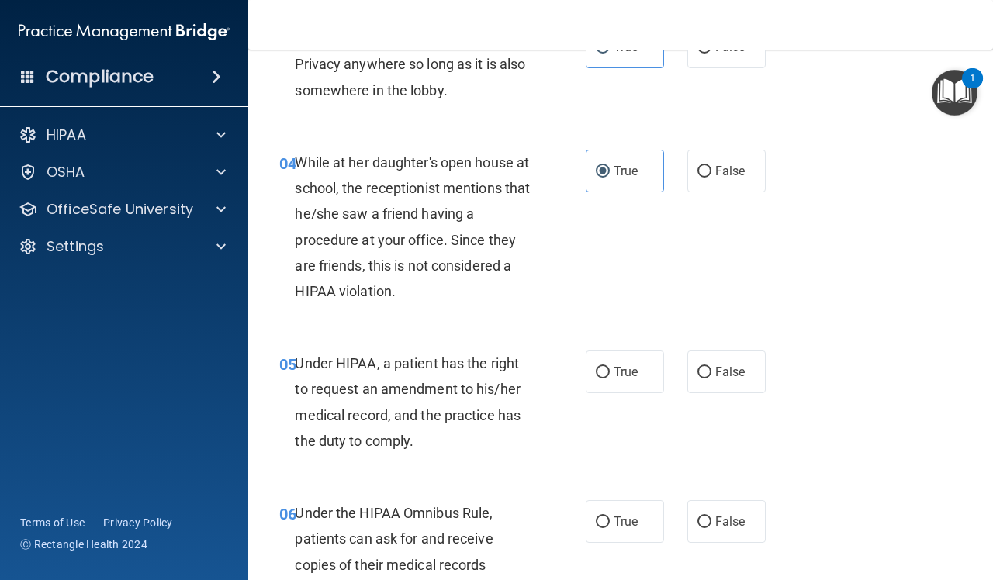
scroll to position [679, 0]
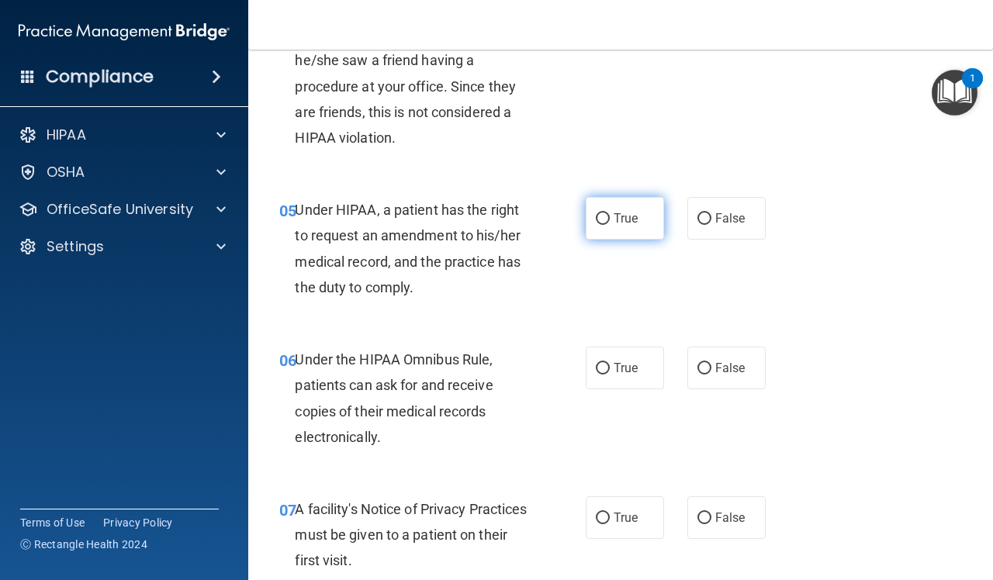
click at [609, 226] on label "True" at bounding box center [625, 218] width 78 height 43
click at [609, 225] on input "True" at bounding box center [603, 219] width 14 height 12
radio input "true"
click at [605, 374] on label "True" at bounding box center [625, 368] width 78 height 43
click at [605, 374] on input "True" at bounding box center [603, 369] width 14 height 12
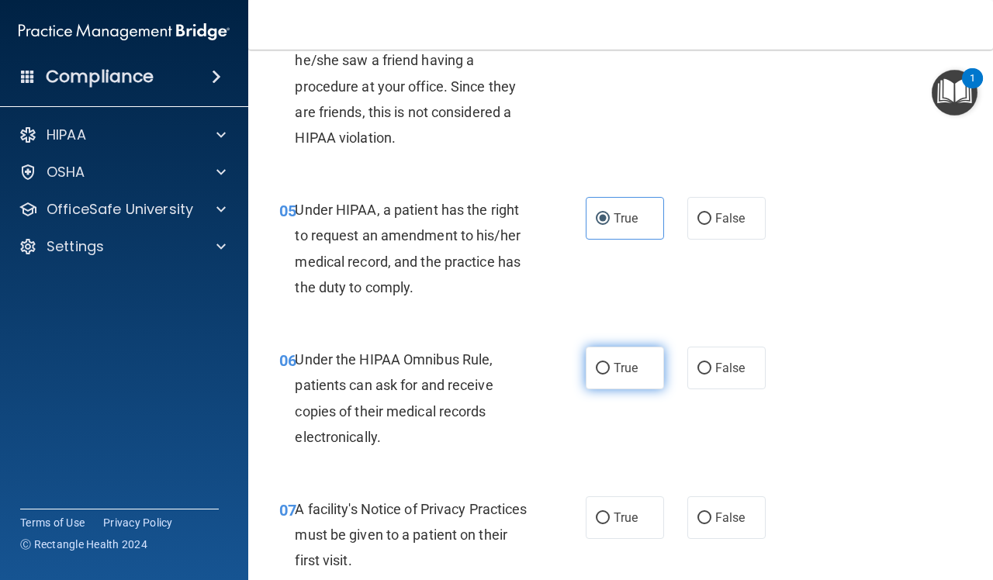
radio input "true"
click at [621, 514] on span "True" at bounding box center [626, 517] width 24 height 15
click at [610, 514] on input "True" at bounding box center [603, 519] width 14 height 12
radio input "true"
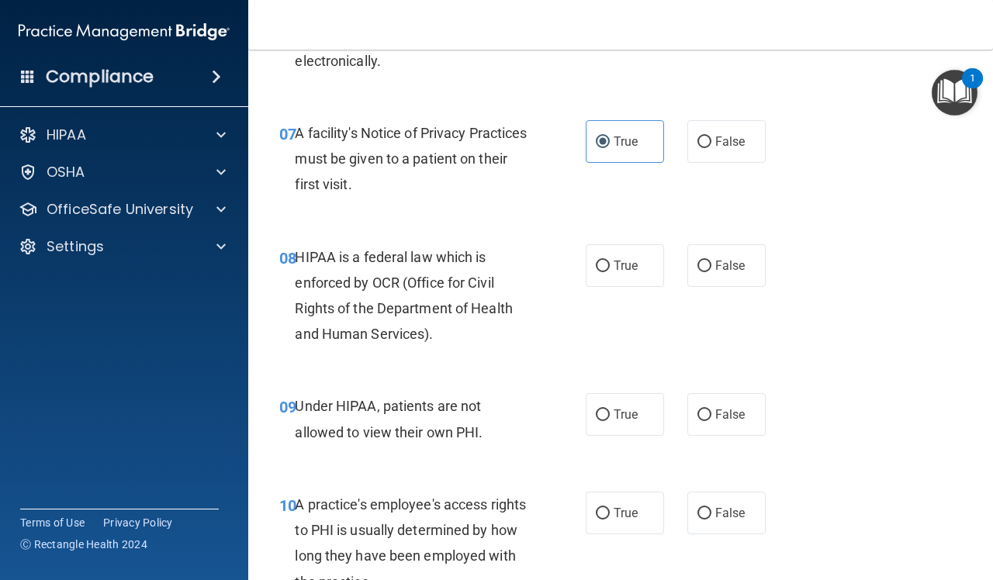
scroll to position [1067, 0]
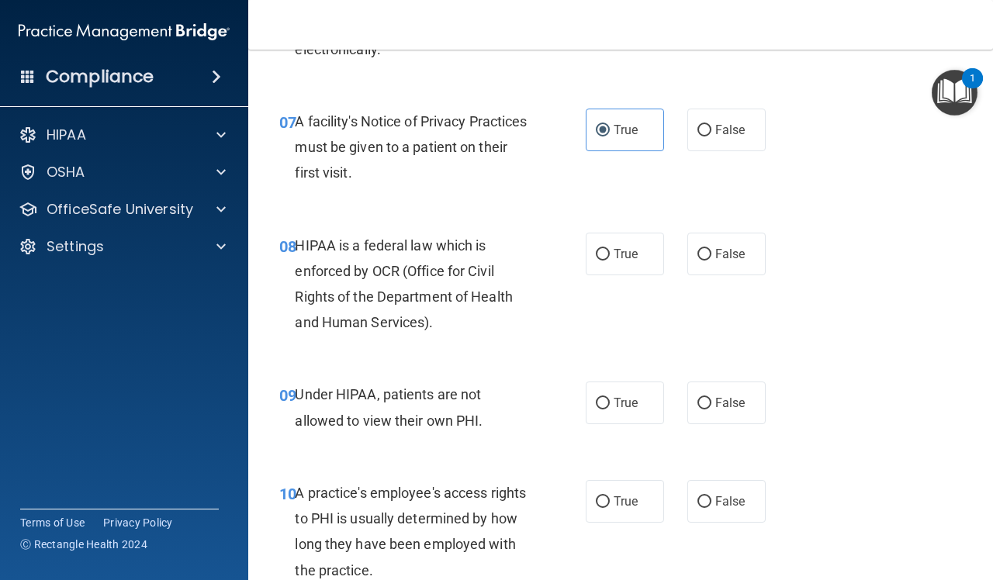
drag, startPoint x: 605, startPoint y: 254, endPoint x: 602, endPoint y: 320, distance: 65.2
click at [605, 254] on label "True" at bounding box center [625, 254] width 78 height 43
click at [605, 254] on input "True" at bounding box center [603, 255] width 14 height 12
radio input "true"
click at [603, 398] on label "True" at bounding box center [625, 403] width 78 height 43
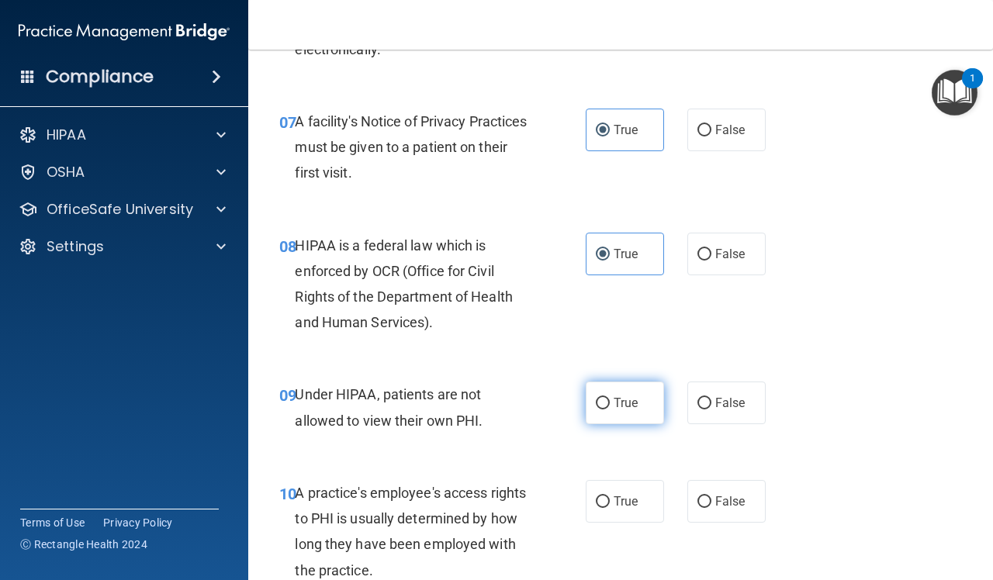
click at [603, 398] on input "True" at bounding box center [603, 404] width 14 height 12
radio input "true"
click at [603, 502] on label "True" at bounding box center [625, 501] width 78 height 43
click at [603, 502] on input "True" at bounding box center [603, 502] width 14 height 12
radio input "true"
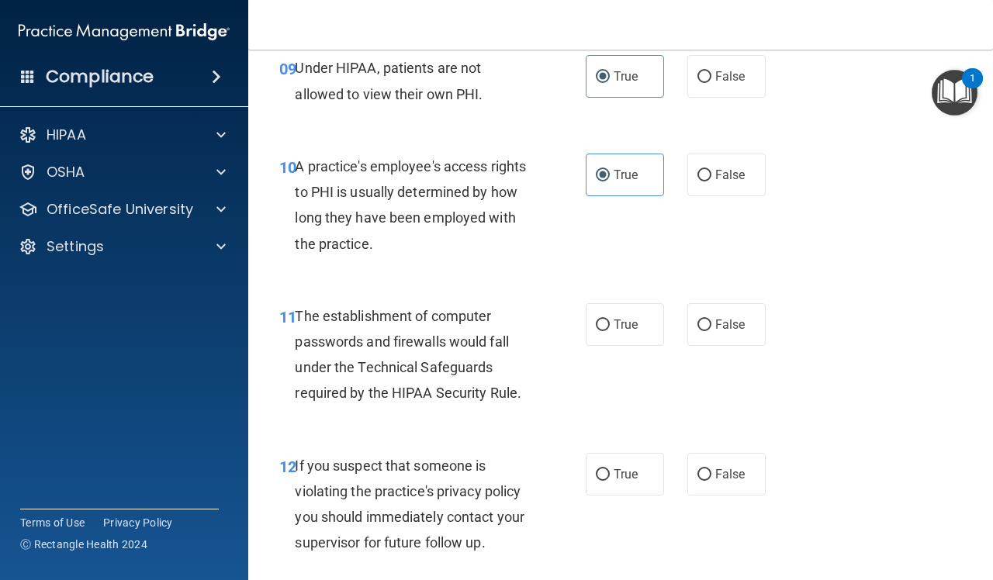
scroll to position [1454, 0]
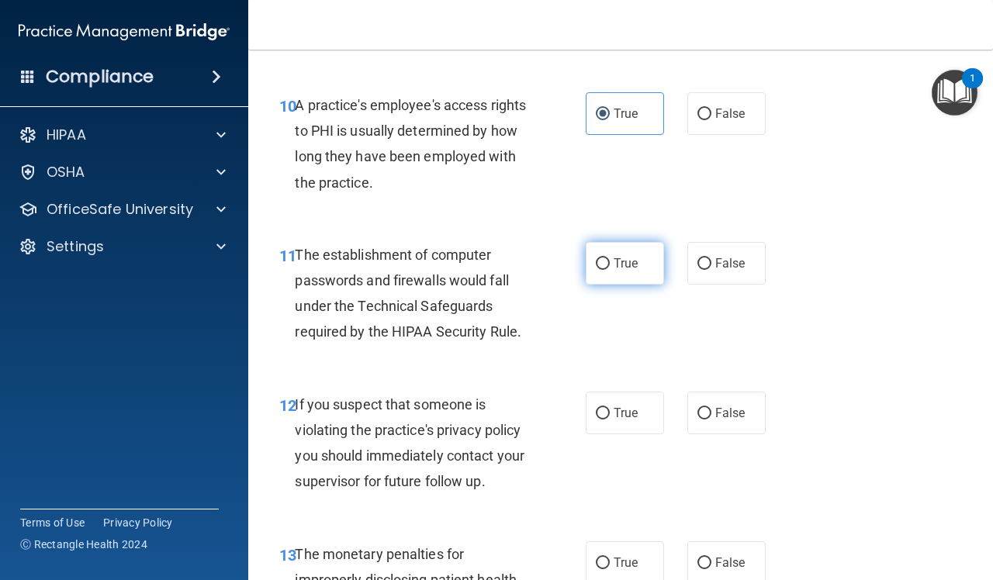
click at [602, 261] on input "True" at bounding box center [603, 264] width 14 height 12
radio input "true"
drag, startPoint x: 607, startPoint y: 425, endPoint x: 611, endPoint y: 473, distance: 48.3
click at [609, 429] on label "True" at bounding box center [625, 413] width 78 height 43
click at [609, 420] on input "True" at bounding box center [603, 414] width 14 height 12
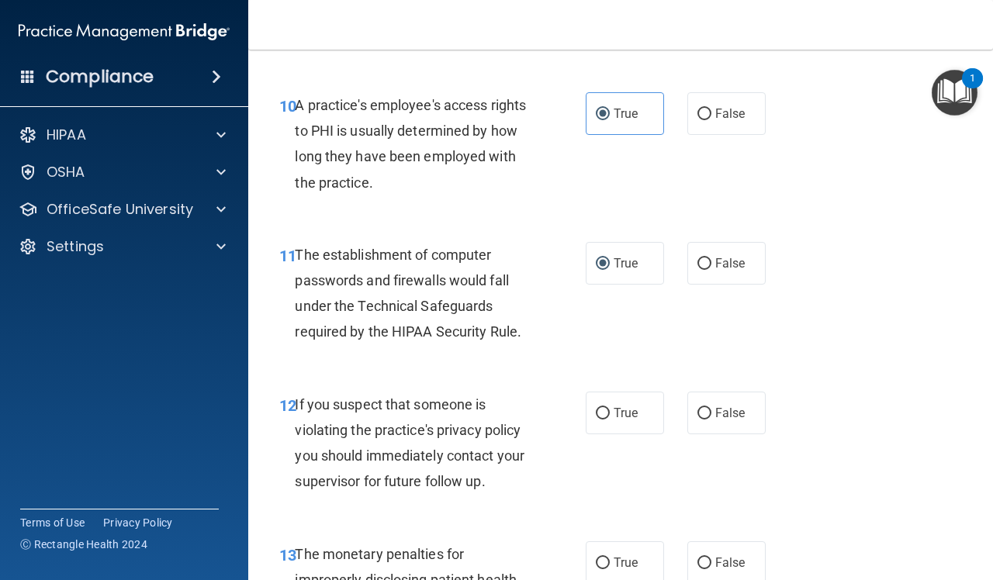
radio input "true"
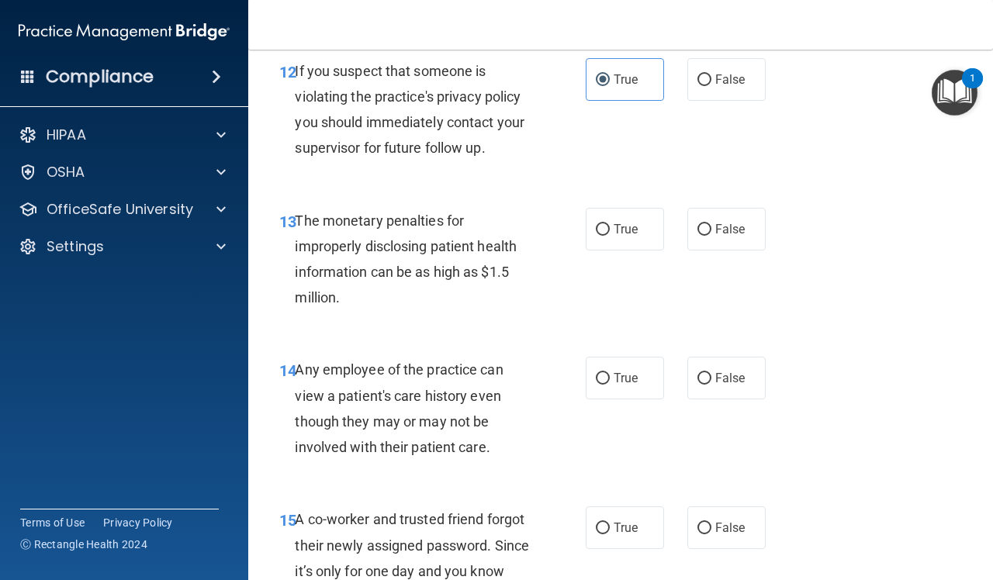
scroll to position [1842, 0]
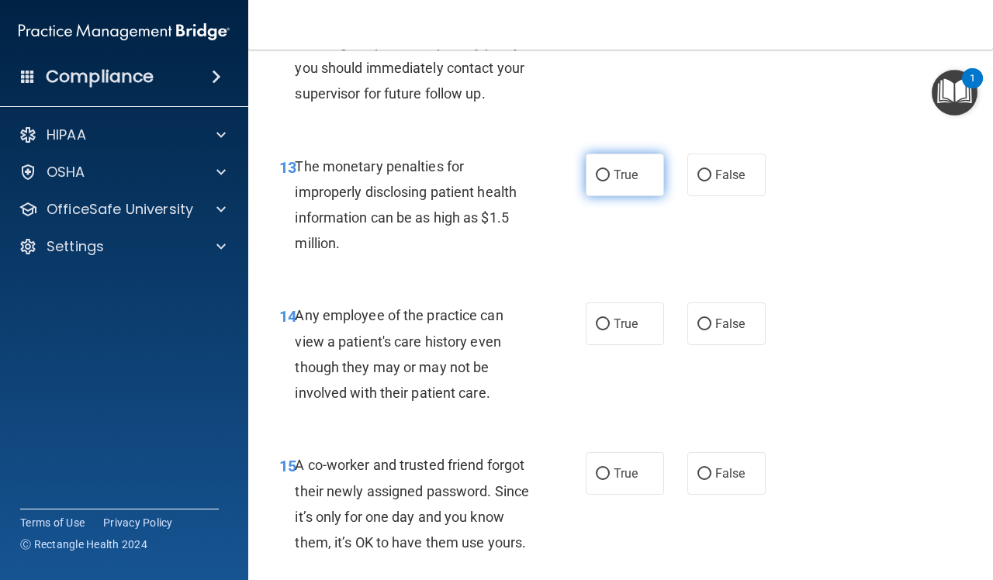
click at [610, 187] on label "True" at bounding box center [625, 175] width 78 height 43
click at [610, 182] on input "True" at bounding box center [603, 176] width 14 height 12
radio input "true"
click at [609, 345] on label "True" at bounding box center [625, 324] width 78 height 43
click at [609, 330] on input "True" at bounding box center [603, 325] width 14 height 12
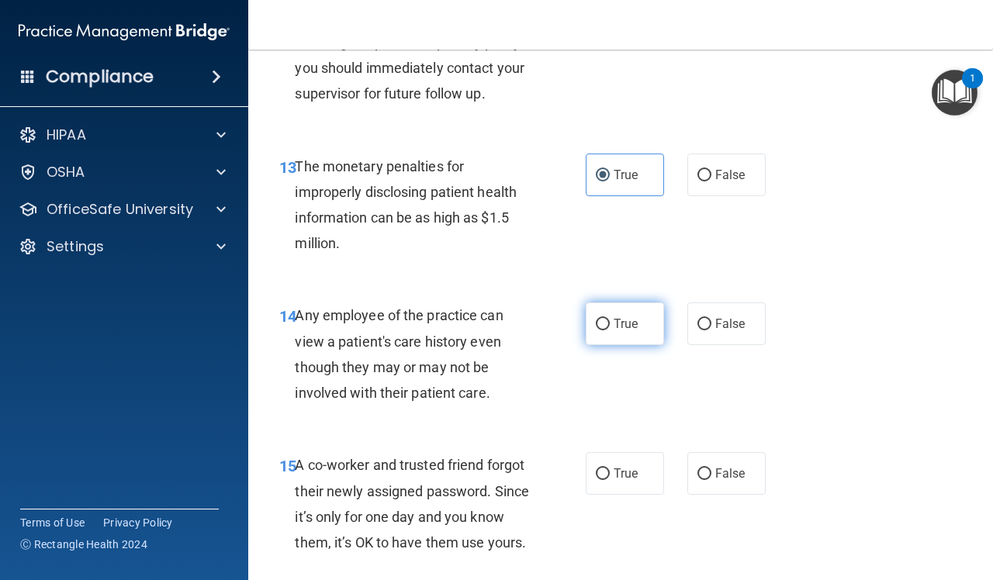
radio input "true"
click at [614, 472] on span "True" at bounding box center [626, 473] width 24 height 15
click at [610, 472] on input "True" at bounding box center [603, 475] width 14 height 12
radio input "true"
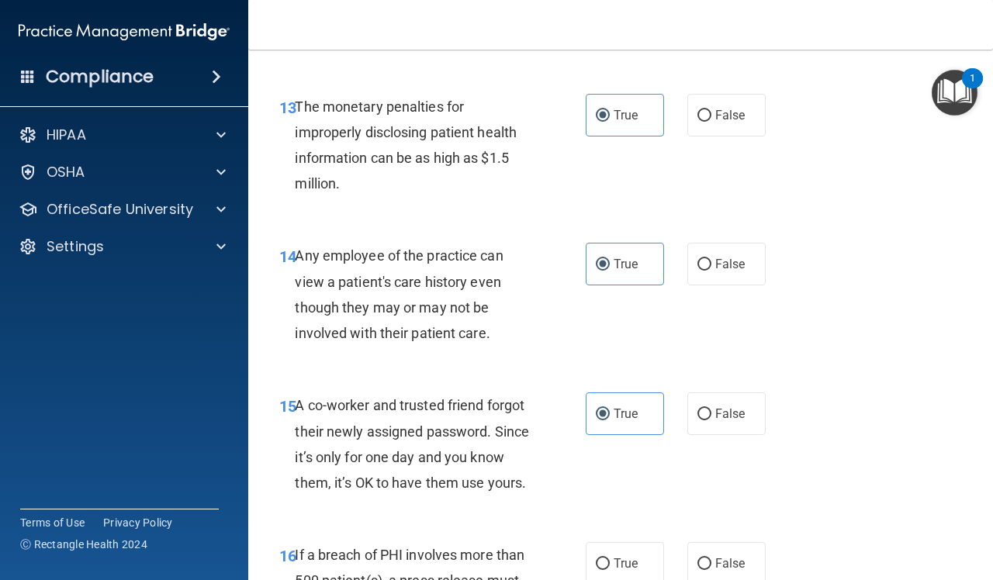
scroll to position [2230, 0]
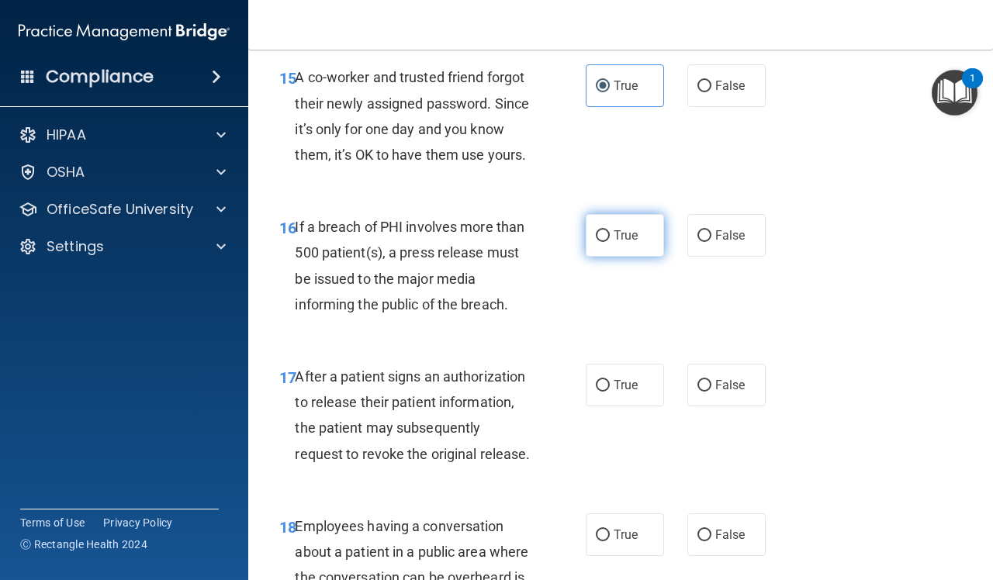
click at [586, 257] on label "True" at bounding box center [625, 235] width 78 height 43
click at [596, 242] on input "True" at bounding box center [603, 236] width 14 height 12
radio input "true"
click at [586, 406] on label "True" at bounding box center [625, 385] width 78 height 43
click at [596, 392] on input "True" at bounding box center [603, 386] width 14 height 12
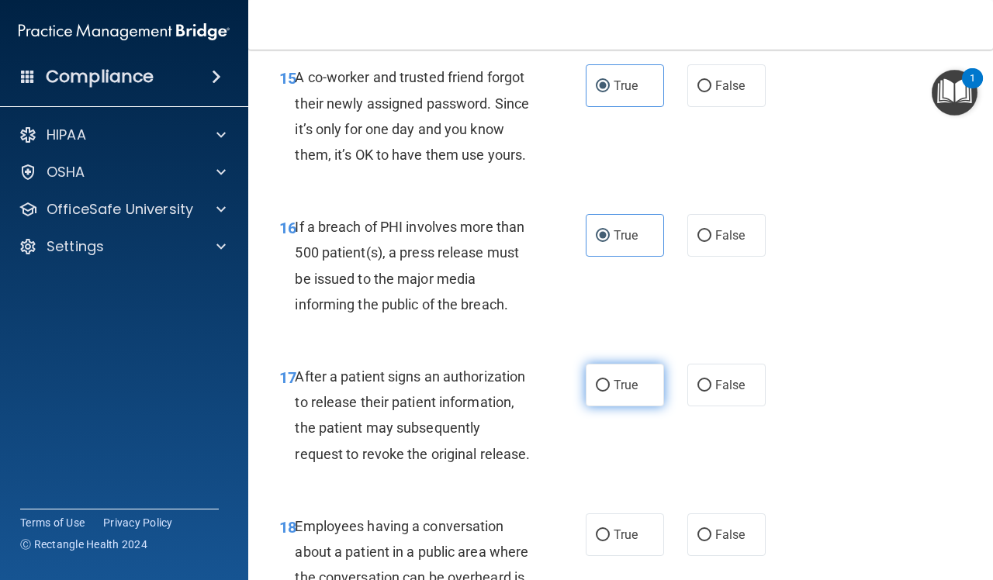
radio input "true"
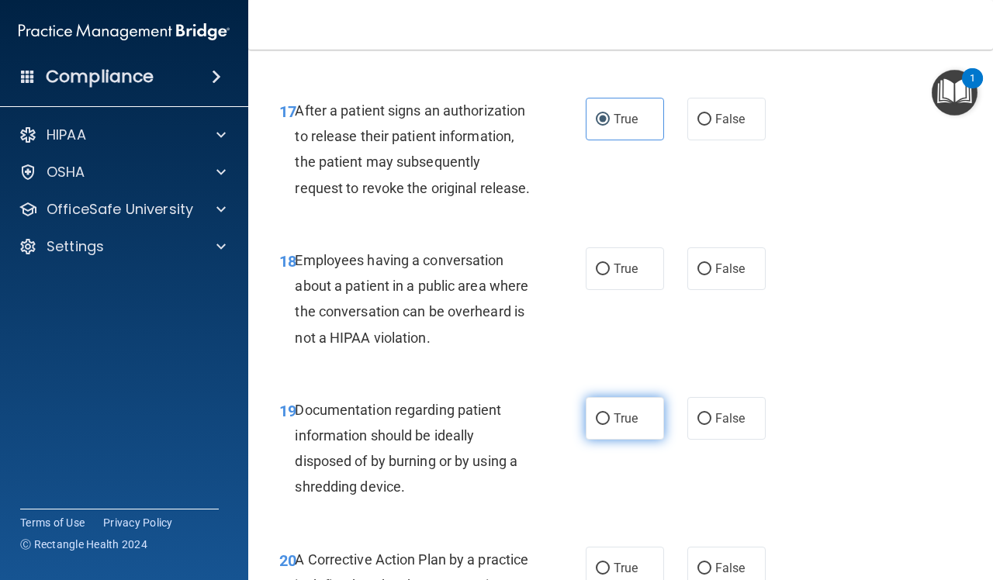
scroll to position [2618, 0]
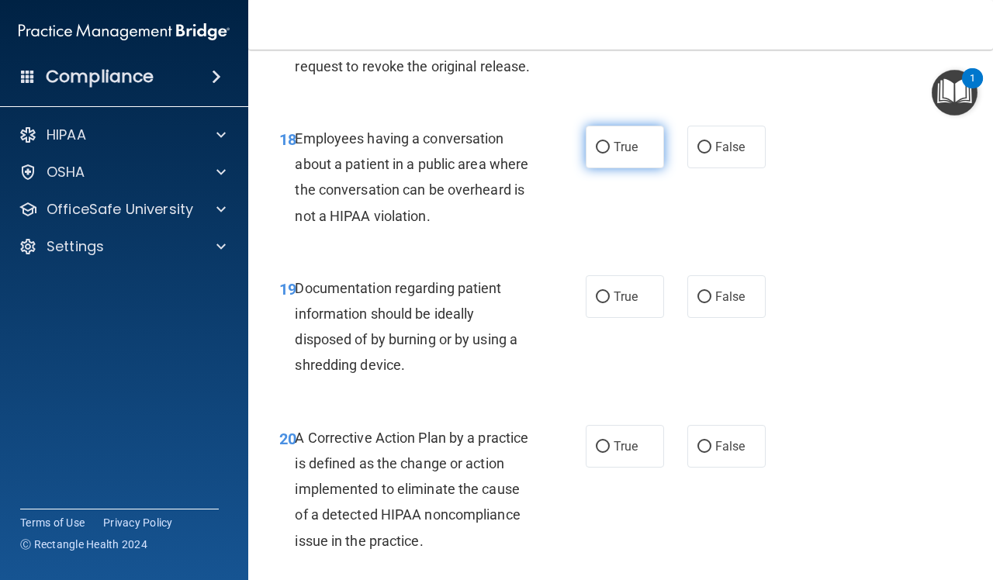
click at [596, 154] on input "True" at bounding box center [603, 148] width 14 height 12
radio input "true"
click at [602, 318] on label "True" at bounding box center [625, 296] width 78 height 43
click at [602, 303] on input "True" at bounding box center [603, 298] width 14 height 12
radio input "true"
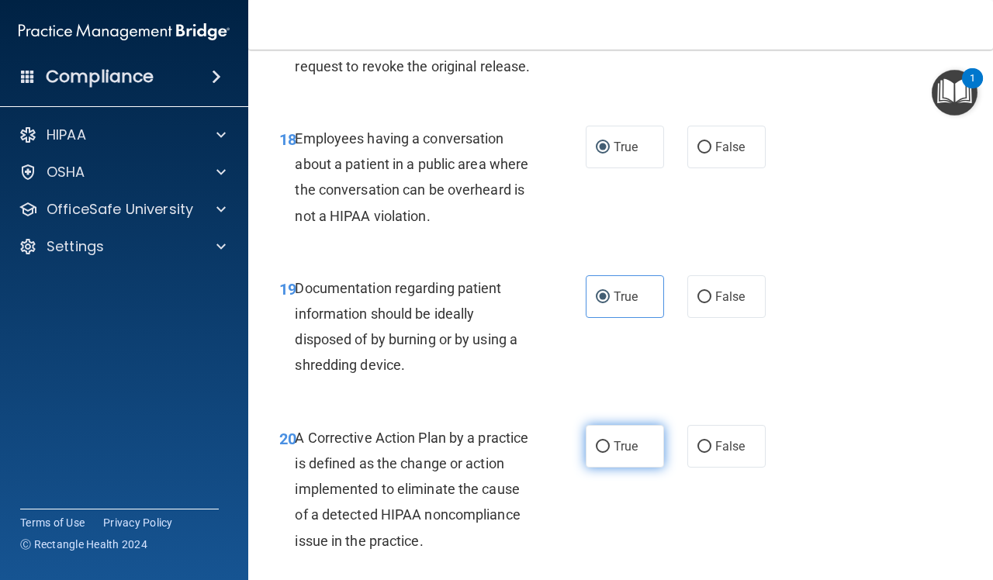
click at [617, 468] on label "True" at bounding box center [625, 446] width 78 height 43
click at [610, 453] on input "True" at bounding box center [603, 447] width 14 height 12
radio input "true"
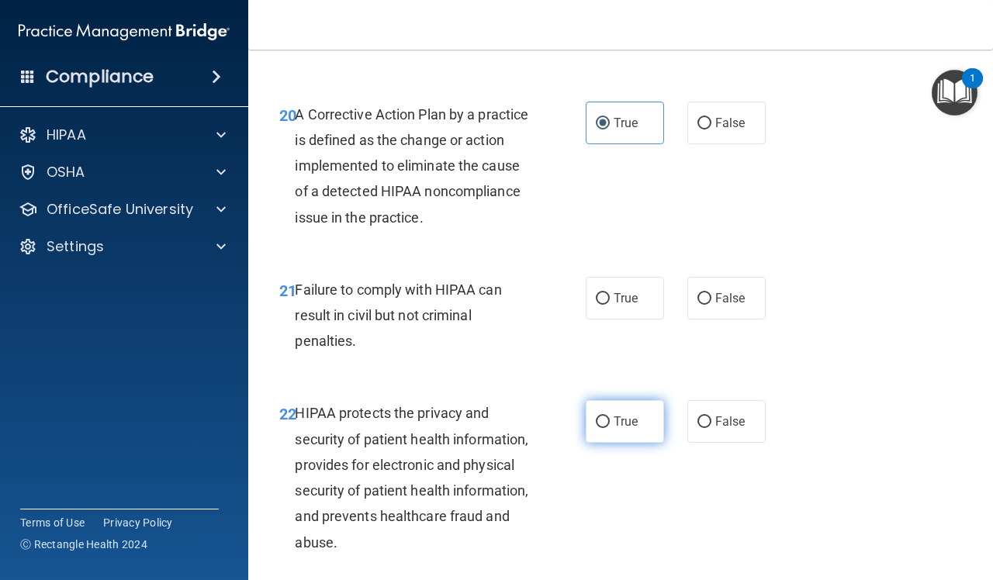
scroll to position [3006, 0]
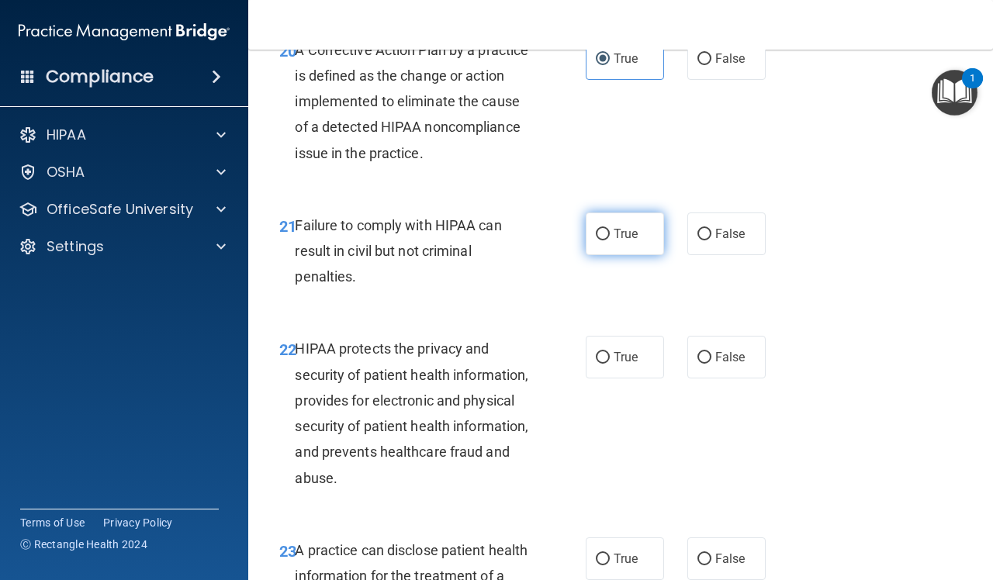
click at [597, 240] on input "True" at bounding box center [603, 235] width 14 height 12
radio input "true"
click at [601, 444] on div "22 HIPAA protects the privacy and security of patient health information, provi…" at bounding box center [432, 417] width 353 height 162
click at [617, 365] on span "True" at bounding box center [626, 357] width 24 height 15
click at [610, 364] on input "True" at bounding box center [603, 358] width 14 height 12
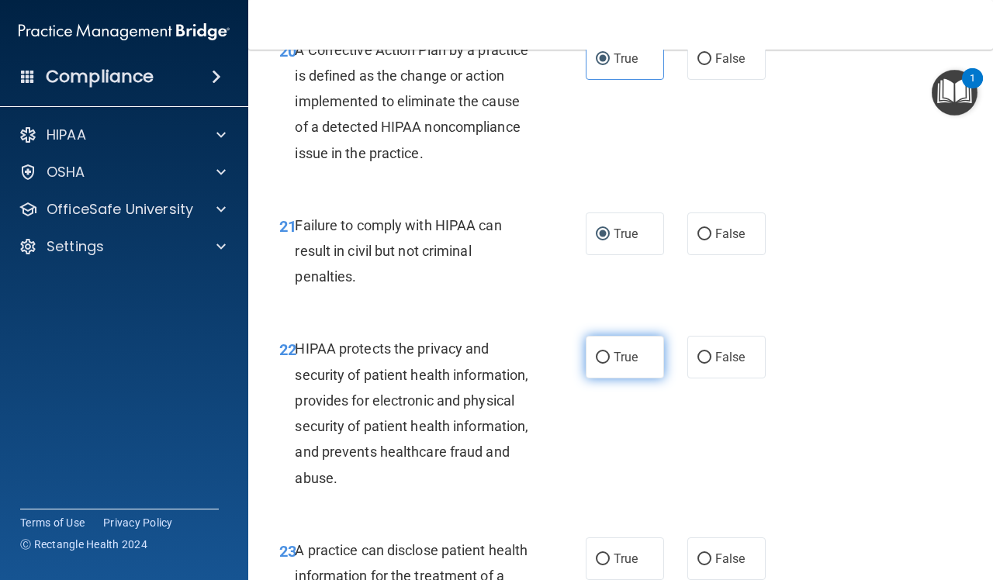
radio input "true"
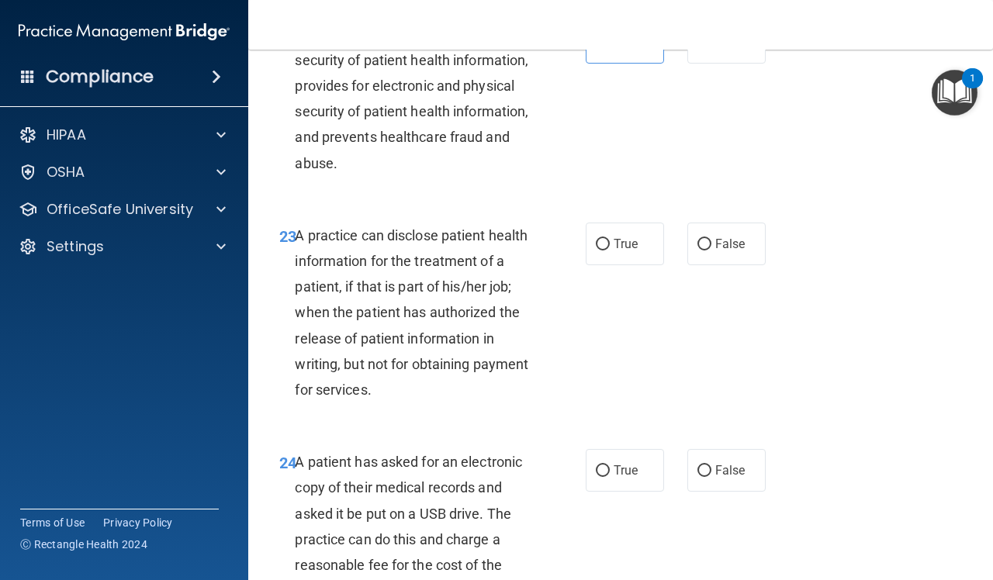
scroll to position [3394, 0]
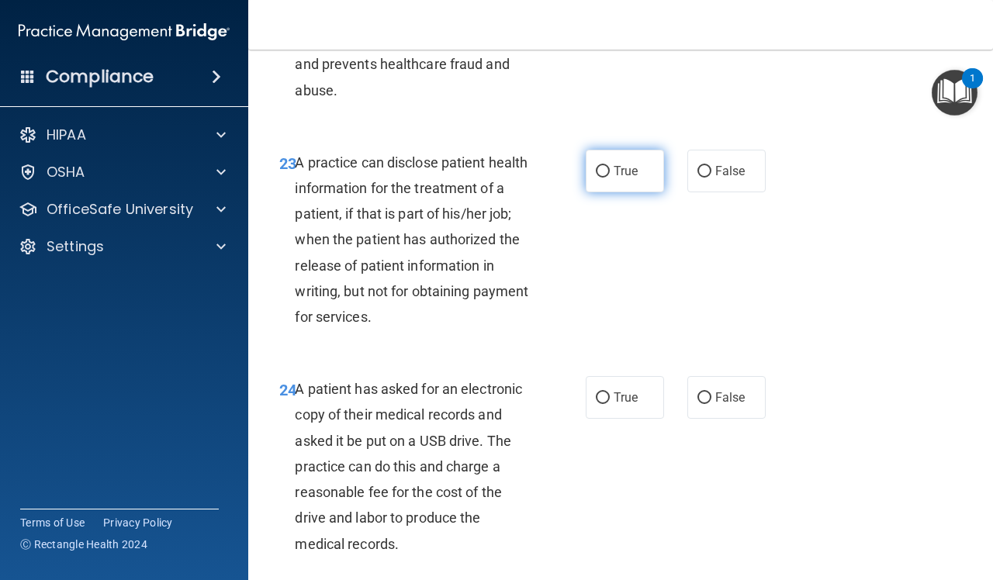
click at [615, 178] on span "True" at bounding box center [626, 171] width 24 height 15
click at [610, 178] on input "True" at bounding box center [603, 172] width 14 height 12
radio input "true"
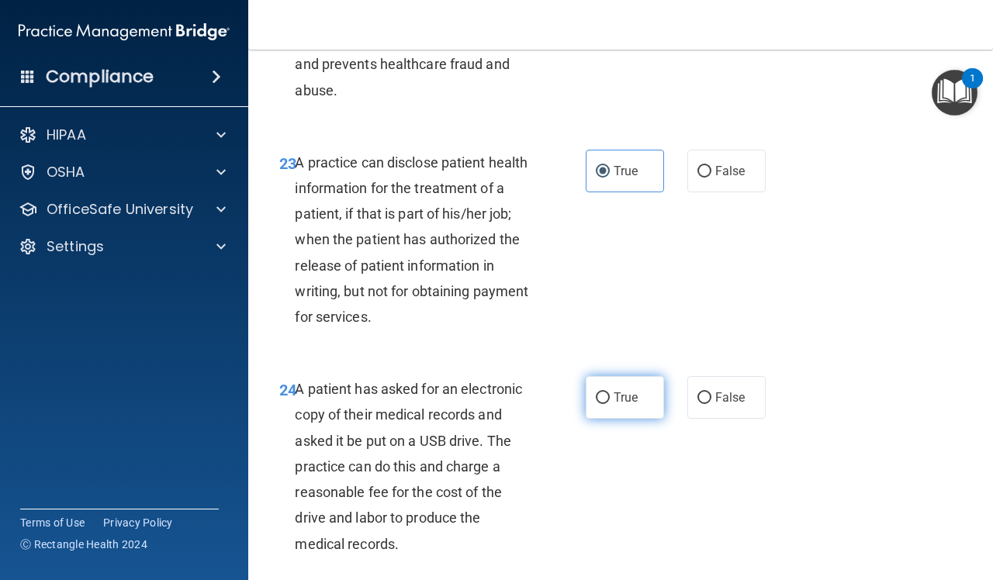
click at [596, 404] on input "True" at bounding box center [603, 398] width 14 height 12
radio input "true"
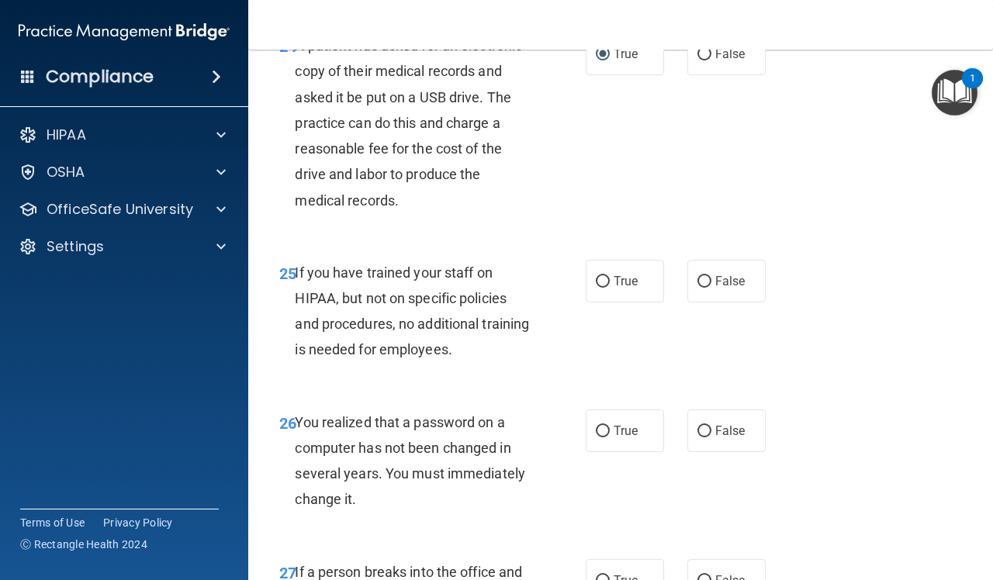
scroll to position [3878, 0]
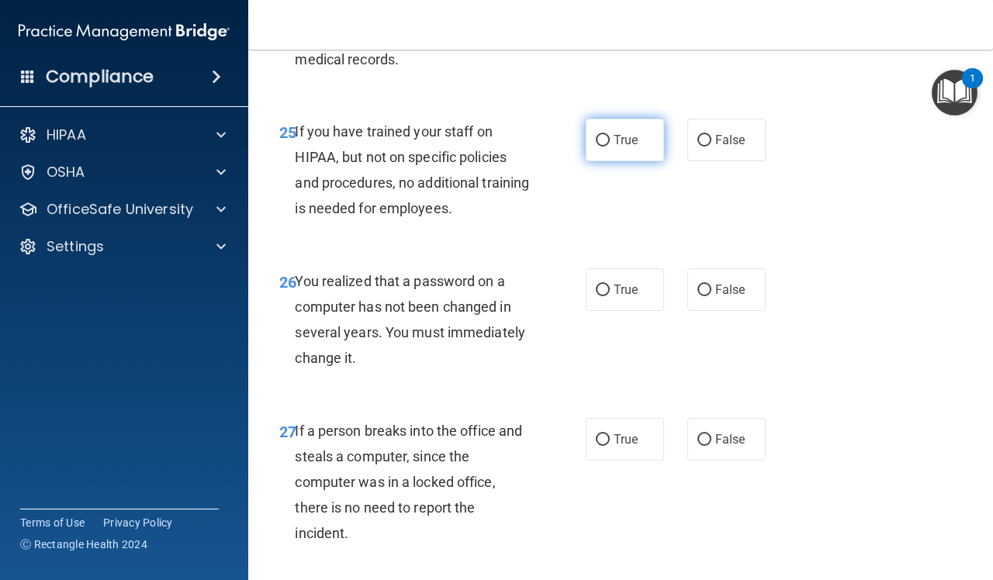
click at [588, 161] on label "True" at bounding box center [625, 140] width 78 height 43
click at [596, 147] on input "True" at bounding box center [603, 141] width 14 height 12
radio input "true"
click at [603, 311] on label "True" at bounding box center [625, 289] width 78 height 43
click at [603, 296] on input "True" at bounding box center [603, 291] width 14 height 12
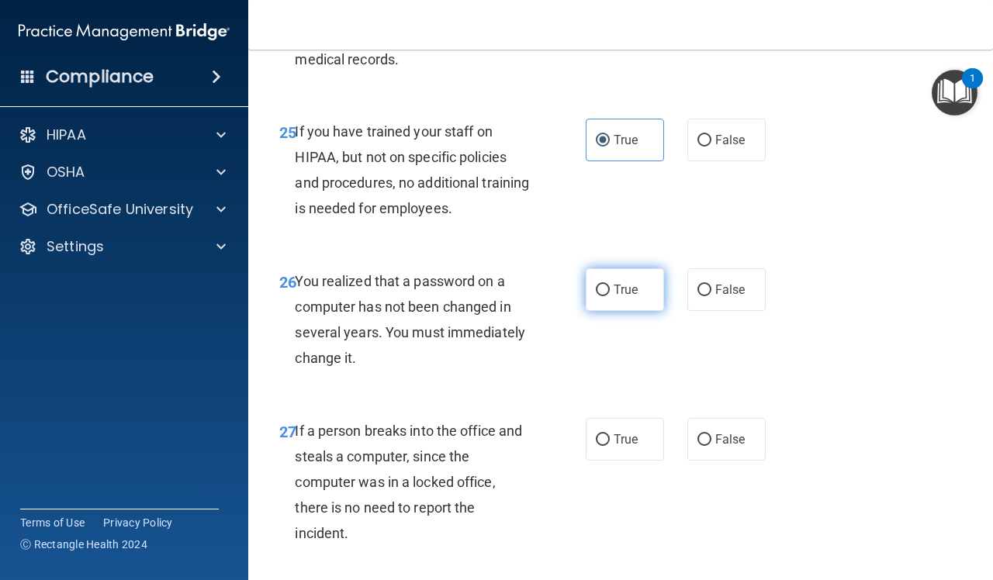
radio input "true"
click at [614, 447] on span "True" at bounding box center [626, 439] width 24 height 15
click at [606, 446] on input "True" at bounding box center [603, 440] width 14 height 12
radio input "true"
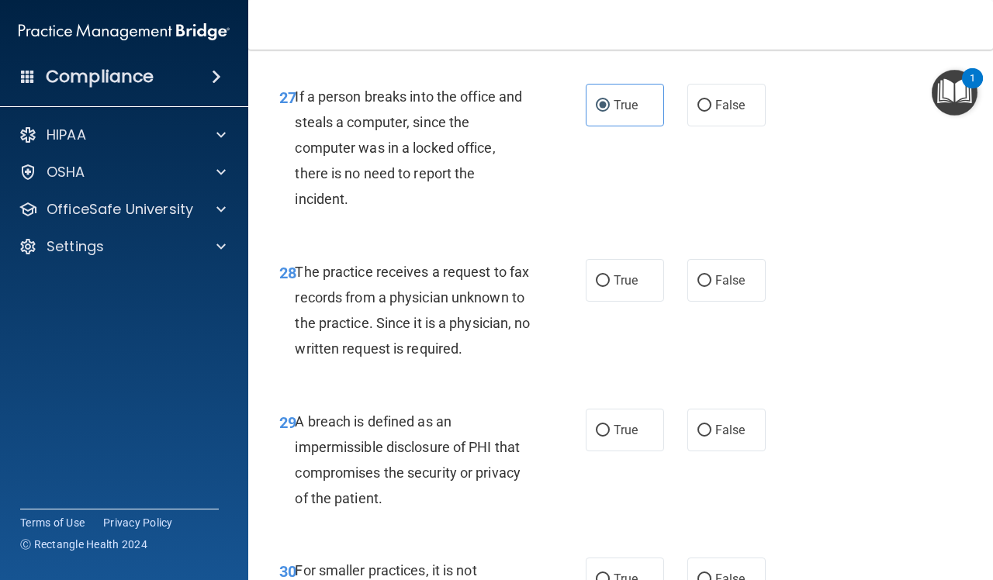
scroll to position [4266, 0]
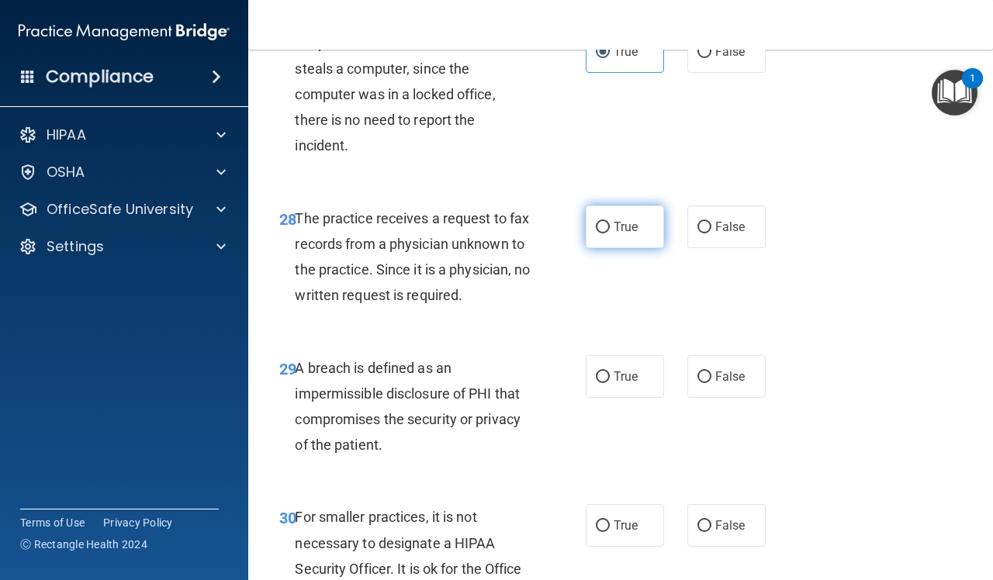
click at [599, 248] on label "True" at bounding box center [625, 227] width 78 height 43
click at [599, 233] on input "True" at bounding box center [603, 228] width 14 height 12
radio input "true"
click at [614, 384] on span "True" at bounding box center [626, 376] width 24 height 15
click at [609, 383] on input "True" at bounding box center [603, 378] width 14 height 12
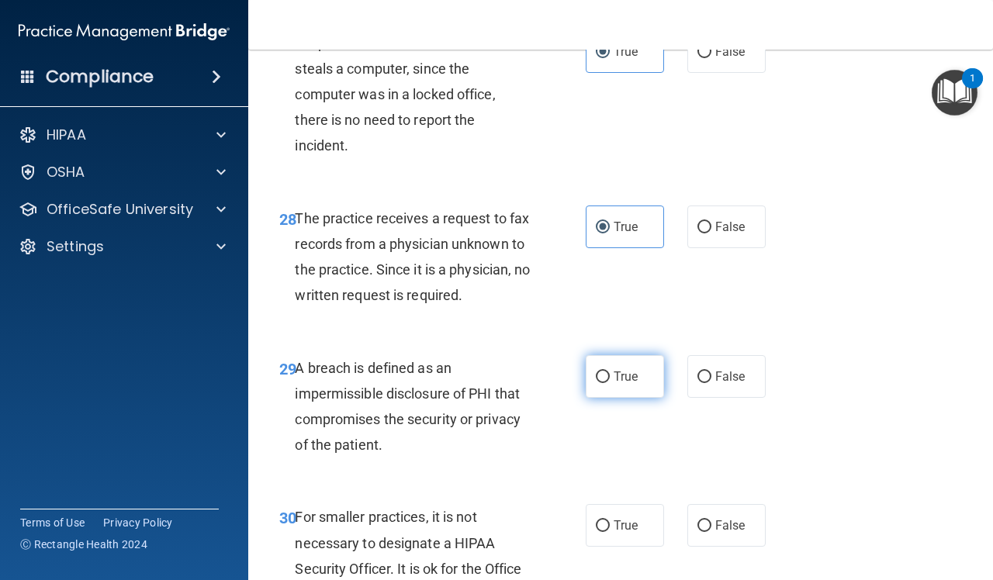
radio input "true"
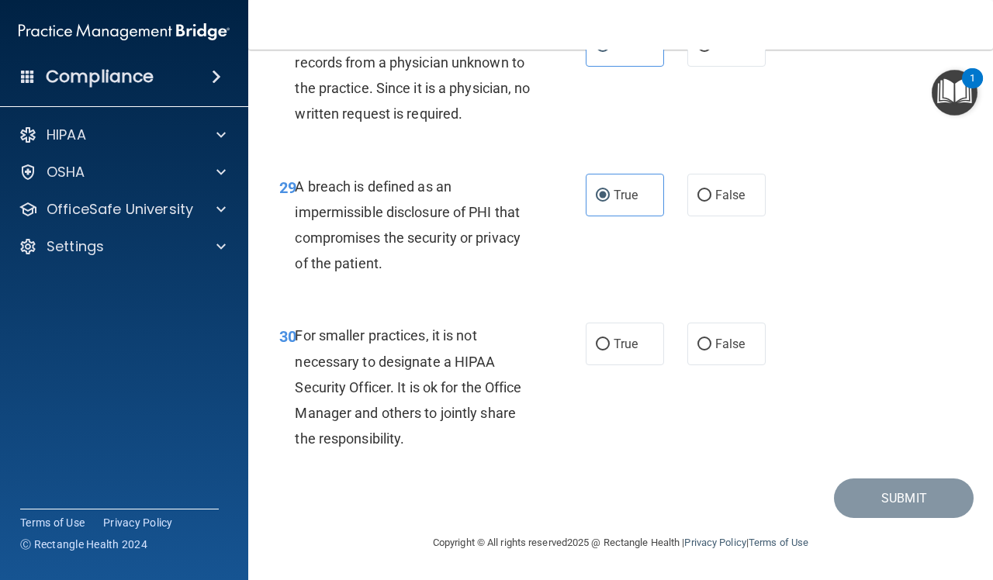
scroll to position [4527, 0]
click at [618, 338] on span "True" at bounding box center [626, 344] width 24 height 15
click at [610, 339] on input "True" at bounding box center [603, 345] width 14 height 12
radio input "true"
click at [873, 497] on button "Submit" at bounding box center [904, 499] width 140 height 40
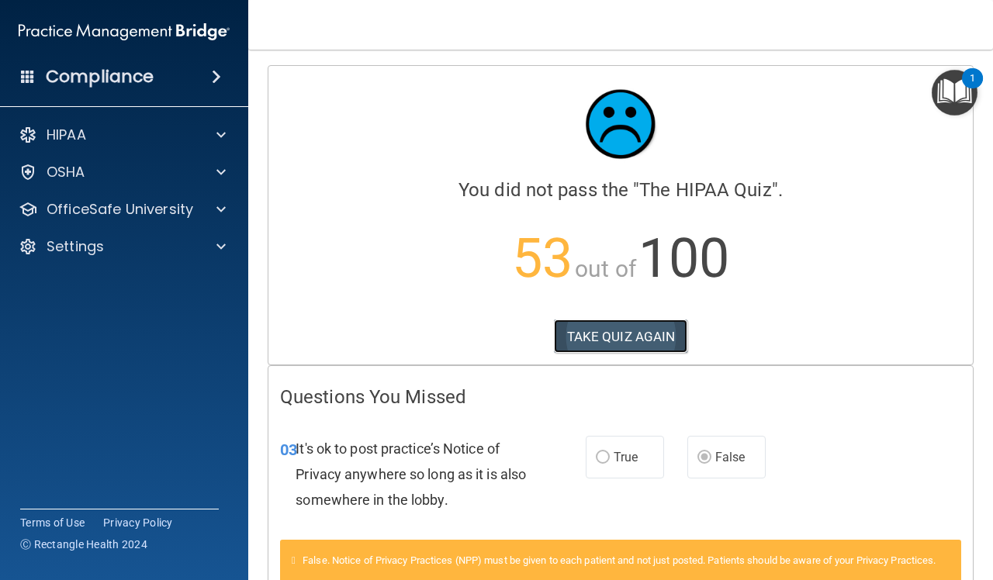
click at [583, 334] on button "TAKE QUIZ AGAIN" at bounding box center [621, 337] width 134 height 34
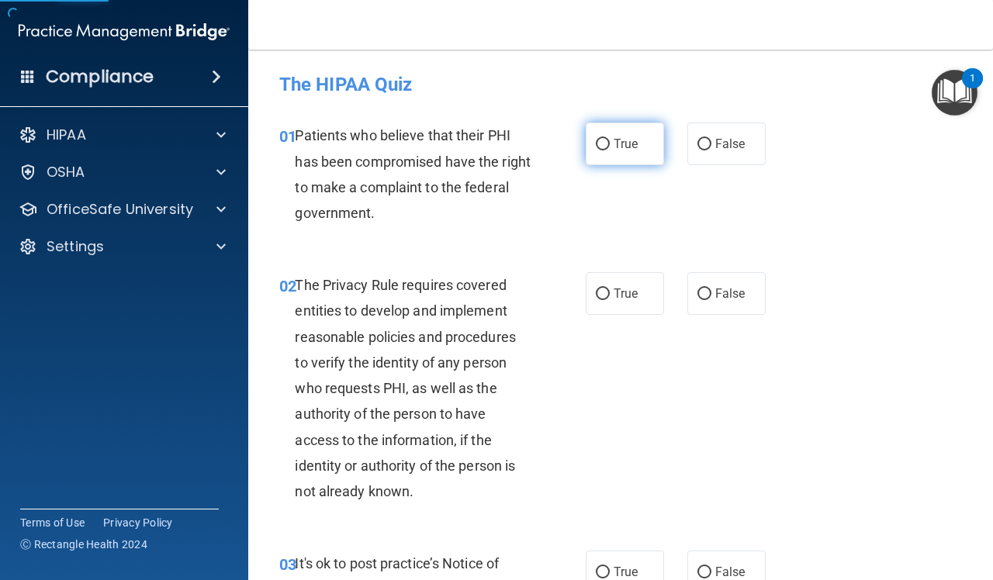
click at [635, 145] on label "True" at bounding box center [625, 144] width 78 height 43
click at [610, 145] on input "True" at bounding box center [603, 145] width 14 height 12
radio input "true"
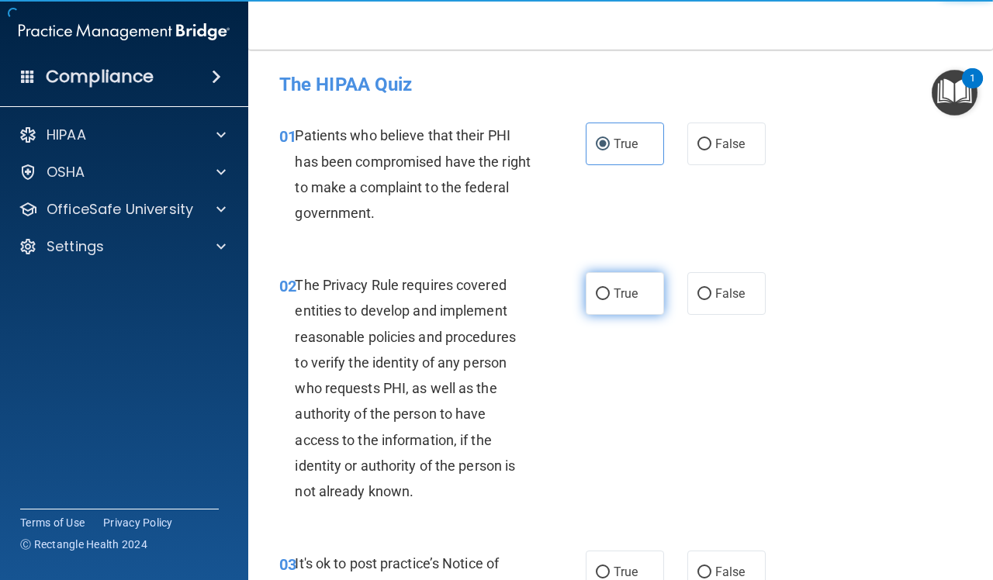
click at [619, 284] on label "True" at bounding box center [625, 293] width 78 height 43
click at [610, 289] on input "True" at bounding box center [603, 295] width 14 height 12
radio input "true"
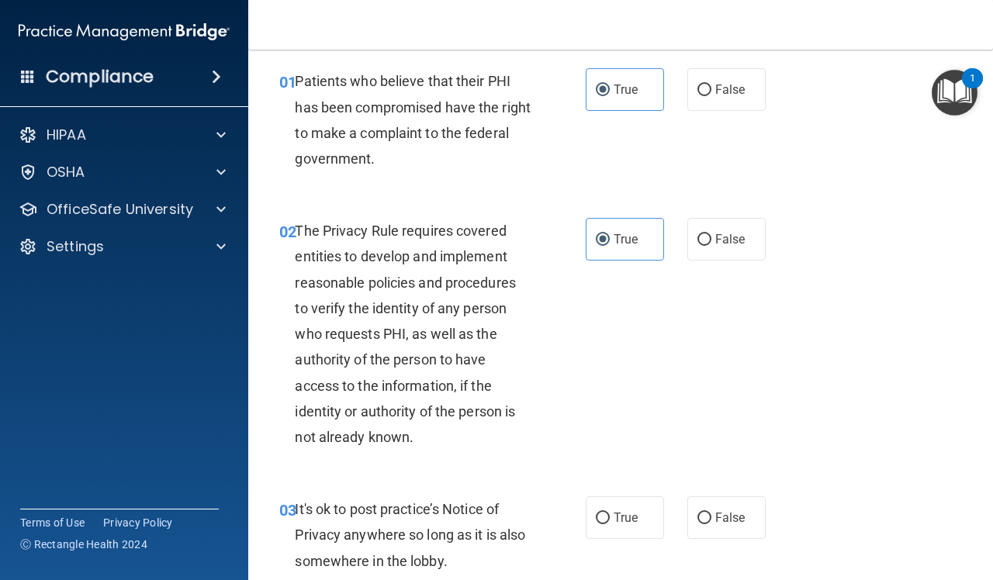
scroll to position [194, 0]
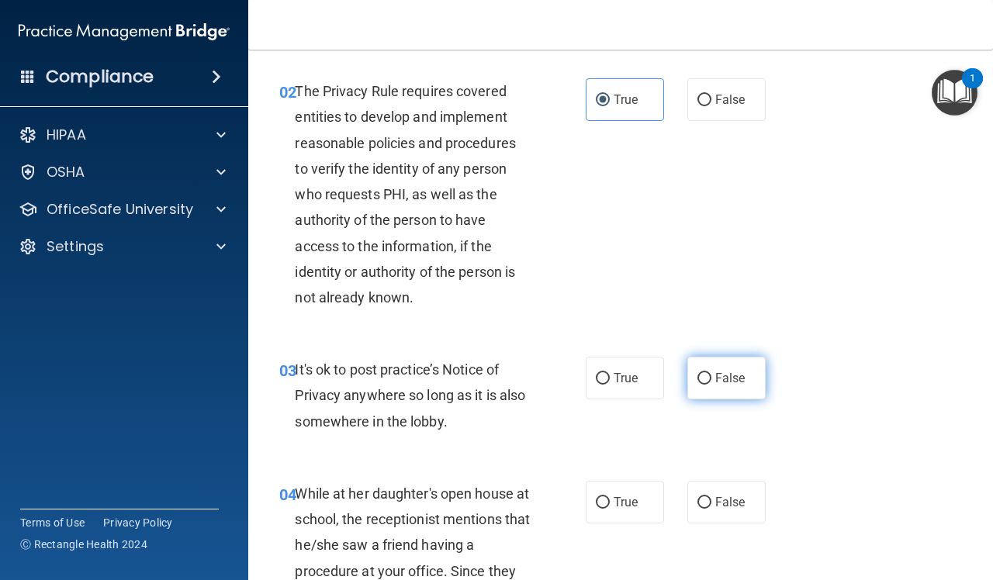
click at [726, 371] on span "False" at bounding box center [730, 378] width 30 height 15
click at [711, 373] on input "False" at bounding box center [704, 379] width 14 height 12
radio input "true"
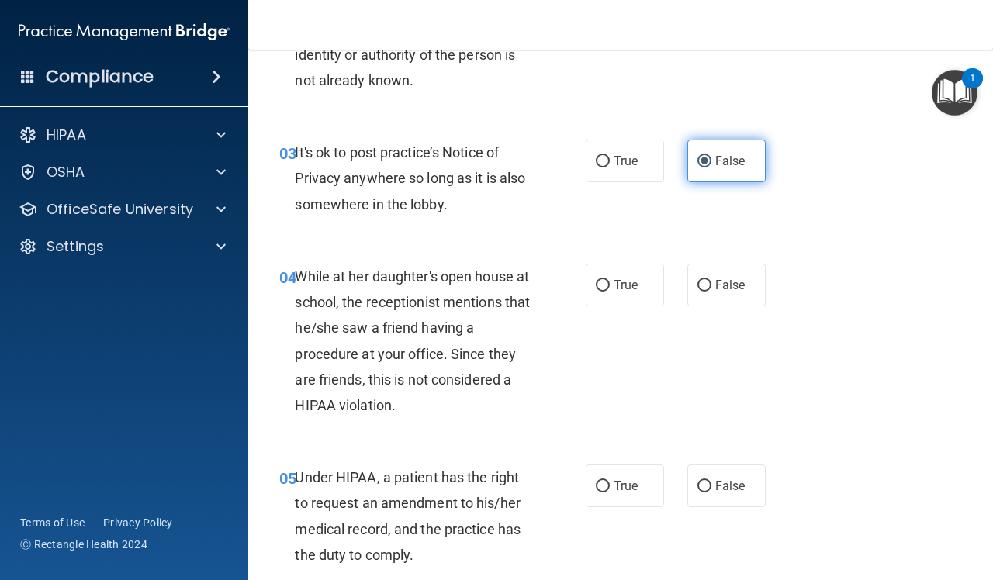
scroll to position [582, 0]
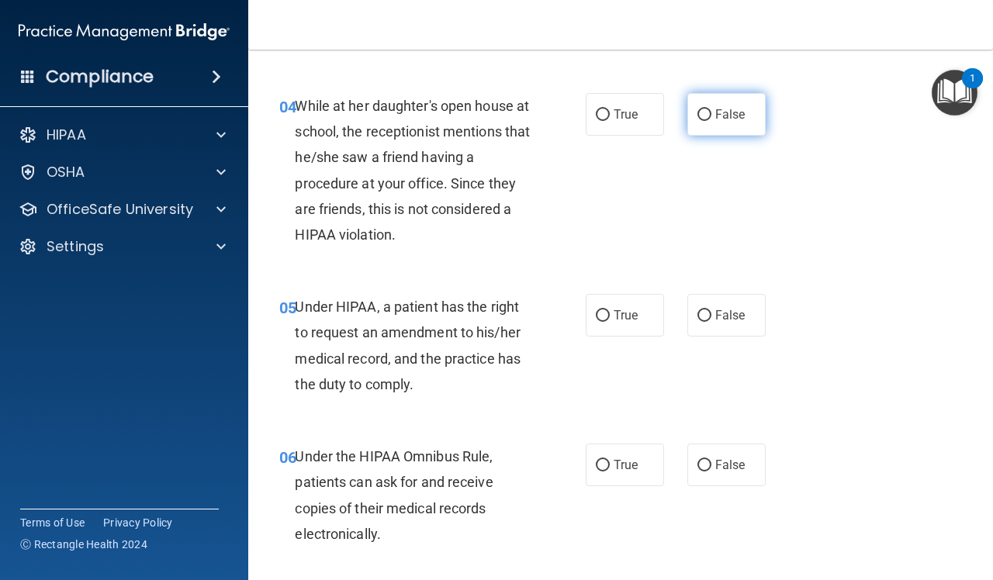
click at [715, 112] on span "False" at bounding box center [730, 114] width 30 height 15
click at [711, 112] on input "False" at bounding box center [704, 115] width 14 height 12
radio input "true"
click at [704, 330] on label "False" at bounding box center [726, 315] width 78 height 43
click at [704, 322] on input "False" at bounding box center [704, 316] width 14 height 12
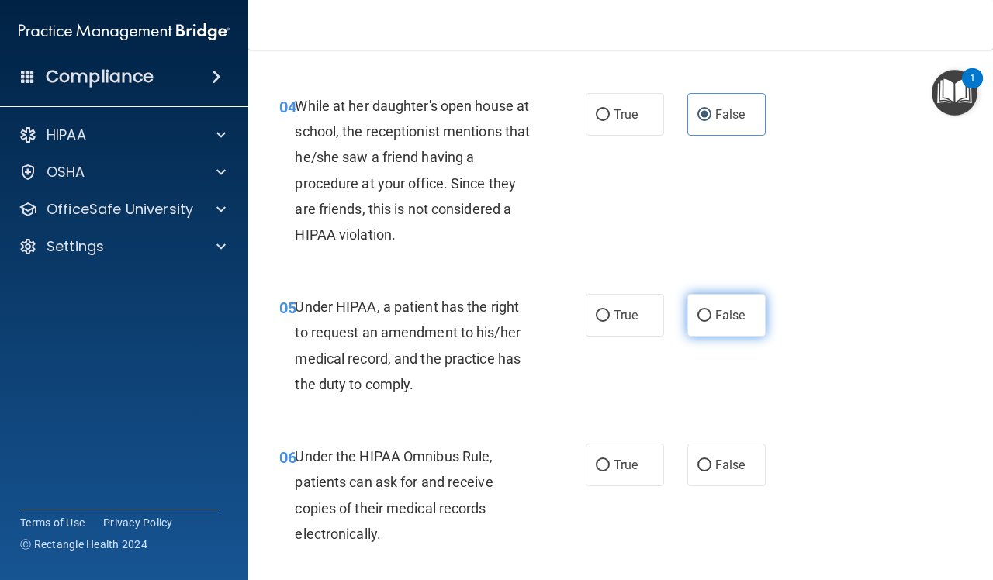
radio input "true"
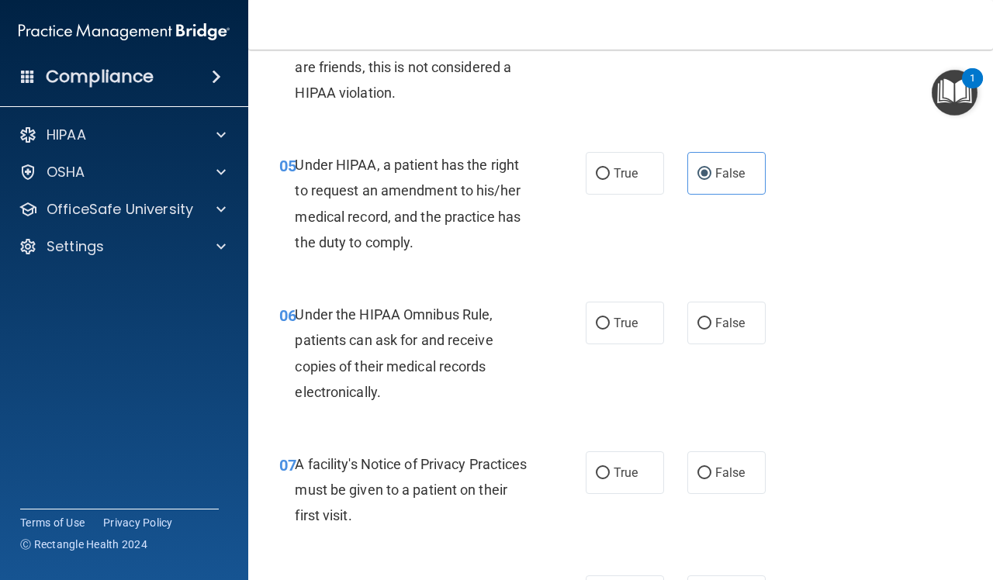
scroll to position [776, 0]
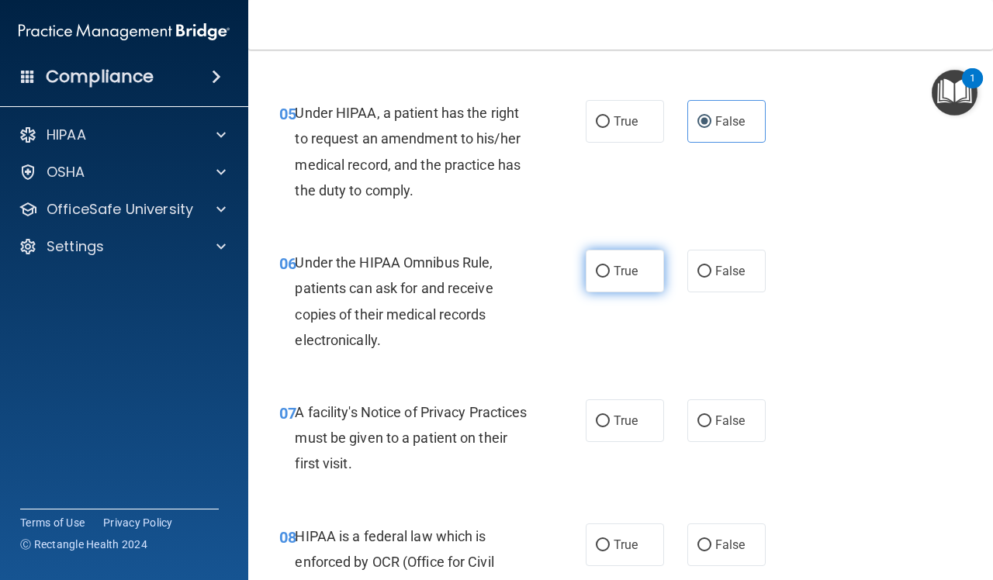
click at [613, 283] on label "True" at bounding box center [625, 271] width 78 height 43
click at [610, 278] on input "True" at bounding box center [603, 272] width 14 height 12
radio input "true"
click at [611, 431] on label "True" at bounding box center [625, 420] width 78 height 43
click at [610, 427] on input "True" at bounding box center [603, 422] width 14 height 12
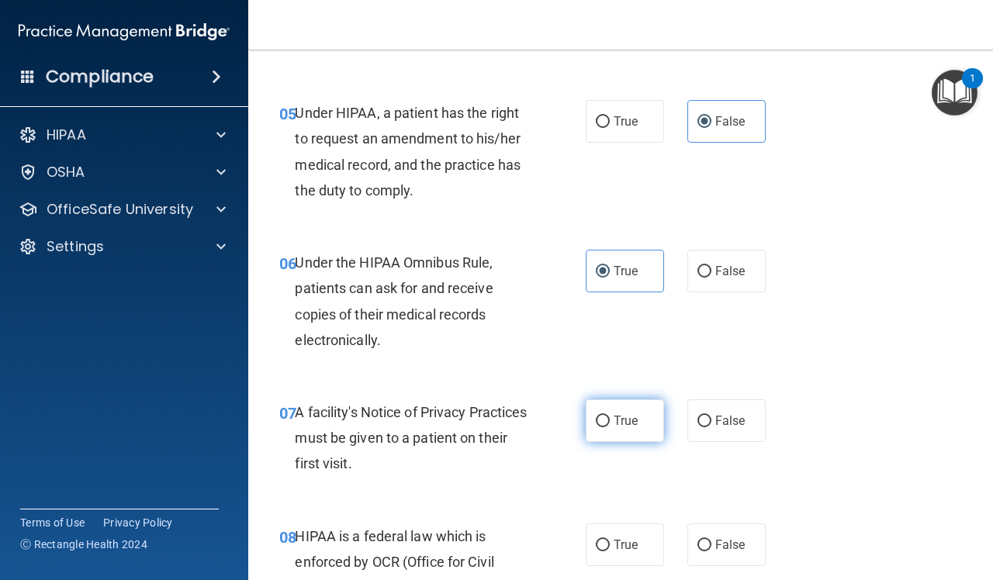
radio input "true"
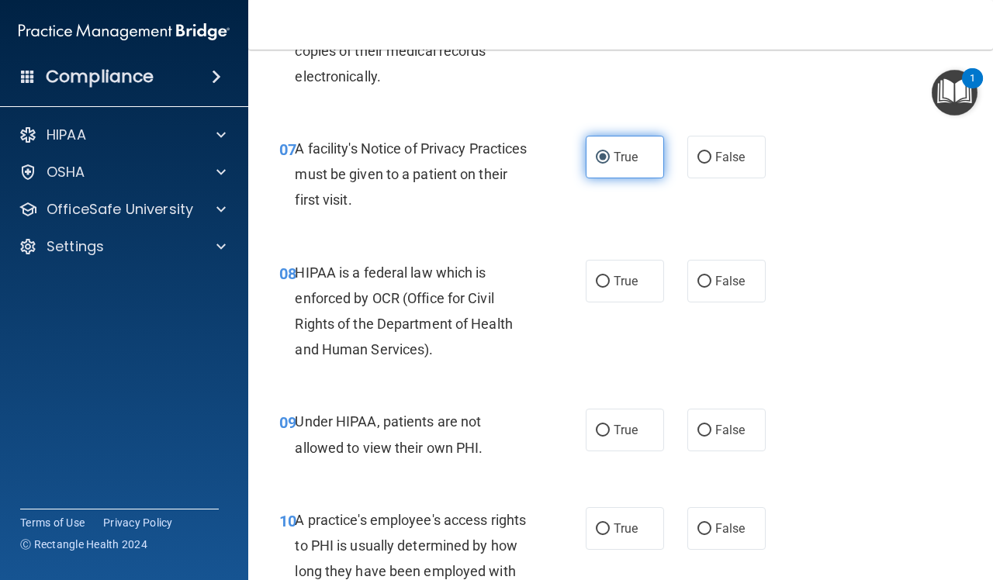
scroll to position [1067, 0]
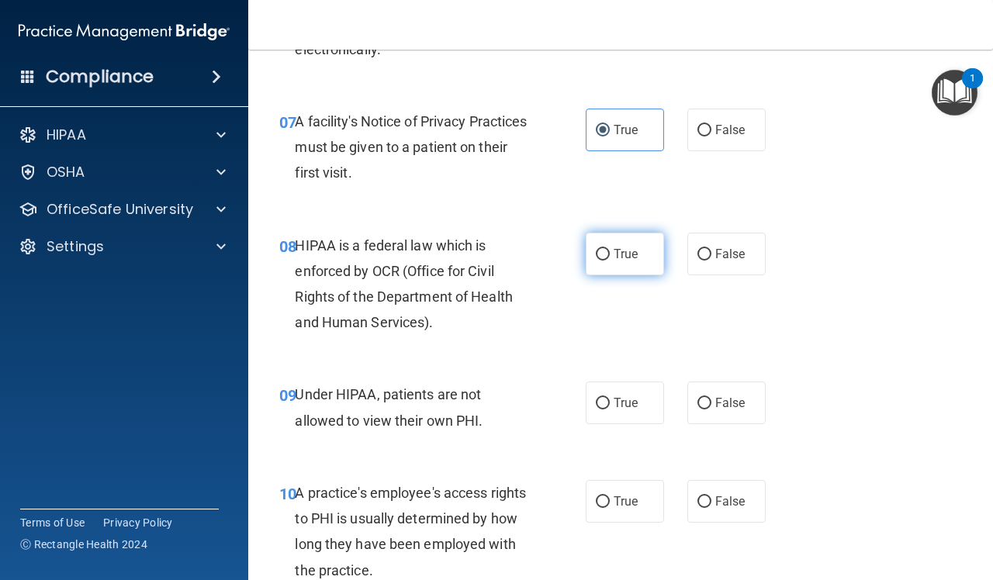
click at [623, 254] on span "True" at bounding box center [626, 254] width 24 height 15
click at [610, 254] on input "True" at bounding box center [603, 255] width 14 height 12
radio input "true"
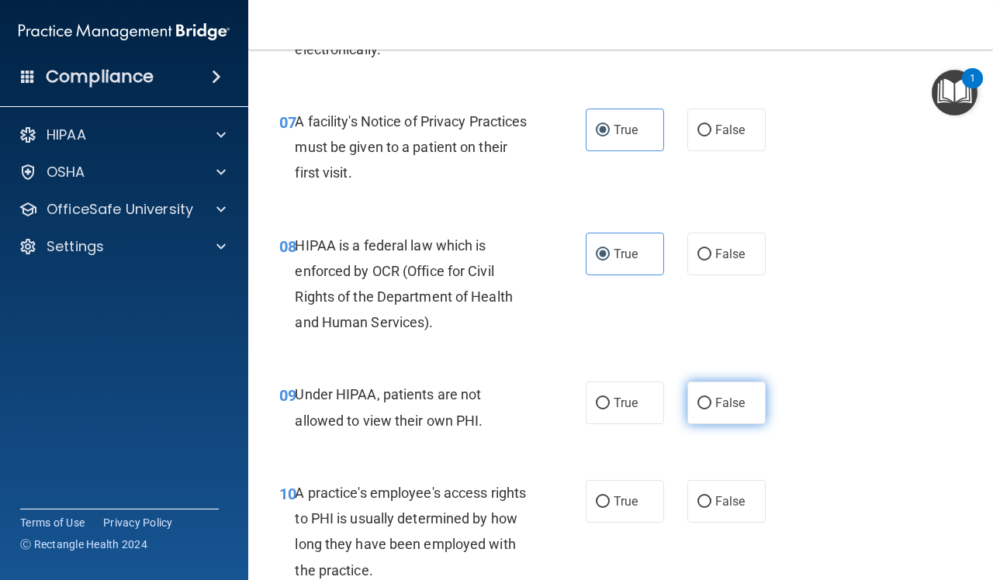
click at [718, 409] on span "False" at bounding box center [730, 403] width 30 height 15
click at [711, 409] on input "False" at bounding box center [704, 404] width 14 height 12
radio input "true"
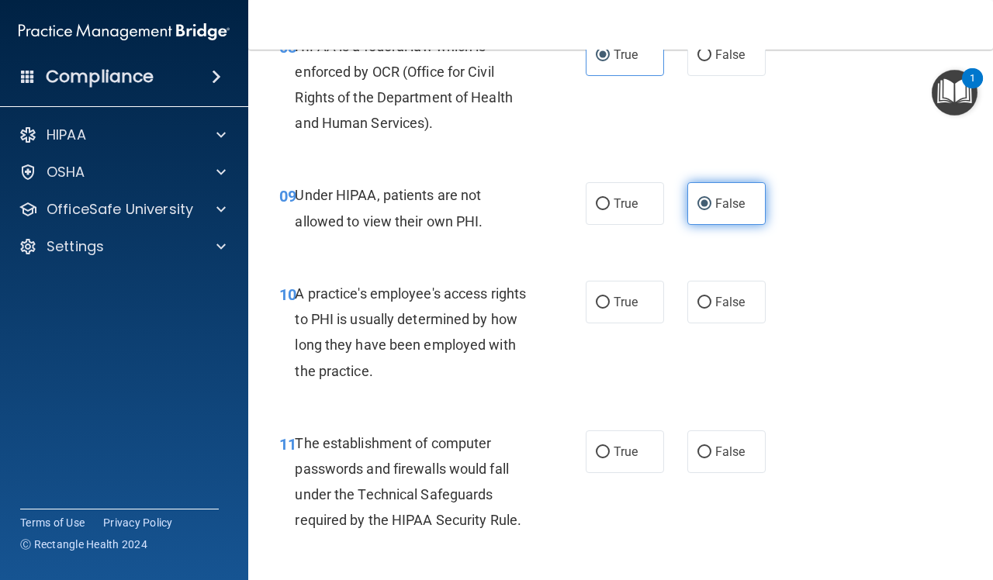
scroll to position [1357, 0]
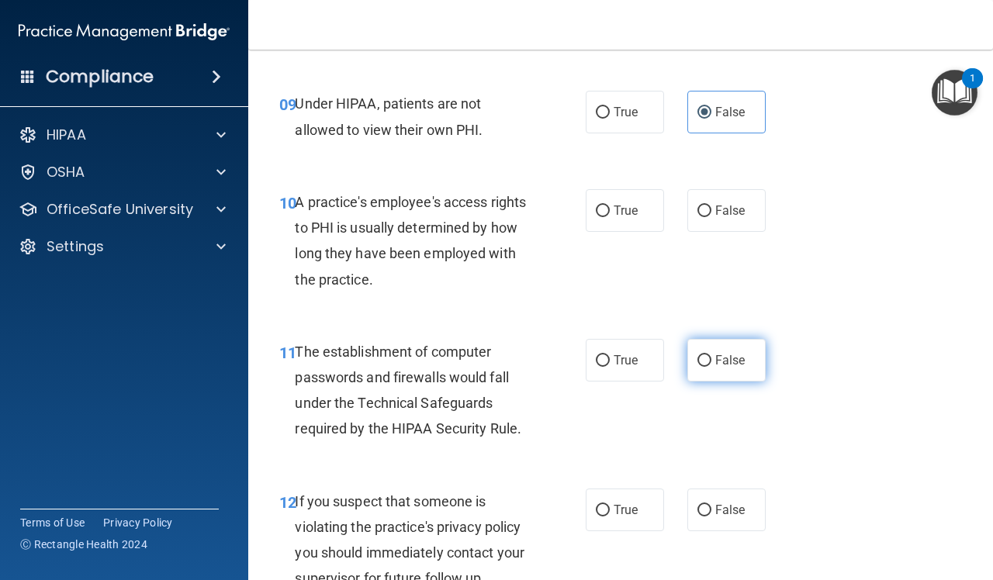
click at [715, 357] on span "False" at bounding box center [730, 360] width 30 height 15
click at [711, 357] on input "False" at bounding box center [704, 361] width 14 height 12
radio input "true"
click at [703, 215] on label "False" at bounding box center [726, 210] width 78 height 43
click at [703, 215] on input "False" at bounding box center [704, 212] width 14 height 12
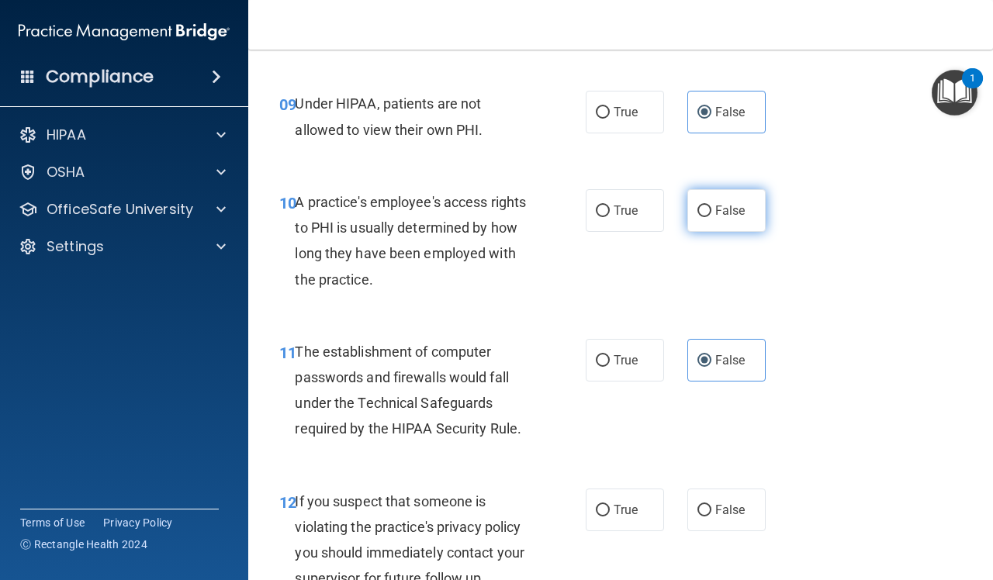
radio input "true"
click at [600, 361] on input "True" at bounding box center [603, 361] width 14 height 12
radio input "true"
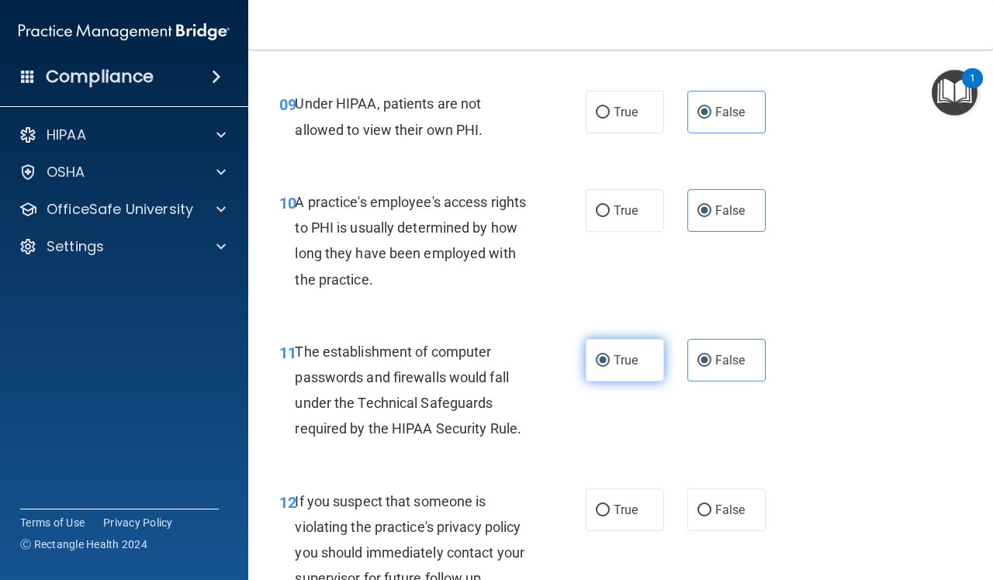
radio input "false"
click at [596, 510] on input "True" at bounding box center [603, 511] width 14 height 12
radio input "true"
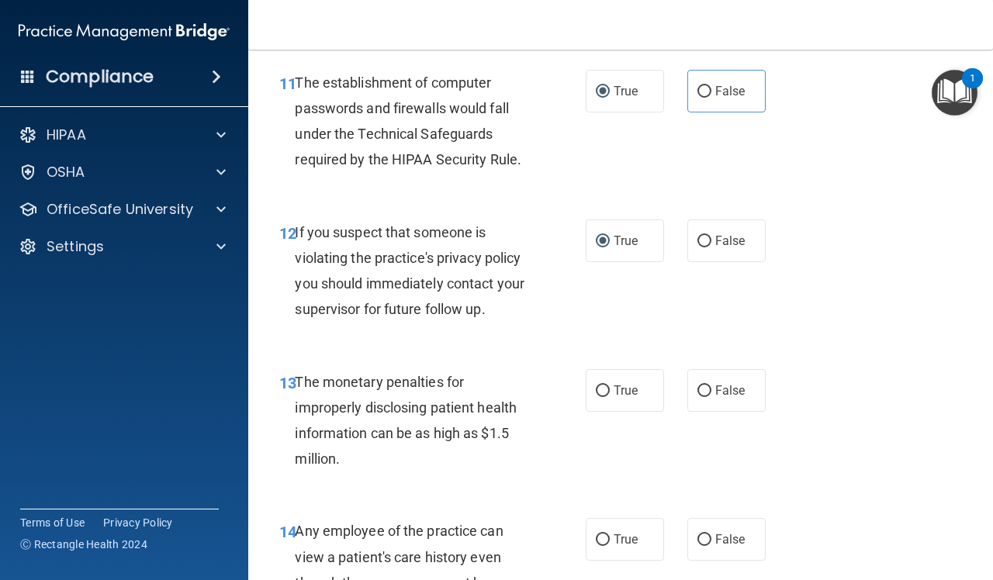
scroll to position [1648, 0]
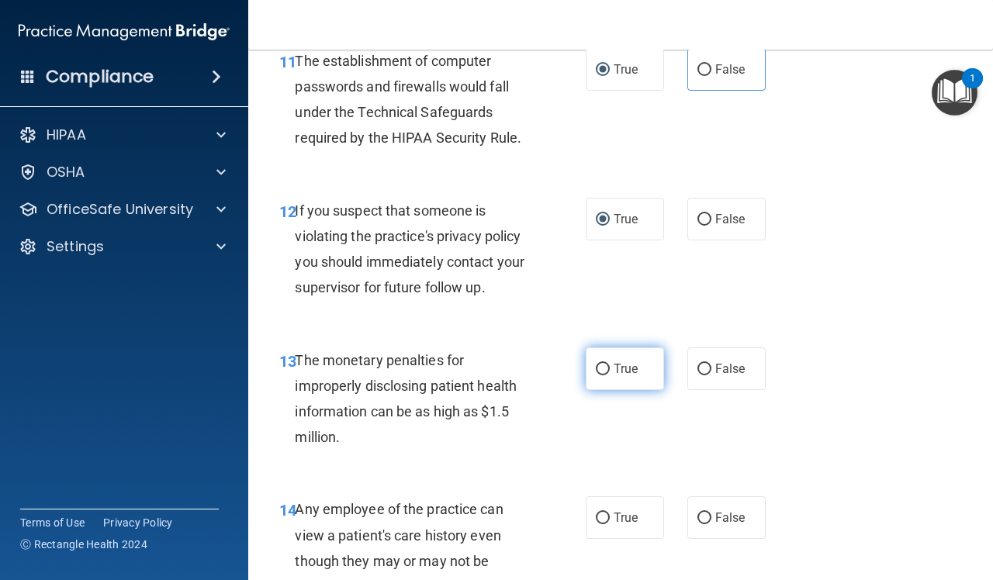
click at [614, 372] on span "True" at bounding box center [626, 368] width 24 height 15
click at [610, 372] on input "True" at bounding box center [603, 370] width 14 height 12
radio input "true"
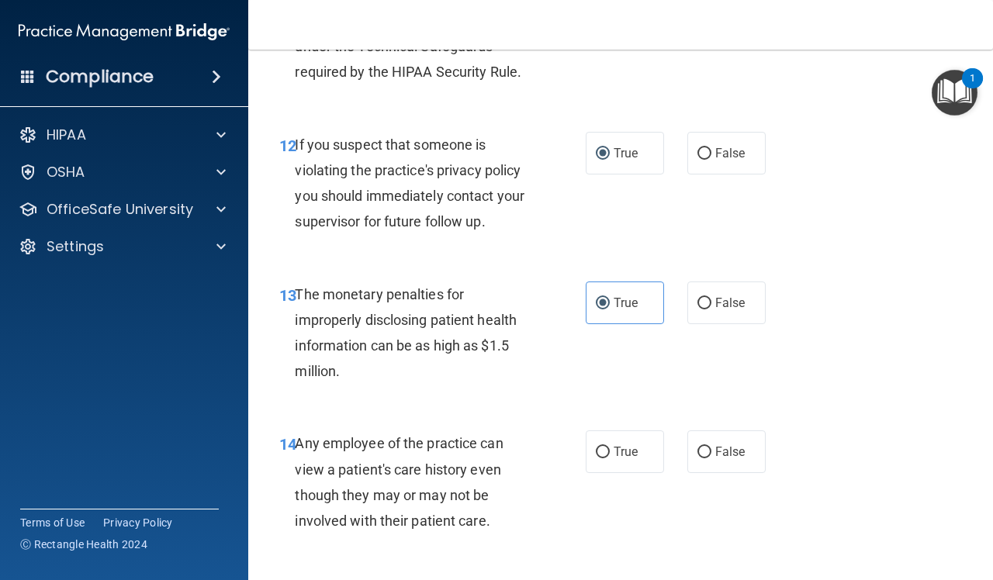
scroll to position [1842, 0]
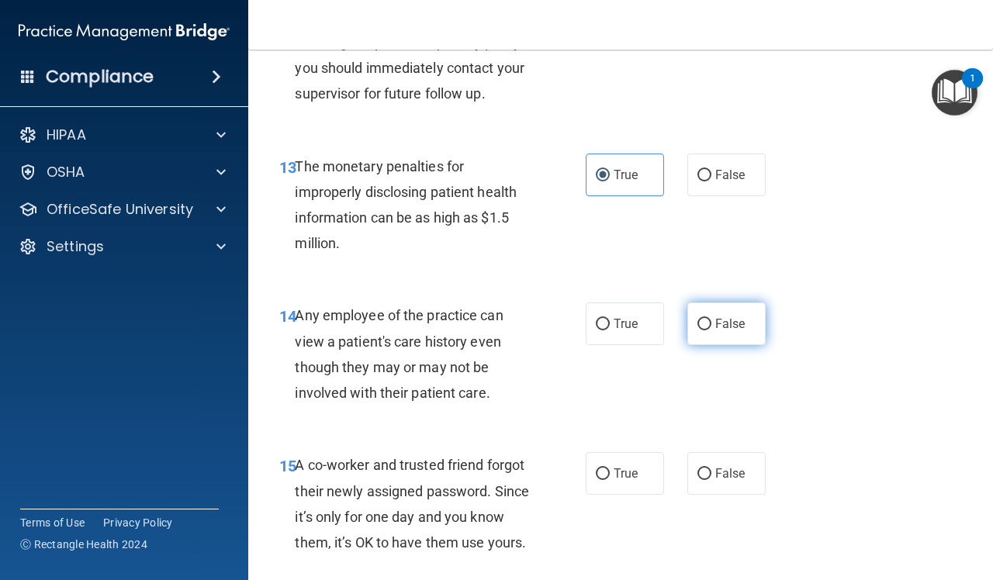
click at [718, 327] on span "False" at bounding box center [730, 323] width 30 height 15
click at [711, 327] on input "False" at bounding box center [704, 325] width 14 height 12
radio input "true"
click at [715, 478] on span "False" at bounding box center [730, 473] width 30 height 15
click at [707, 478] on input "False" at bounding box center [704, 475] width 14 height 12
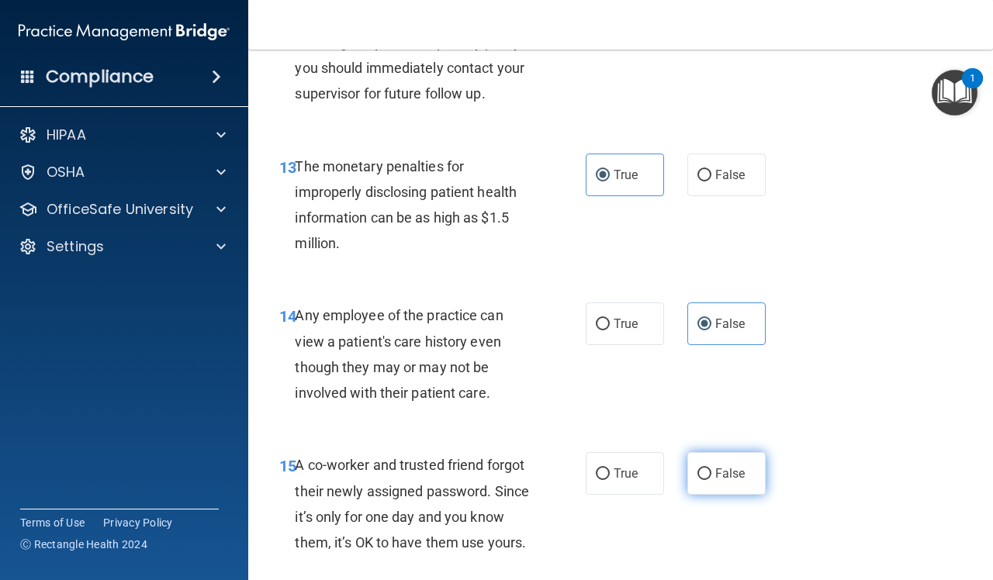
radio input "true"
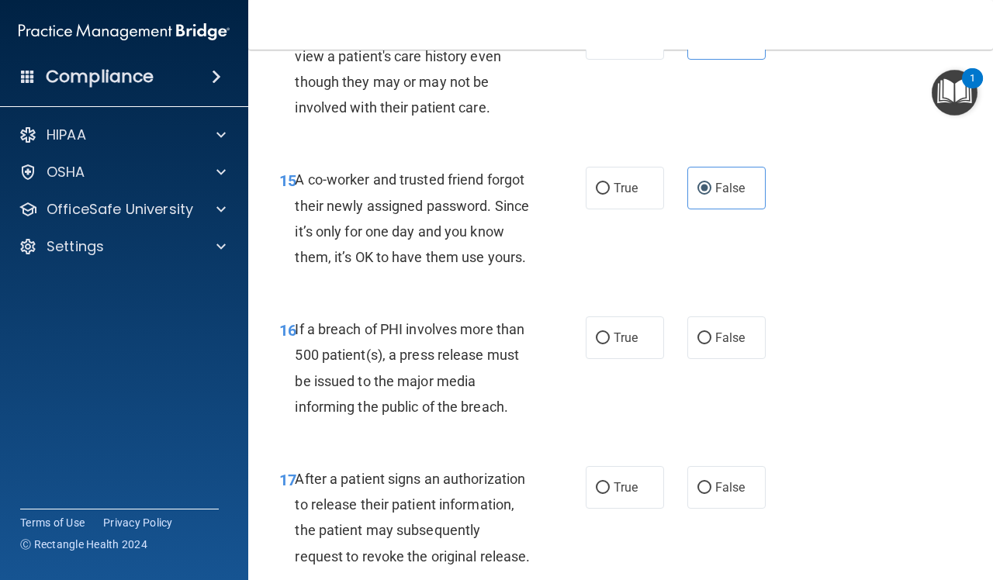
scroll to position [2133, 0]
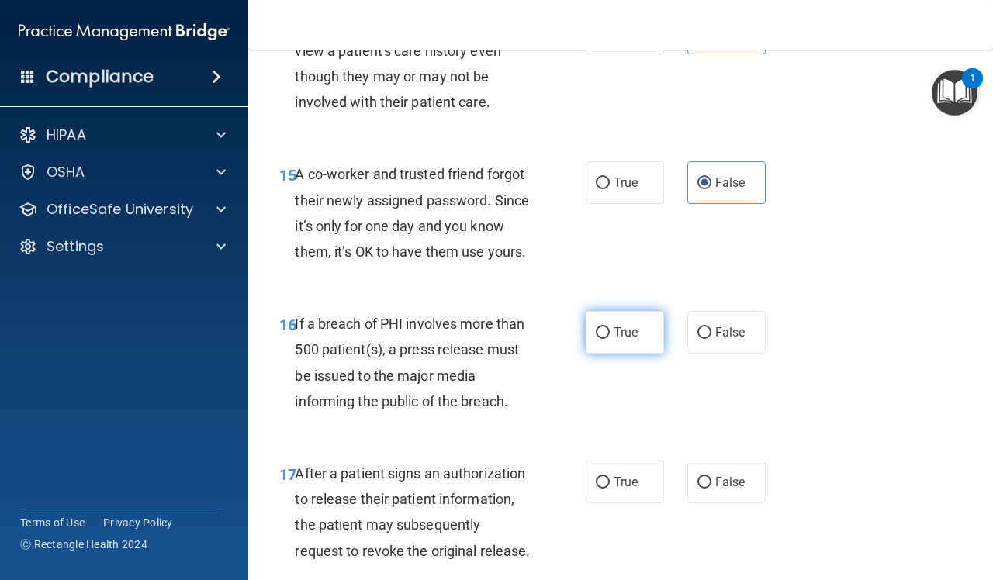
click at [625, 349] on label "True" at bounding box center [625, 332] width 78 height 43
click at [610, 339] on input "True" at bounding box center [603, 333] width 14 height 12
radio input "true"
click at [623, 489] on span "True" at bounding box center [626, 482] width 24 height 15
click at [610, 489] on input "True" at bounding box center [603, 483] width 14 height 12
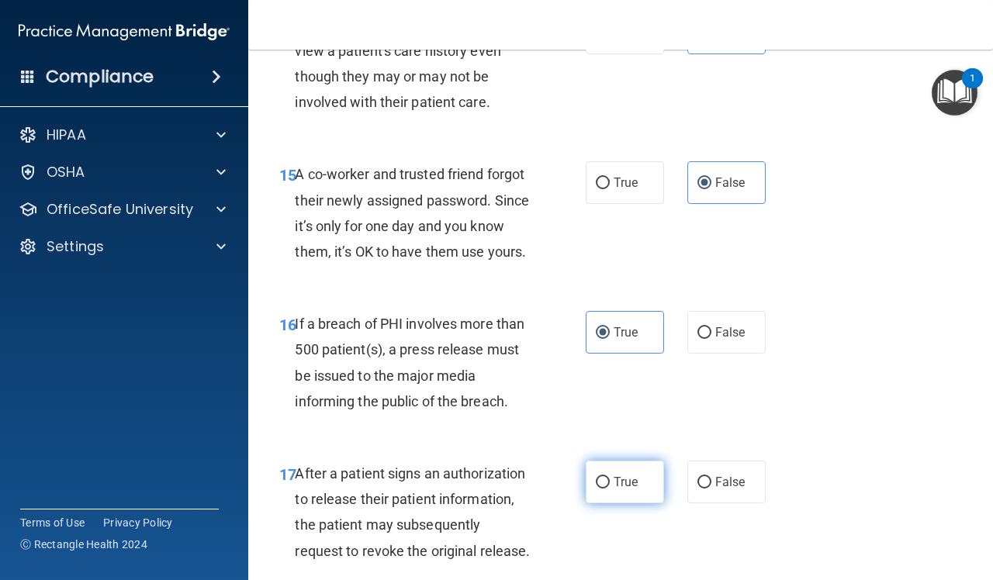
radio input "true"
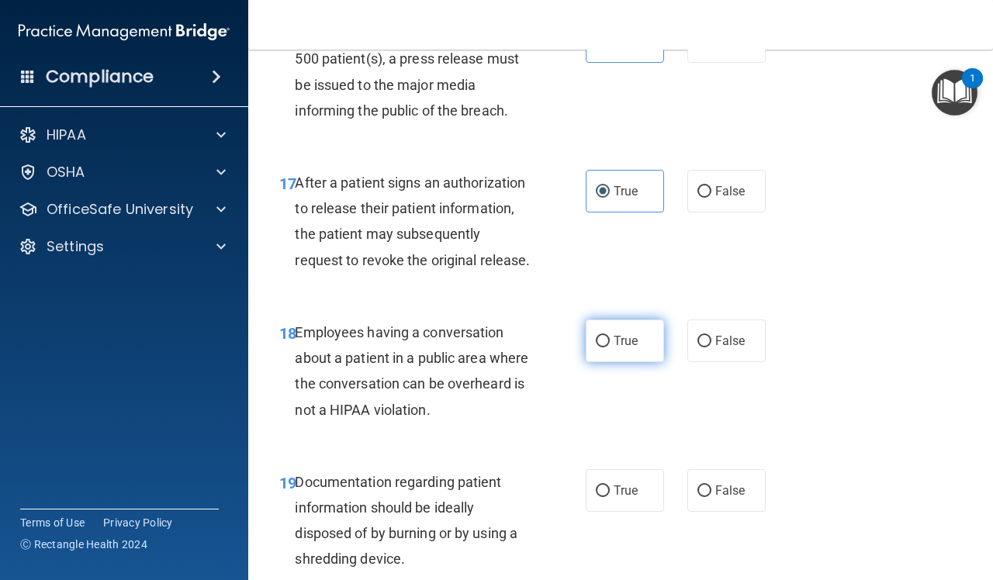
click at [603, 362] on label "True" at bounding box center [625, 341] width 78 height 43
click at [603, 348] on input "True" at bounding box center [603, 342] width 14 height 12
radio input "true"
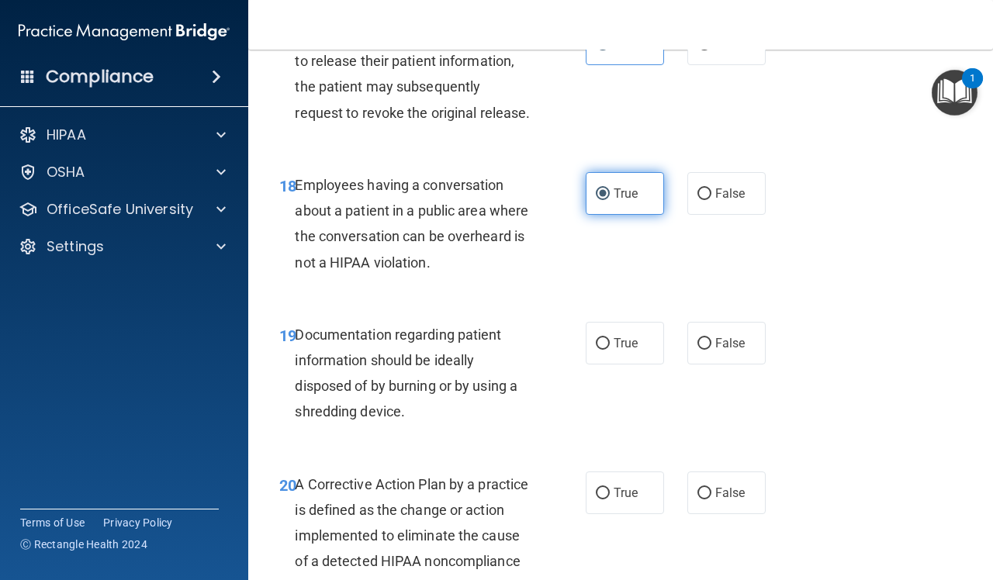
scroll to position [2618, 0]
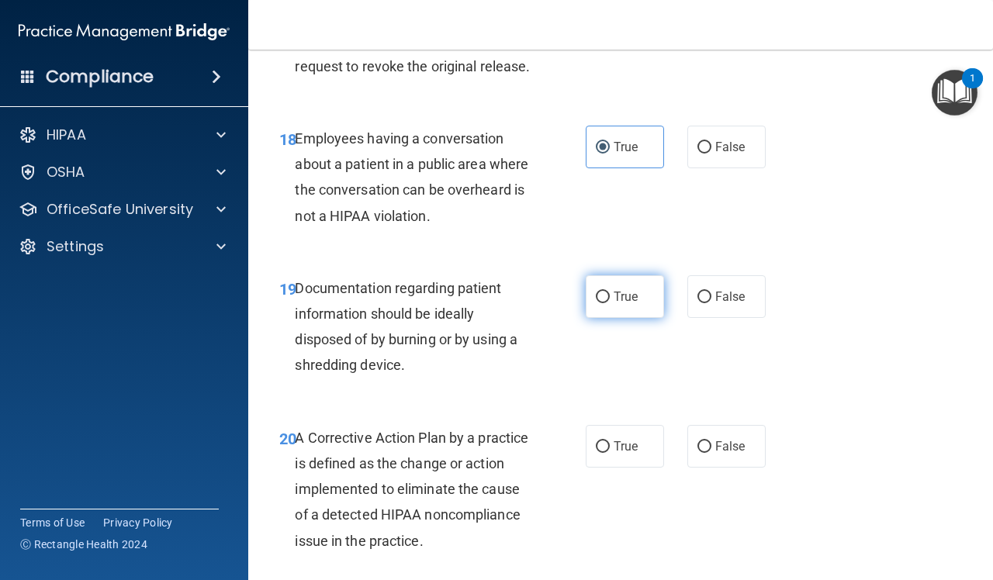
click at [627, 318] on label "True" at bounding box center [625, 296] width 78 height 43
click at [610, 303] on input "True" at bounding box center [603, 298] width 14 height 12
radio input "true"
click at [631, 468] on label "True" at bounding box center [625, 446] width 78 height 43
click at [610, 453] on input "True" at bounding box center [603, 447] width 14 height 12
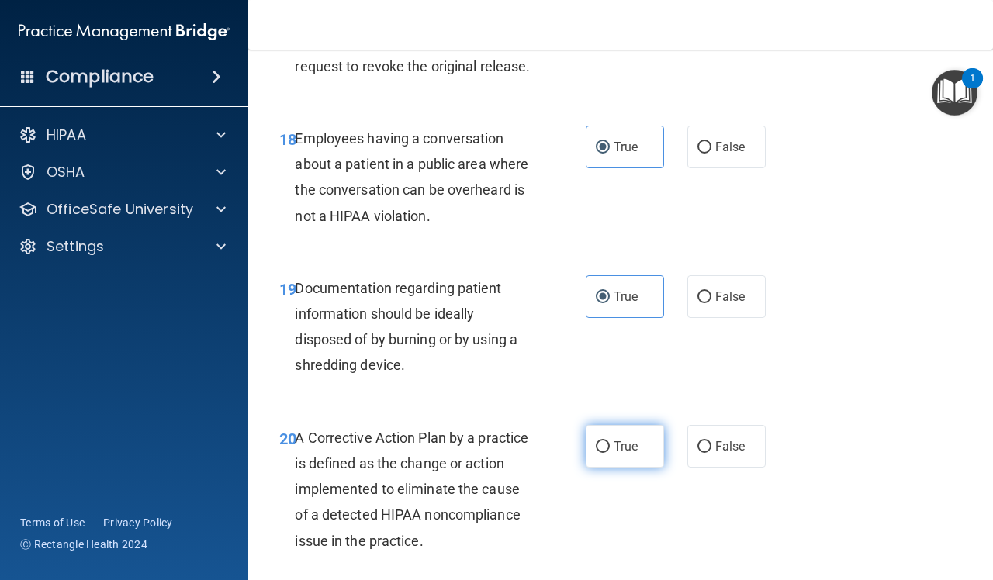
radio input "true"
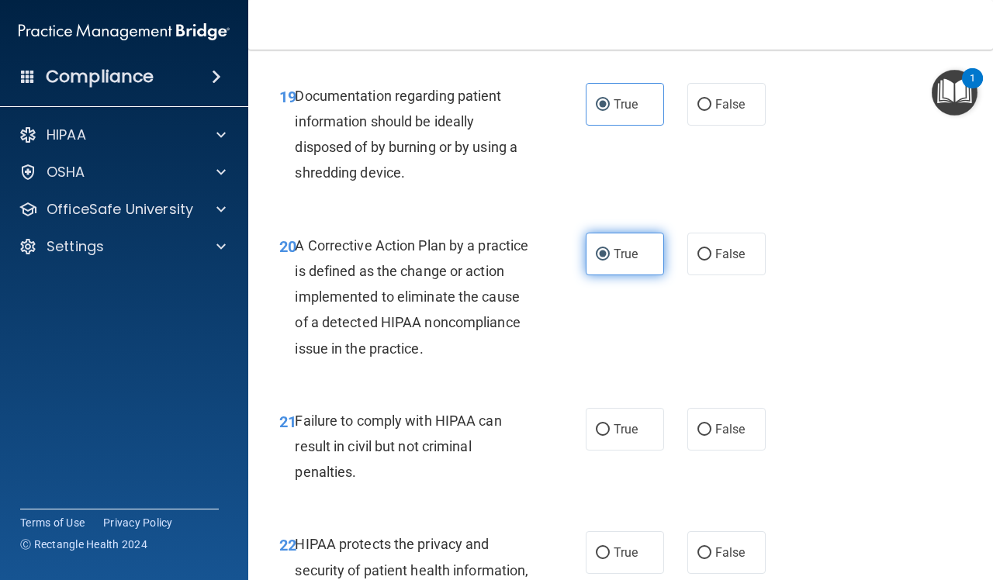
scroll to position [2812, 0]
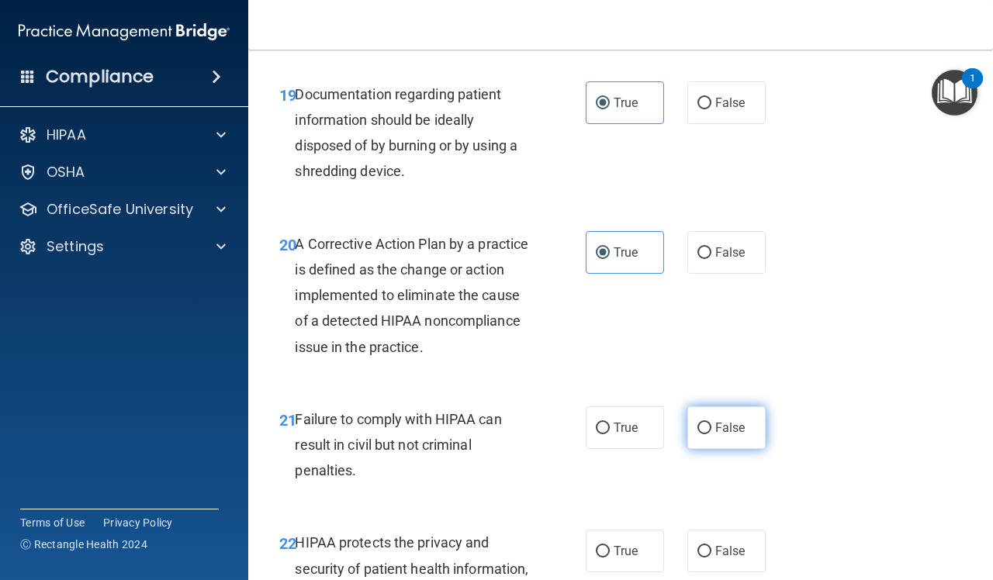
click at [700, 434] on input "False" at bounding box center [704, 429] width 14 height 12
radio input "true"
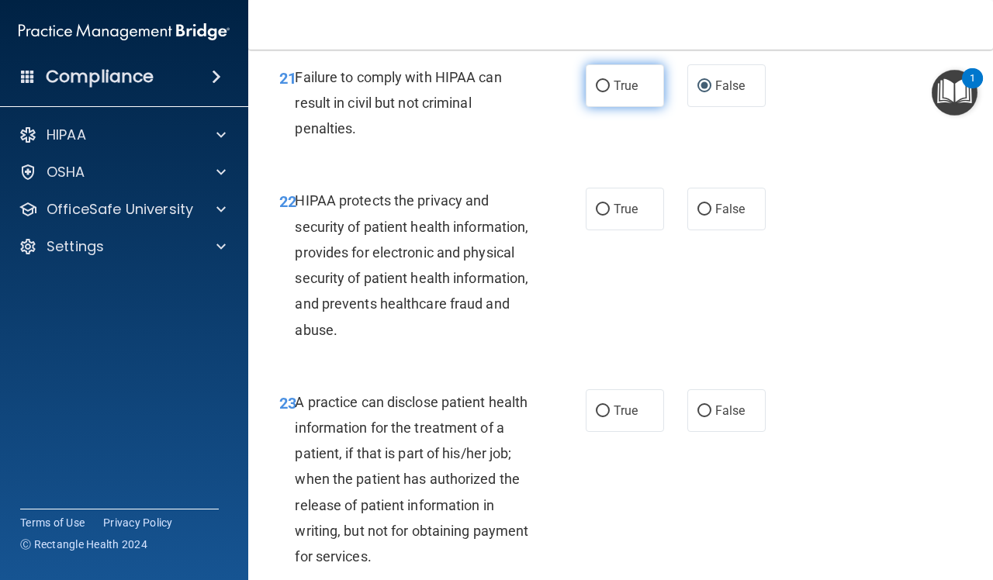
scroll to position [3200, 0]
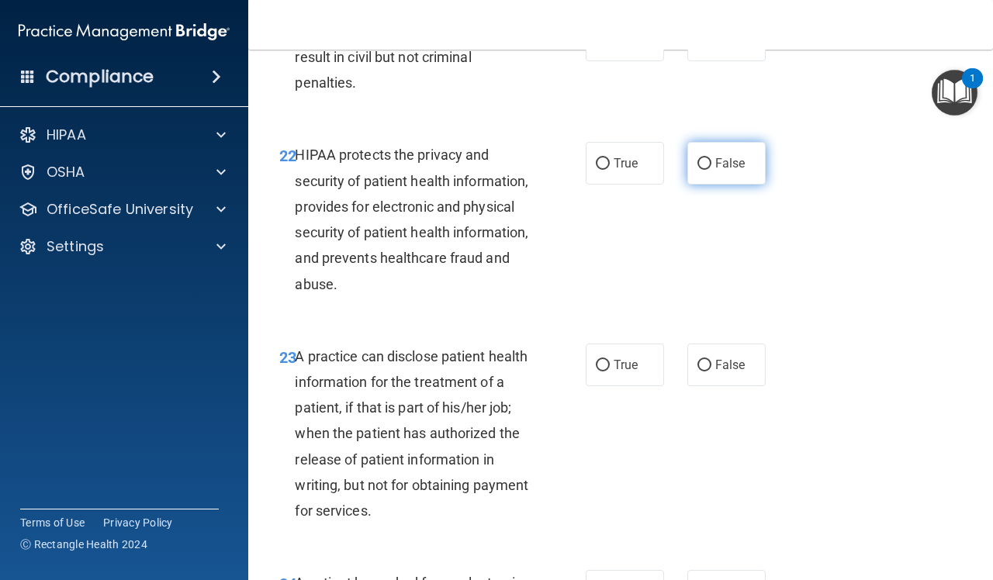
click at [706, 185] on label "False" at bounding box center [726, 163] width 78 height 43
click at [706, 170] on input "False" at bounding box center [704, 164] width 14 height 12
radio input "true"
click at [688, 386] on label "False" at bounding box center [726, 365] width 78 height 43
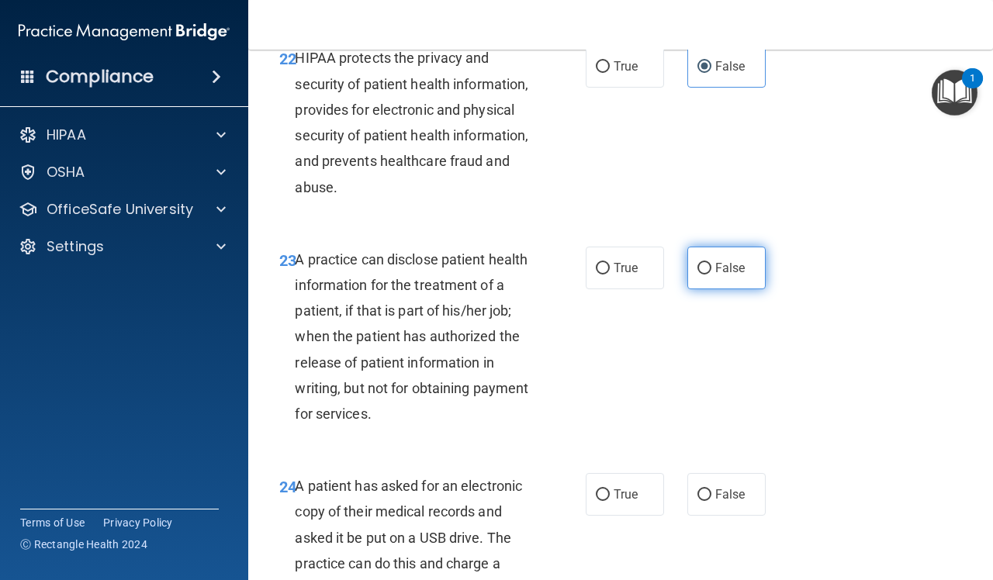
click at [724, 289] on label "False" at bounding box center [726, 268] width 78 height 43
click at [711, 275] on input "False" at bounding box center [704, 269] width 14 height 12
radio input "true"
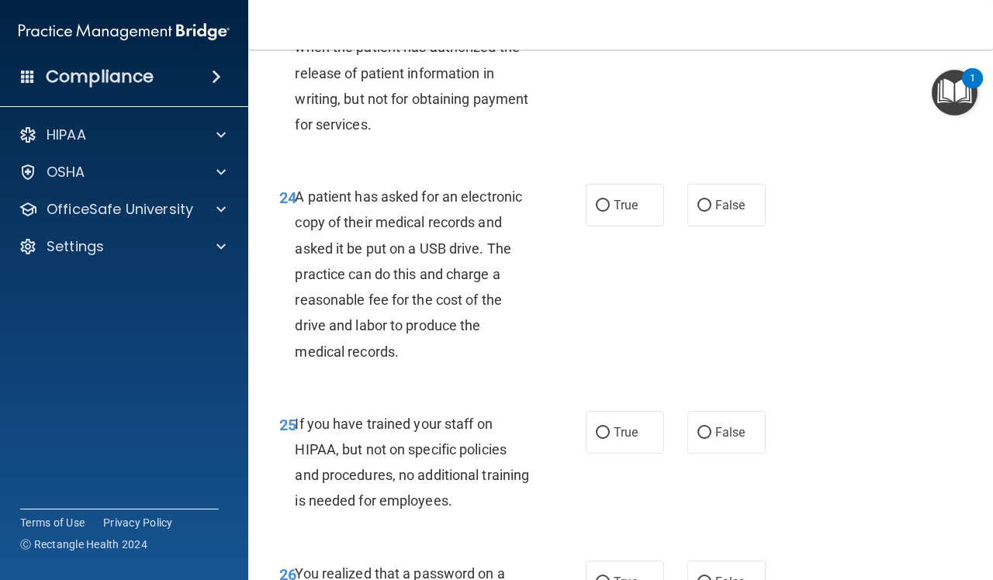
scroll to position [3588, 0]
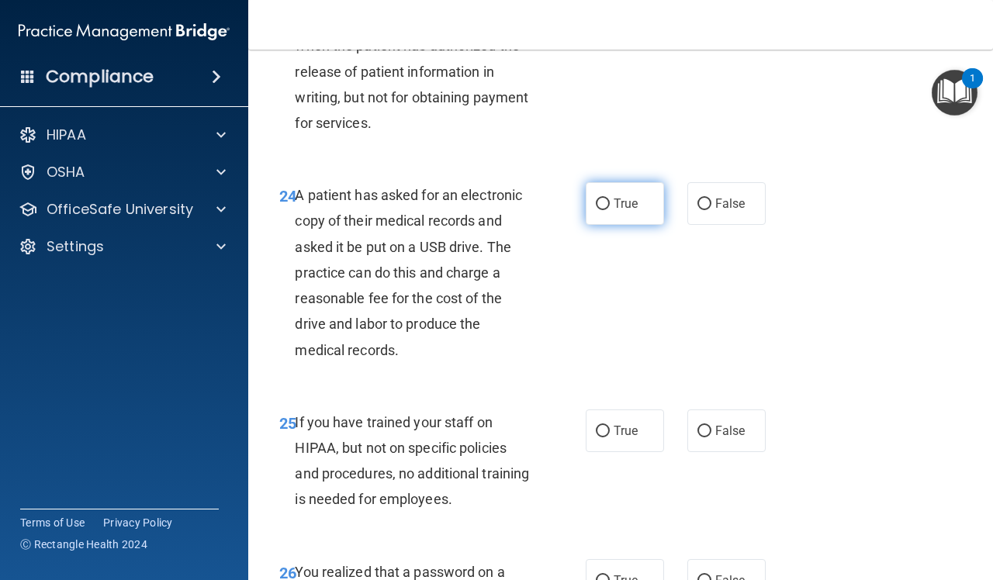
click at [645, 225] on label "True" at bounding box center [625, 203] width 78 height 43
click at [610, 210] on input "True" at bounding box center [603, 205] width 14 height 12
radio input "true"
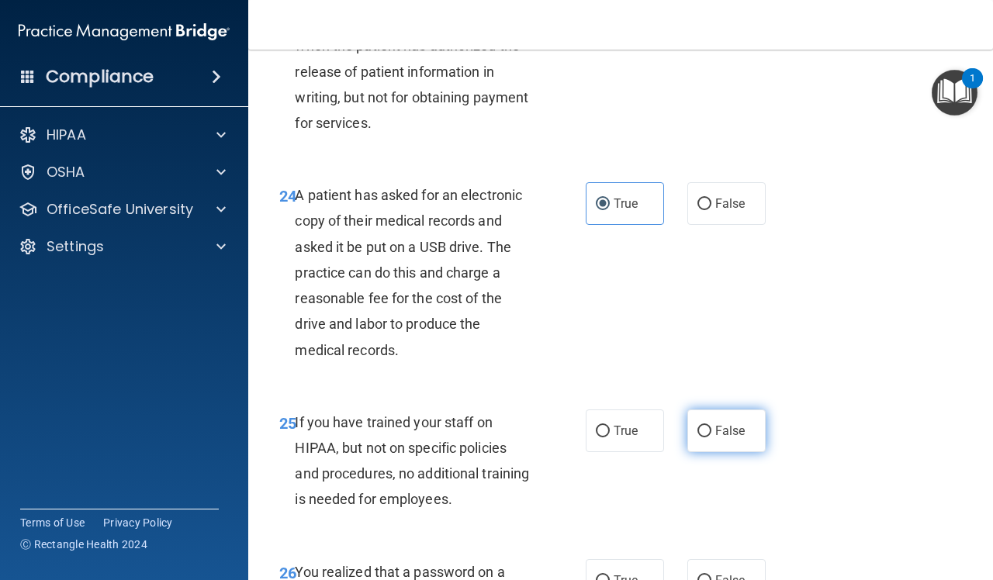
click at [715, 438] on span "False" at bounding box center [730, 431] width 30 height 15
click at [707, 437] on input "False" at bounding box center [704, 432] width 14 height 12
radio input "true"
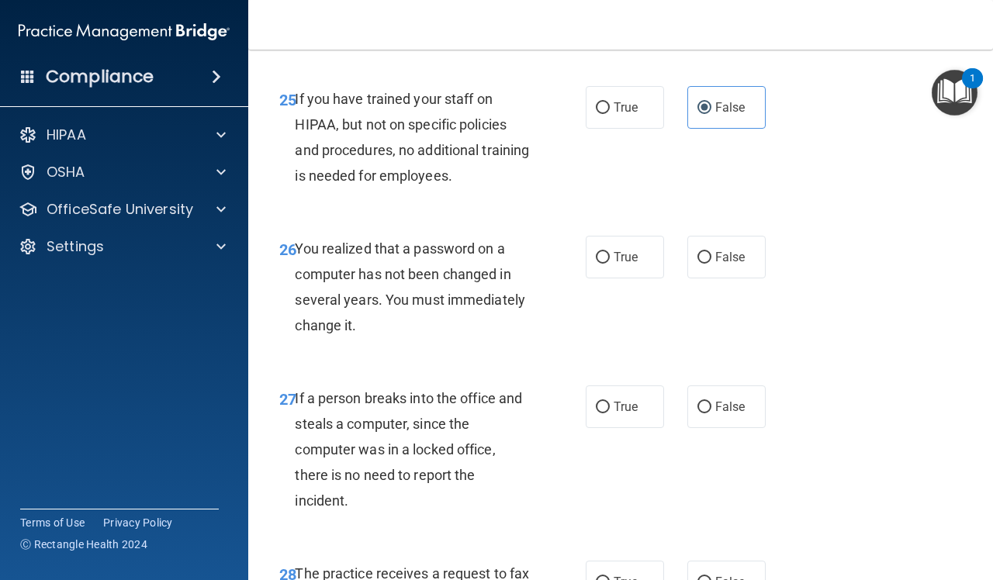
scroll to position [3975, 0]
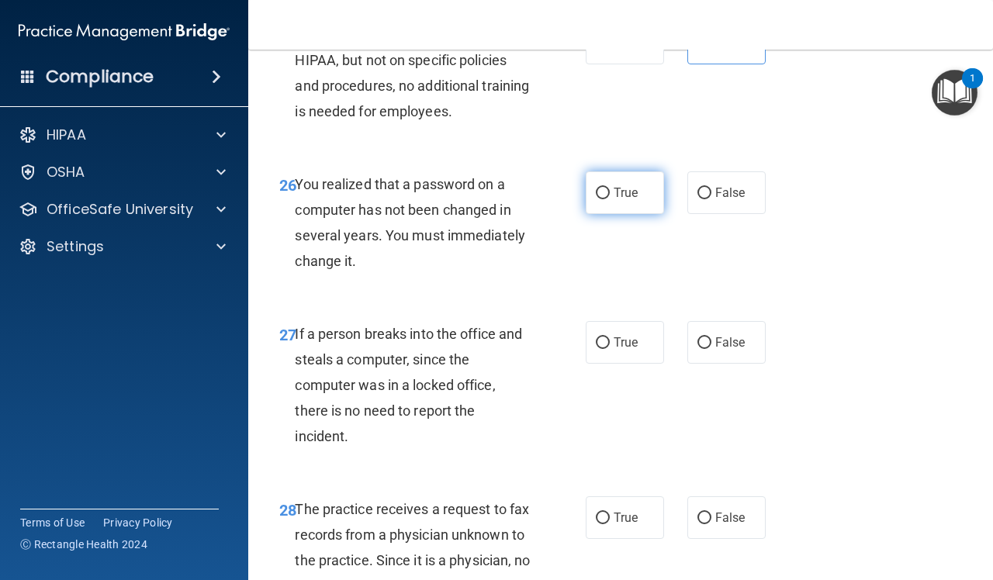
click at [627, 200] on span "True" at bounding box center [626, 192] width 24 height 15
click at [610, 199] on input "True" at bounding box center [603, 194] width 14 height 12
radio input "true"
click at [712, 364] on label "False" at bounding box center [726, 342] width 78 height 43
click at [711, 349] on input "False" at bounding box center [704, 343] width 14 height 12
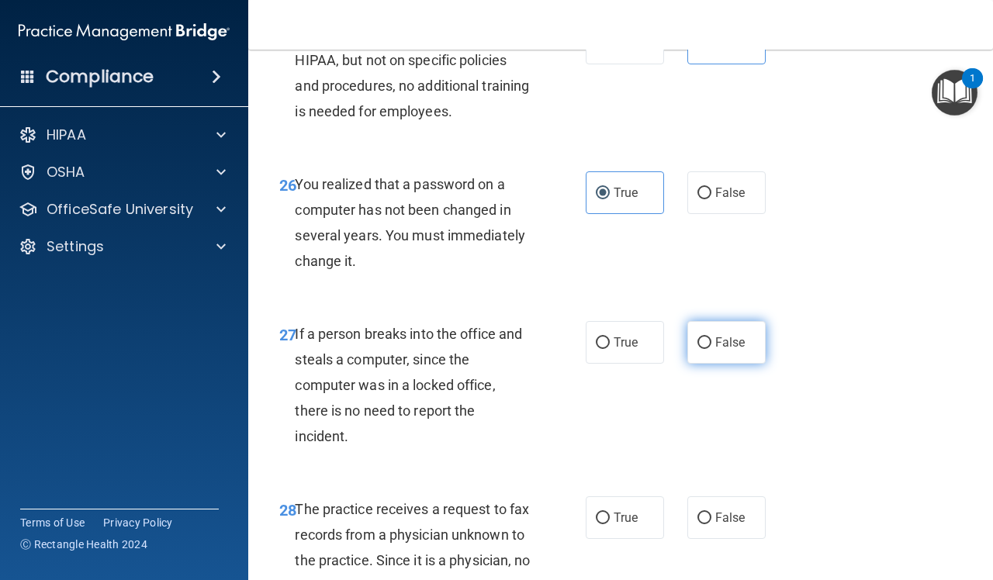
radio input "true"
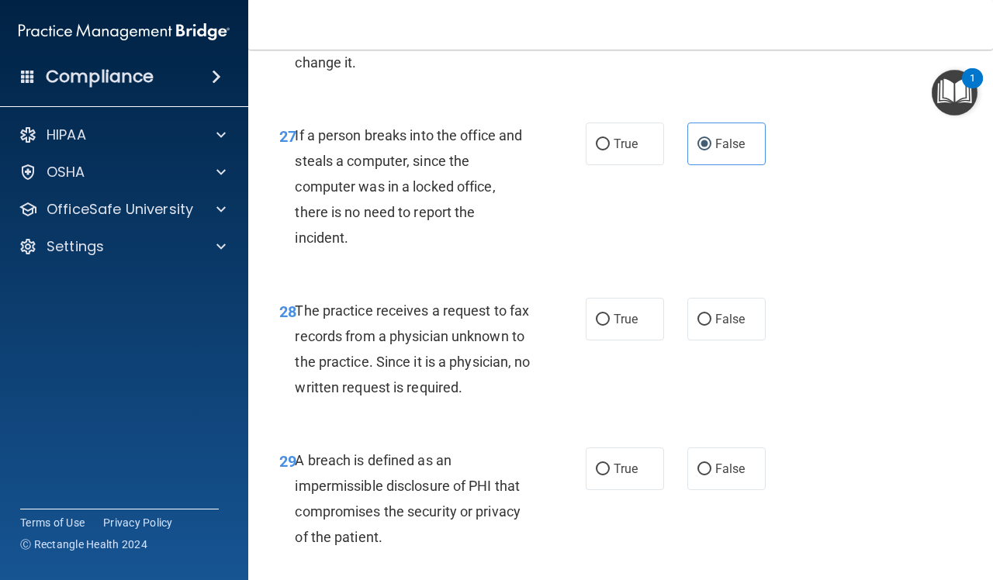
scroll to position [4266, 0]
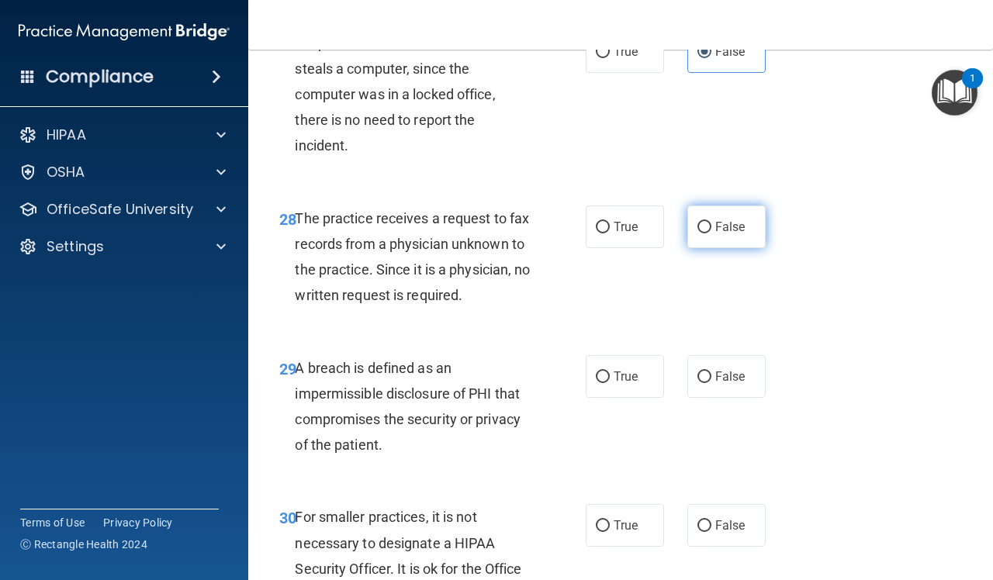
click at [719, 248] on label "False" at bounding box center [726, 227] width 78 height 43
click at [711, 233] on input "False" at bounding box center [704, 228] width 14 height 12
radio input "true"
click at [628, 384] on span "True" at bounding box center [626, 376] width 24 height 15
click at [610, 383] on input "True" at bounding box center [603, 378] width 14 height 12
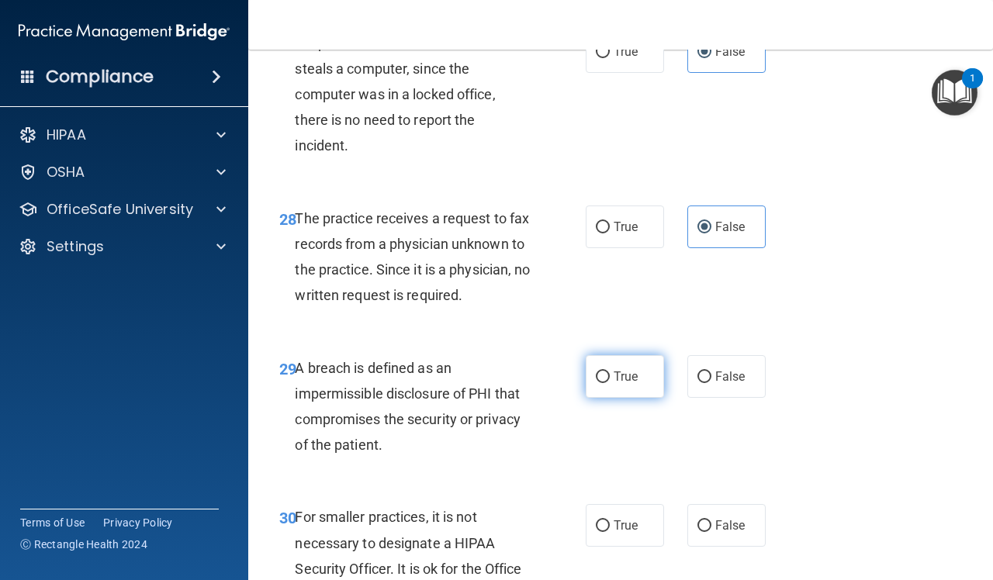
radio input "true"
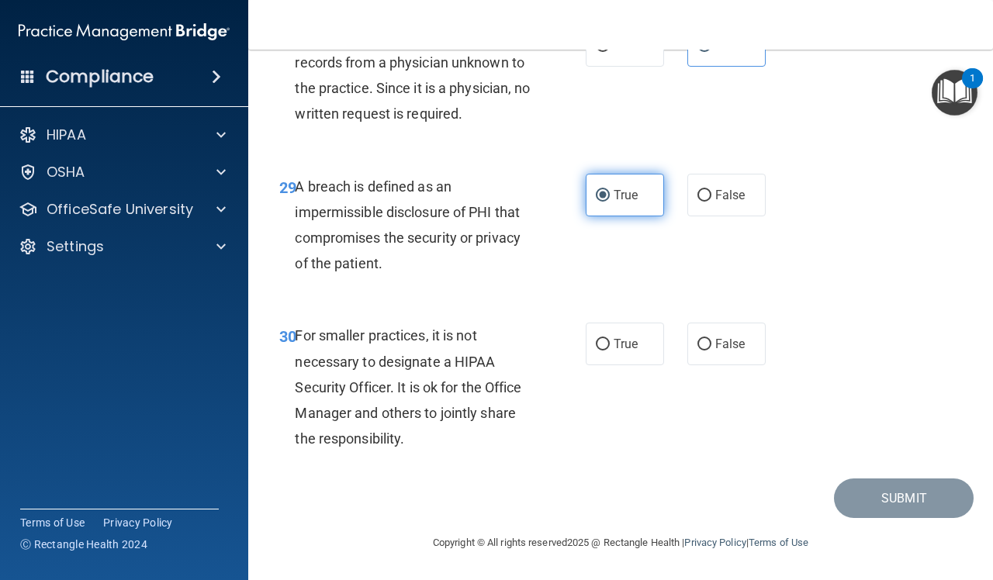
scroll to position [4527, 0]
click at [703, 349] on label "False" at bounding box center [726, 344] width 78 height 43
click at [703, 349] on input "False" at bounding box center [704, 345] width 14 height 12
radio input "true"
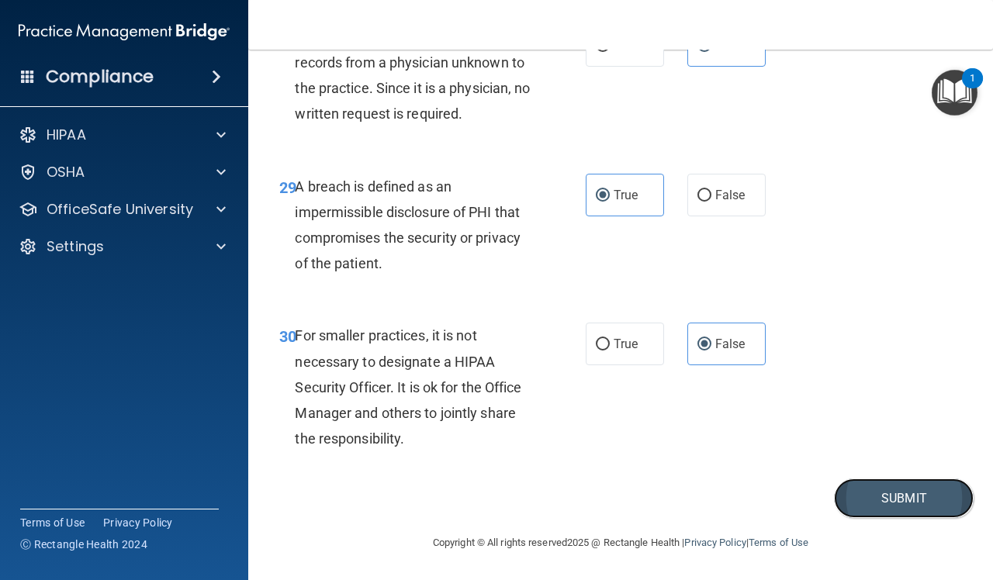
click at [853, 513] on button "Submit" at bounding box center [904, 499] width 140 height 40
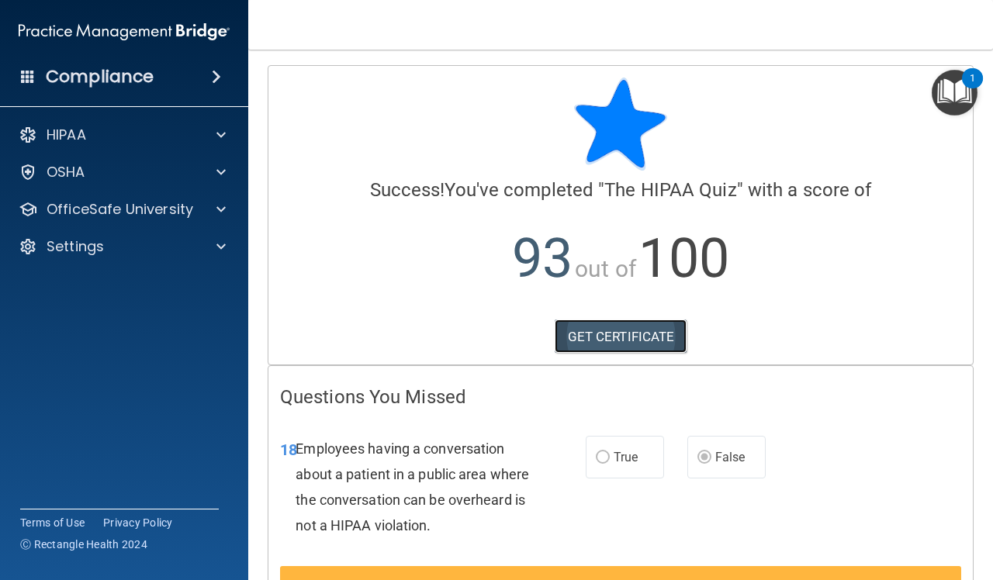
click at [631, 349] on link "GET CERTIFICATE" at bounding box center [621, 337] width 133 height 34
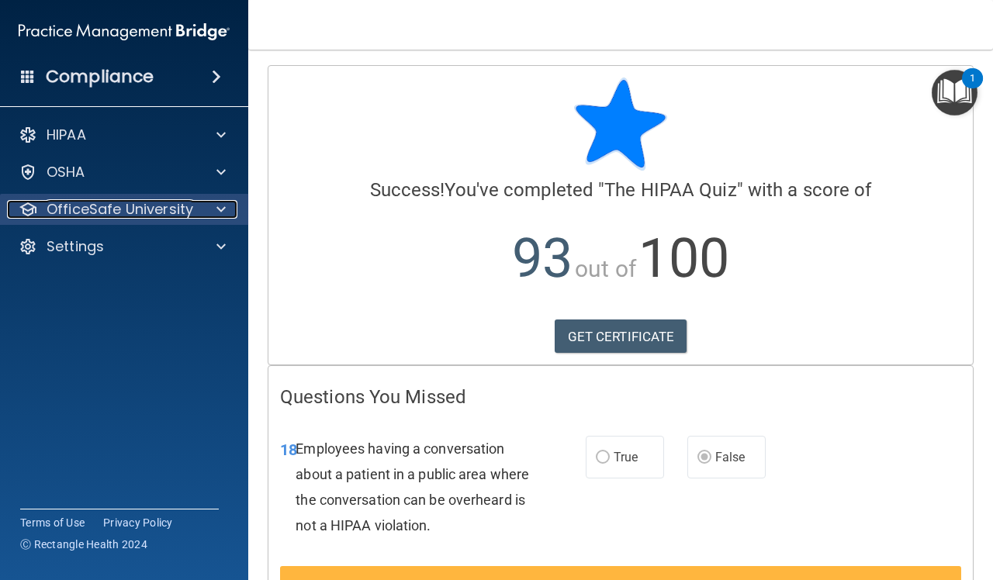
click at [133, 210] on p "OfficeSafe University" at bounding box center [120, 209] width 147 height 19
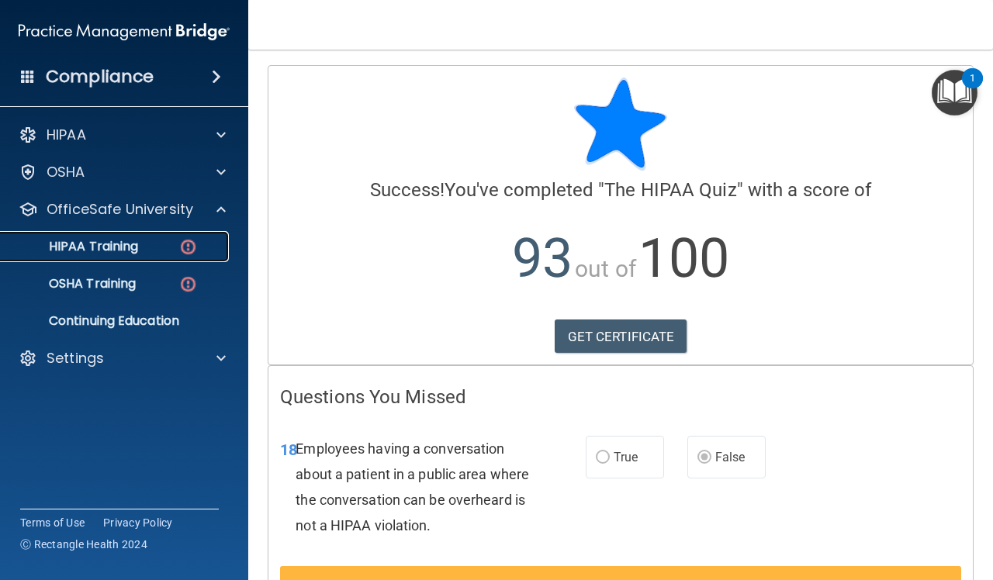
click at [132, 246] on p "HIPAA Training" at bounding box center [74, 247] width 128 height 16
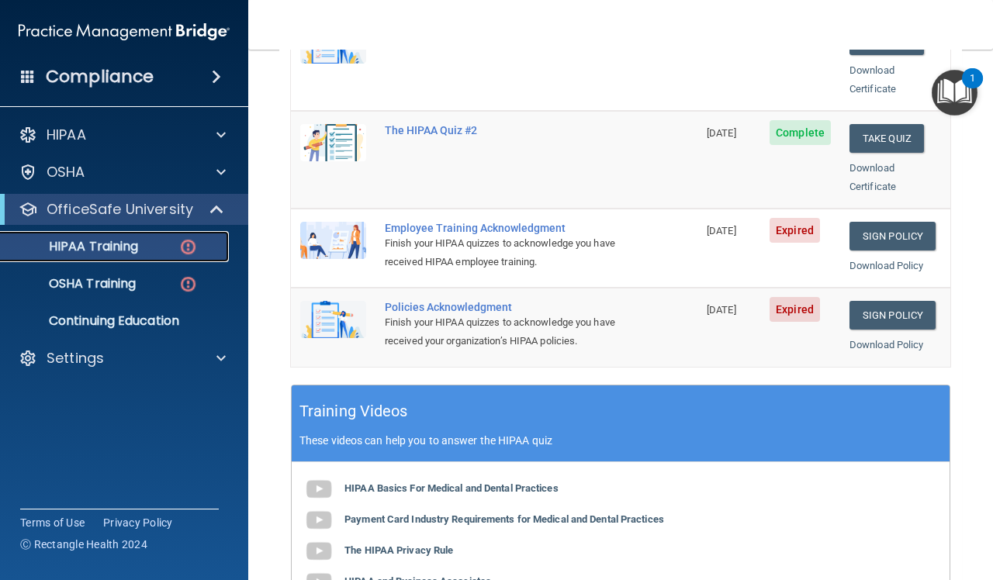
scroll to position [388, 0]
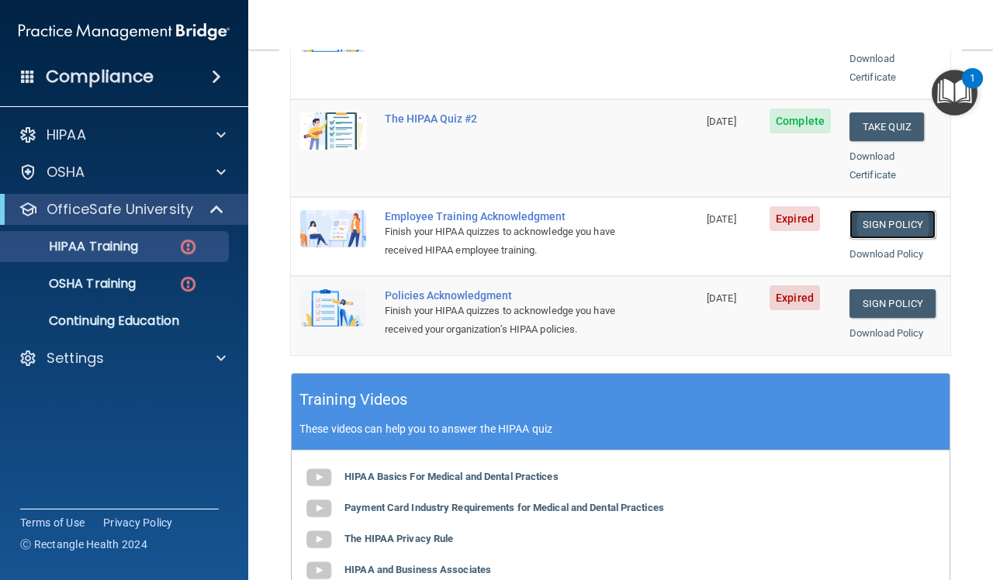
click at [859, 216] on link "Sign Policy" at bounding box center [892, 224] width 86 height 29
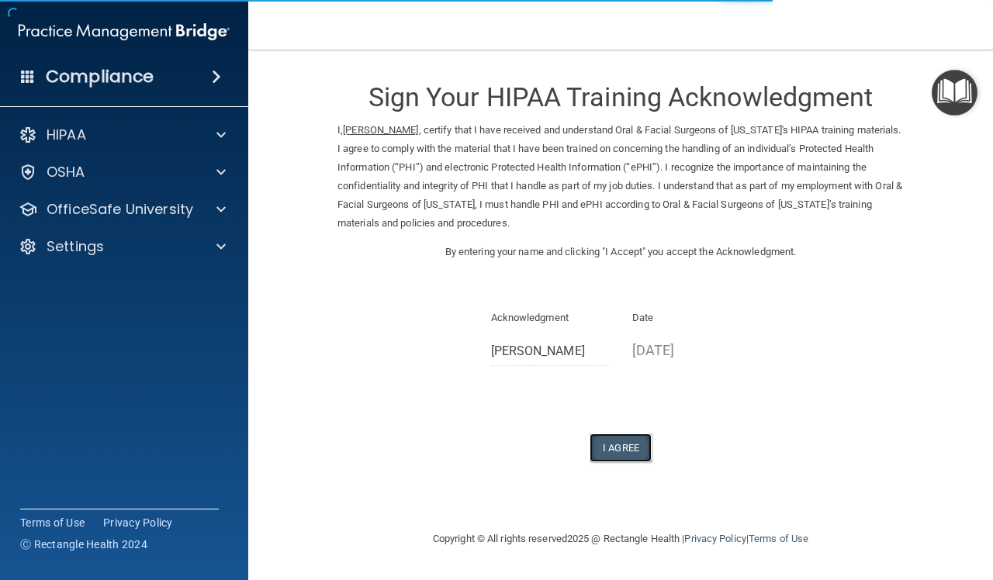
click at [622, 444] on button "I Agree" at bounding box center [621, 448] width 62 height 29
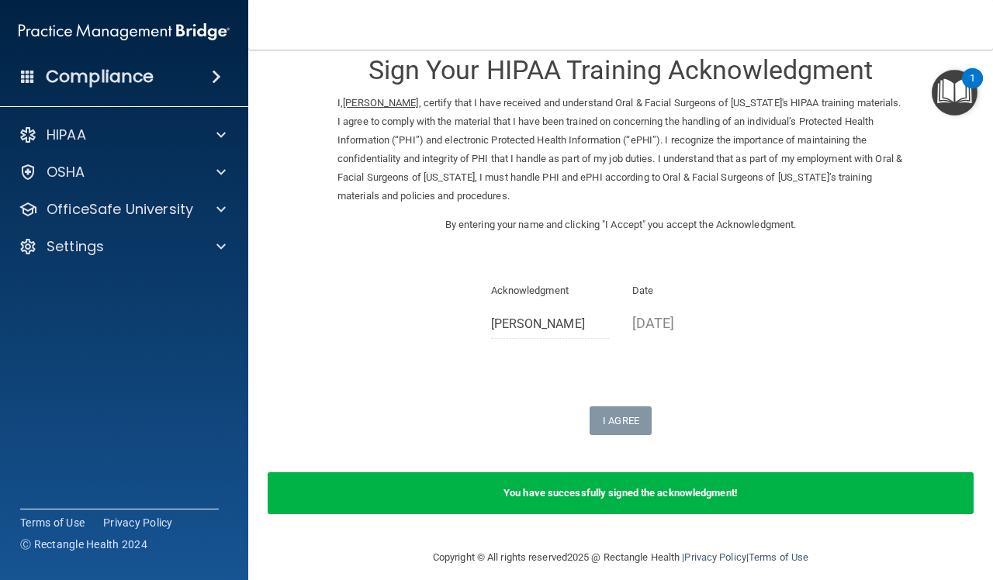
scroll to position [41, 0]
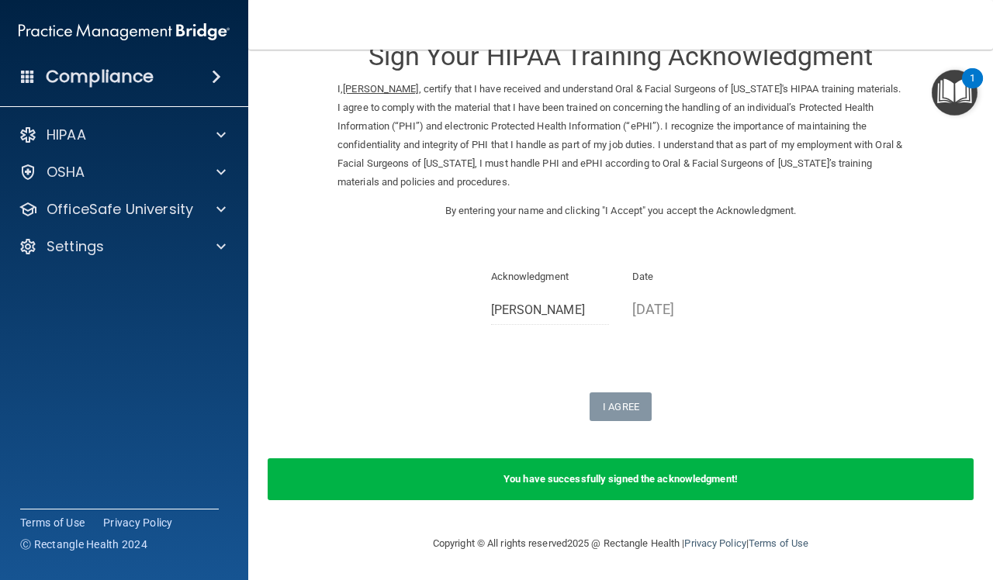
click at [684, 306] on p "08/29/2025" at bounding box center [691, 309] width 119 height 26
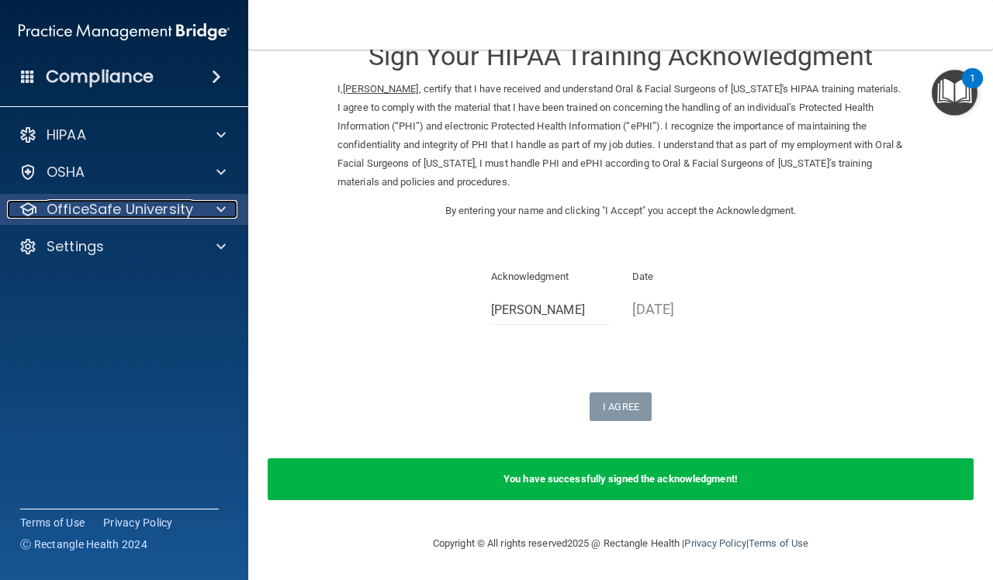
click at [153, 206] on p "OfficeSafe University" at bounding box center [120, 209] width 147 height 19
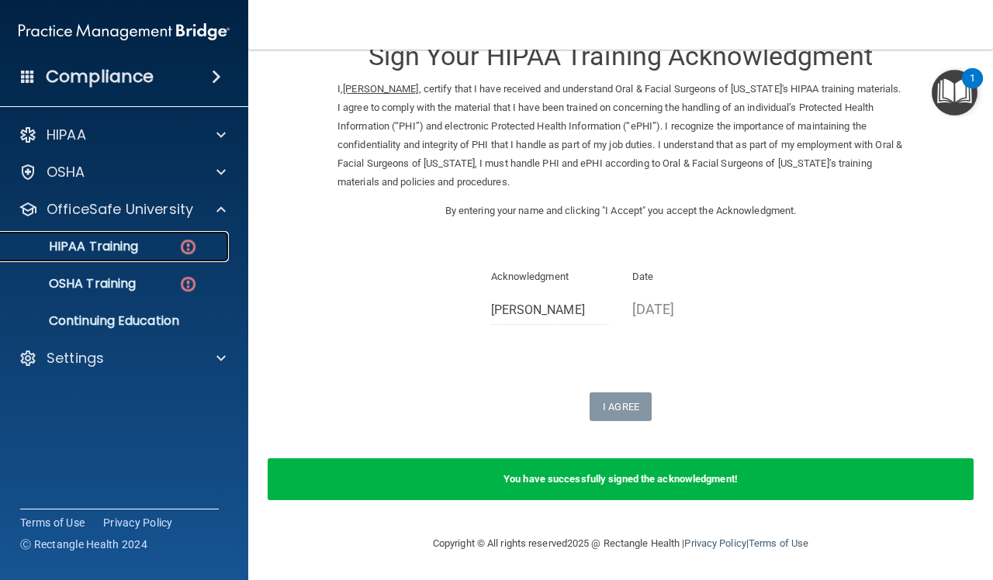
click at [149, 239] on div "HIPAA Training" at bounding box center [116, 247] width 212 height 16
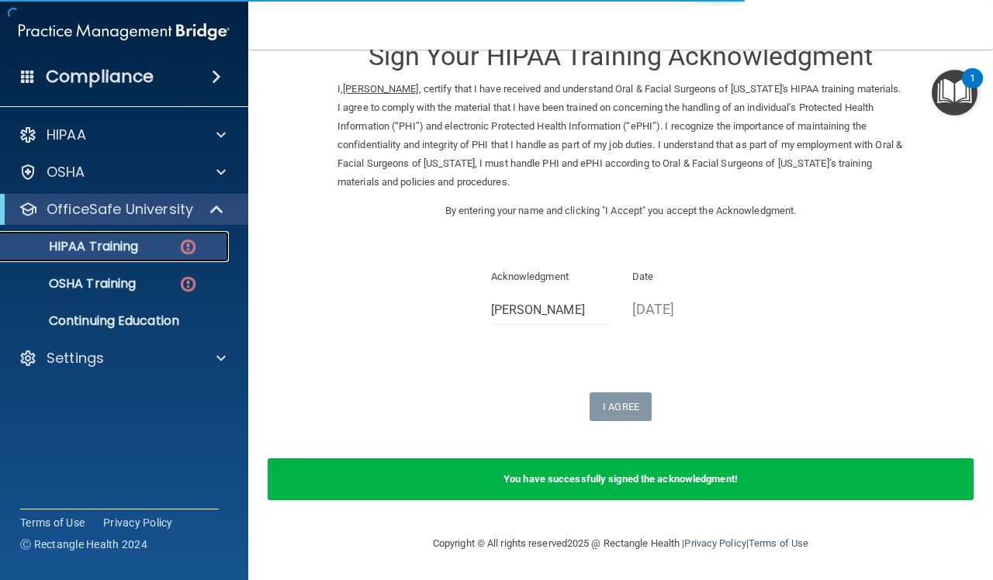
scroll to position [660, 0]
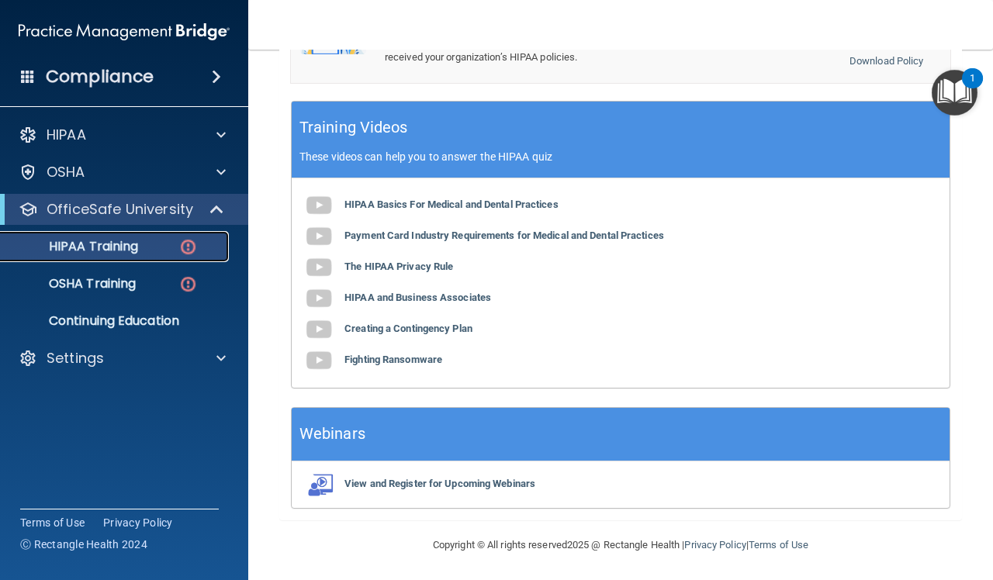
click at [185, 247] on img at bounding box center [187, 246] width 19 height 19
click at [67, 245] on p "HIPAA Training" at bounding box center [74, 247] width 128 height 16
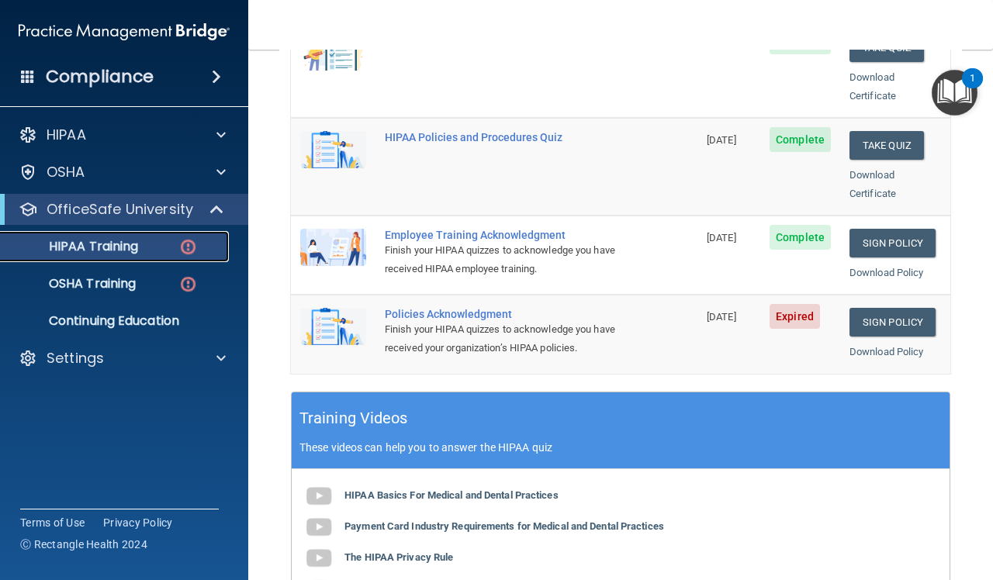
scroll to position [272, 0]
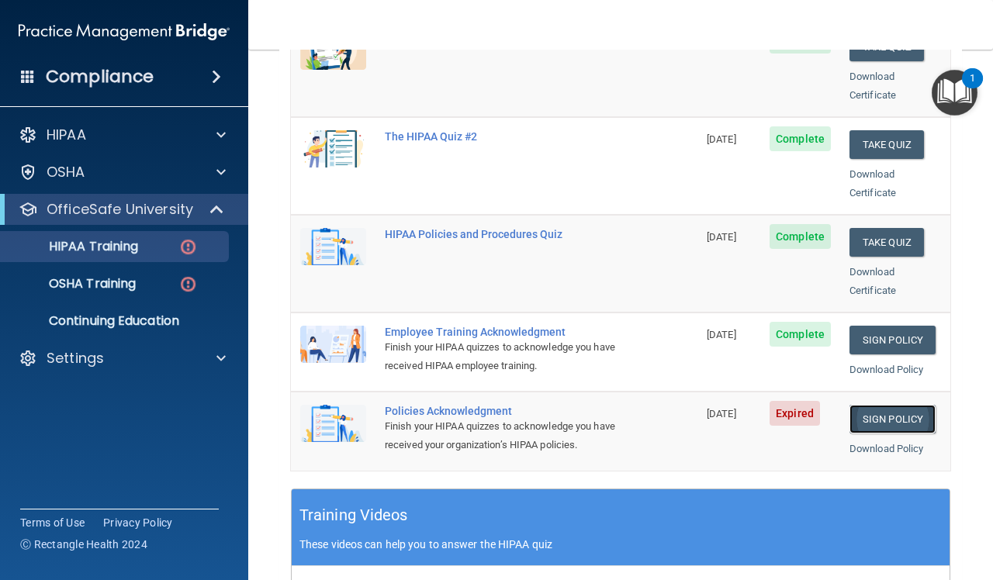
click at [892, 405] on link "Sign Policy" at bounding box center [892, 419] width 86 height 29
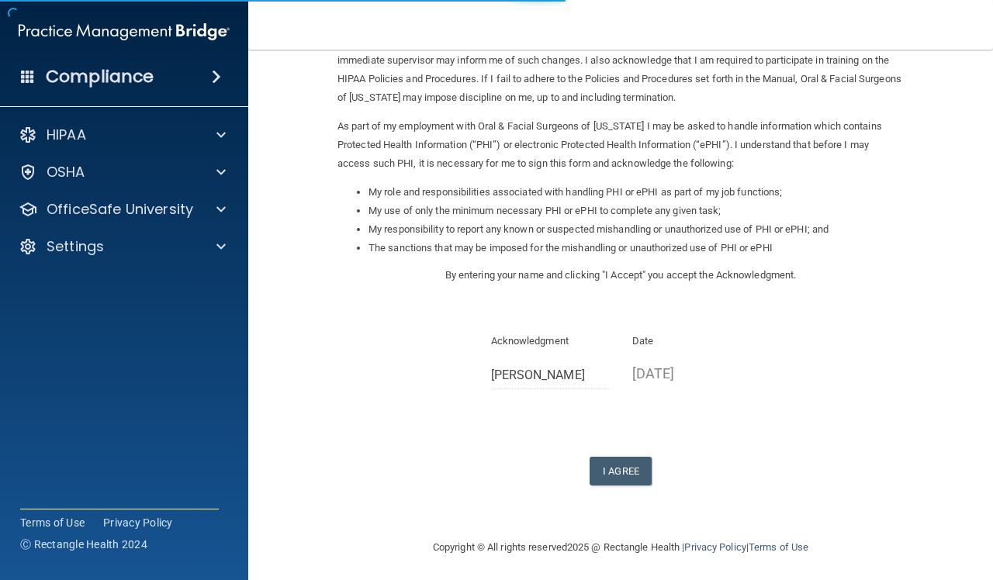
scroll to position [130, 0]
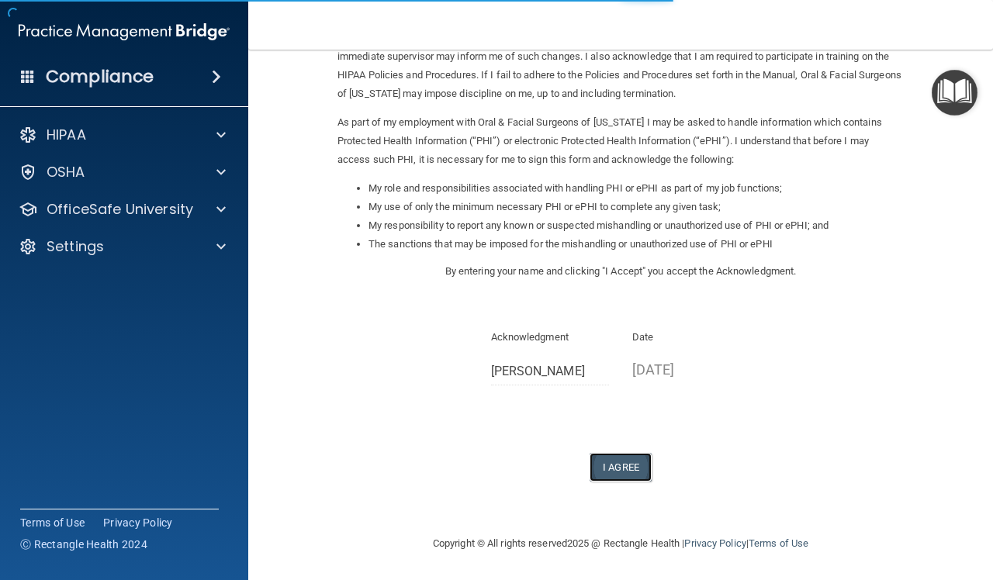
click at [603, 472] on button "I Agree" at bounding box center [621, 467] width 62 height 29
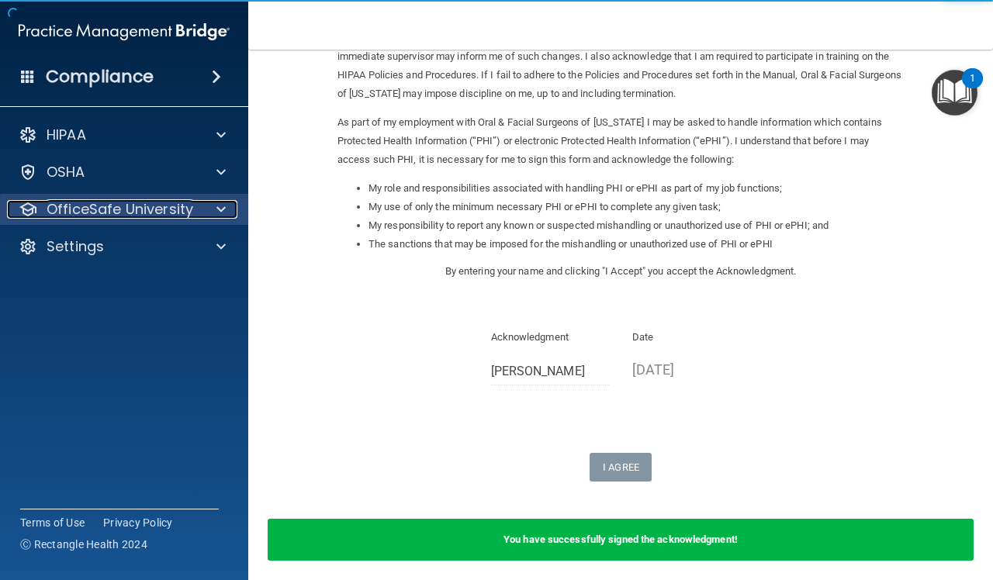
click at [130, 206] on p "OfficeSafe University" at bounding box center [120, 209] width 147 height 19
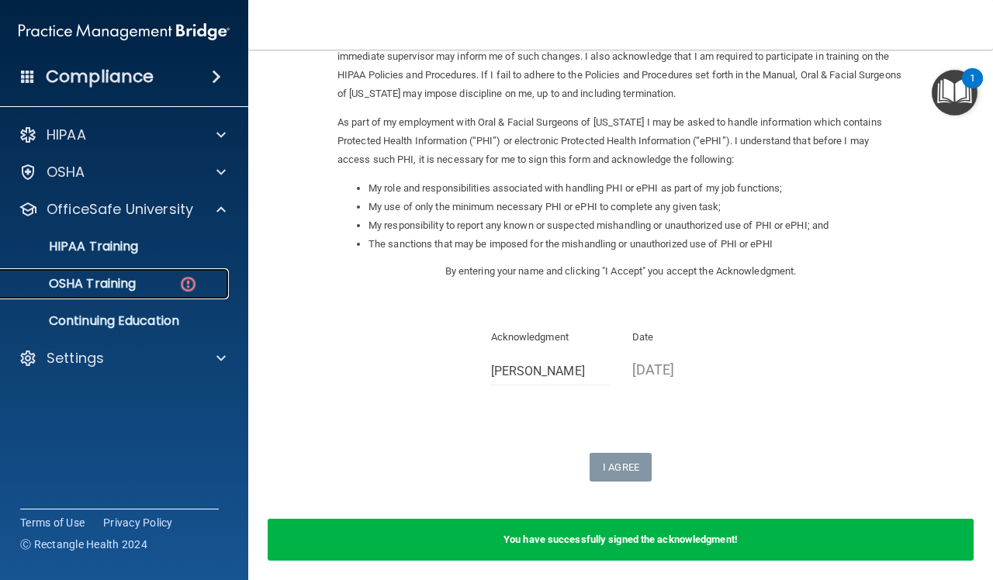
click at [133, 291] on p "OSHA Training" at bounding box center [73, 284] width 126 height 16
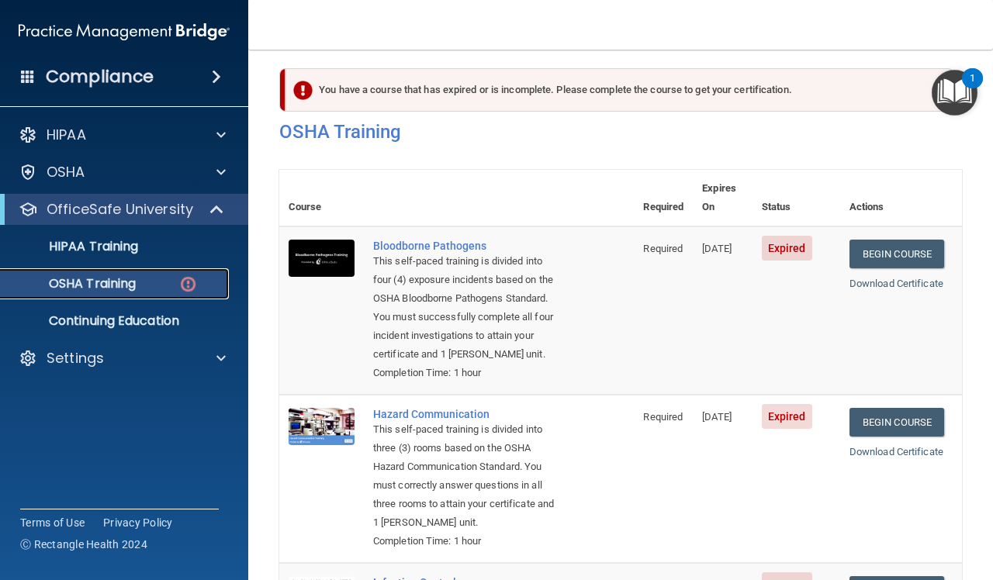
scroll to position [2, 0]
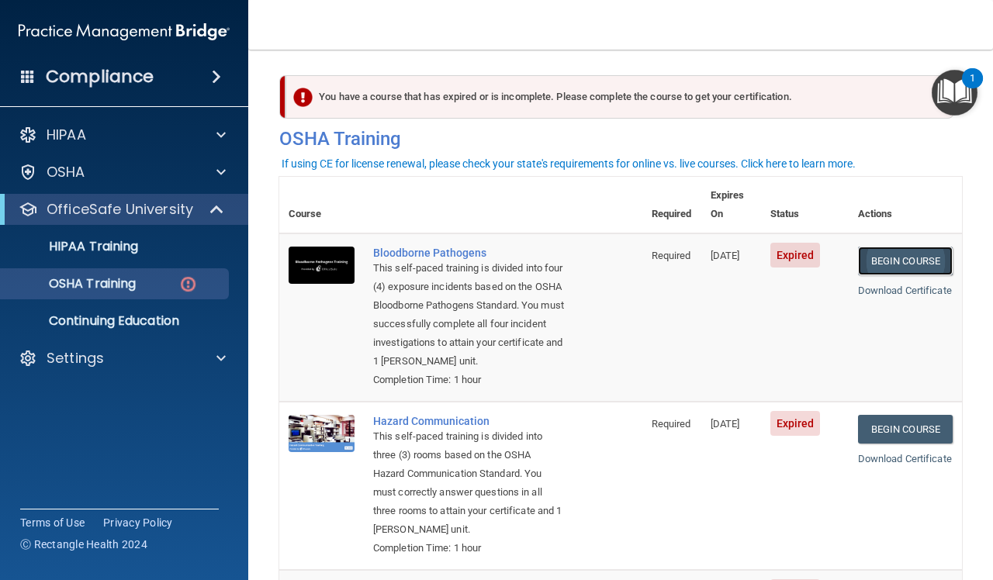
click at [888, 247] on link "Begin Course" at bounding box center [905, 261] width 95 height 29
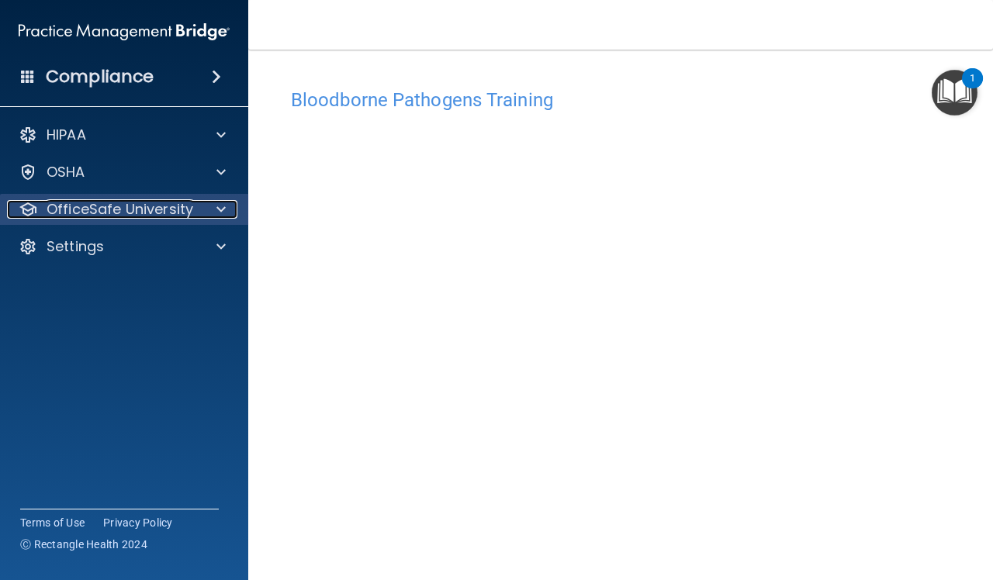
click at [168, 202] on p "OfficeSafe University" at bounding box center [120, 209] width 147 height 19
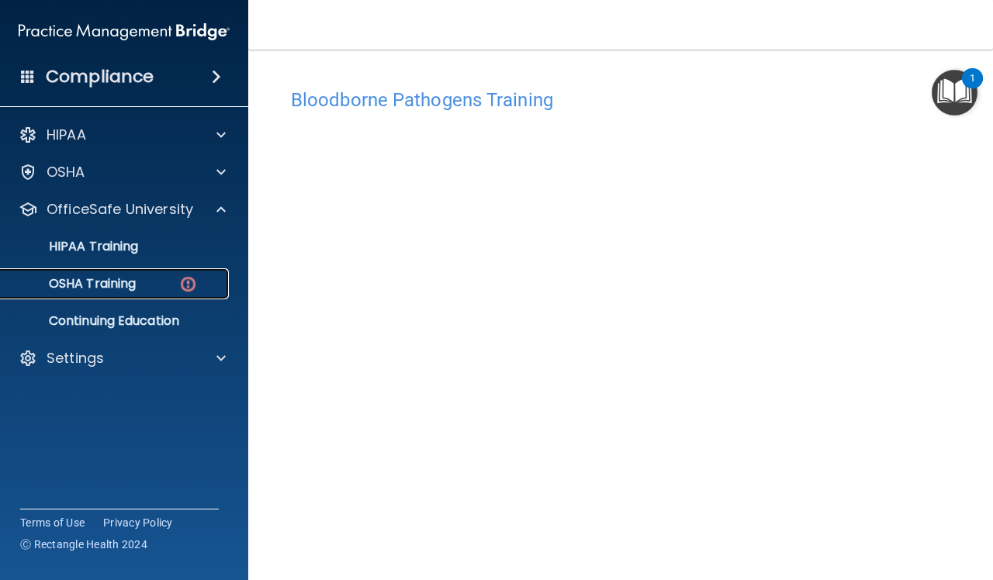
click at [146, 287] on div "OSHA Training" at bounding box center [116, 284] width 212 height 16
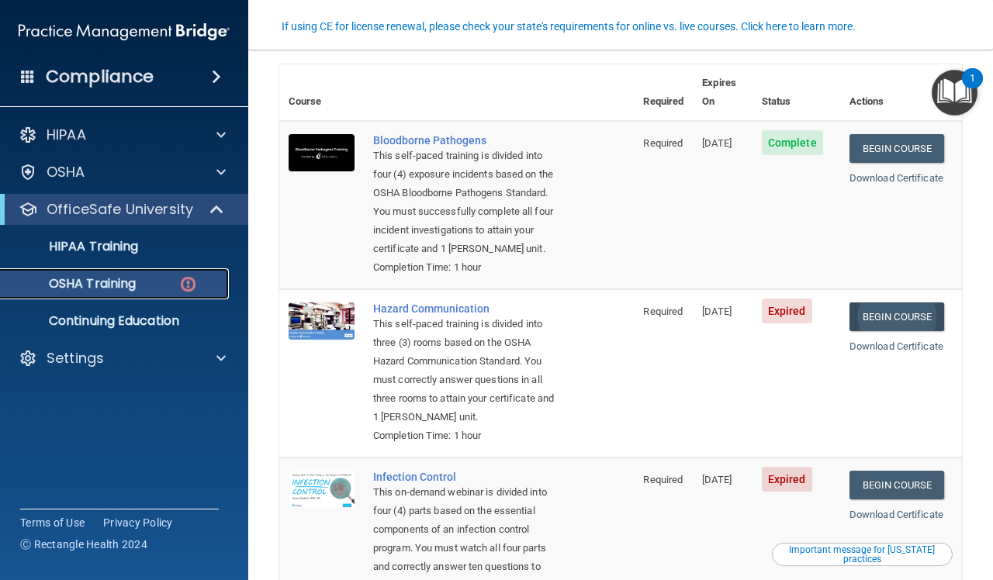
scroll to position [212, 0]
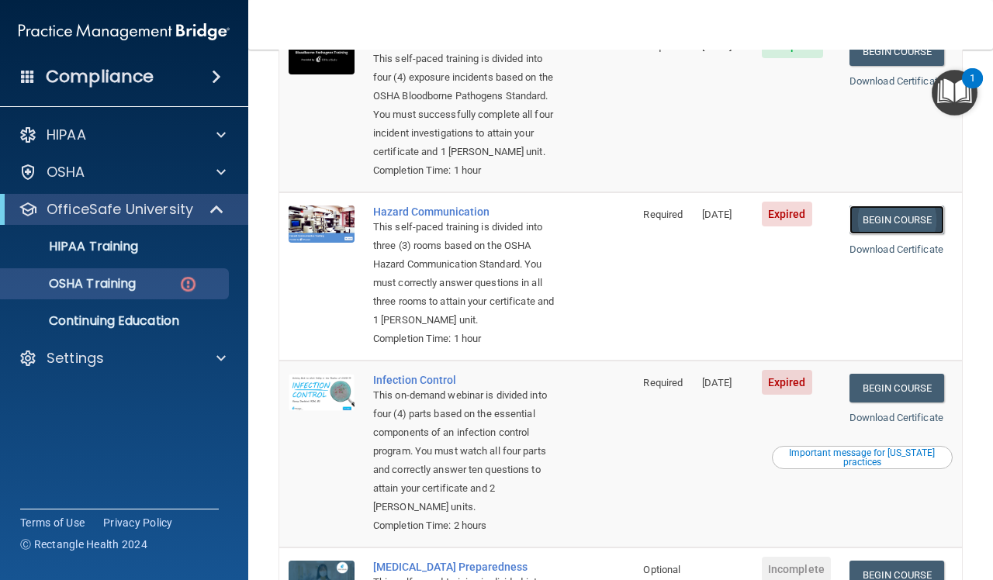
click at [871, 233] on link "Begin Course" at bounding box center [896, 220] width 95 height 29
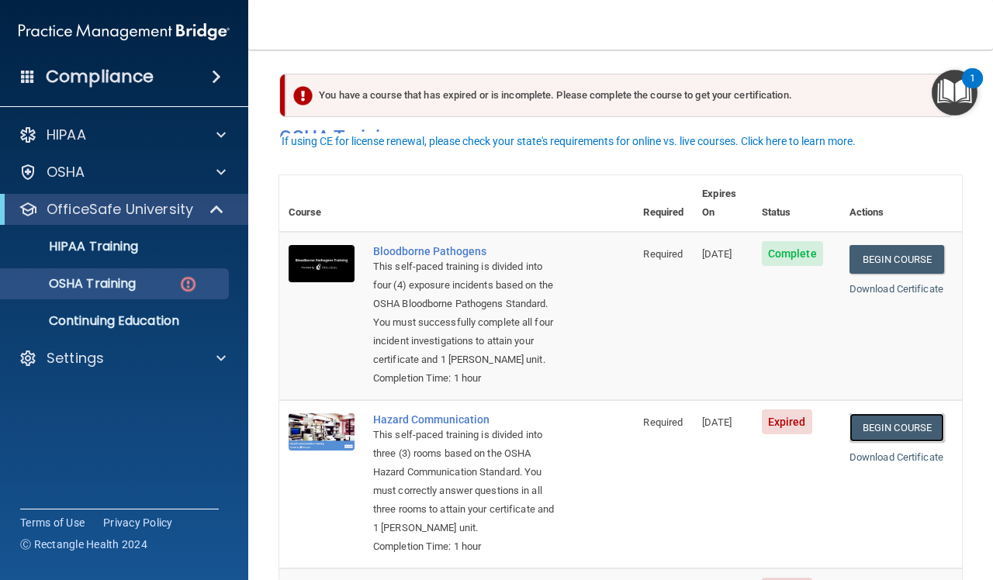
scroll to position [0, 0]
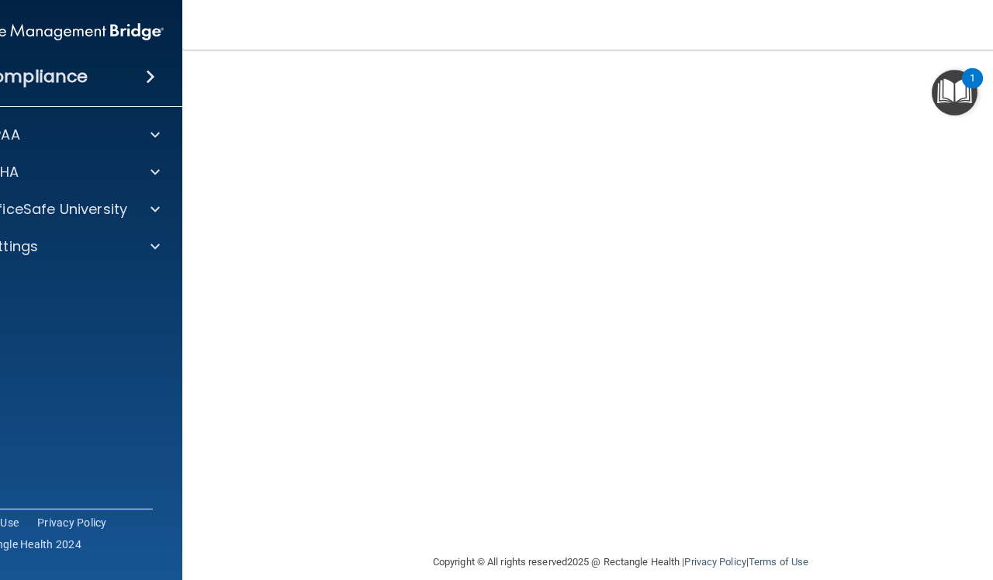
scroll to position [2, 0]
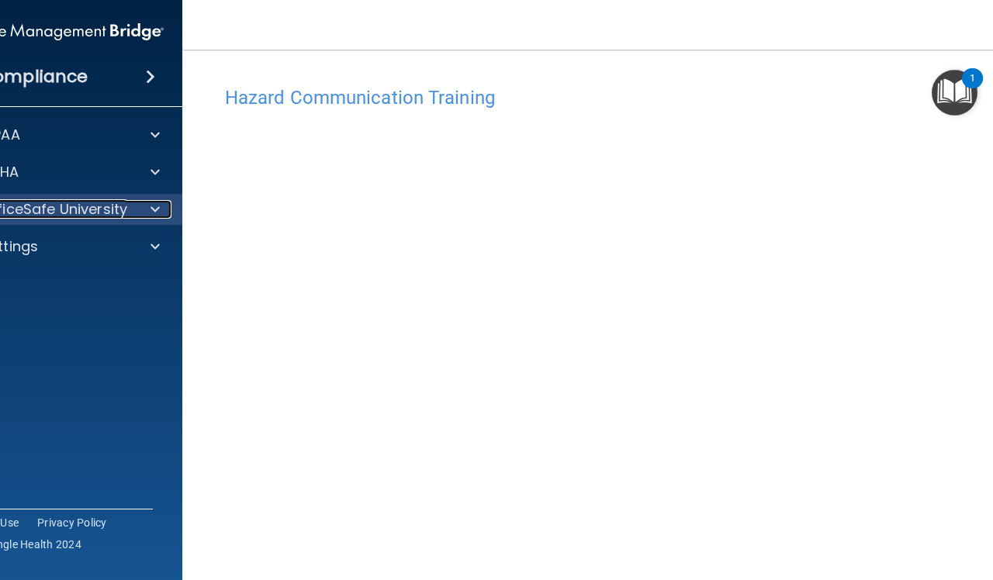
click at [140, 211] on div at bounding box center [152, 209] width 39 height 19
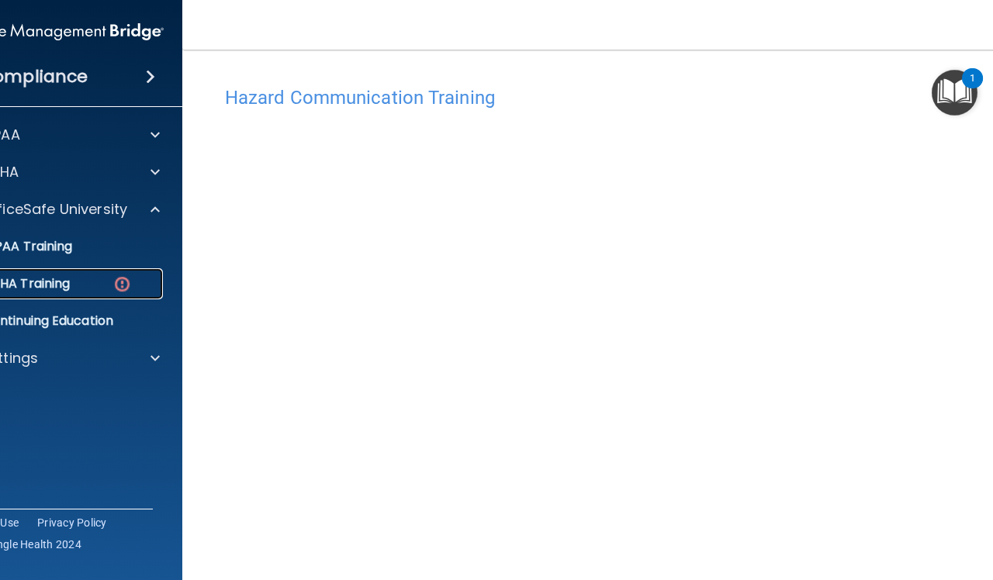
click at [88, 285] on div "OSHA Training" at bounding box center [50, 284] width 212 height 16
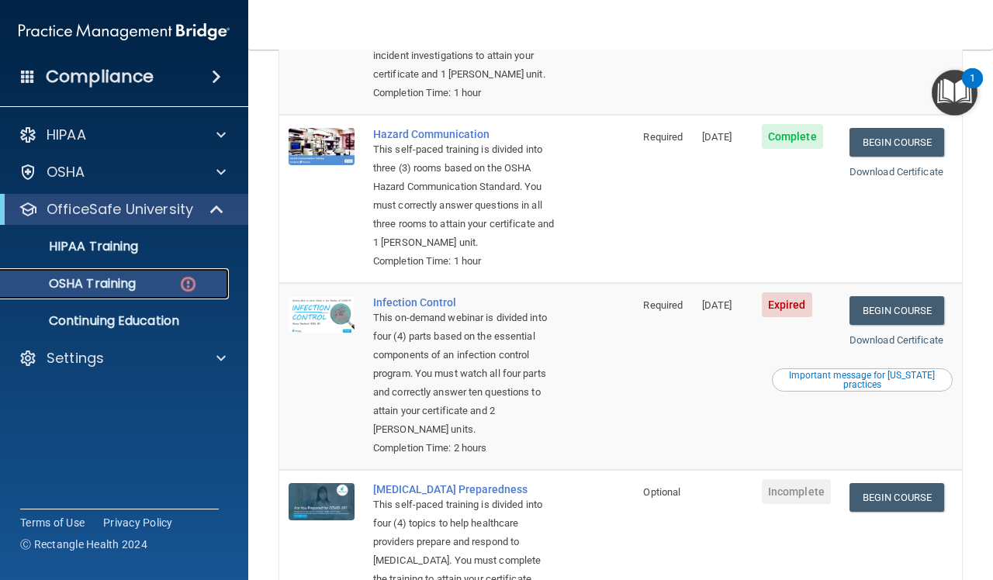
scroll to position [293, 0]
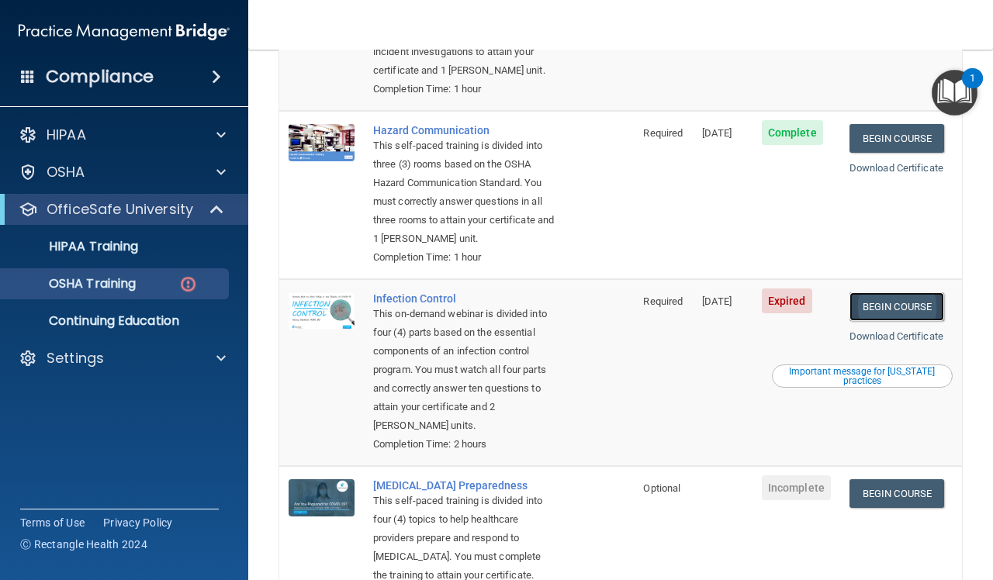
click at [869, 321] on link "Begin Course" at bounding box center [896, 306] width 95 height 29
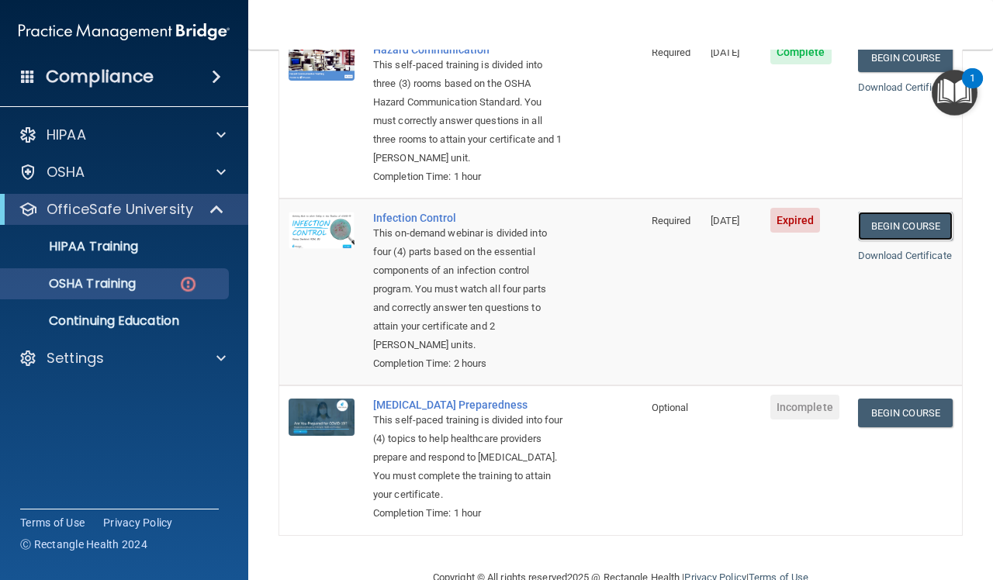
scroll to position [390, 0]
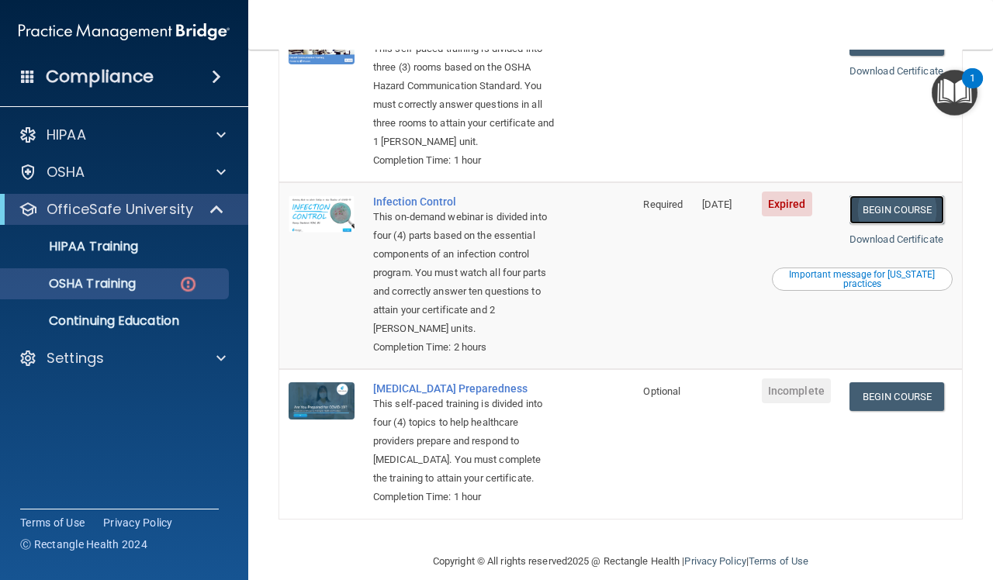
click at [883, 224] on link "Begin Course" at bounding box center [896, 209] width 95 height 29
click at [909, 224] on link "Begin Course" at bounding box center [896, 209] width 95 height 29
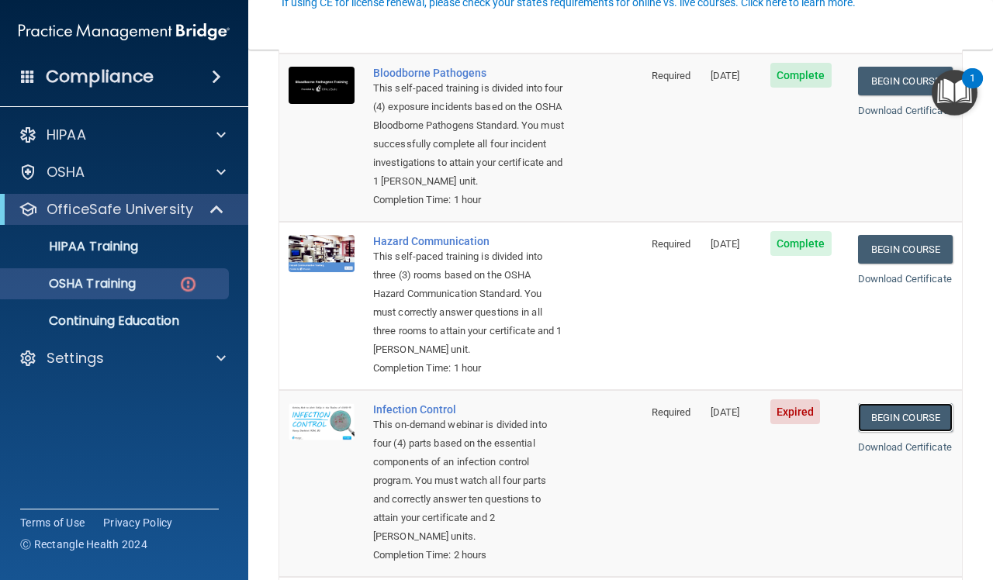
scroll to position [291, 0]
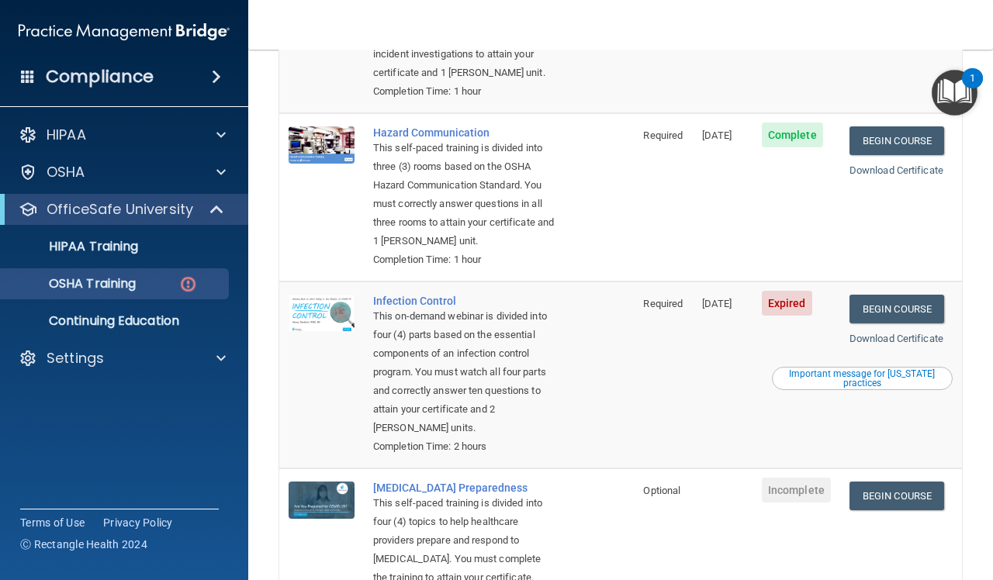
click at [789, 316] on span "Expired" at bounding box center [787, 303] width 50 height 25
click at [784, 316] on span "Expired" at bounding box center [787, 303] width 50 height 25
drag, startPoint x: 679, startPoint y: 346, endPoint x: 812, endPoint y: 347, distance: 132.6
click at [702, 309] on span "12/18/2024" at bounding box center [716, 304] width 29 height 12
click at [862, 388] on div "Important message for California practices" at bounding box center [862, 378] width 176 height 19
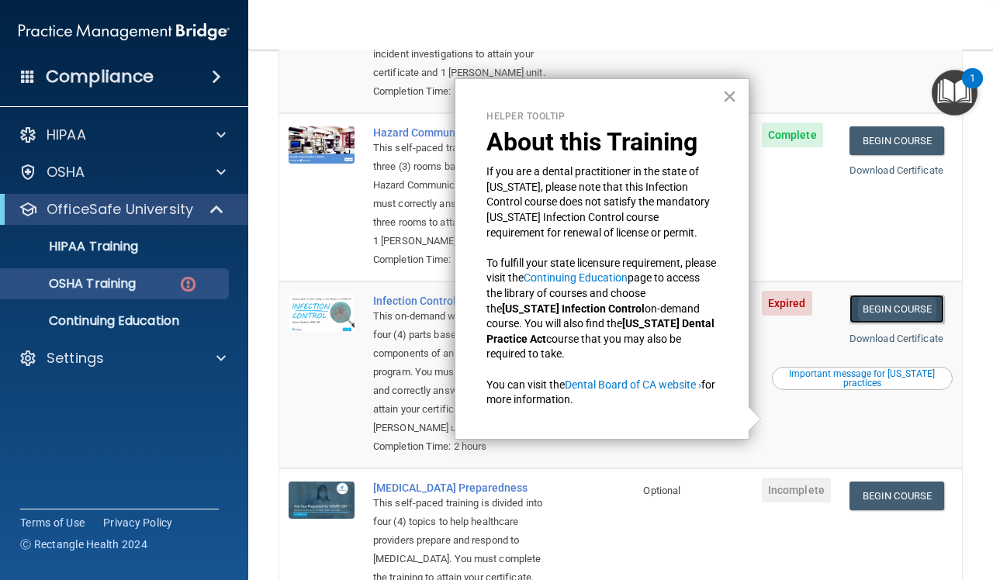
click at [881, 323] on link "Begin Course" at bounding box center [896, 309] width 95 height 29
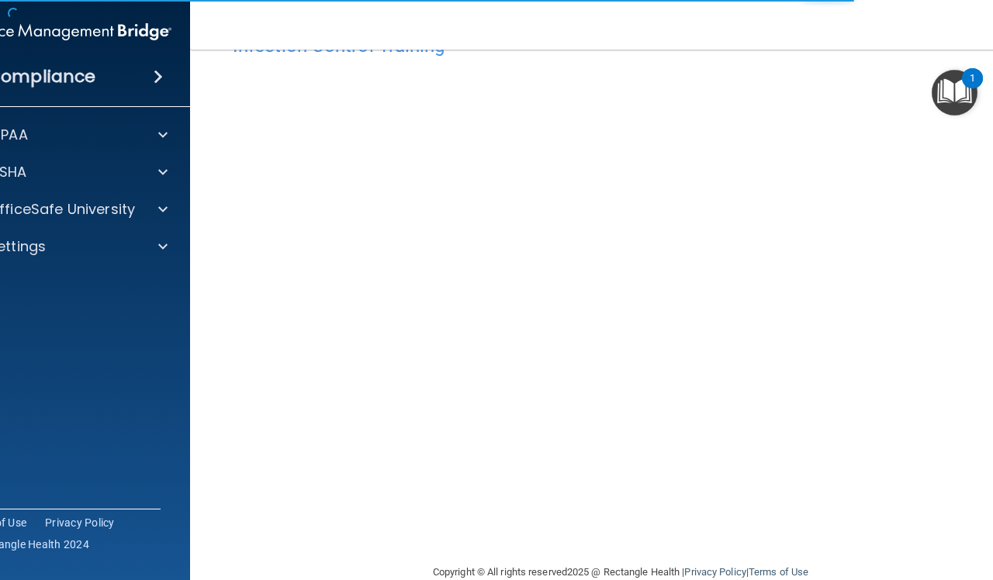
scroll to position [83, 0]
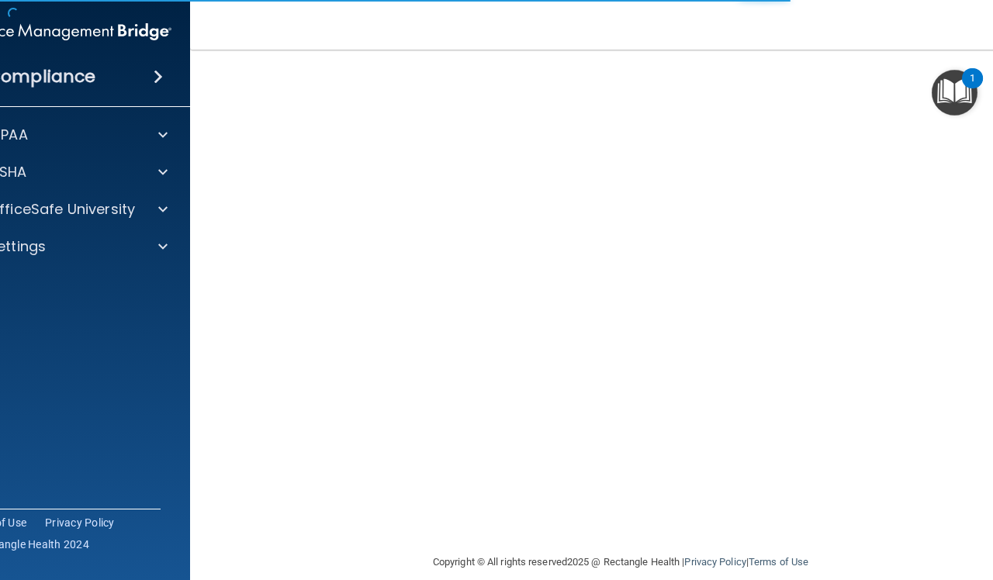
scroll to position [83, 0]
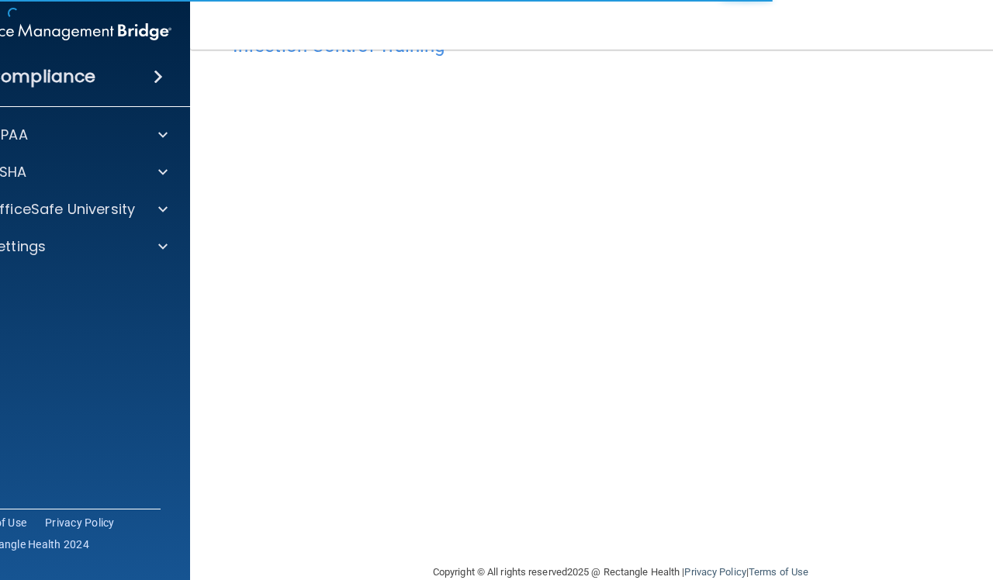
scroll to position [83, 0]
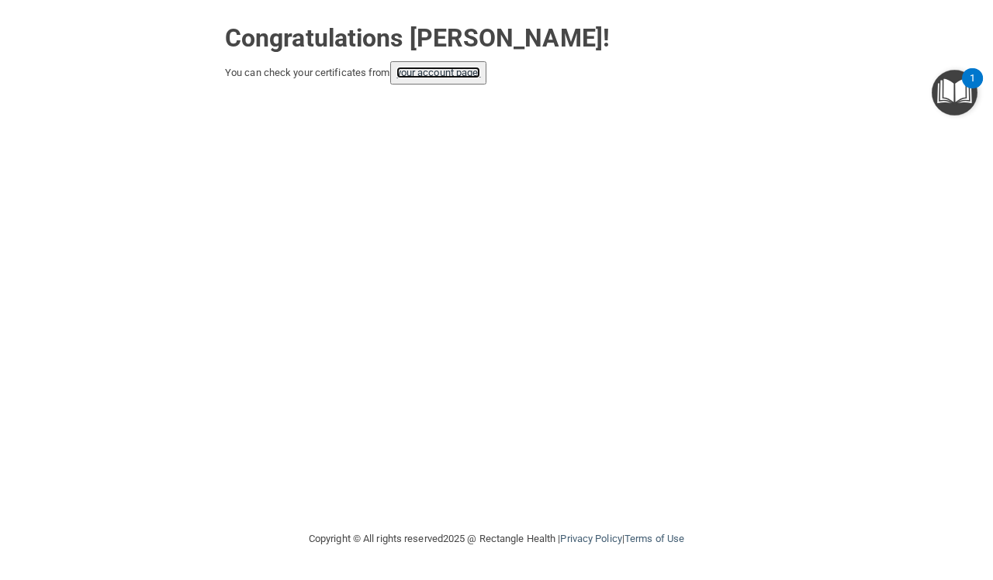
click at [412, 75] on link "your account page!" at bounding box center [438, 73] width 85 height 12
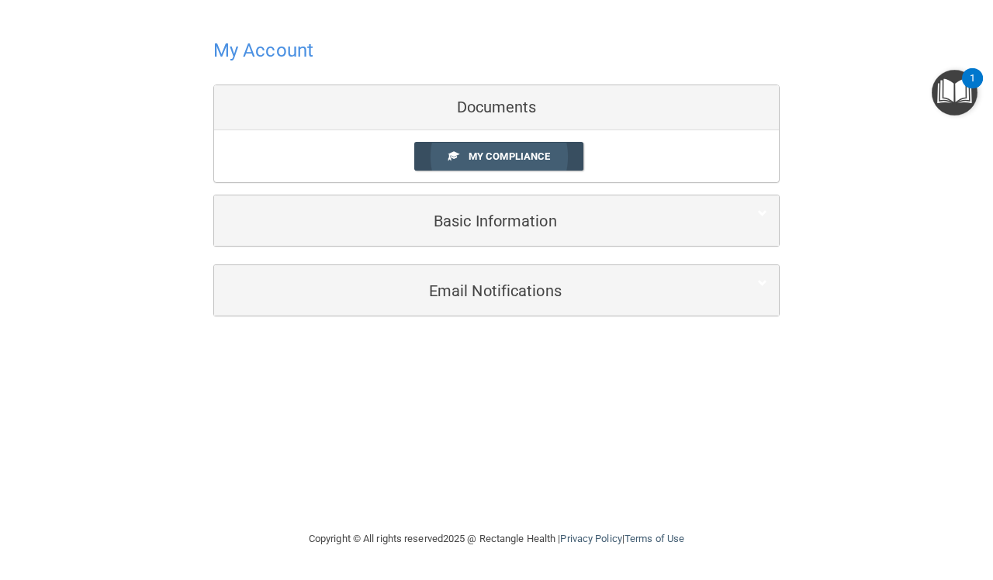
click at [469, 162] on span "My Compliance" at bounding box center [509, 156] width 81 height 12
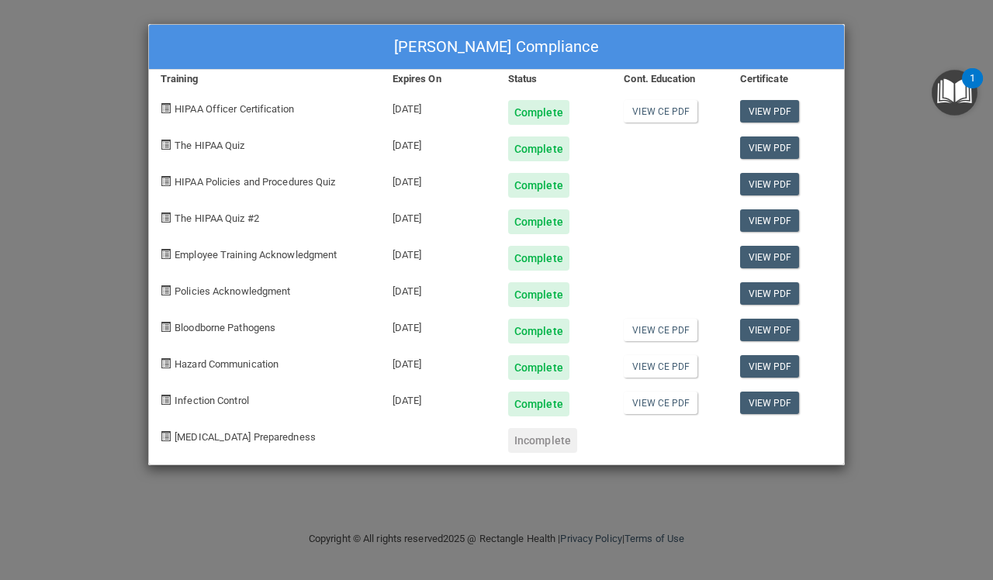
click at [890, 33] on div "Erin Mattes's Compliance Training Expires On Status Cont. Education Certificate…" at bounding box center [496, 290] width 993 height 580
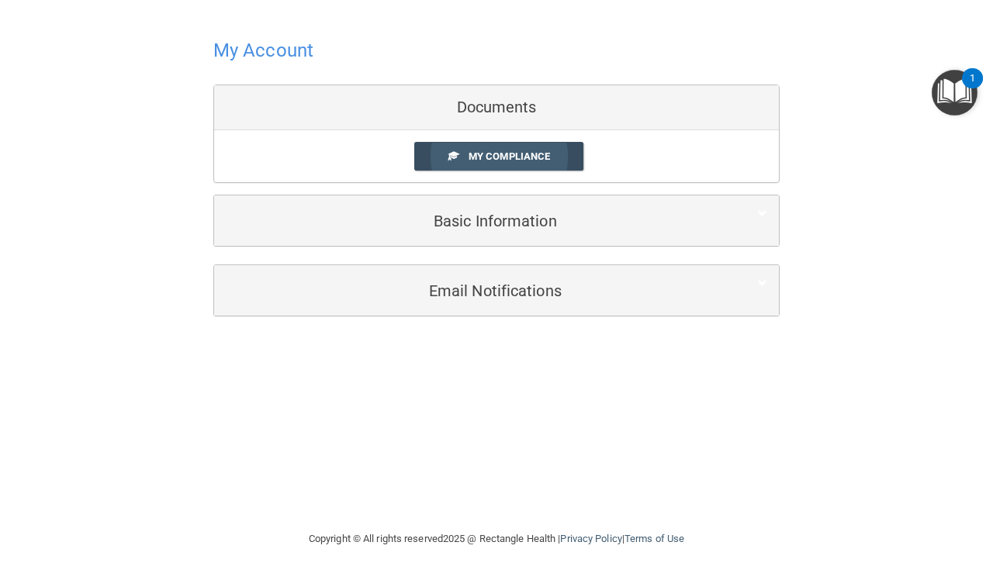
click at [483, 157] on span "My Compliance" at bounding box center [509, 156] width 81 height 12
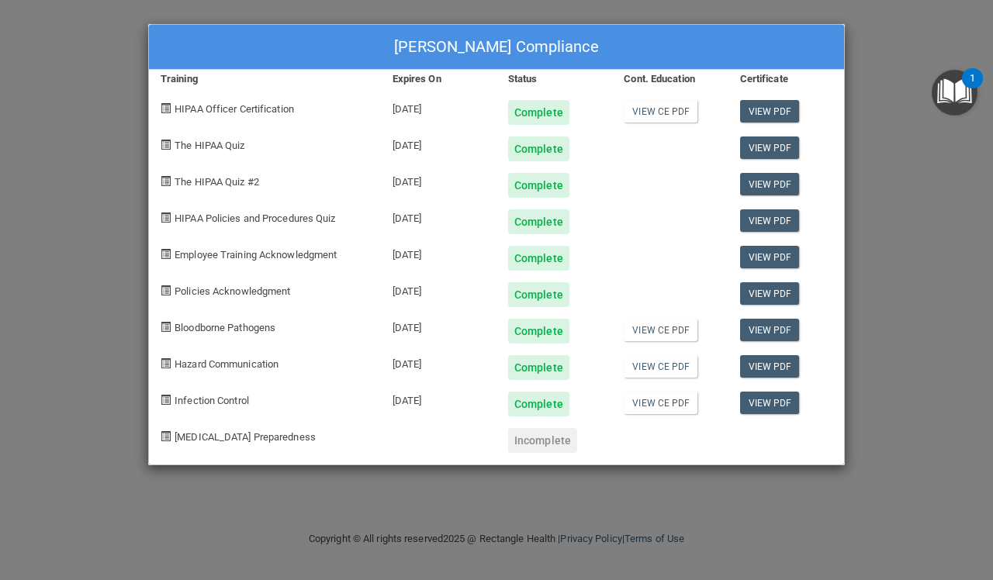
click at [904, 227] on div "Erin Mattes's Compliance Training Expires On Status Cont. Education Certificate…" at bounding box center [496, 290] width 993 height 580
